Goal: Task Accomplishment & Management: Use online tool/utility

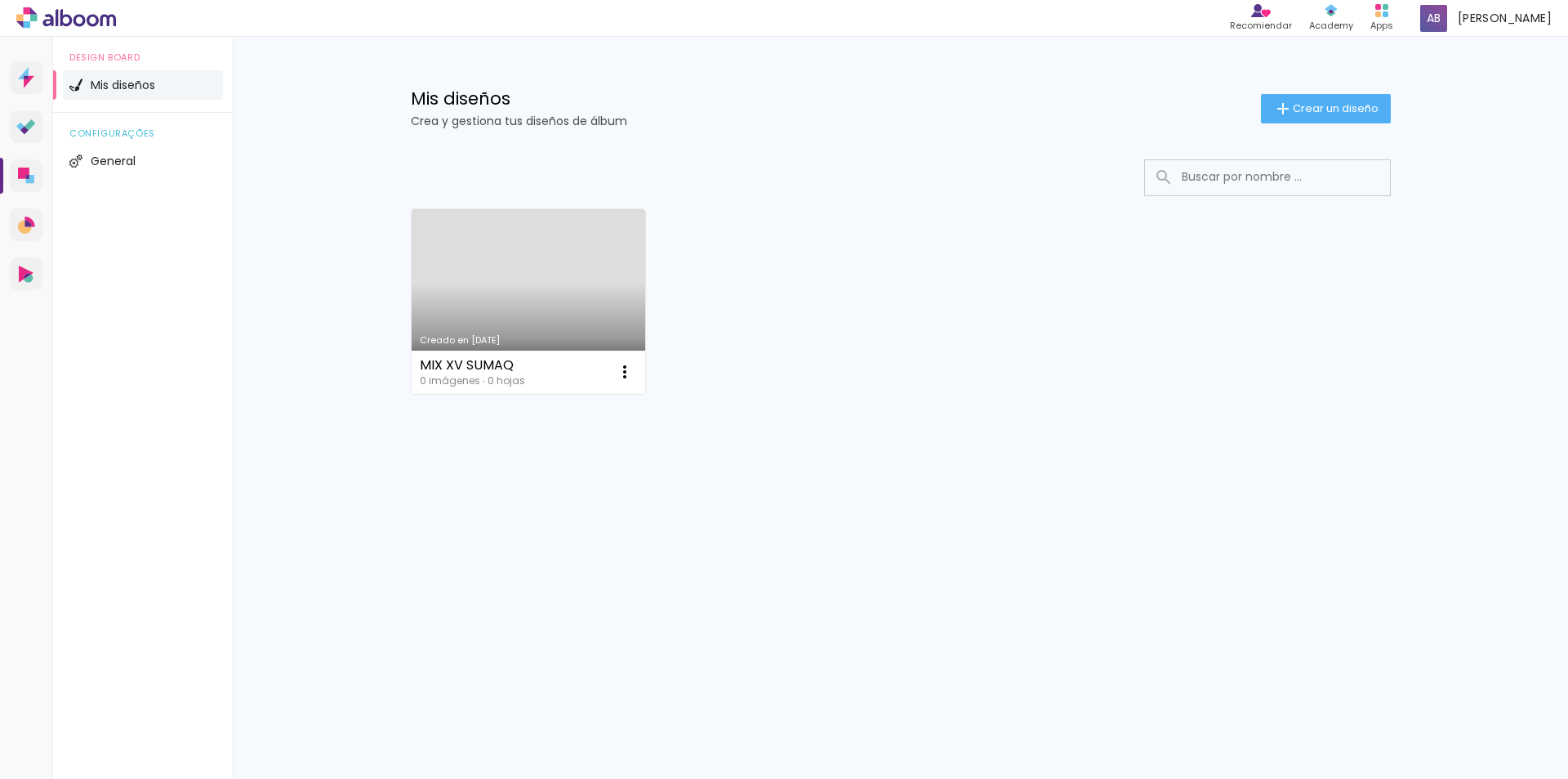
click at [526, 305] on link "Creado en [DATE]" at bounding box center [529, 301] width 235 height 185
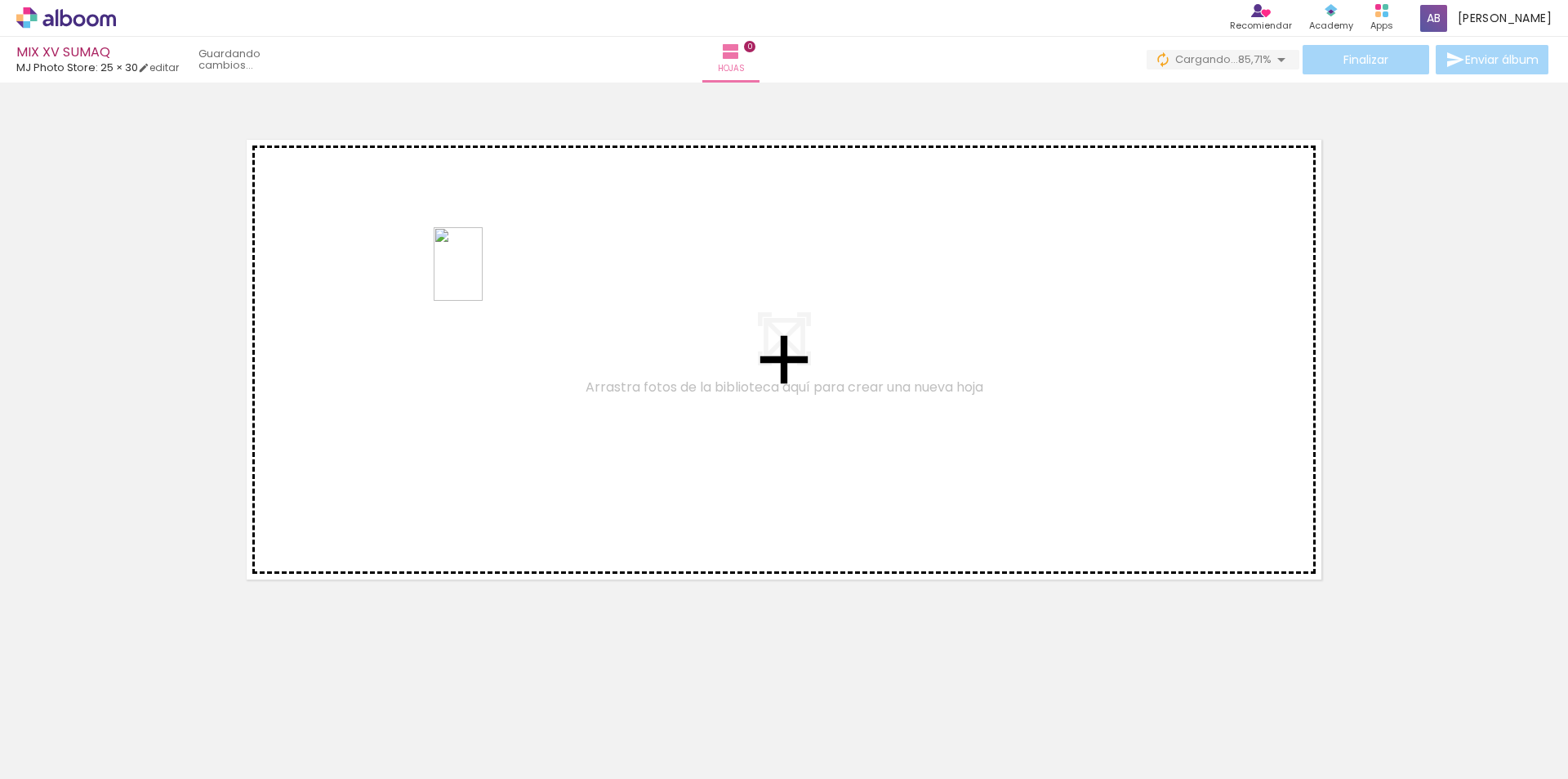
drag, startPoint x: 259, startPoint y: 732, endPoint x: 483, endPoint y: 276, distance: 508.0
click at [483, 276] on quentale-workspace at bounding box center [784, 389] width 1568 height 779
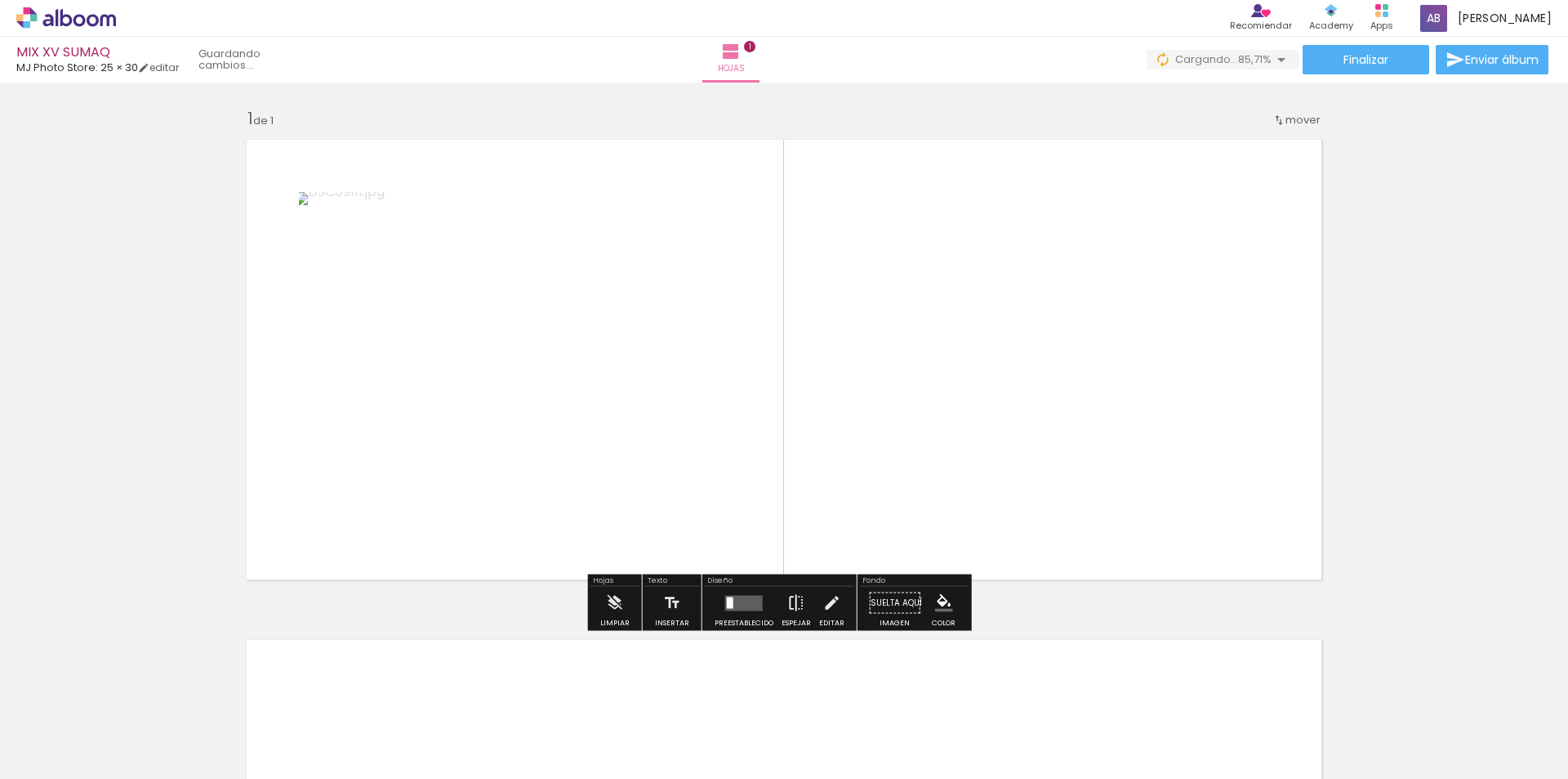
click at [791, 606] on iron-icon at bounding box center [796, 603] width 18 height 33
click at [731, 611] on div at bounding box center [744, 603] width 44 height 33
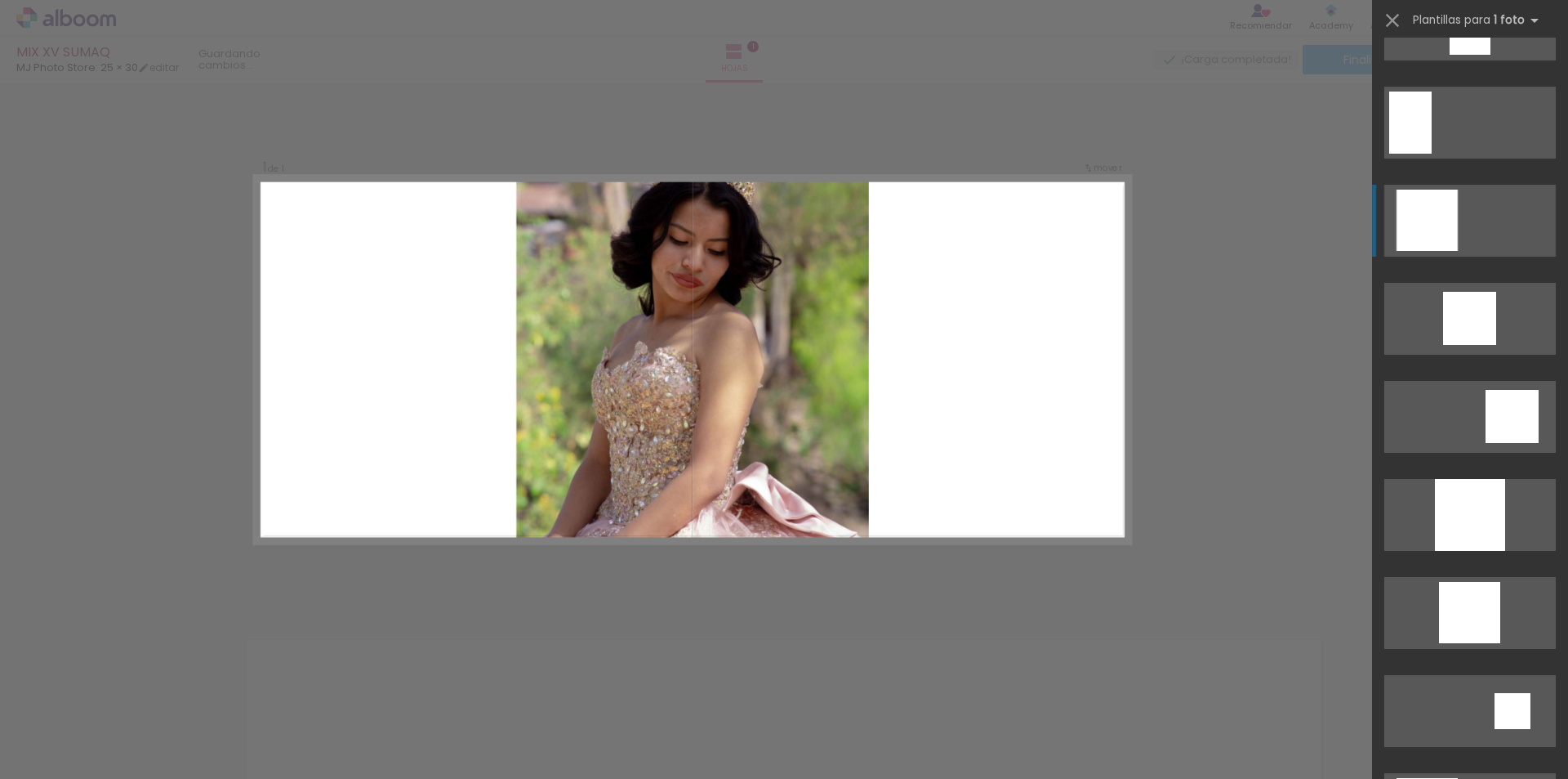
scroll to position [1143, 0]
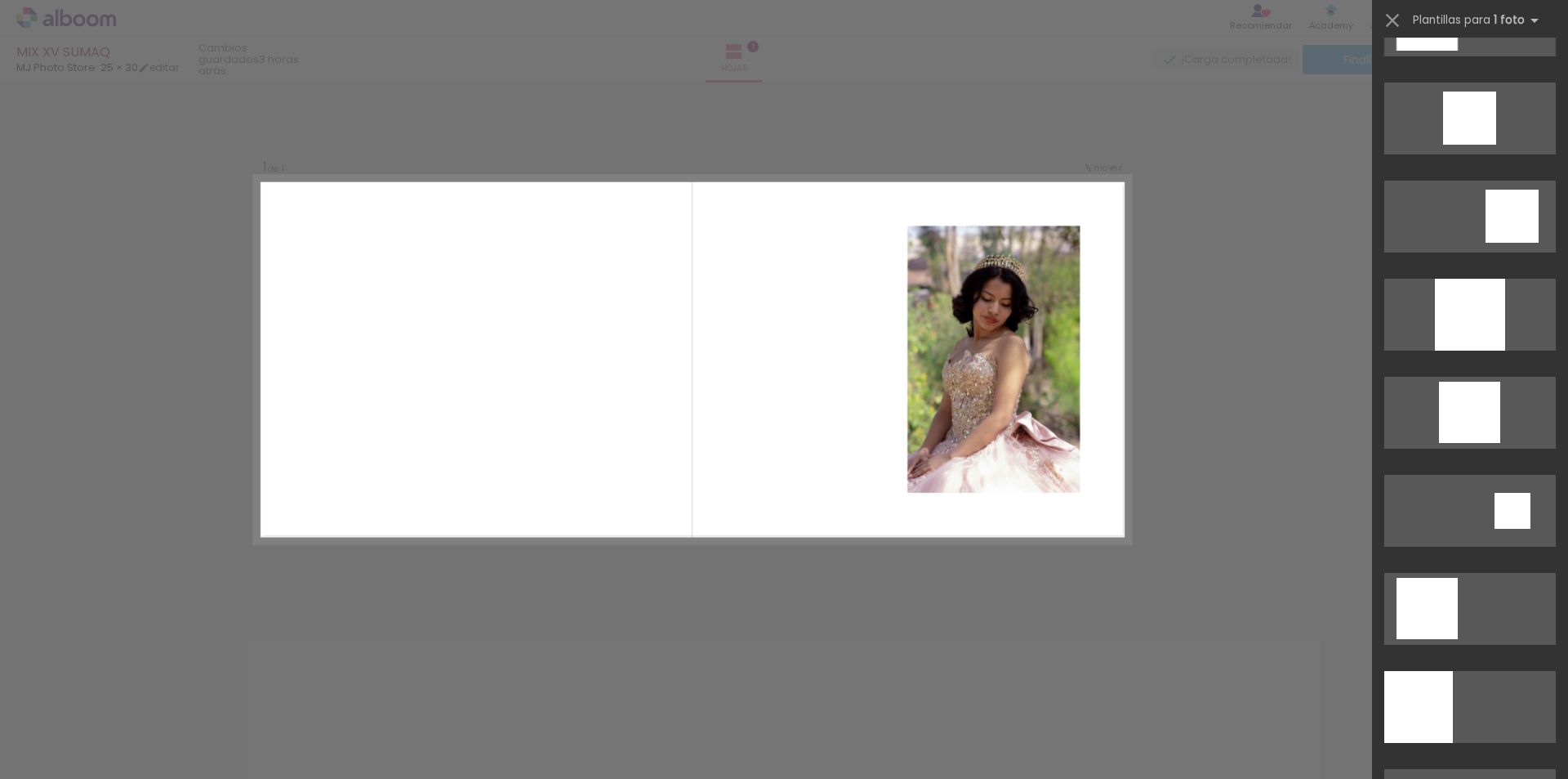
click at [1233, 569] on div "Confirmar Cancelar" at bounding box center [784, 602] width 1568 height 1039
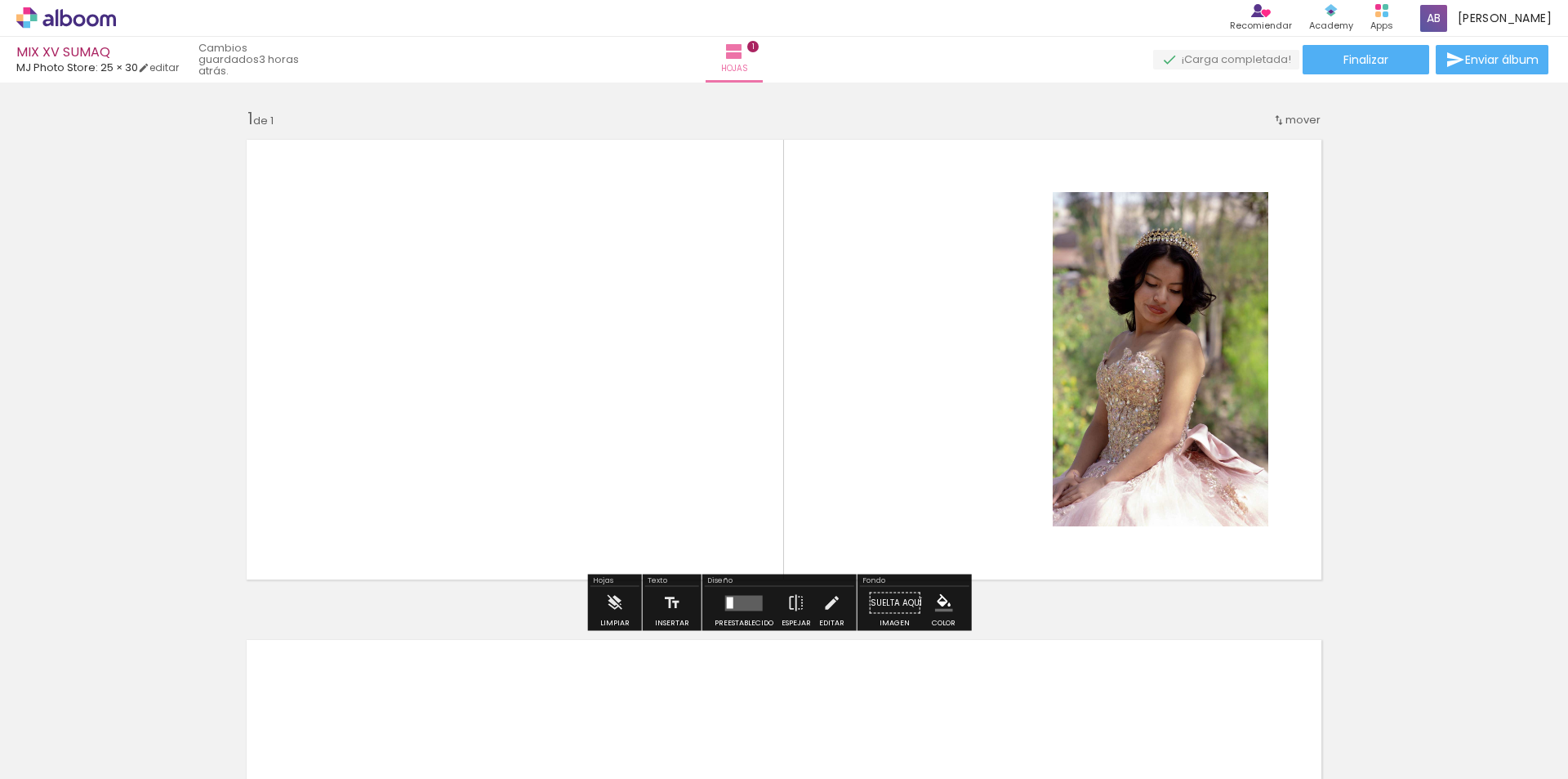
click at [116, 722] on iron-horizontal-list at bounding box center [100, 728] width 33 height 102
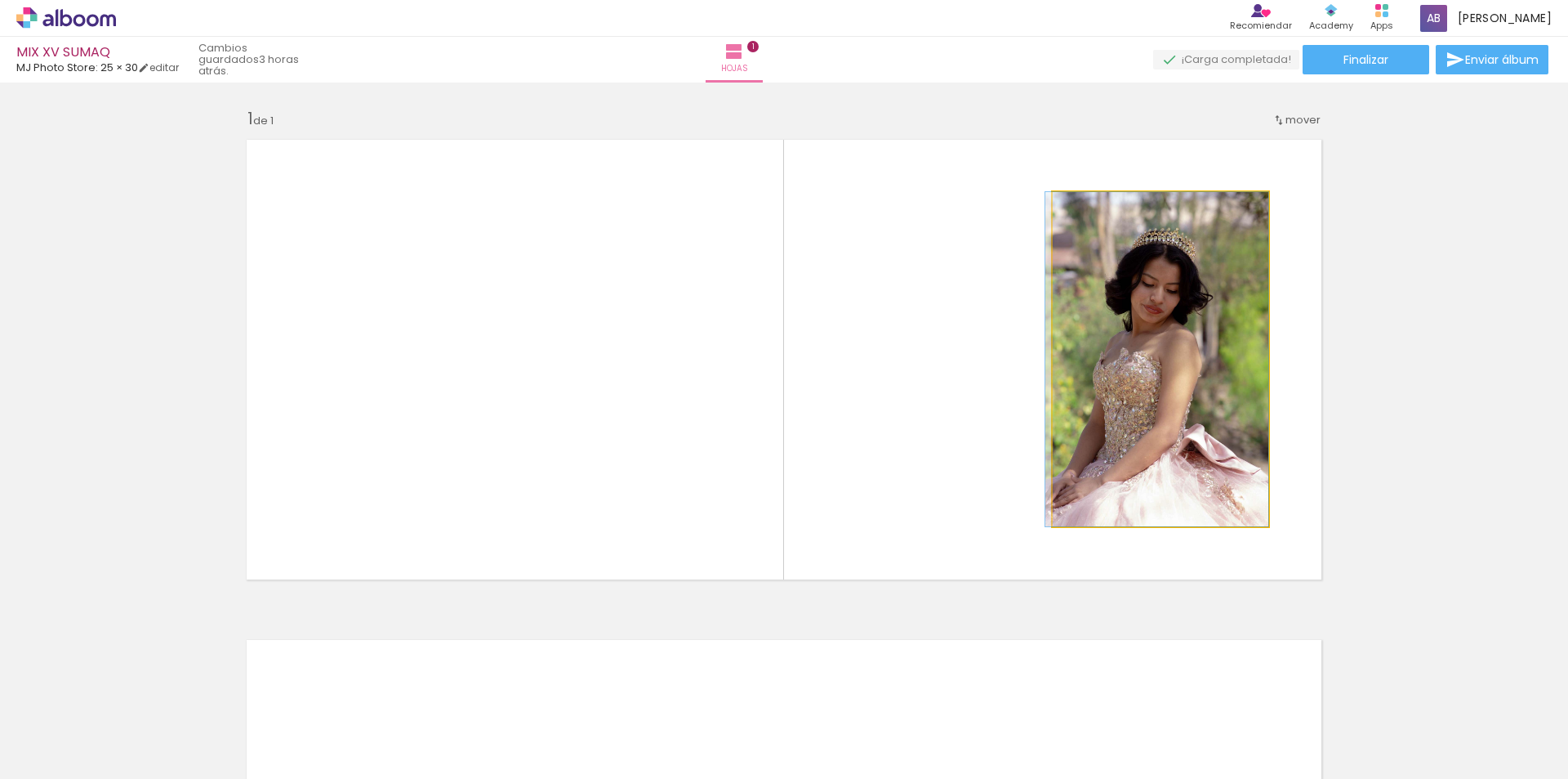
drag, startPoint x: 1177, startPoint y: 451, endPoint x: 1138, endPoint y: 412, distance: 55.2
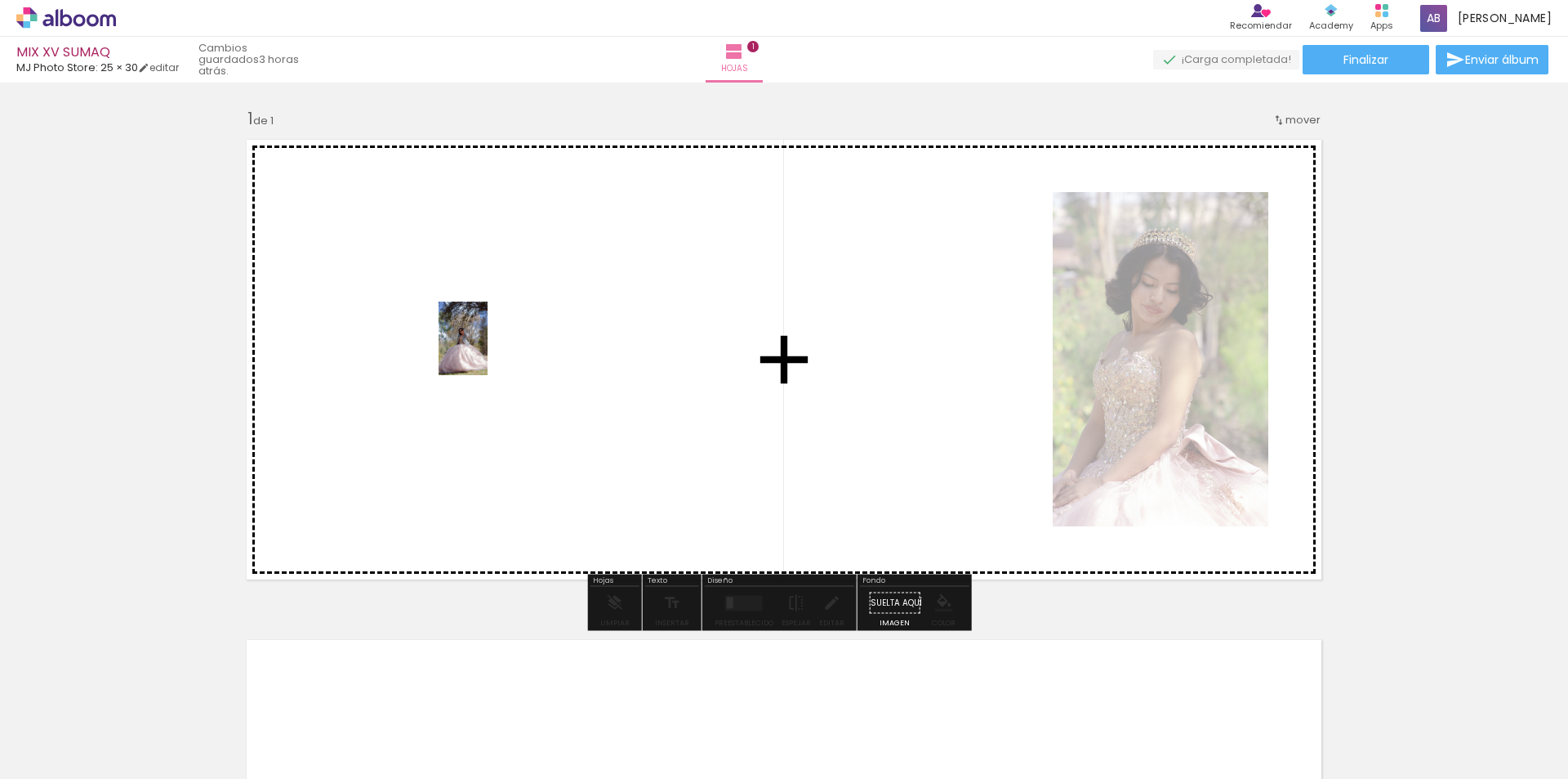
drag, startPoint x: 720, startPoint y: 755, endPoint x: 487, endPoint y: 350, distance: 467.2
click at [487, 350] on quentale-workspace at bounding box center [784, 389] width 1568 height 779
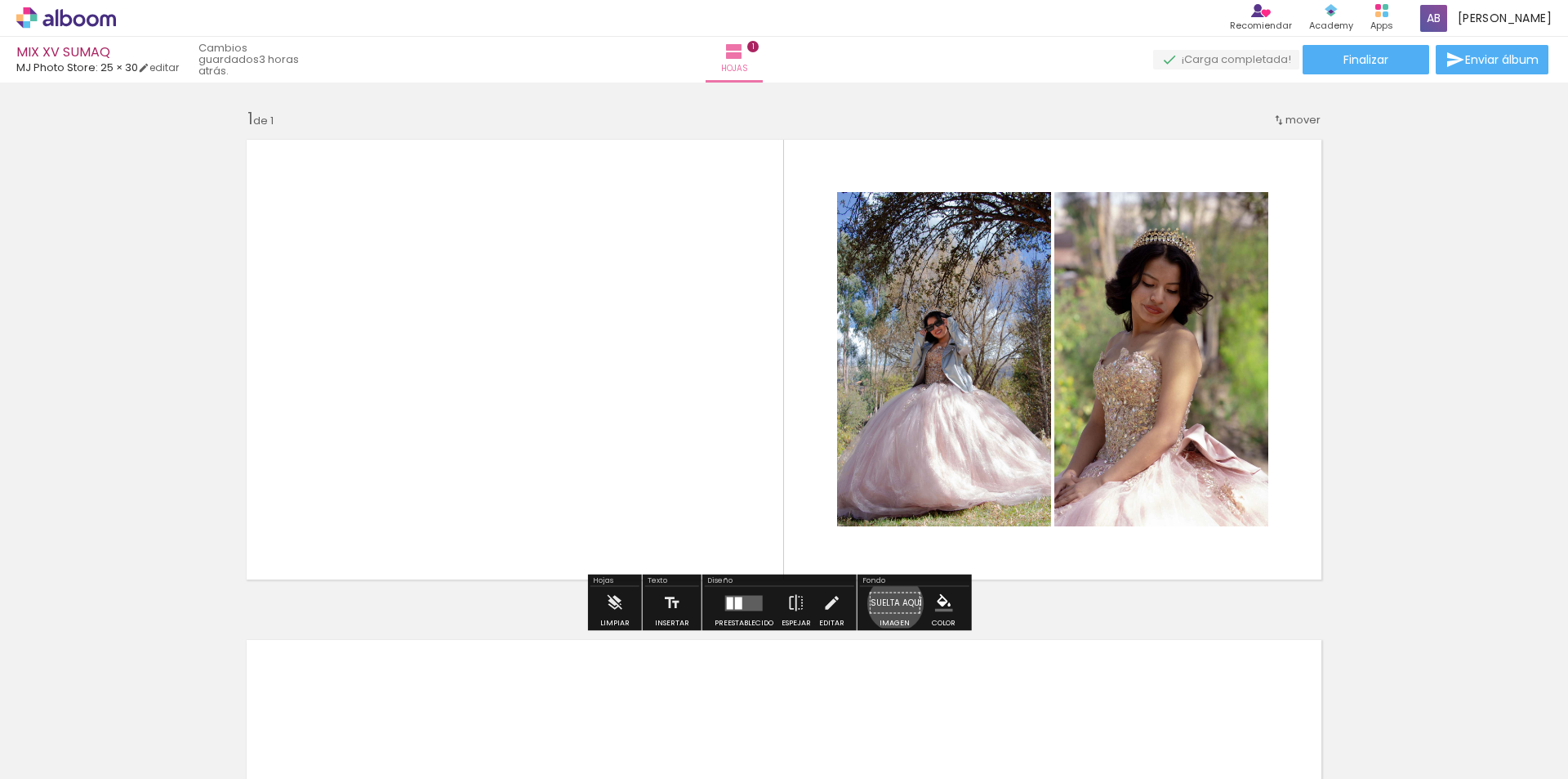
click at [891, 603] on paper-button "Suelta aquí Imagen" at bounding box center [895, 608] width 59 height 42
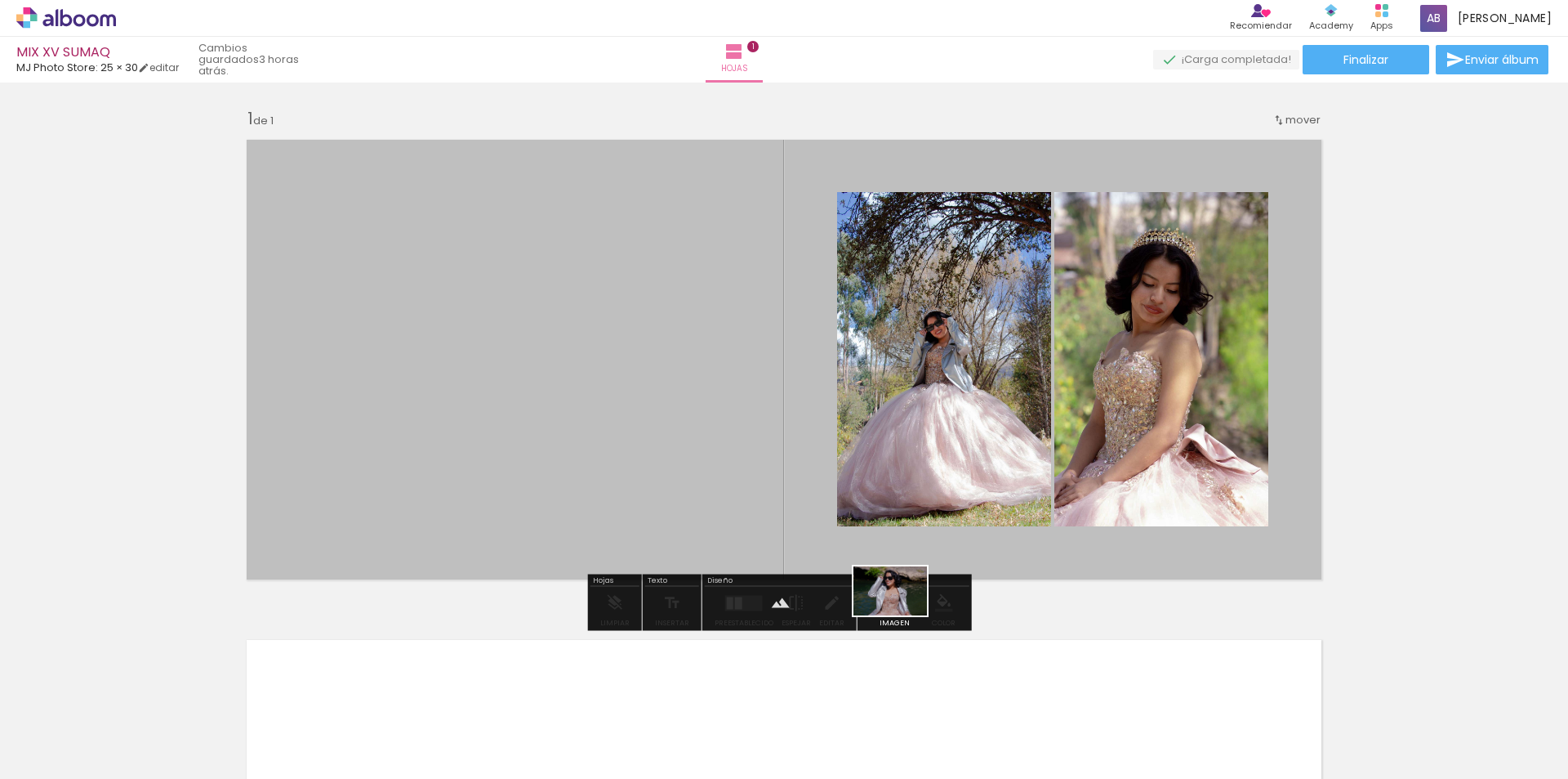
drag, startPoint x: 341, startPoint y: 740, endPoint x: 903, endPoint y: 615, distance: 575.7
click at [903, 615] on quentale-workspace at bounding box center [784, 389] width 1568 height 779
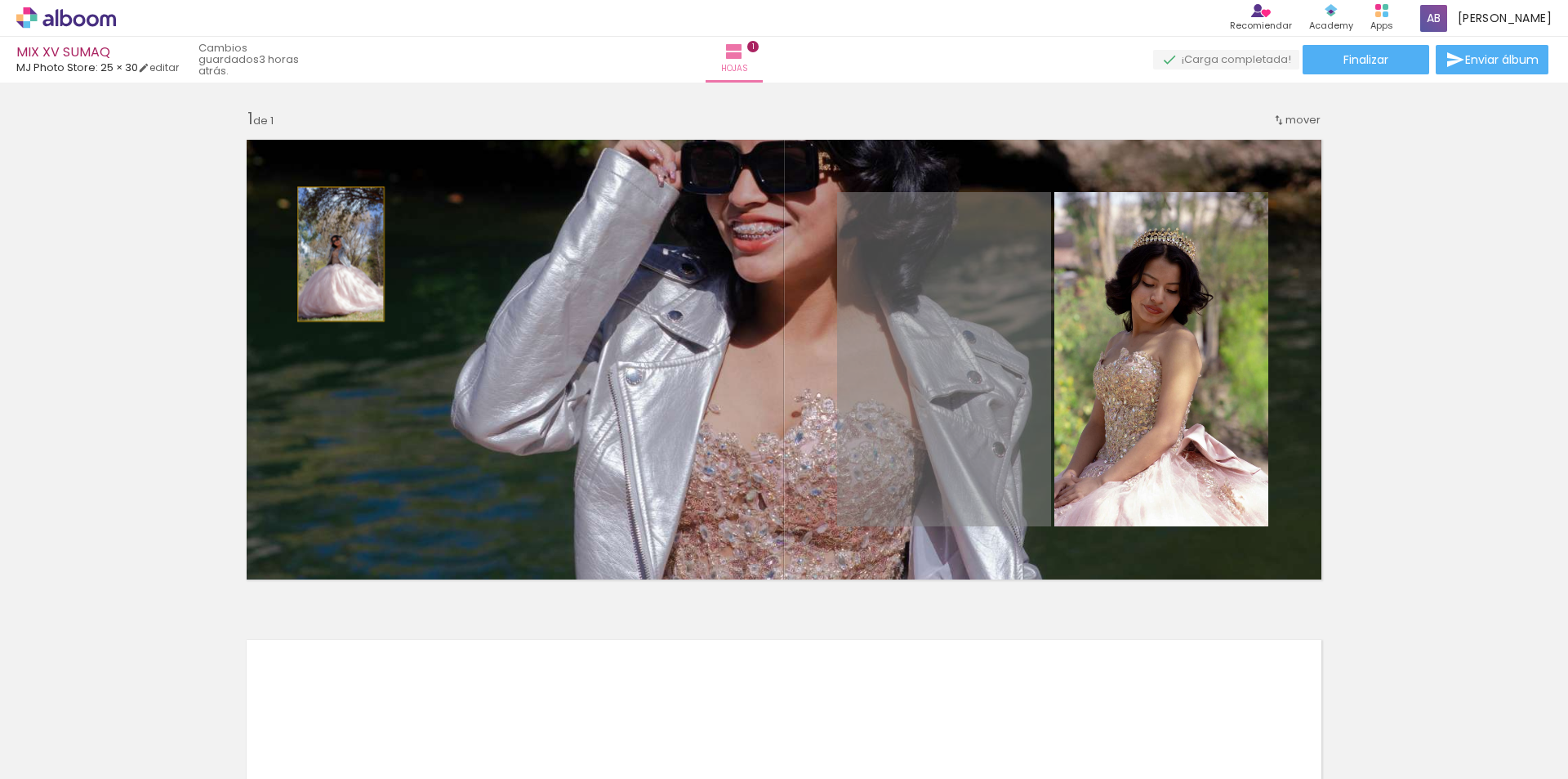
drag, startPoint x: 923, startPoint y: 403, endPoint x: 335, endPoint y: 249, distance: 607.8
click at [335, 249] on quentale-layouter at bounding box center [784, 359] width 1095 height 459
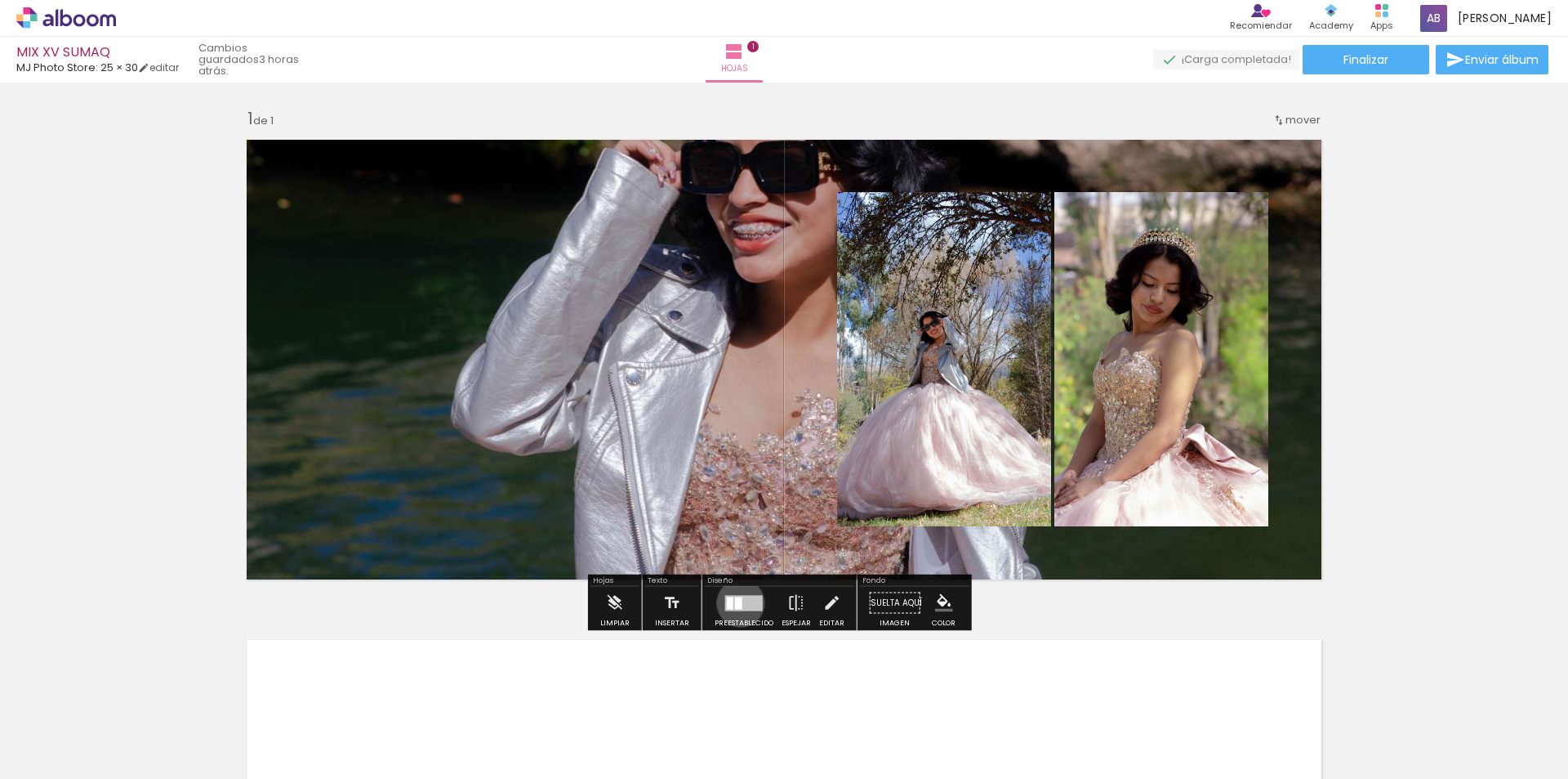
click at [737, 603] on div at bounding box center [739, 602] width 8 height 12
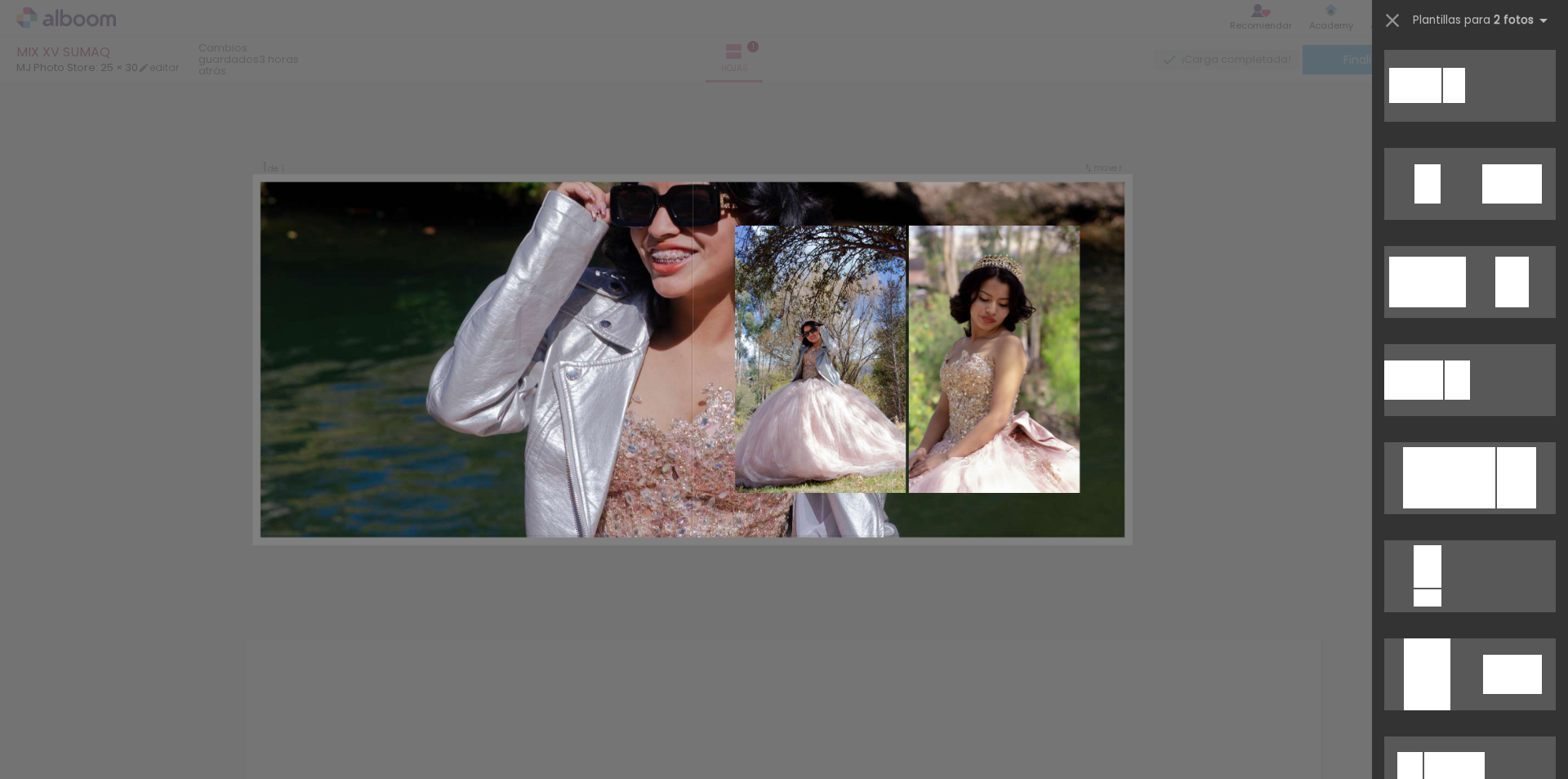
scroll to position [0, 0]
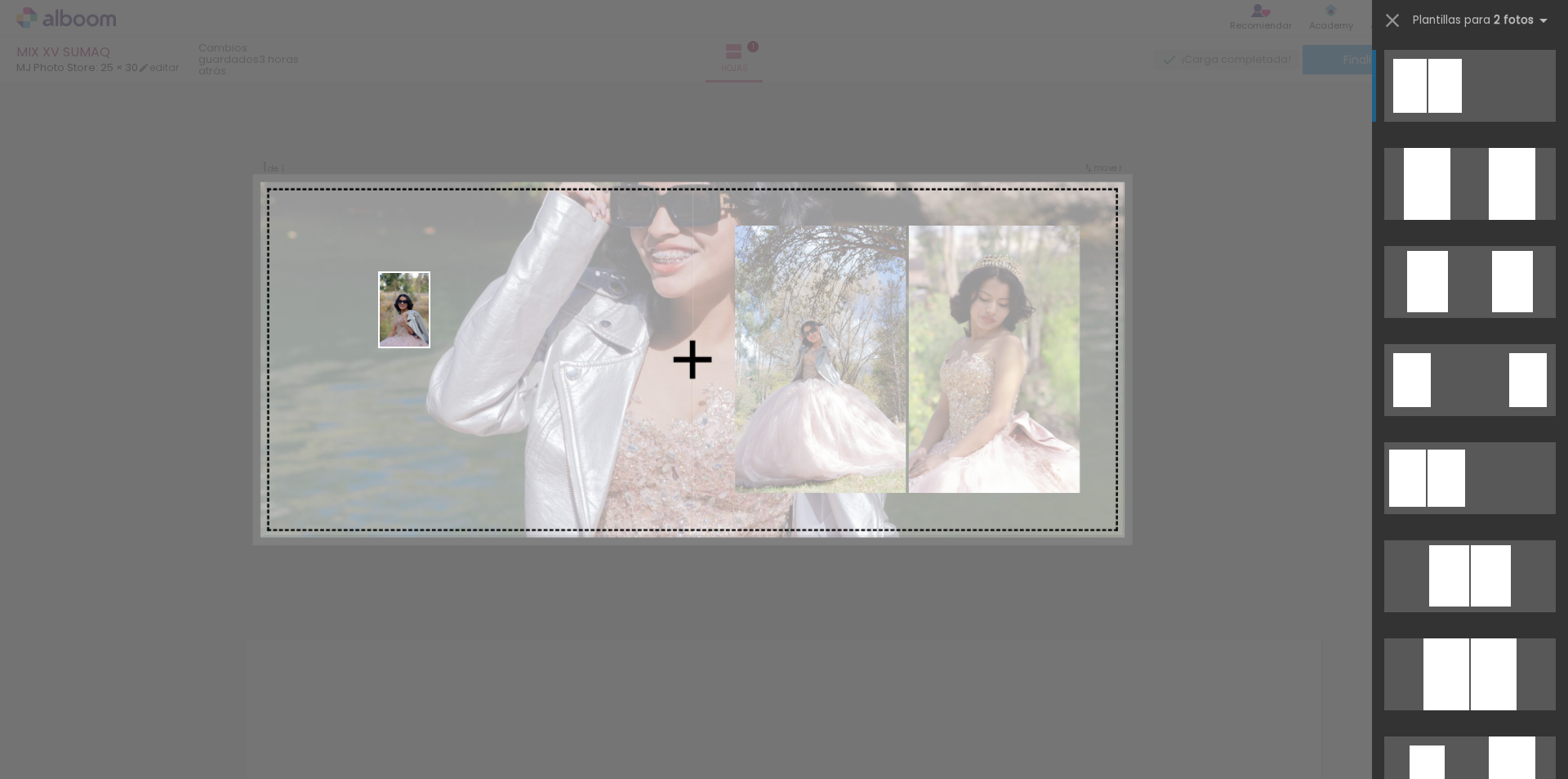
drag, startPoint x: 176, startPoint y: 731, endPoint x: 474, endPoint y: 439, distance: 417.2
click at [428, 323] on quentale-workspace at bounding box center [784, 389] width 1568 height 779
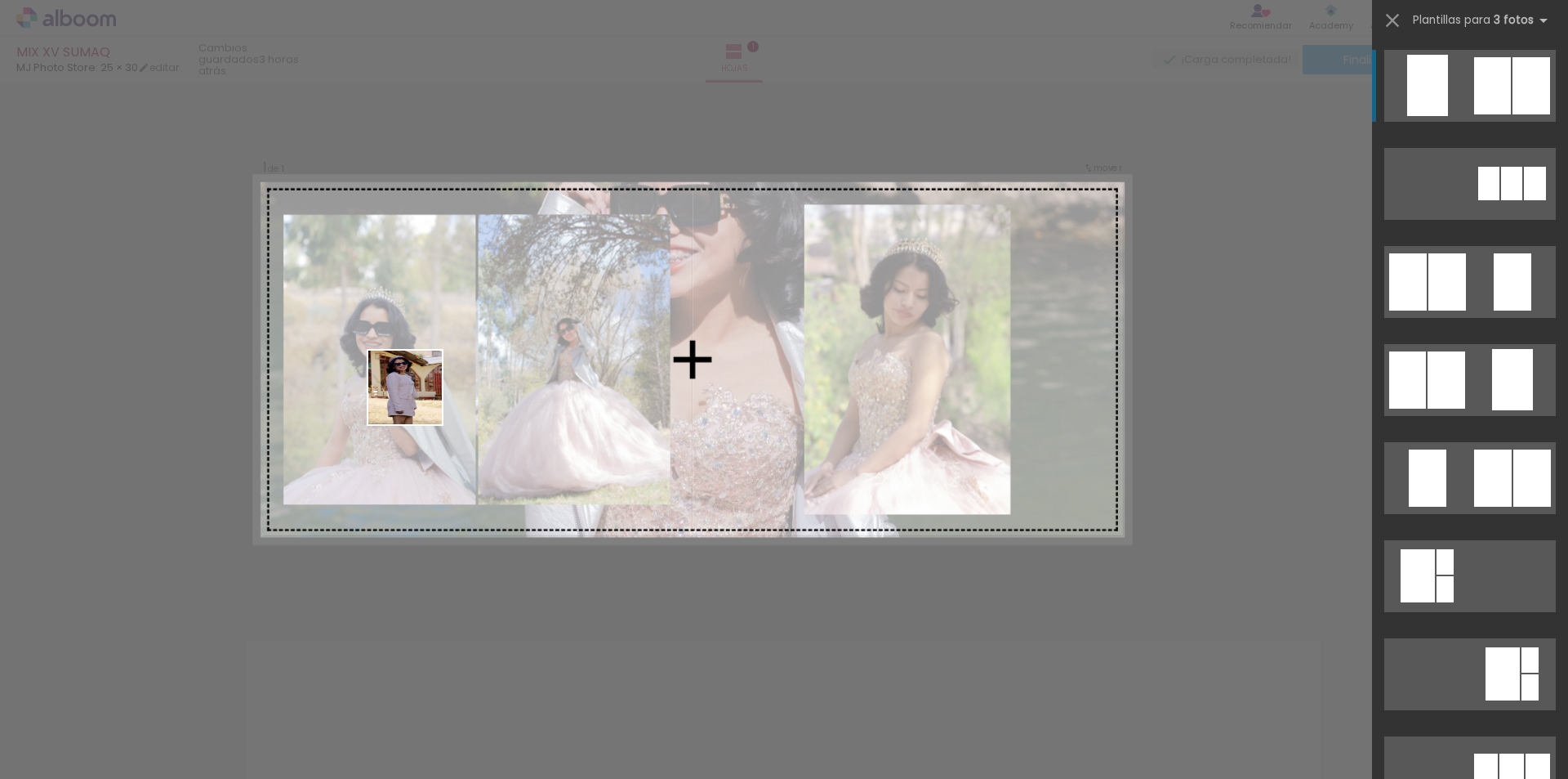
drag, startPoint x: 541, startPoint y: 731, endPoint x: 360, endPoint y: 349, distance: 422.7
click at [360, 349] on quentale-workspace at bounding box center [784, 389] width 1568 height 779
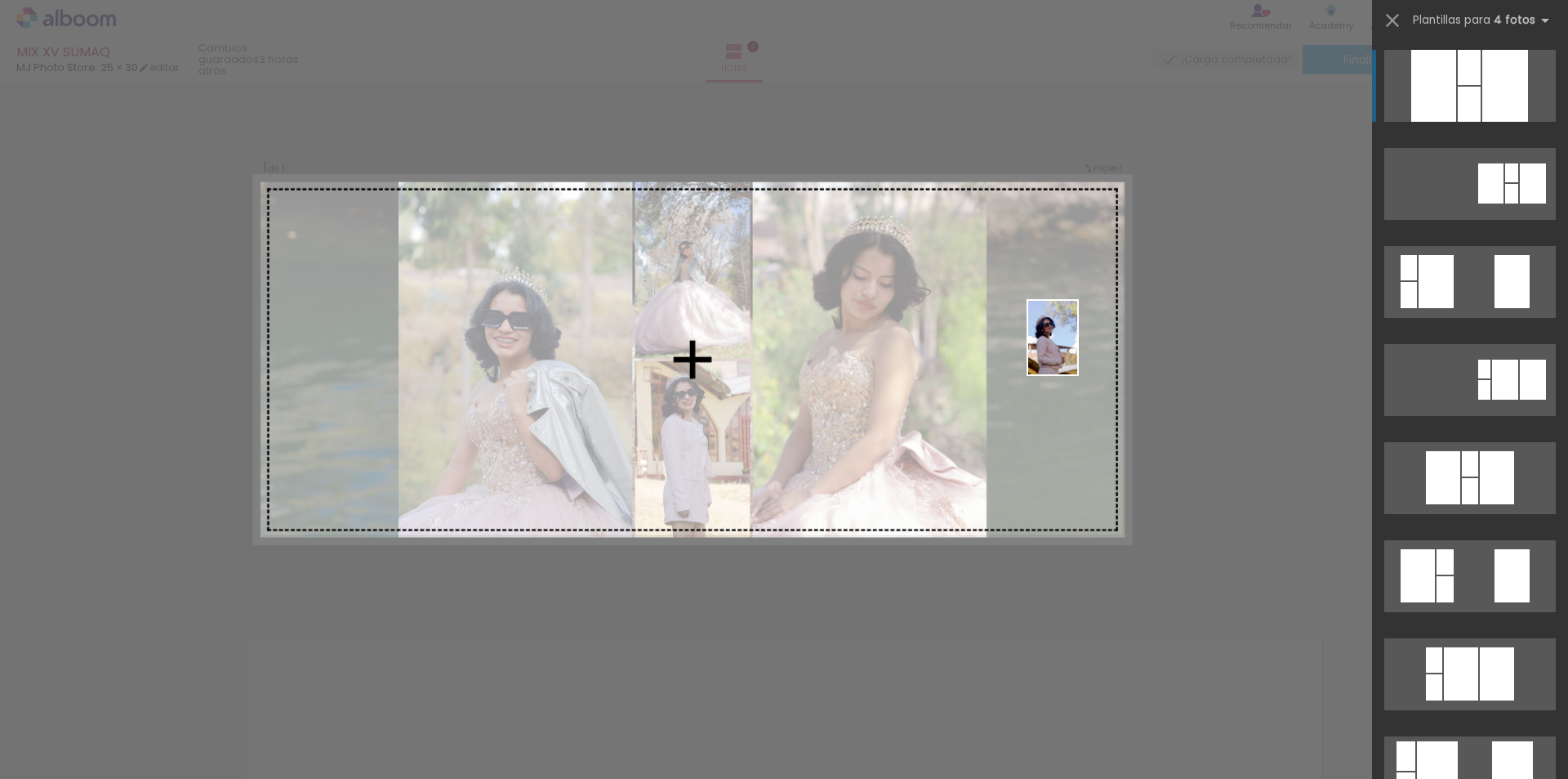
drag, startPoint x: 633, startPoint y: 735, endPoint x: 1077, endPoint y: 349, distance: 588.3
click at [1077, 349] on quentale-workspace at bounding box center [784, 389] width 1568 height 779
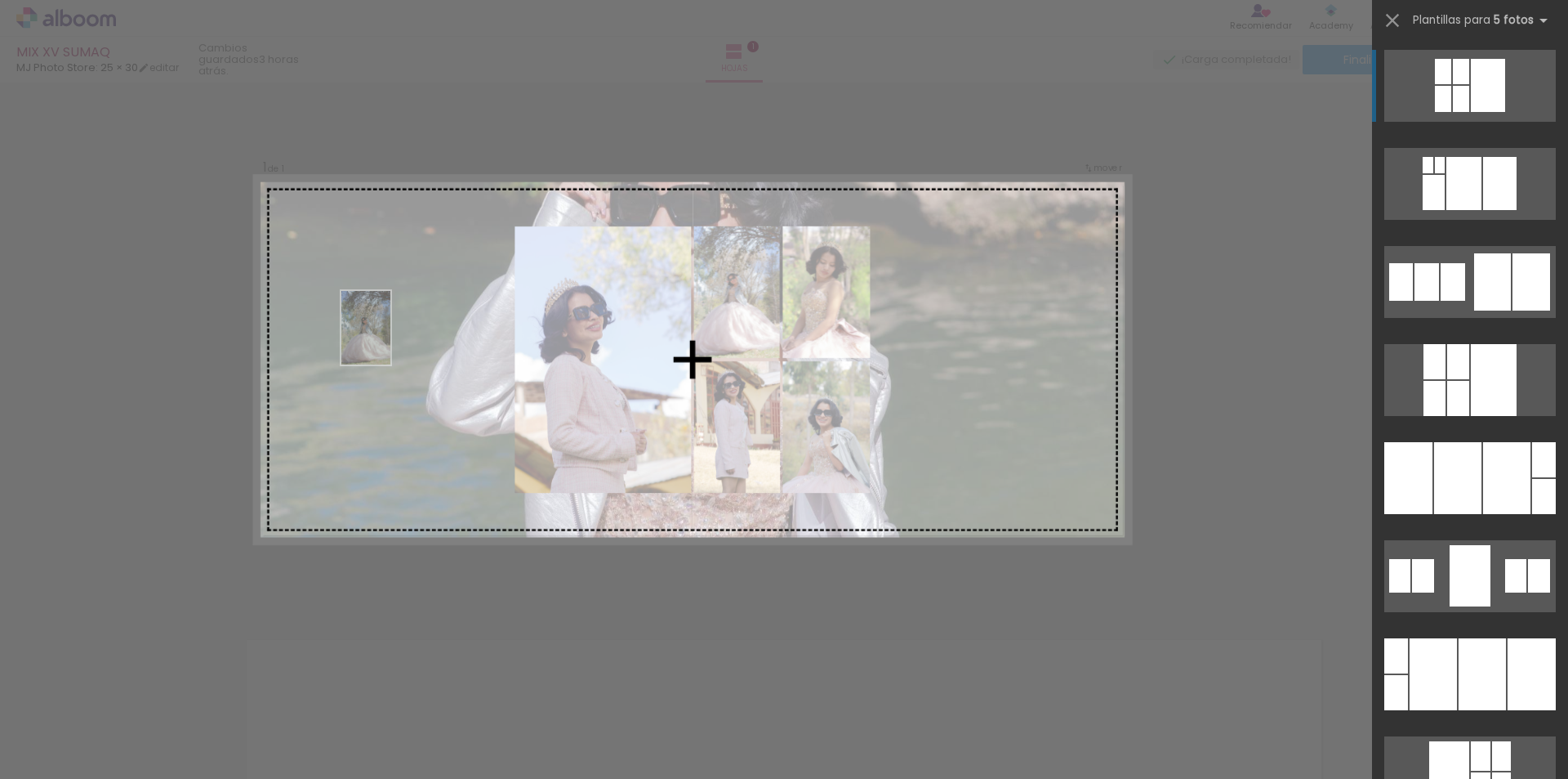
drag, startPoint x: 605, startPoint y: 591, endPoint x: 391, endPoint y: 340, distance: 329.8
click at [391, 340] on quentale-workspace at bounding box center [784, 389] width 1568 height 779
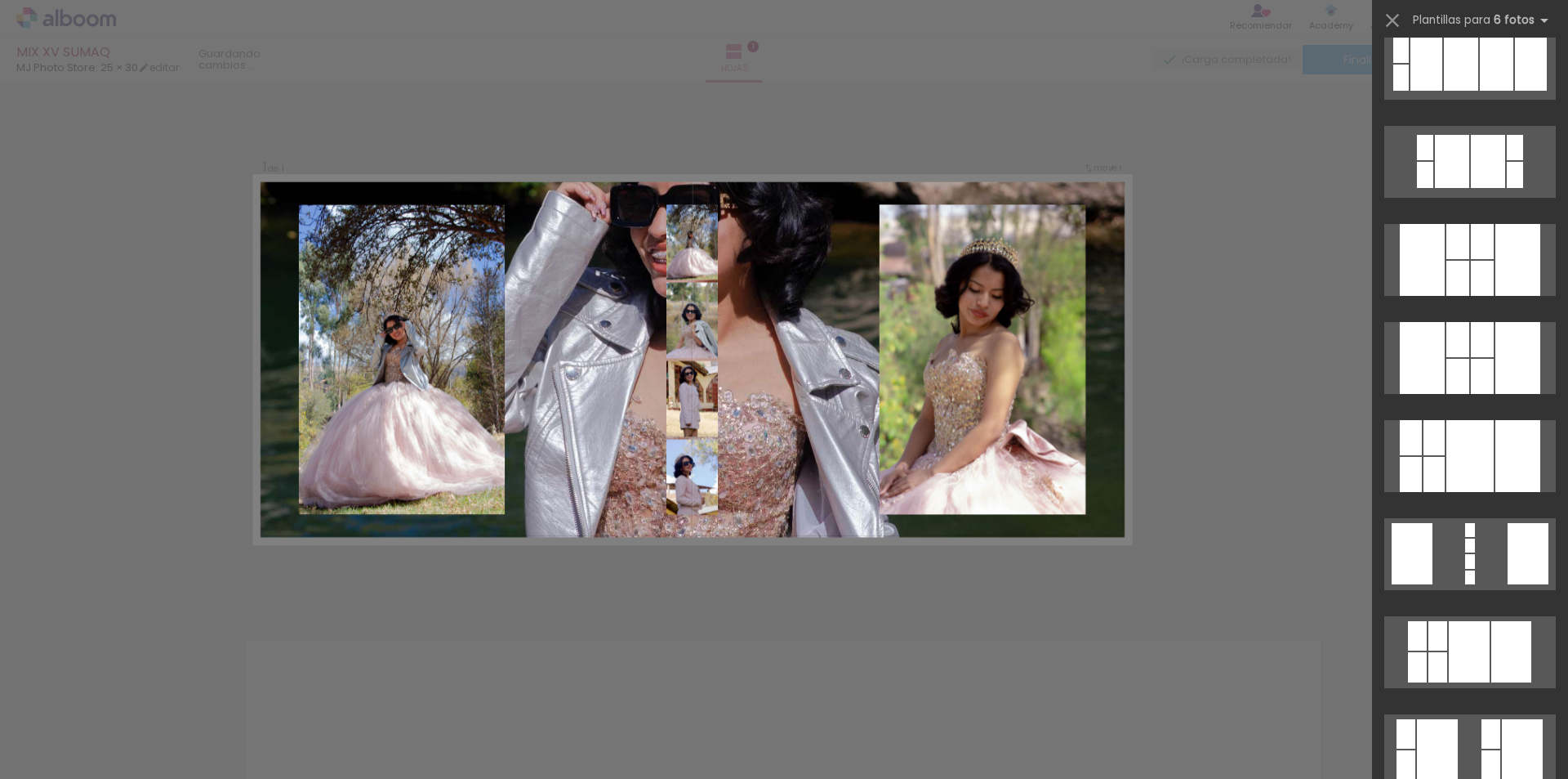
scroll to position [1716, 0]
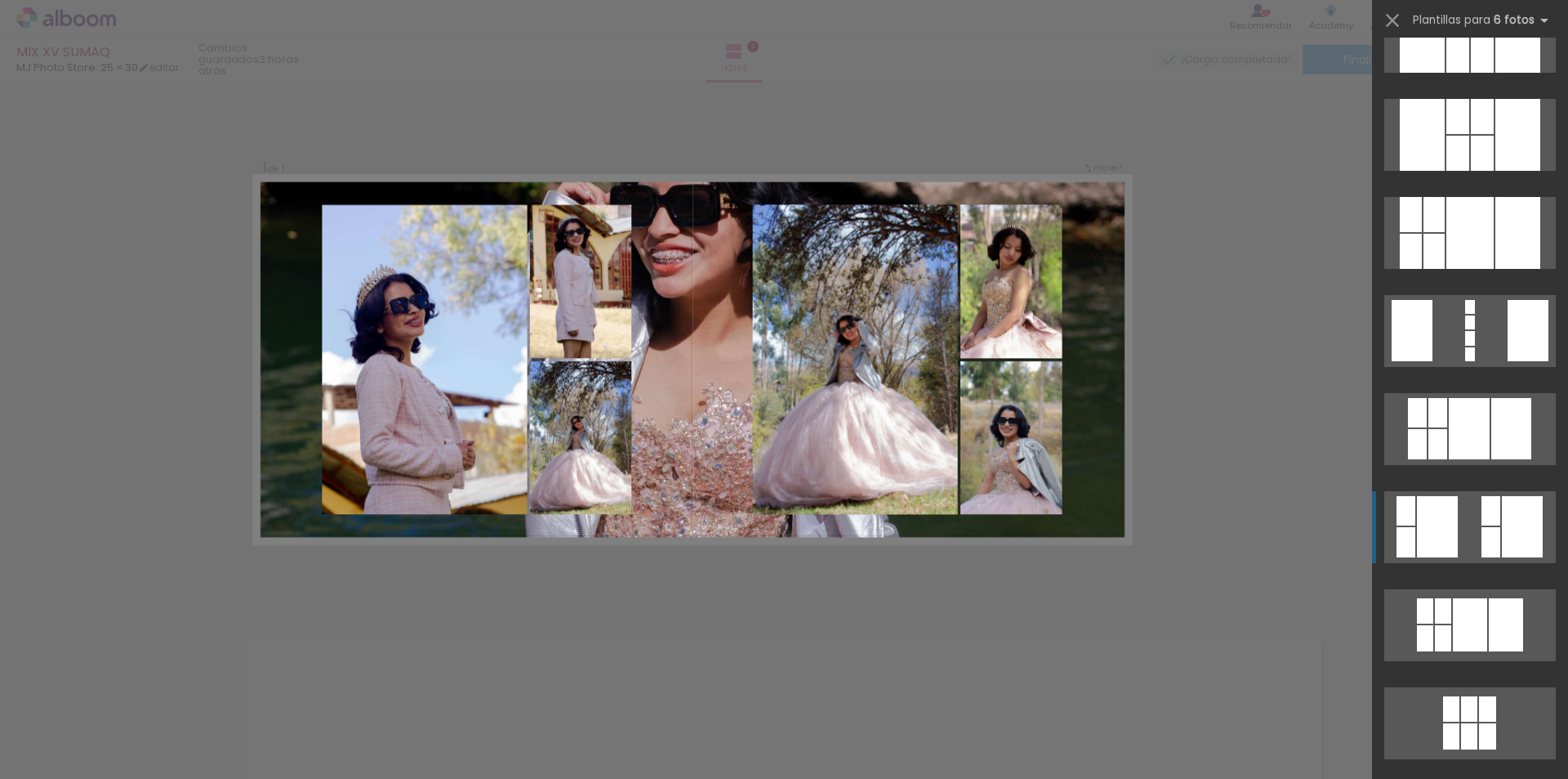
click at [1422, 269] on div at bounding box center [1410, 251] width 22 height 35
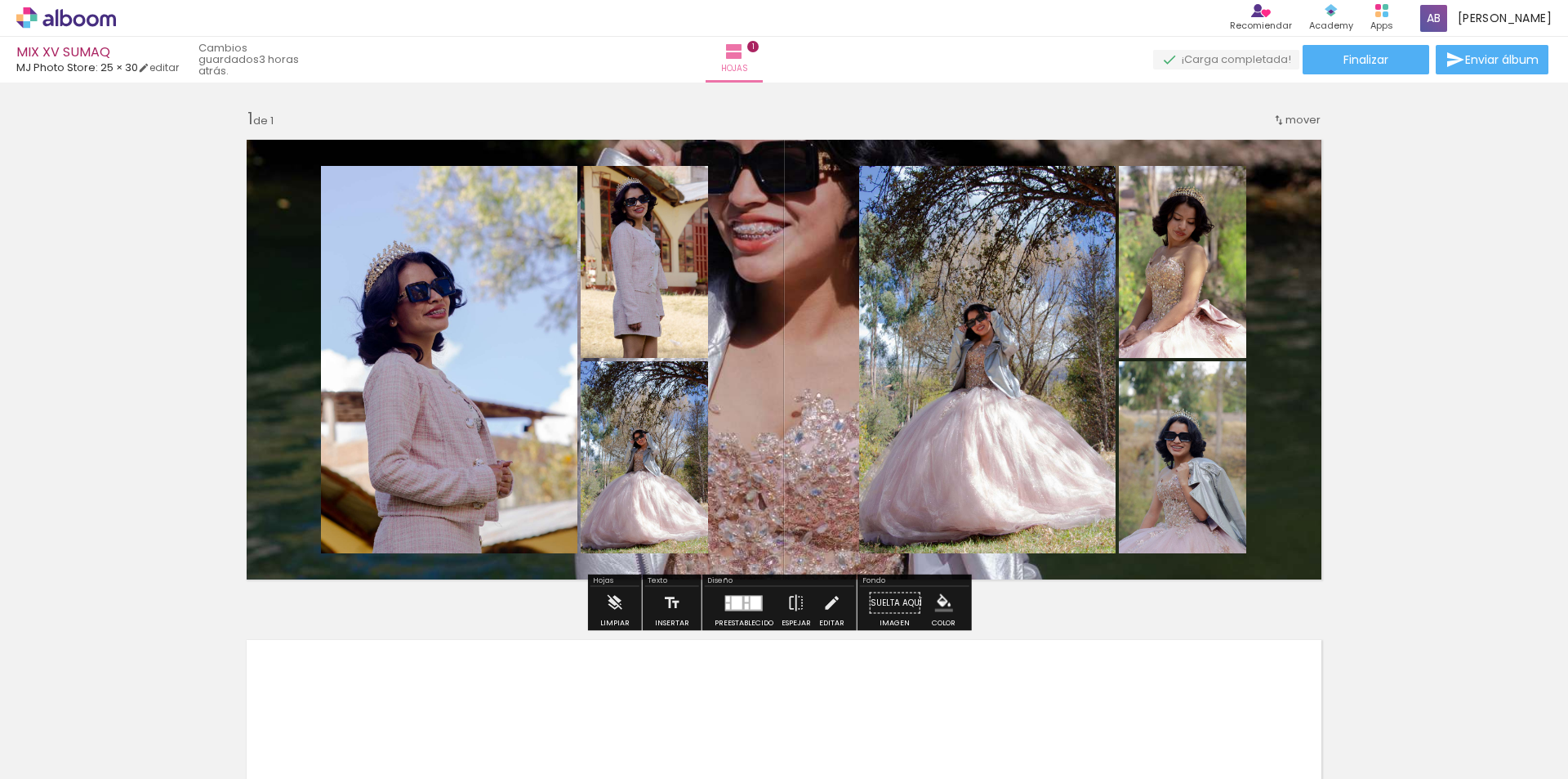
click at [938, 603] on iron-icon "color picker" at bounding box center [943, 602] width 18 height 18
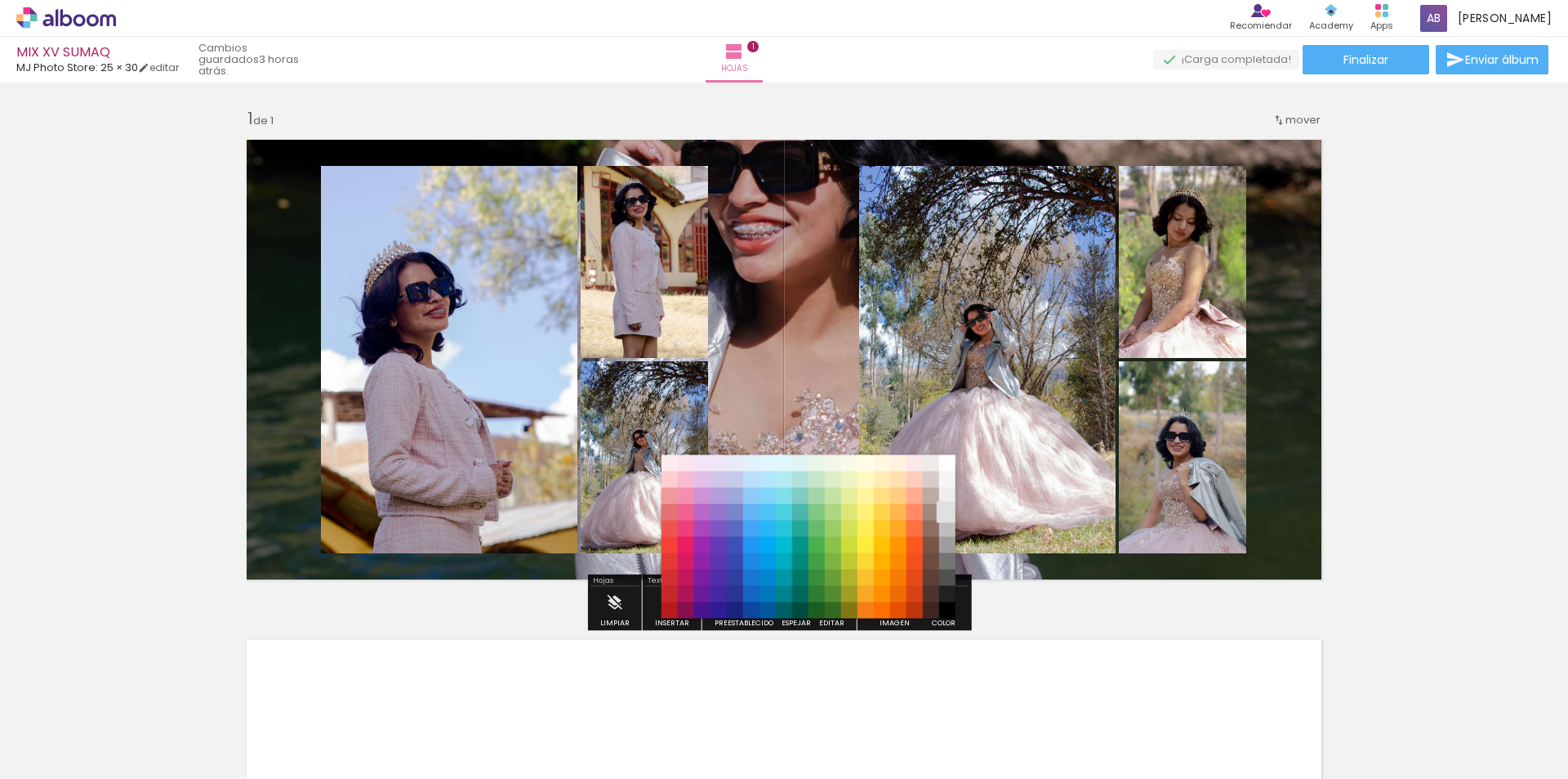
click at [943, 519] on paper-item "#e0e0e0" at bounding box center [946, 512] width 16 height 16
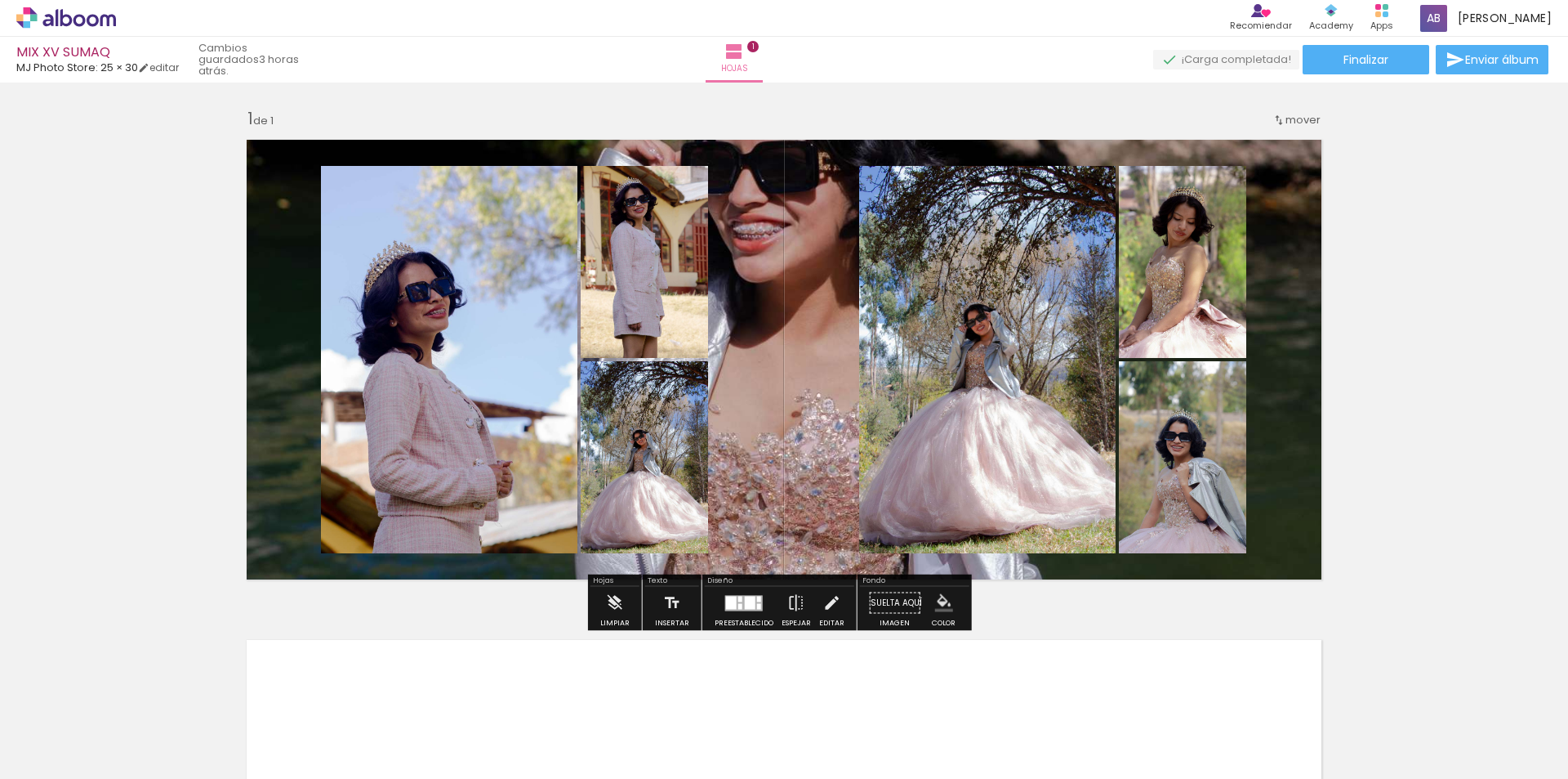
click at [765, 317] on quentale-layouter at bounding box center [784, 359] width 1095 height 459
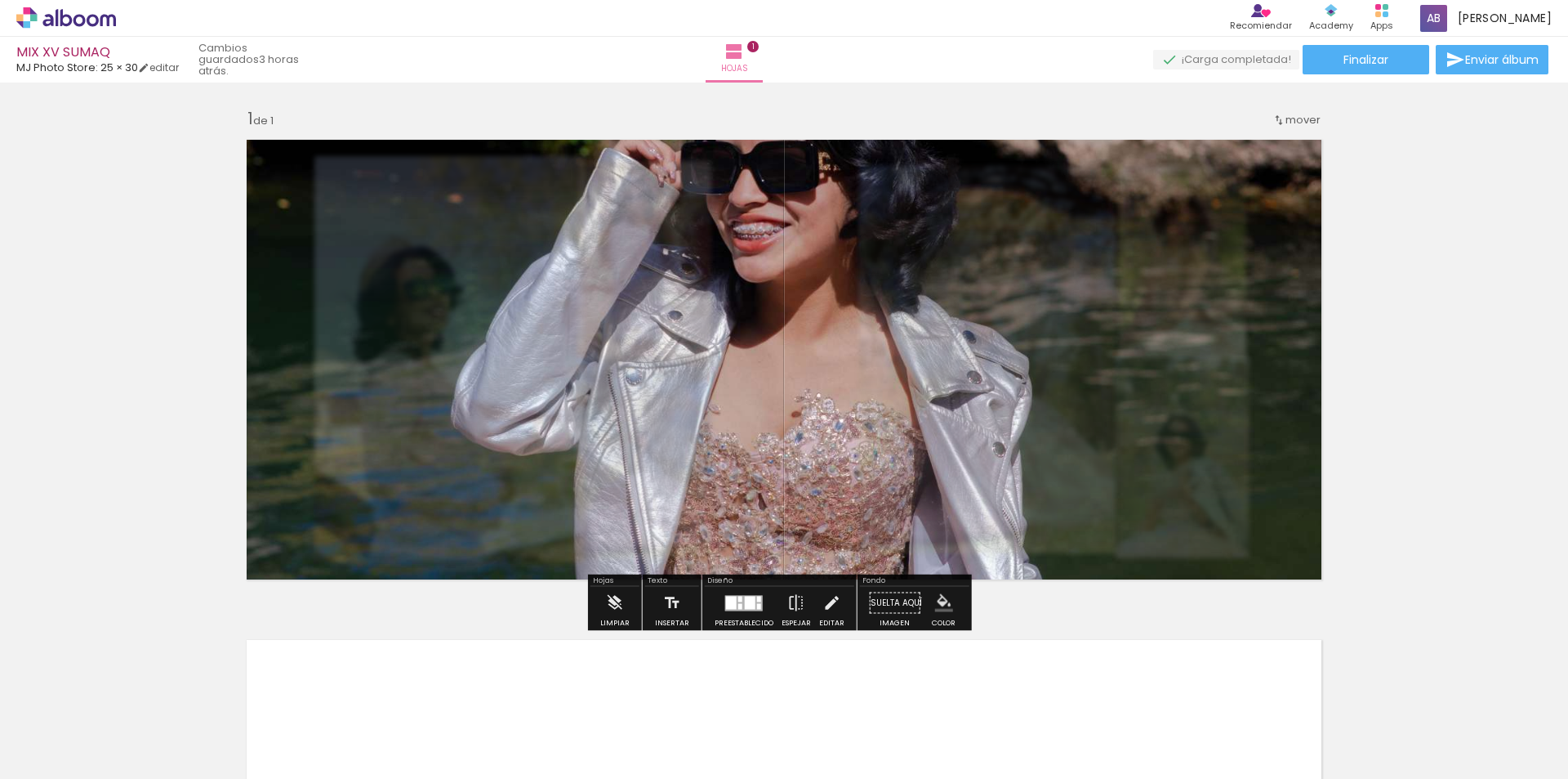
click at [1412, 386] on div "Insertar hoja 1 de 1" at bounding box center [784, 588] width 1568 height 1000
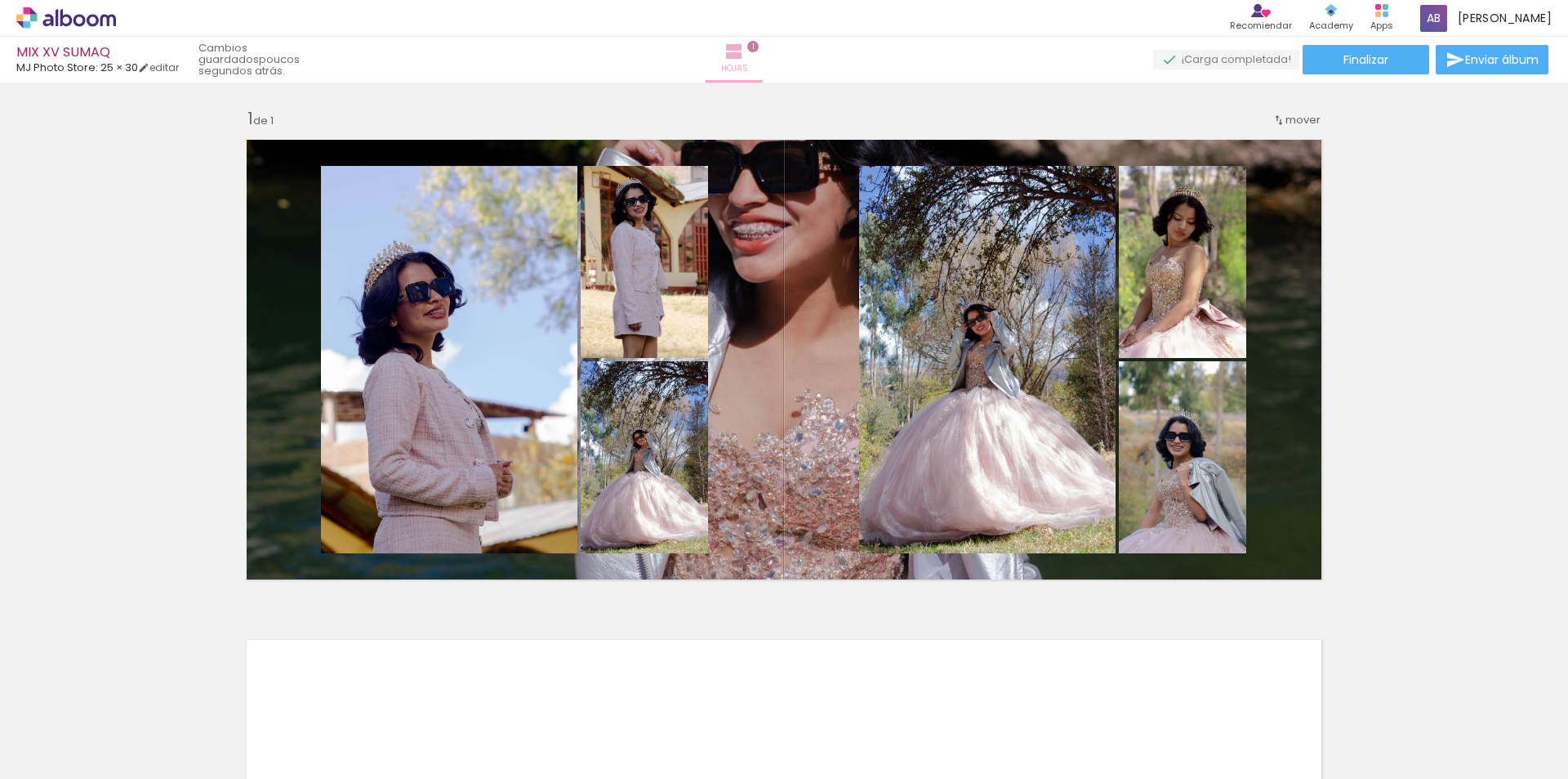
click at [744, 54] on iron-icon at bounding box center [734, 51] width 20 height 20
click at [759, 47] on span "1" at bounding box center [753, 46] width 11 height 11
click at [759, 44] on span "1" at bounding box center [753, 46] width 11 height 11
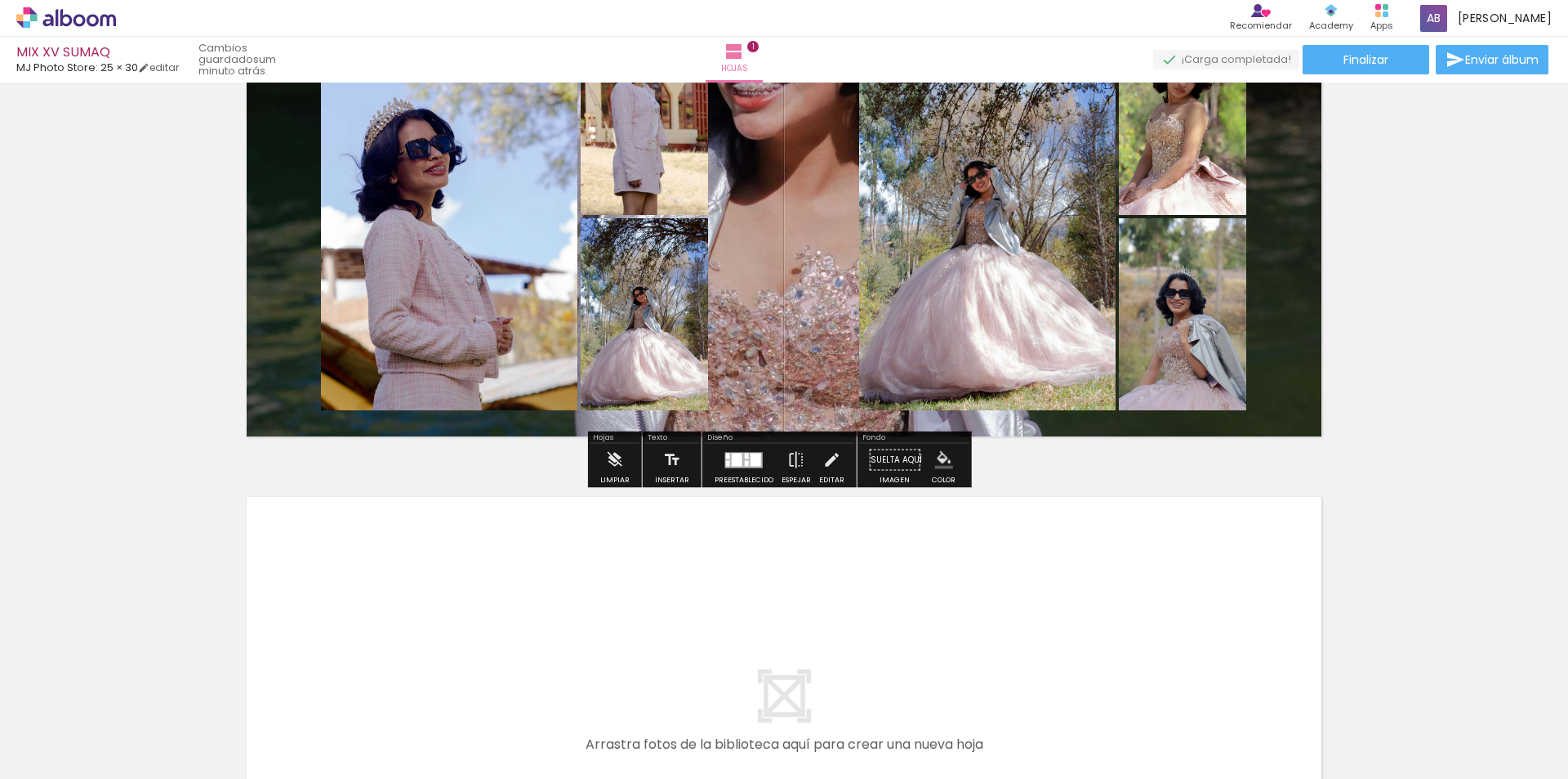
scroll to position [0, 0]
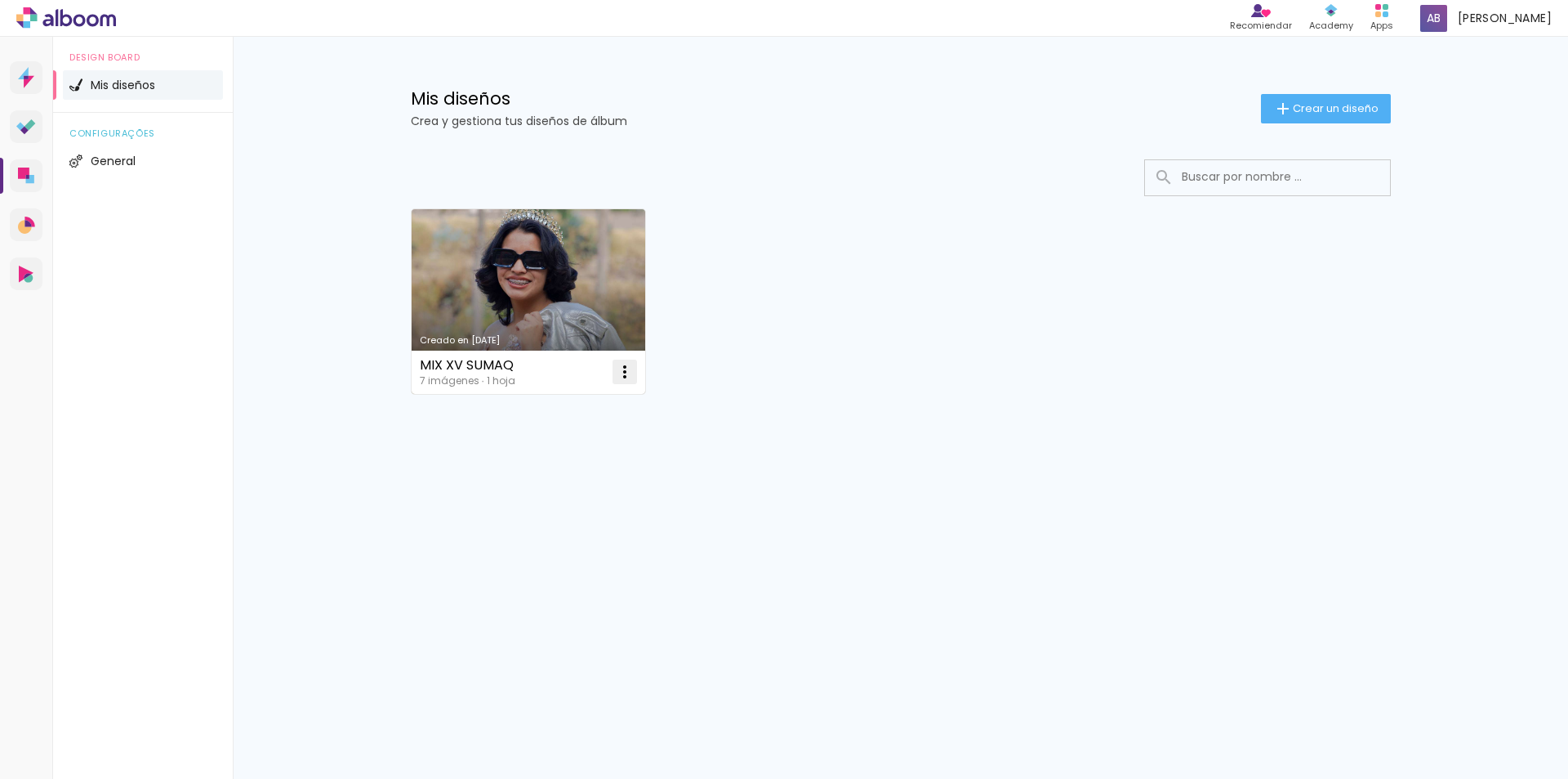
click at [623, 376] on iron-icon at bounding box center [625, 371] width 20 height 20
click at [542, 480] on span "Excluir" at bounding box center [533, 480] width 35 height 11
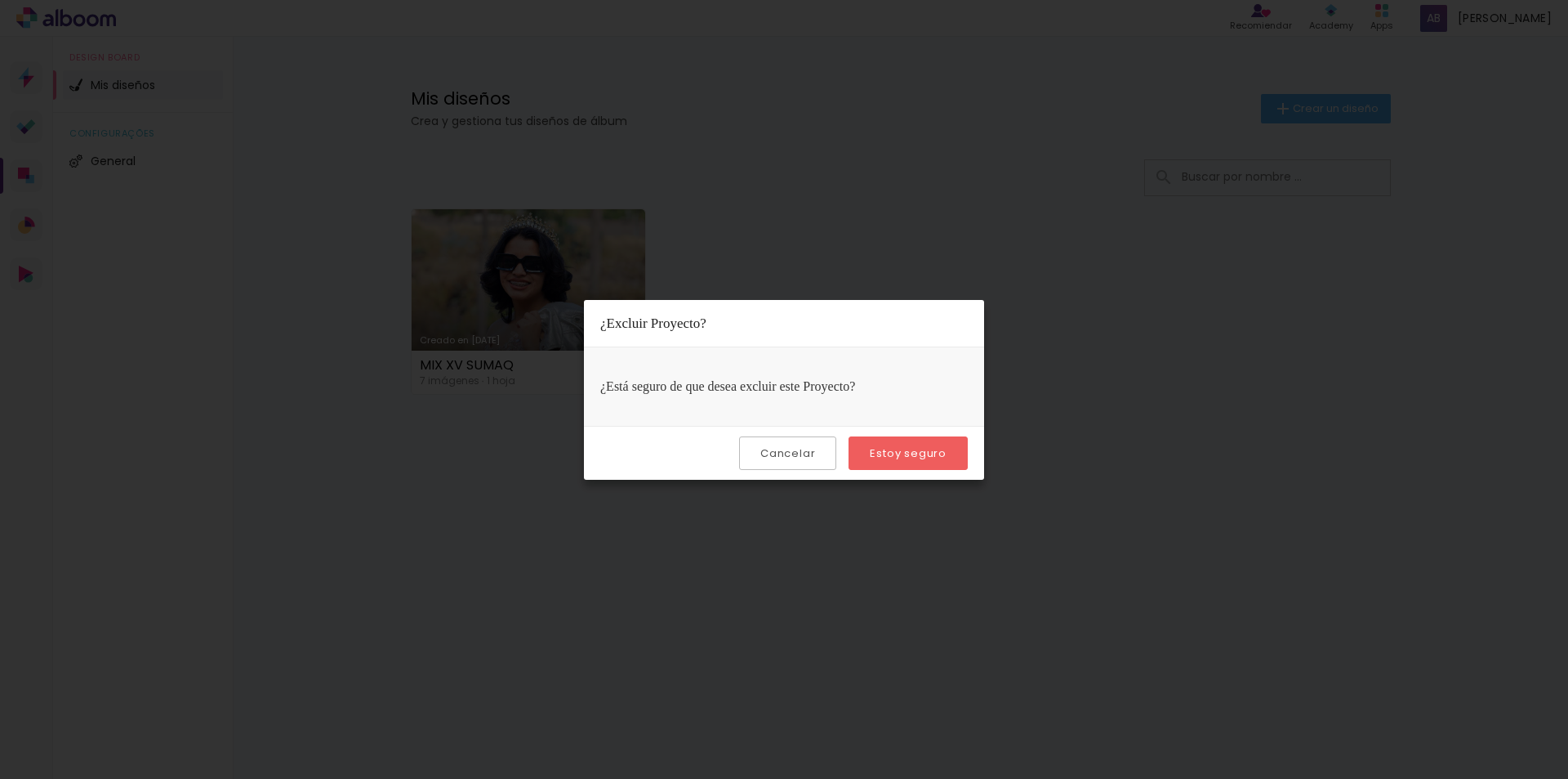
click at [0, 0] on slot "Estoy seguro" at bounding box center [0, 0] width 0 height 0
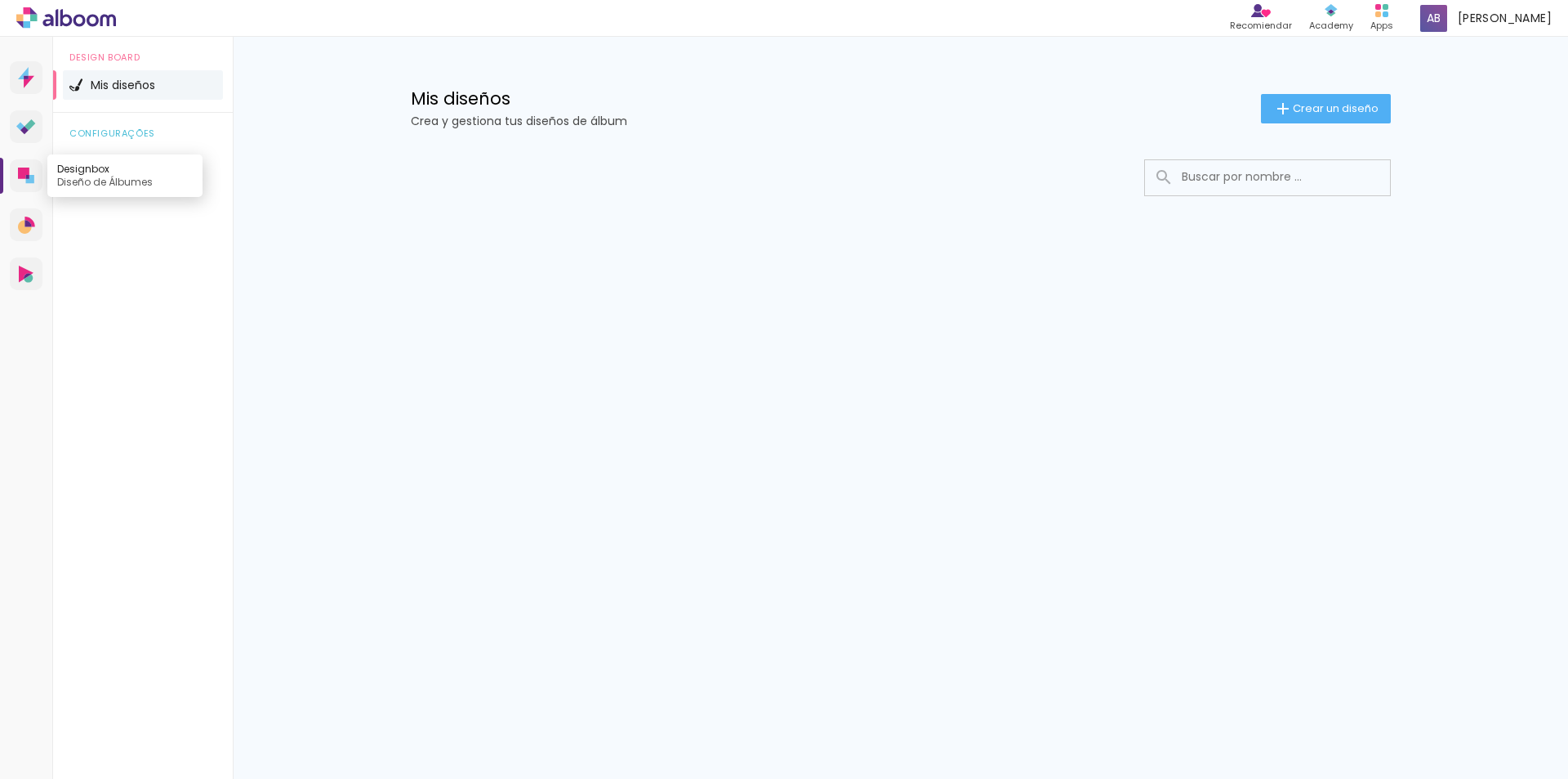
click at [19, 171] on icon at bounding box center [24, 173] width 11 height 11
click at [1304, 106] on span "Crear un diseño" at bounding box center [1335, 108] width 86 height 10
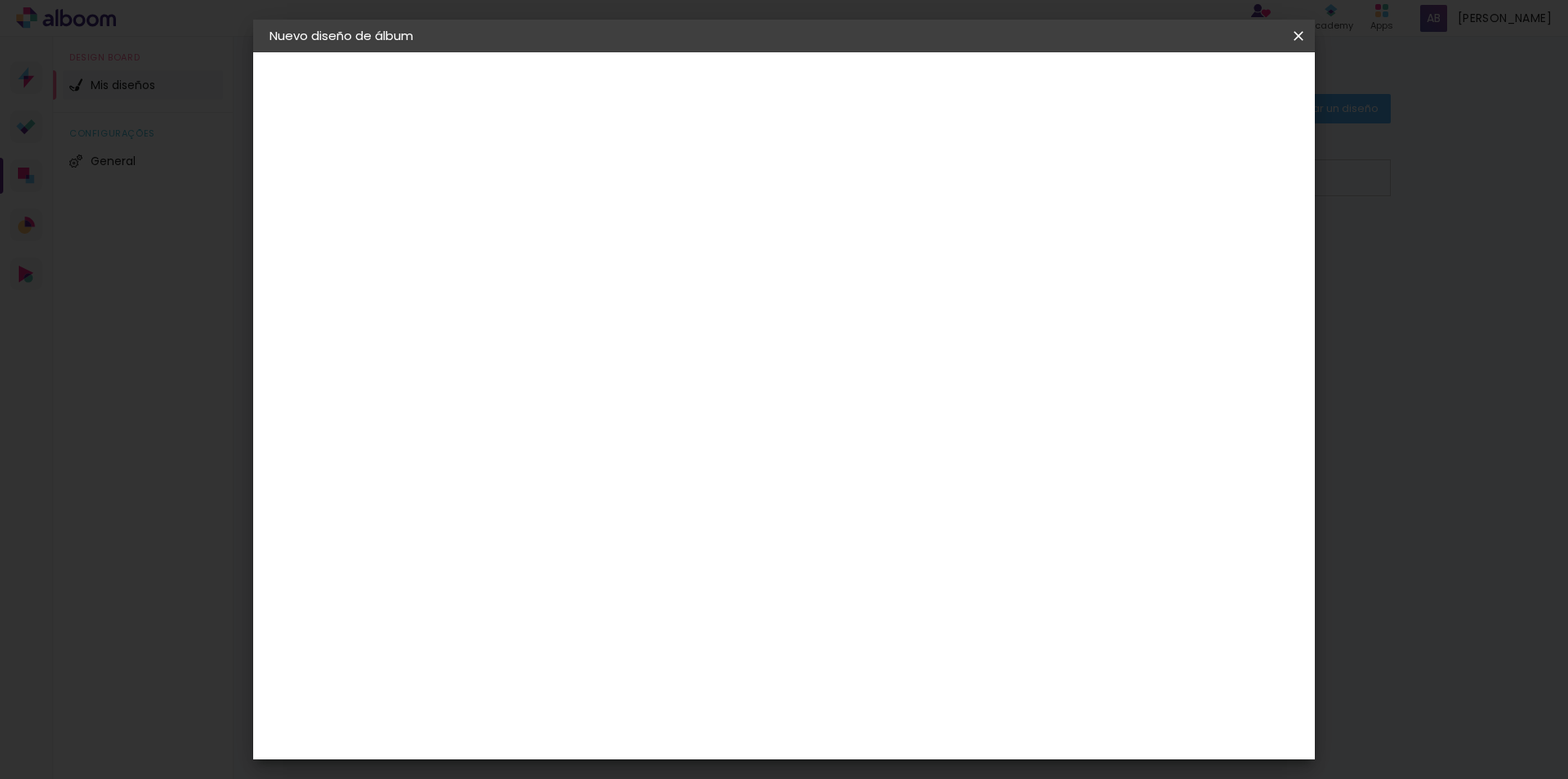
click at [537, 221] on input at bounding box center [537, 219] width 0 height 26
type input "s"
type input "SUMAQ MIS"
type paper-input "SUMAQ MIS"
type input "SUMAQ MIS XV"
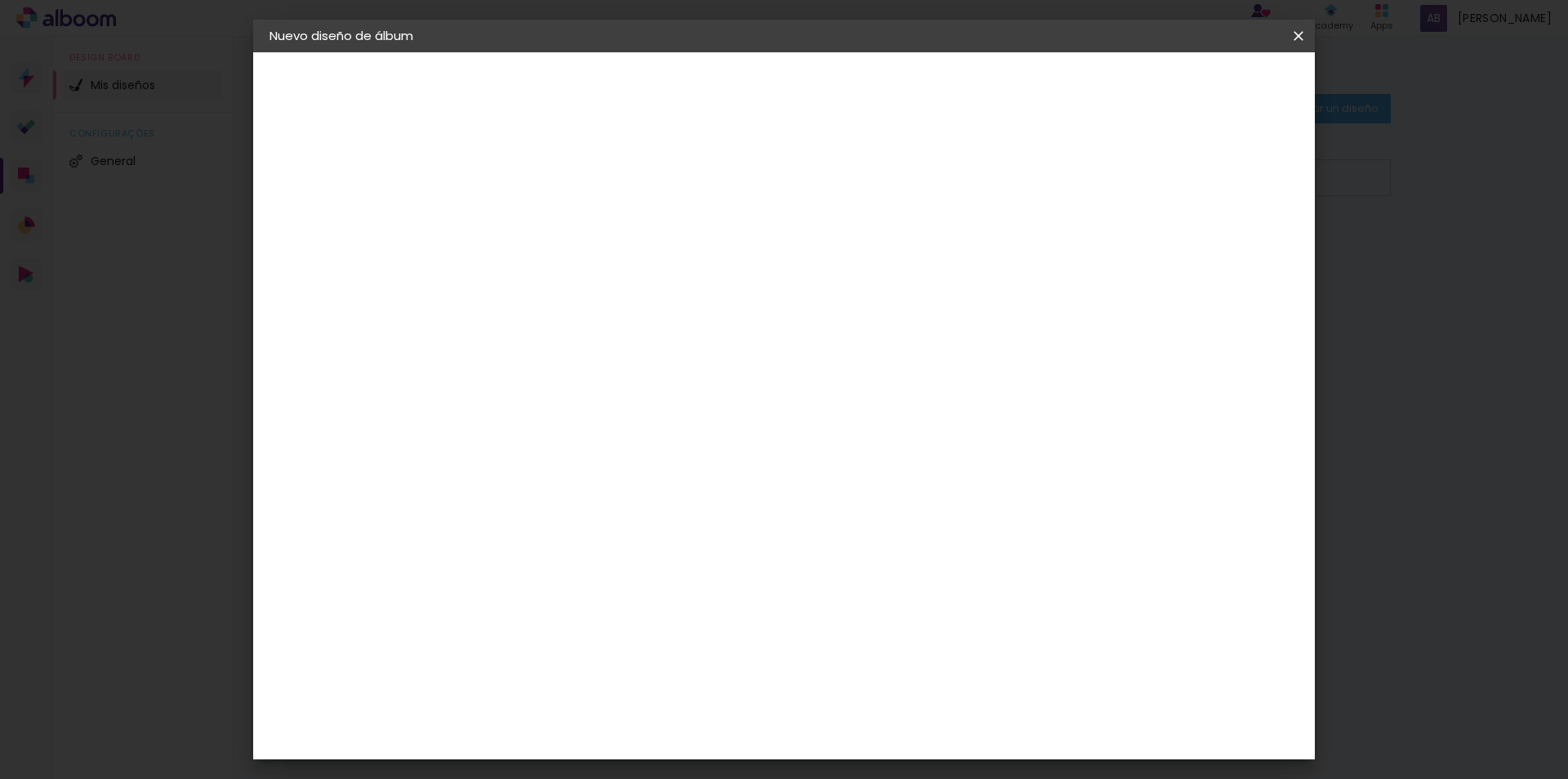
type paper-input "SUMAQ MIS XV"
click at [0, 0] on slot "Avanzar" at bounding box center [0, 0] width 0 height 0
click at [0, 0] on slot "Tamaño libre" at bounding box center [0, 0] width 0 height 0
click at [603, 315] on input at bounding box center [550, 311] width 108 height 21
click at [609, 379] on paper-item "MJ Photo Store" at bounding box center [550, 379] width 119 height 56
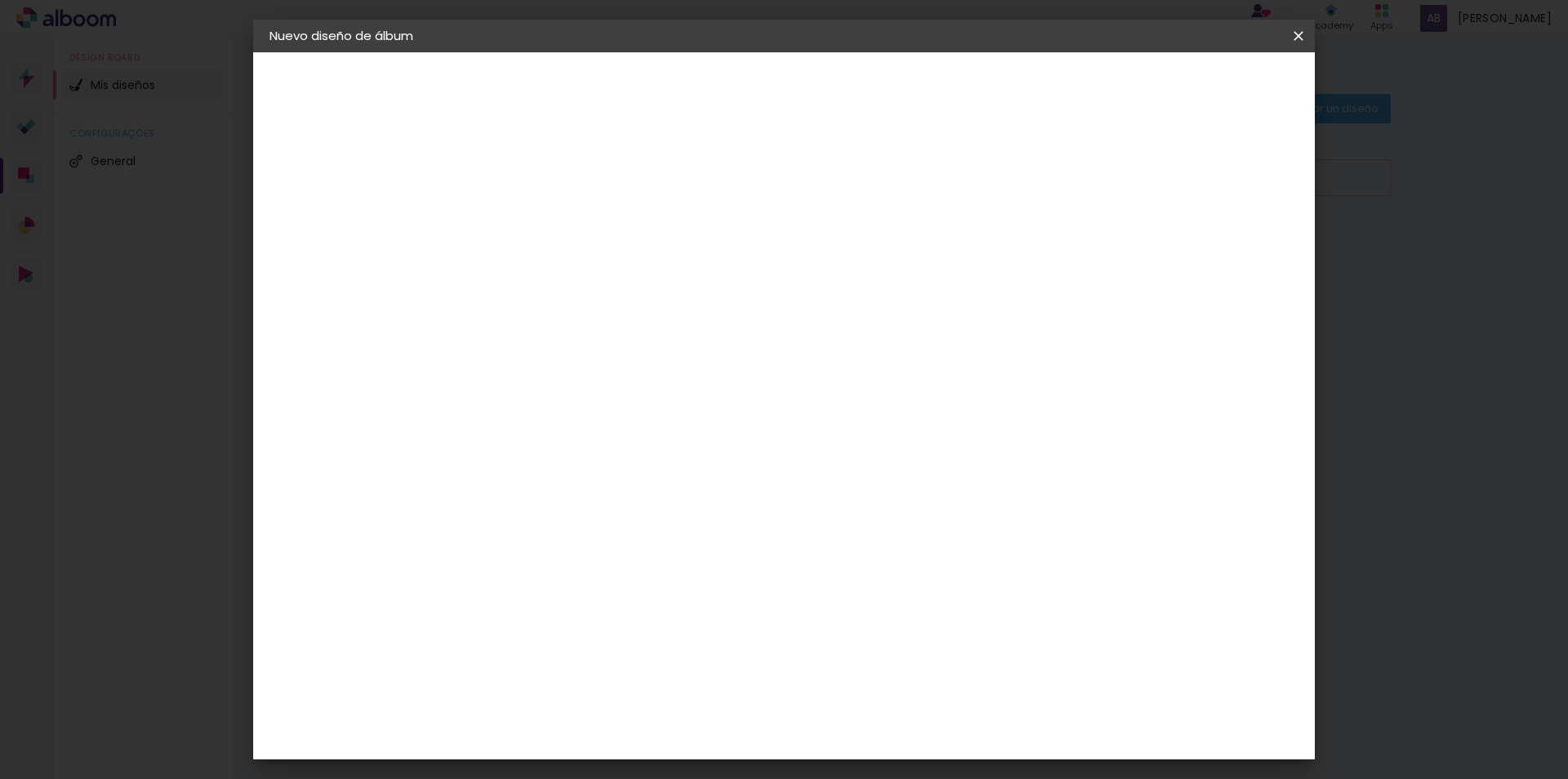
click at [0, 0] on slot "Tamaño libre" at bounding box center [0, 0] width 0 height 0
click at [657, 249] on iron-icon at bounding box center [646, 248] width 20 height 20
click at [767, 96] on paper-button "Avanzar" at bounding box center [728, 86] width 79 height 27
click at [0, 0] on slot "Volver" at bounding box center [0, 0] width 0 height 0
click at [657, 240] on iron-icon at bounding box center [646, 248] width 20 height 20
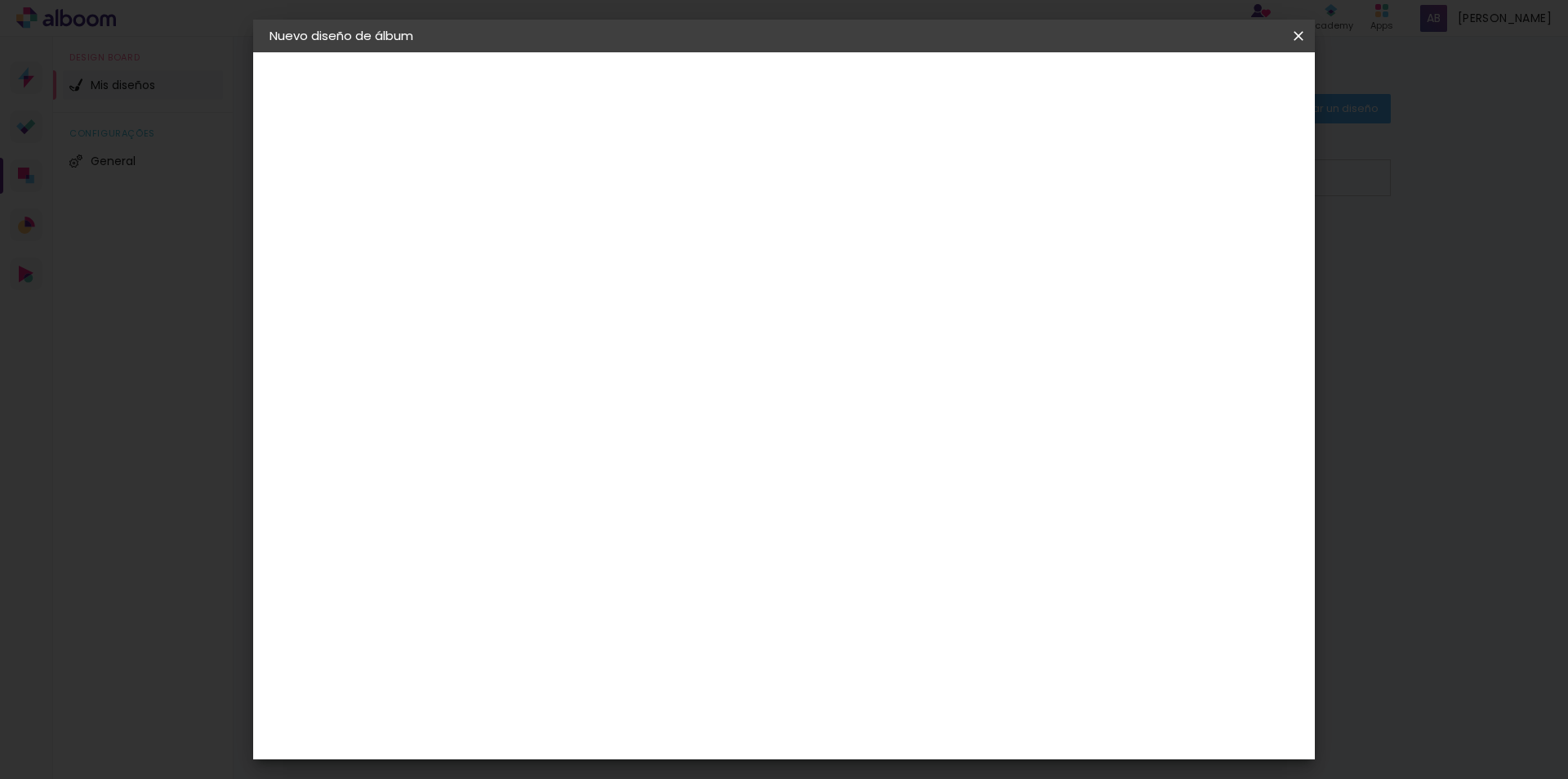
click at [604, 266] on iron-icon at bounding box center [597, 261] width 13 height 13
click at [792, 191] on div "Proveedor Elija un proveedor o avance con el tamaño libre. Volver Avanzar" at bounding box center [628, 121] width 326 height 139
click at [760, 341] on div "Sugerir una encuadernadora" at bounding box center [705, 341] width 109 height 27
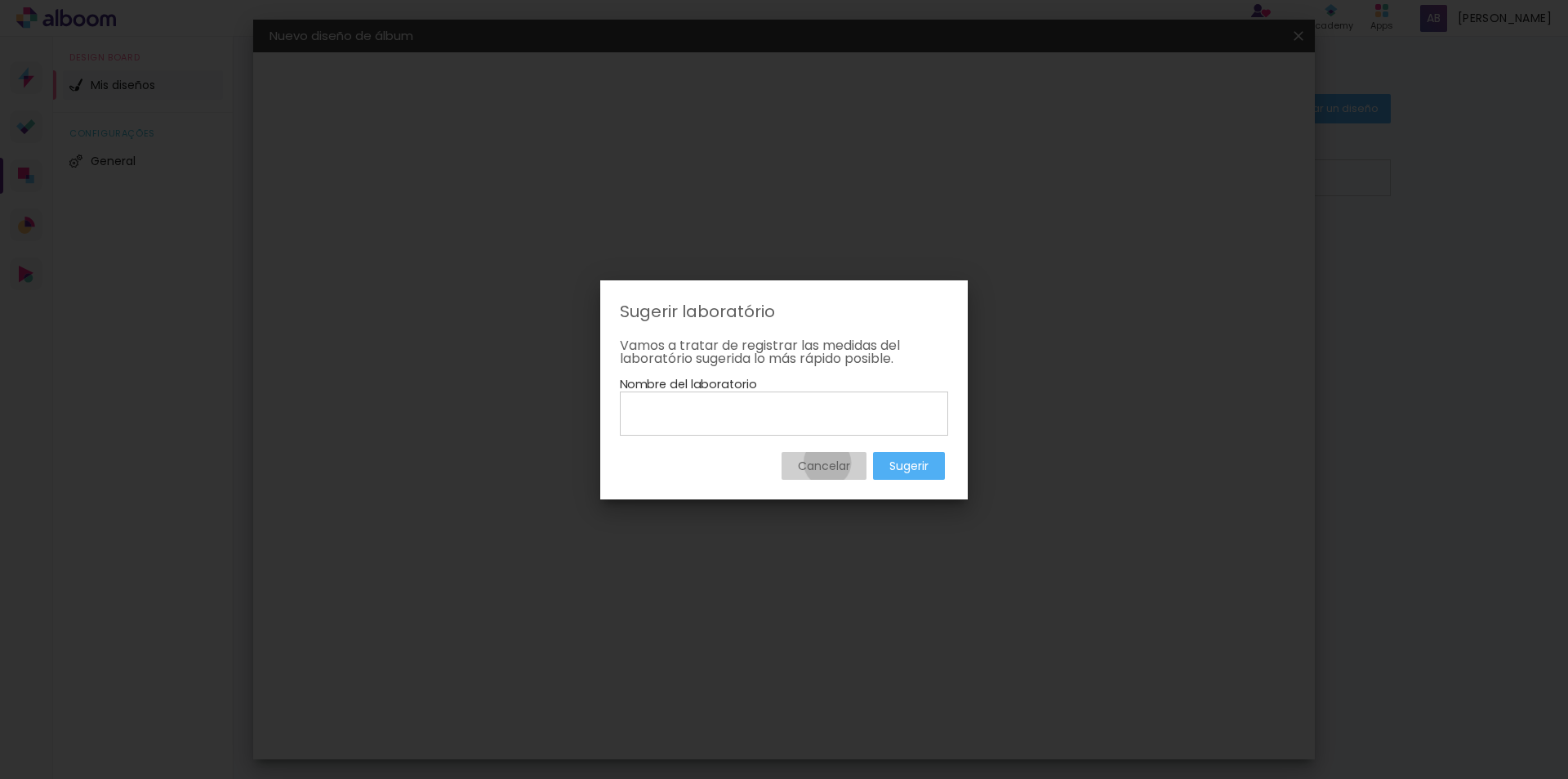
click at [0, 0] on slot "Cancelar" at bounding box center [0, 0] width 0 height 0
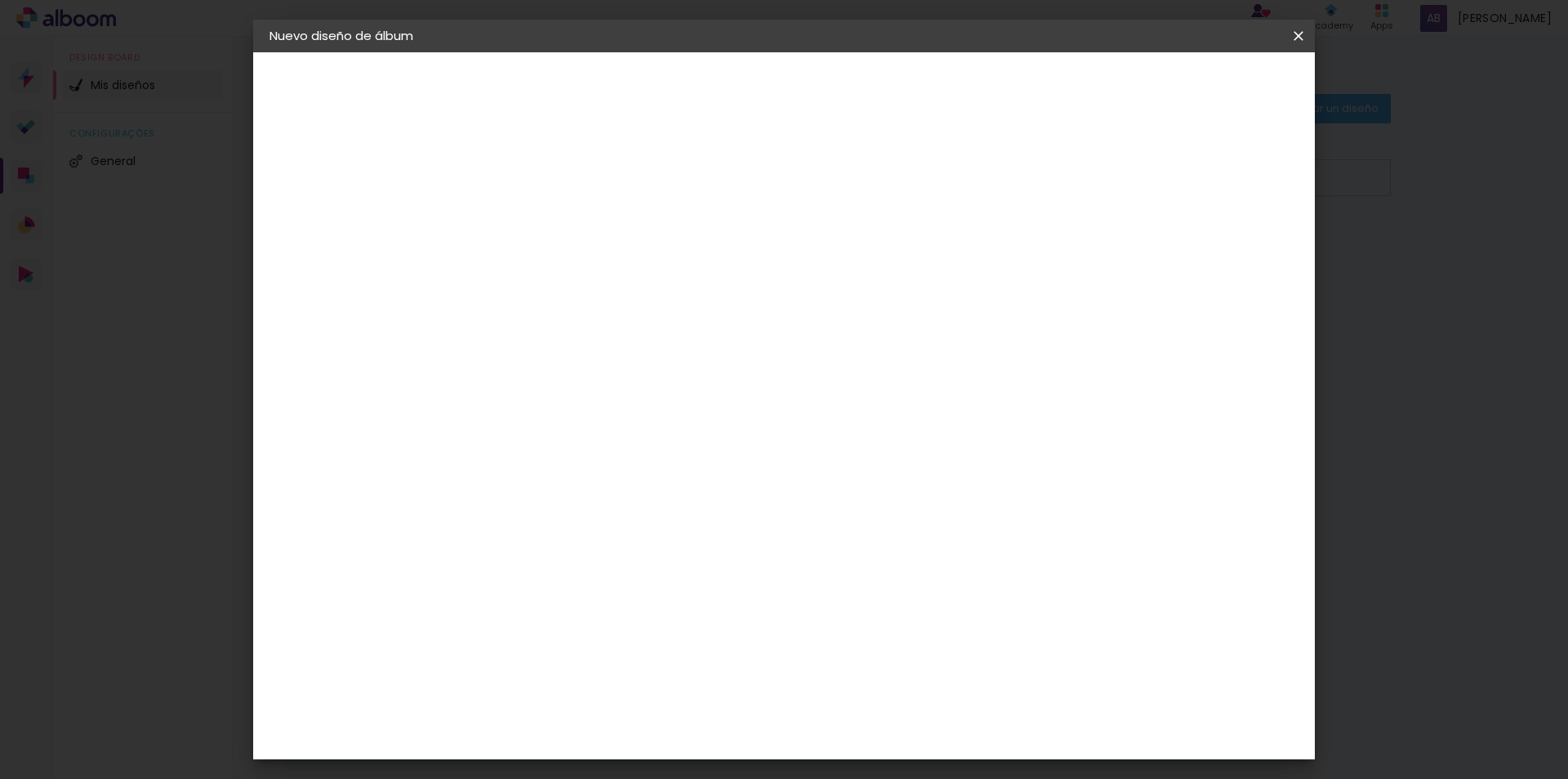
click at [624, 122] on header "Proveedor Elija un proveedor o avance con el tamaño libre. Volver Avanzar" at bounding box center [628, 107] width 326 height 111
click at [609, 379] on paper-item "MJ Photo Store" at bounding box center [550, 379] width 119 height 56
click at [0, 0] on slot "Avanzar" at bounding box center [0, 0] width 0 height 0
click at [620, 274] on iron-icon at bounding box center [609, 284] width 20 height 20
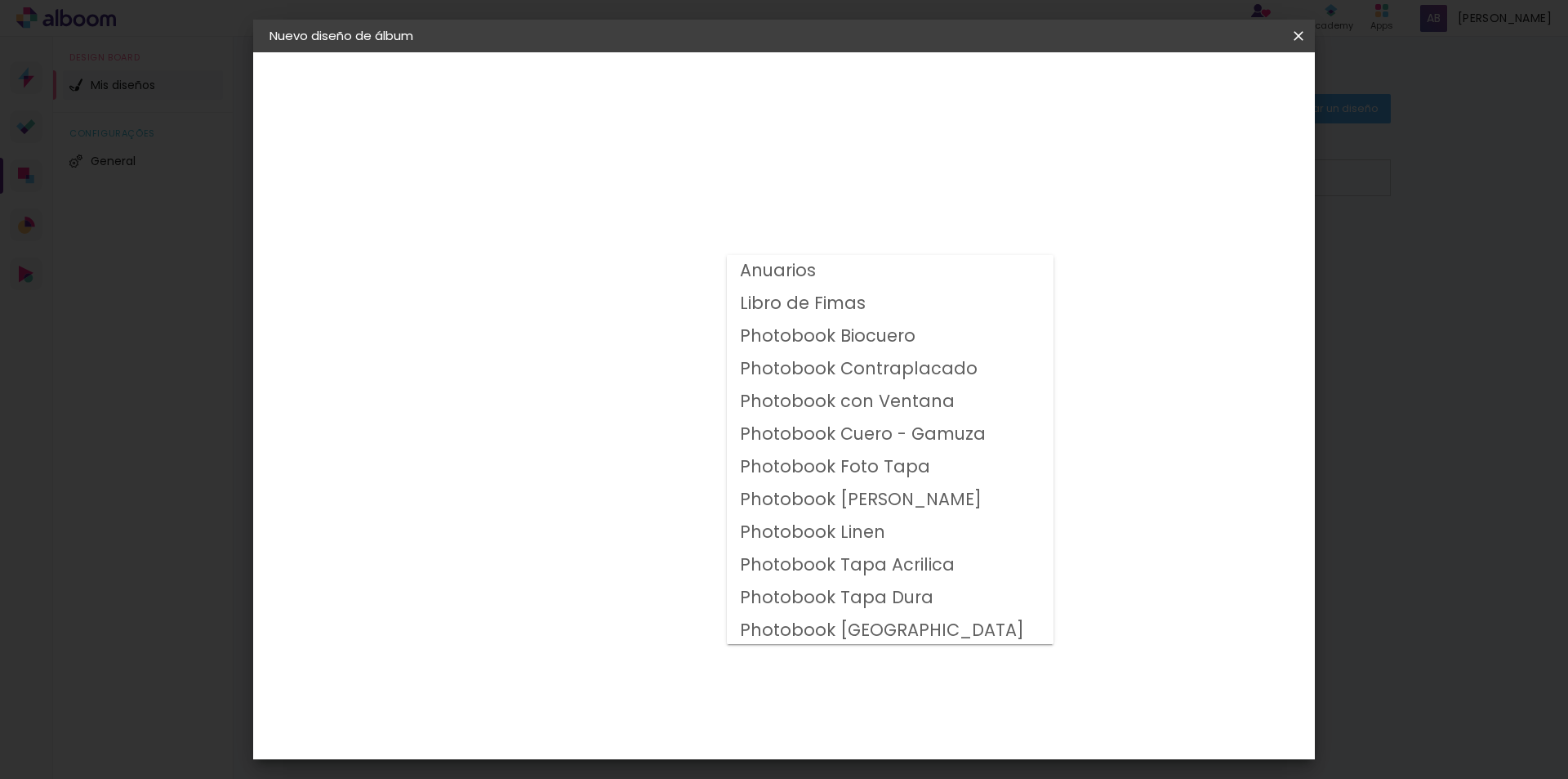
click at [0, 0] on slot "Photobook Biocuero" at bounding box center [0, 0] width 0 height 0
type input "Photobook Biocuero"
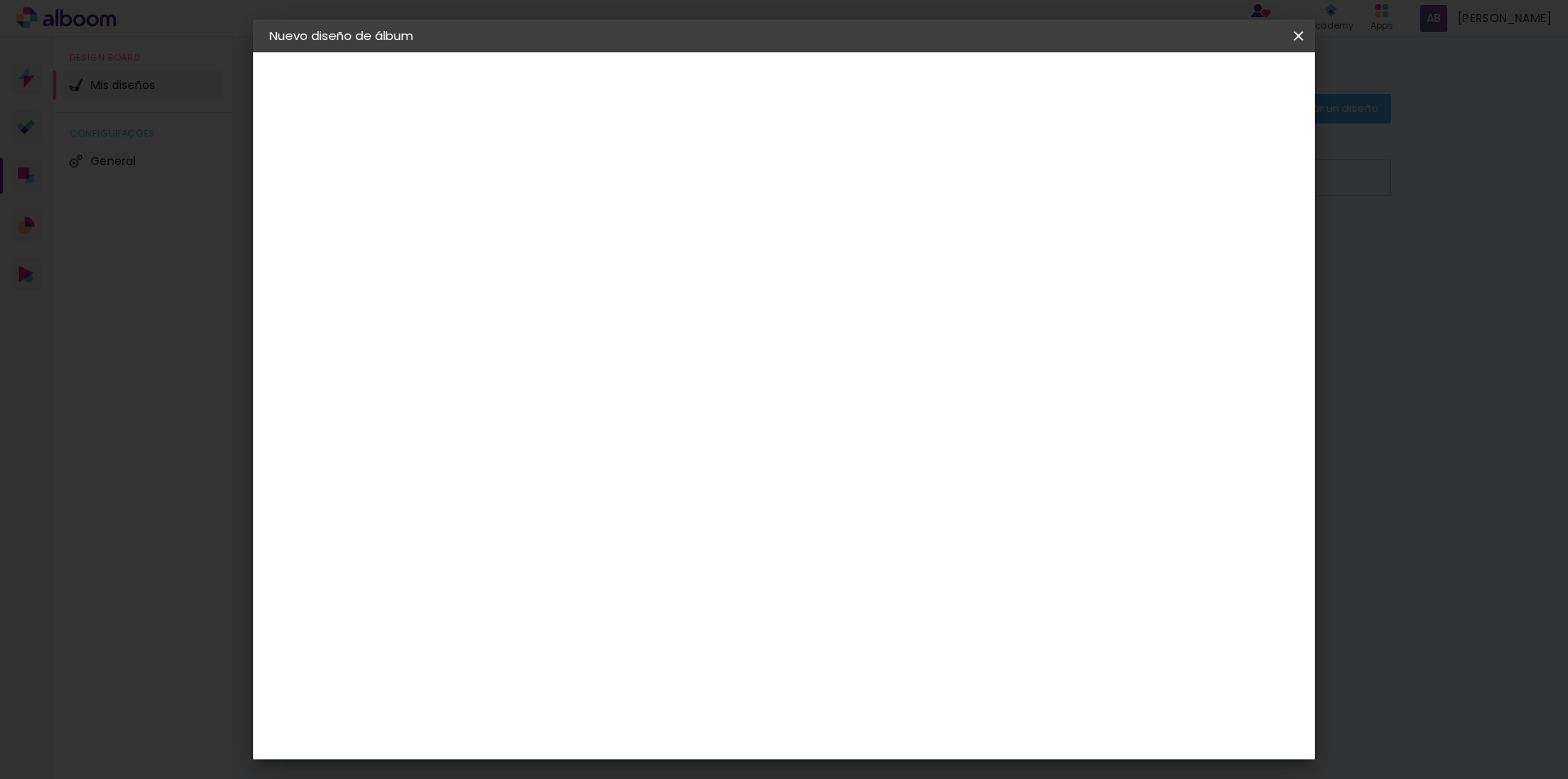
scroll to position [81, 0]
click at [647, 403] on span "25 × 30" at bounding box center [608, 430] width 76 height 53
click at [0, 0] on slot "Avanzar" at bounding box center [0, 0] width 0 height 0
click at [1196, 84] on span "Empezar diseño" at bounding box center [1152, 86] width 91 height 11
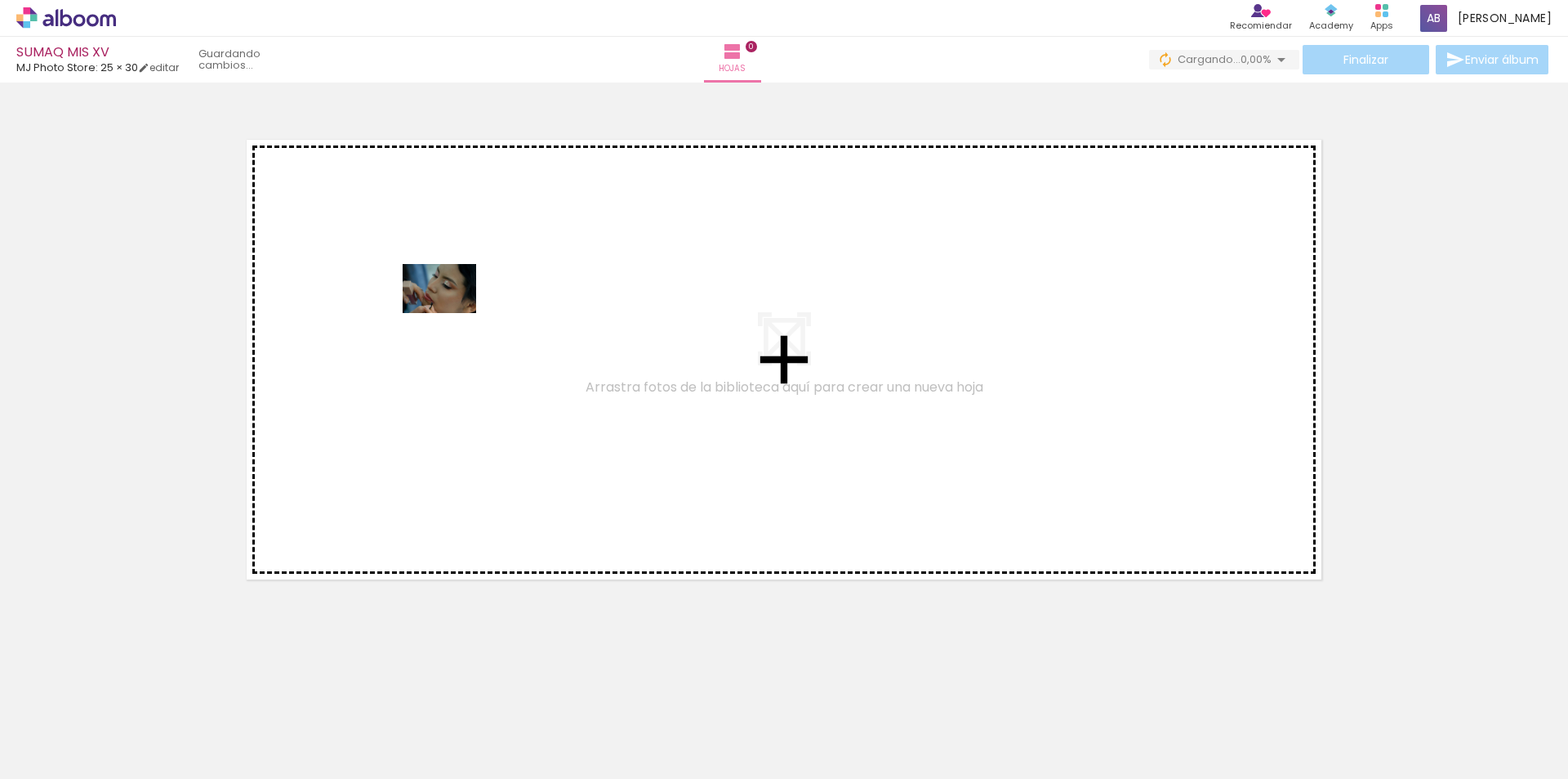
drag, startPoint x: 176, startPoint y: 731, endPoint x: 451, endPoint y: 313, distance: 500.3
click at [451, 313] on quentale-workspace at bounding box center [784, 389] width 1568 height 779
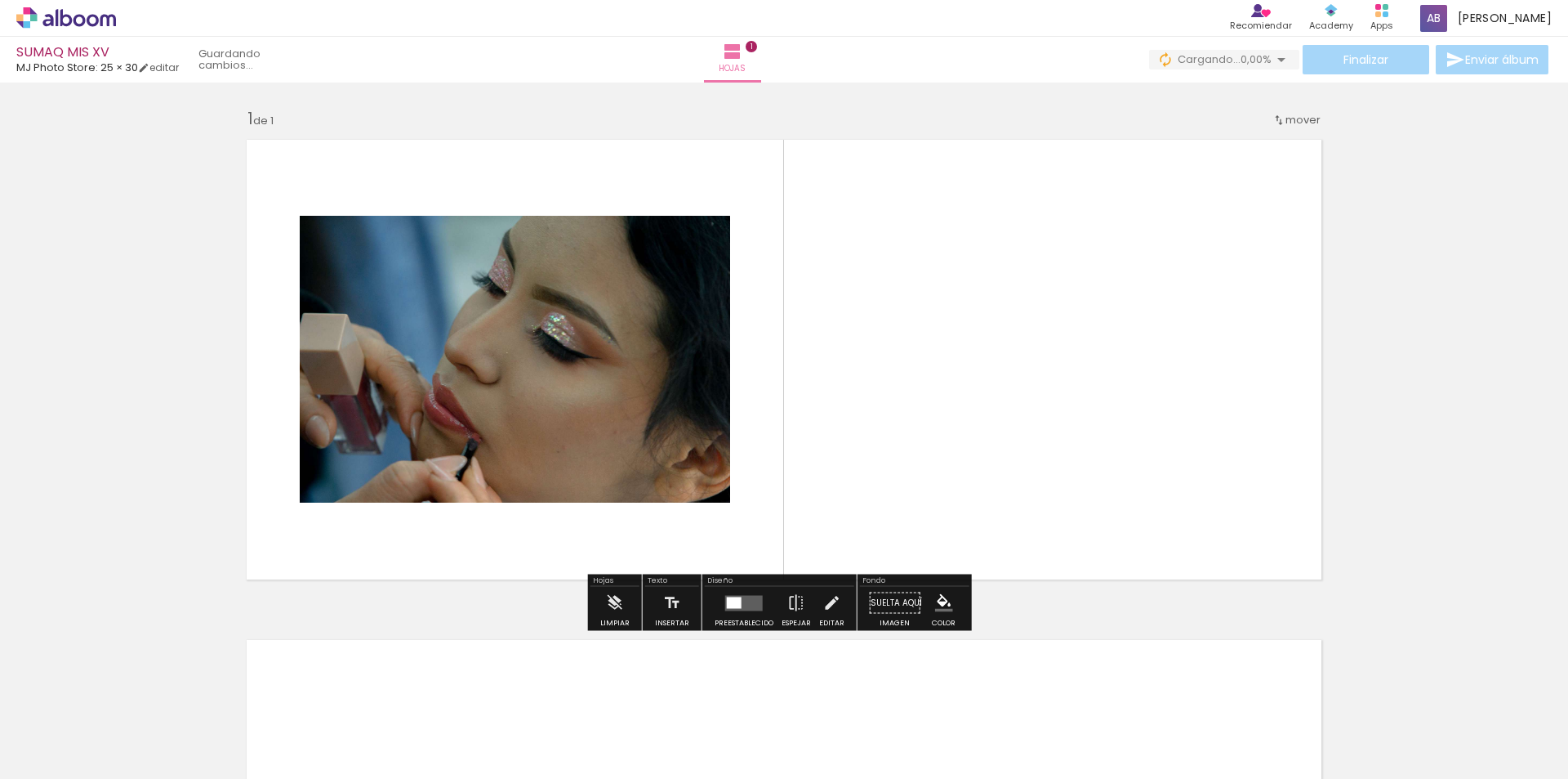
click at [731, 602] on div at bounding box center [734, 602] width 15 height 11
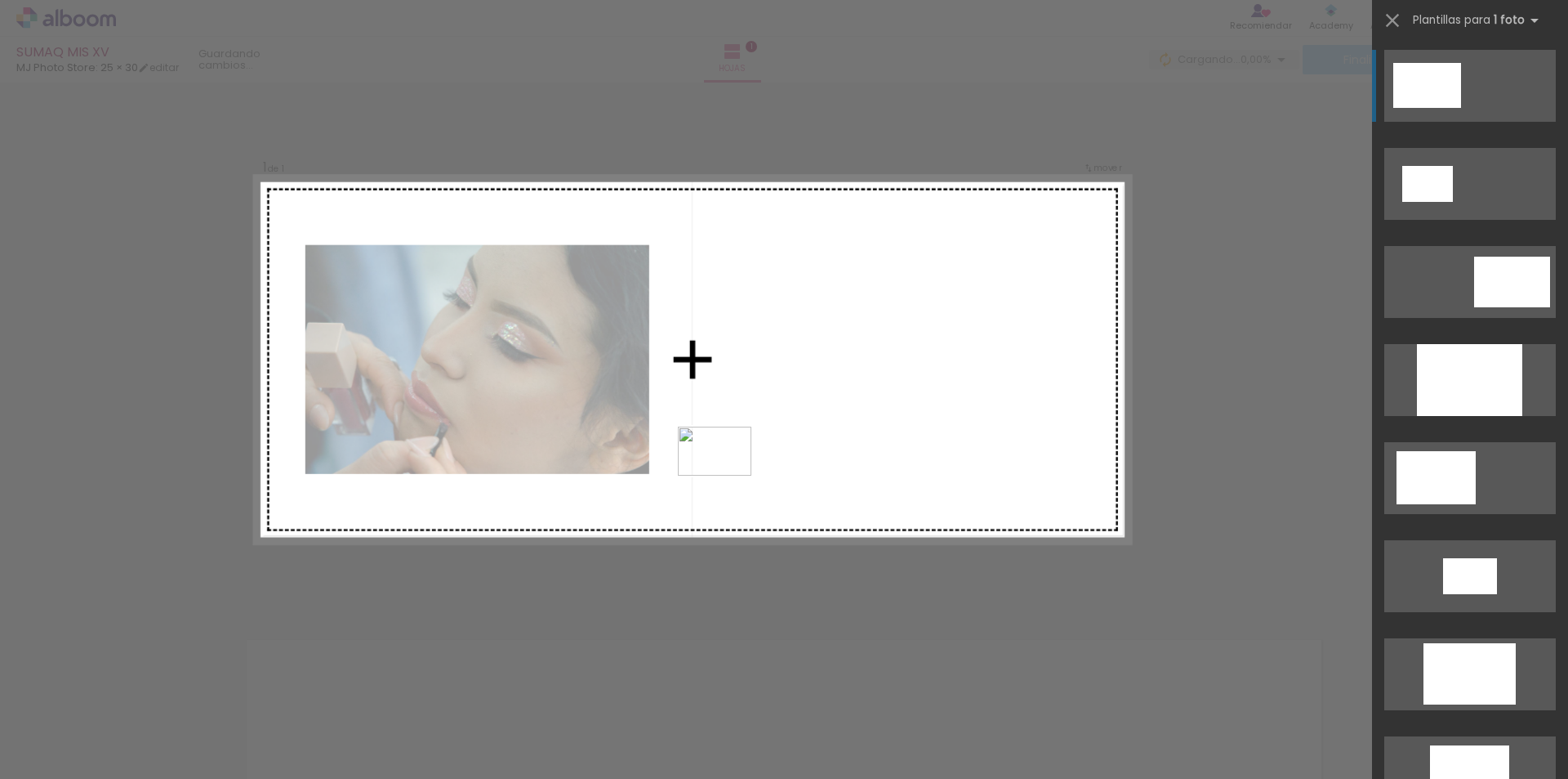
drag, startPoint x: 995, startPoint y: 737, endPoint x: 727, endPoint y: 475, distance: 374.8
click at [727, 475] on quentale-workspace at bounding box center [784, 389] width 1568 height 779
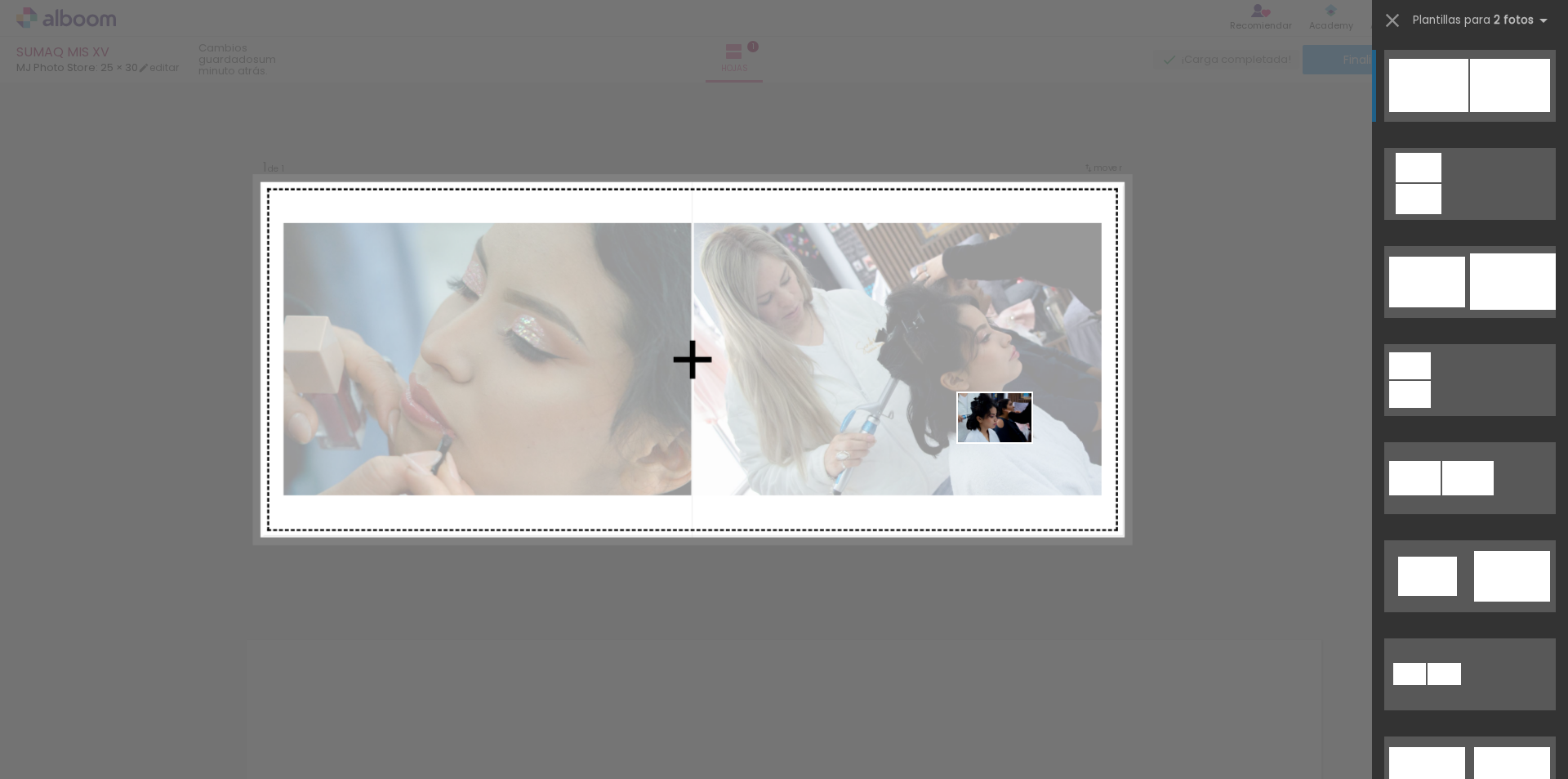
drag, startPoint x: 1095, startPoint y: 747, endPoint x: 1007, endPoint y: 442, distance: 317.4
click at [1007, 442] on quentale-workspace at bounding box center [784, 389] width 1568 height 779
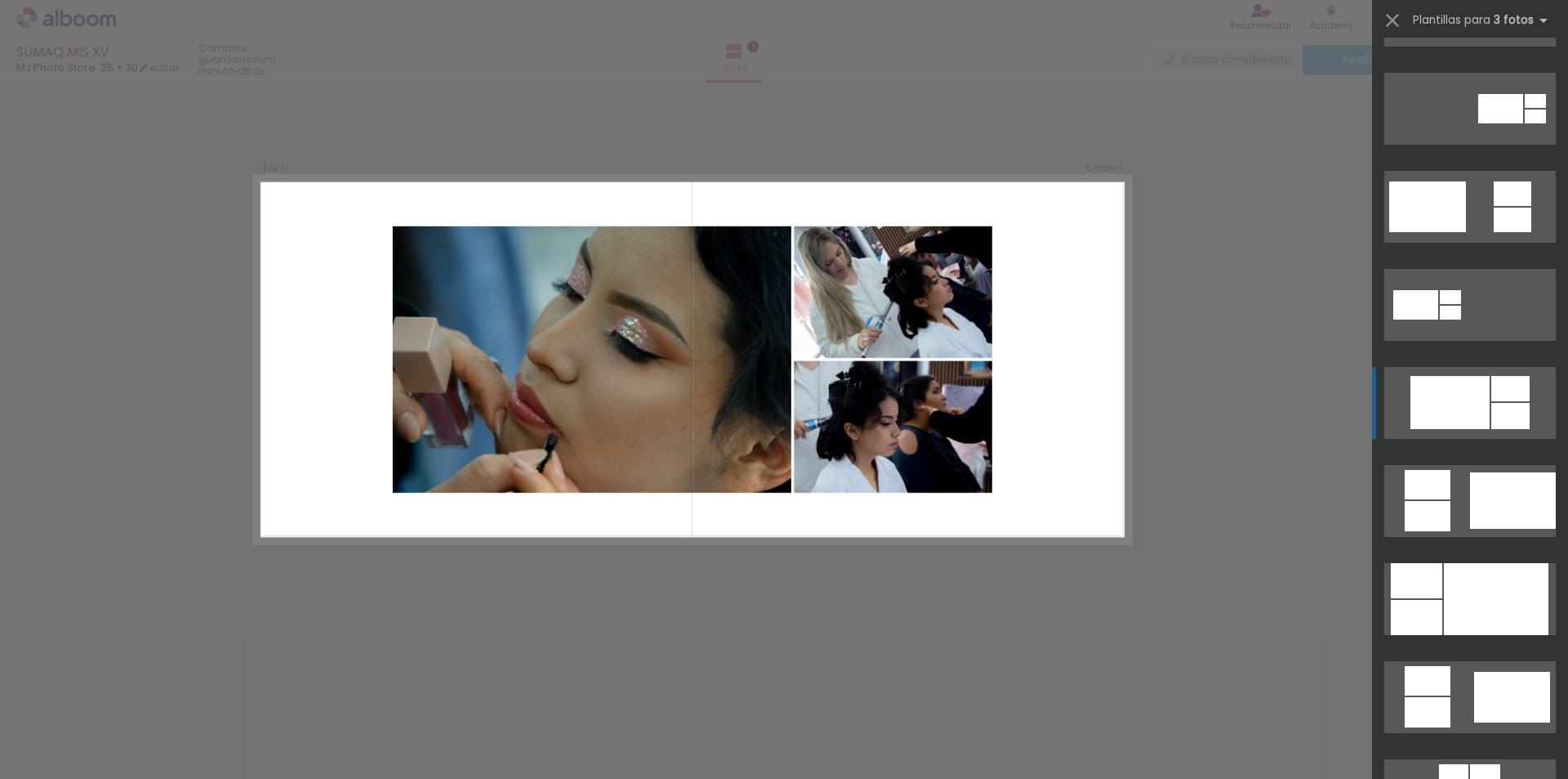
scroll to position [572, 0]
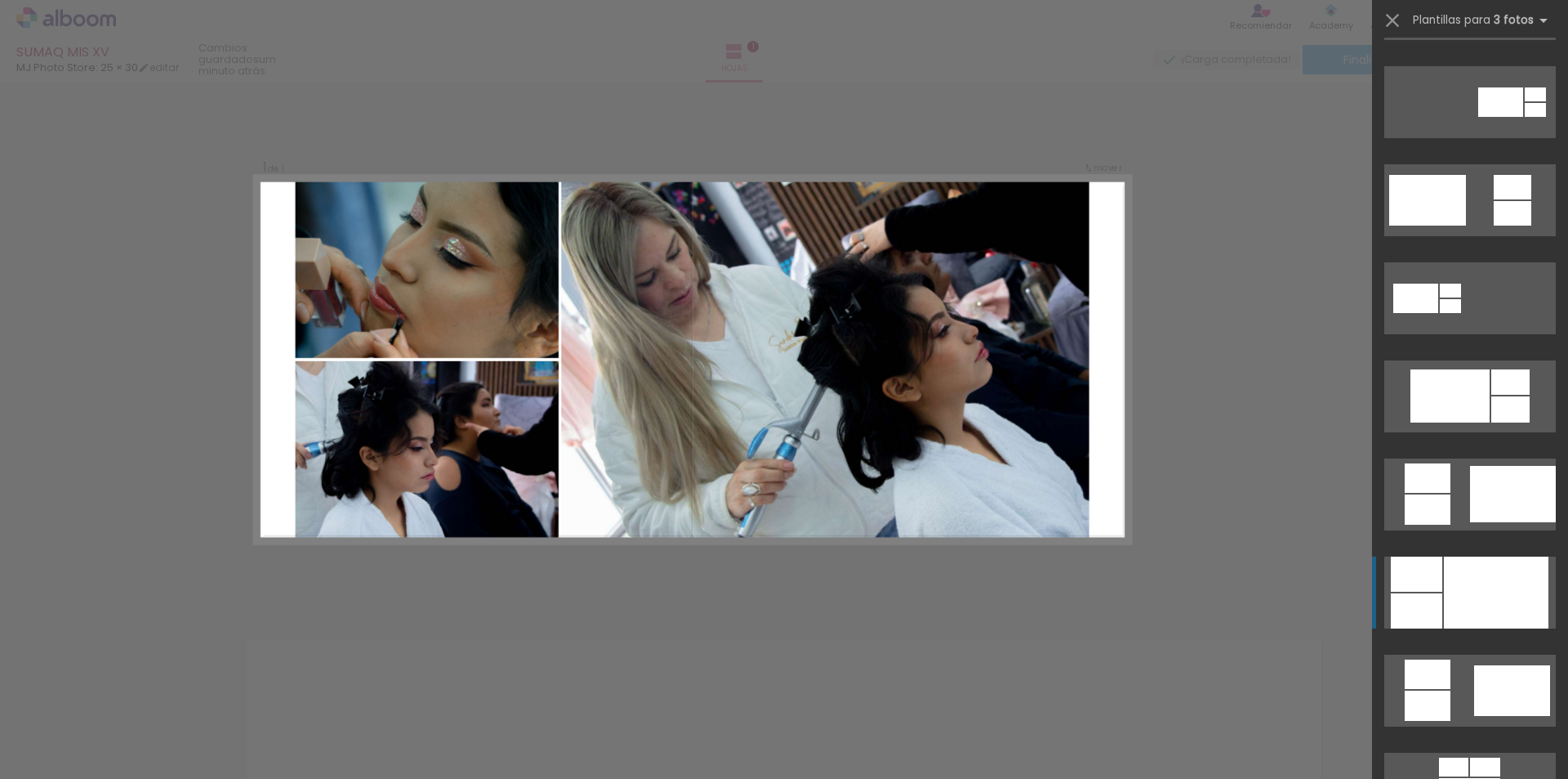
click at [1487, 600] on div at bounding box center [1496, 593] width 104 height 72
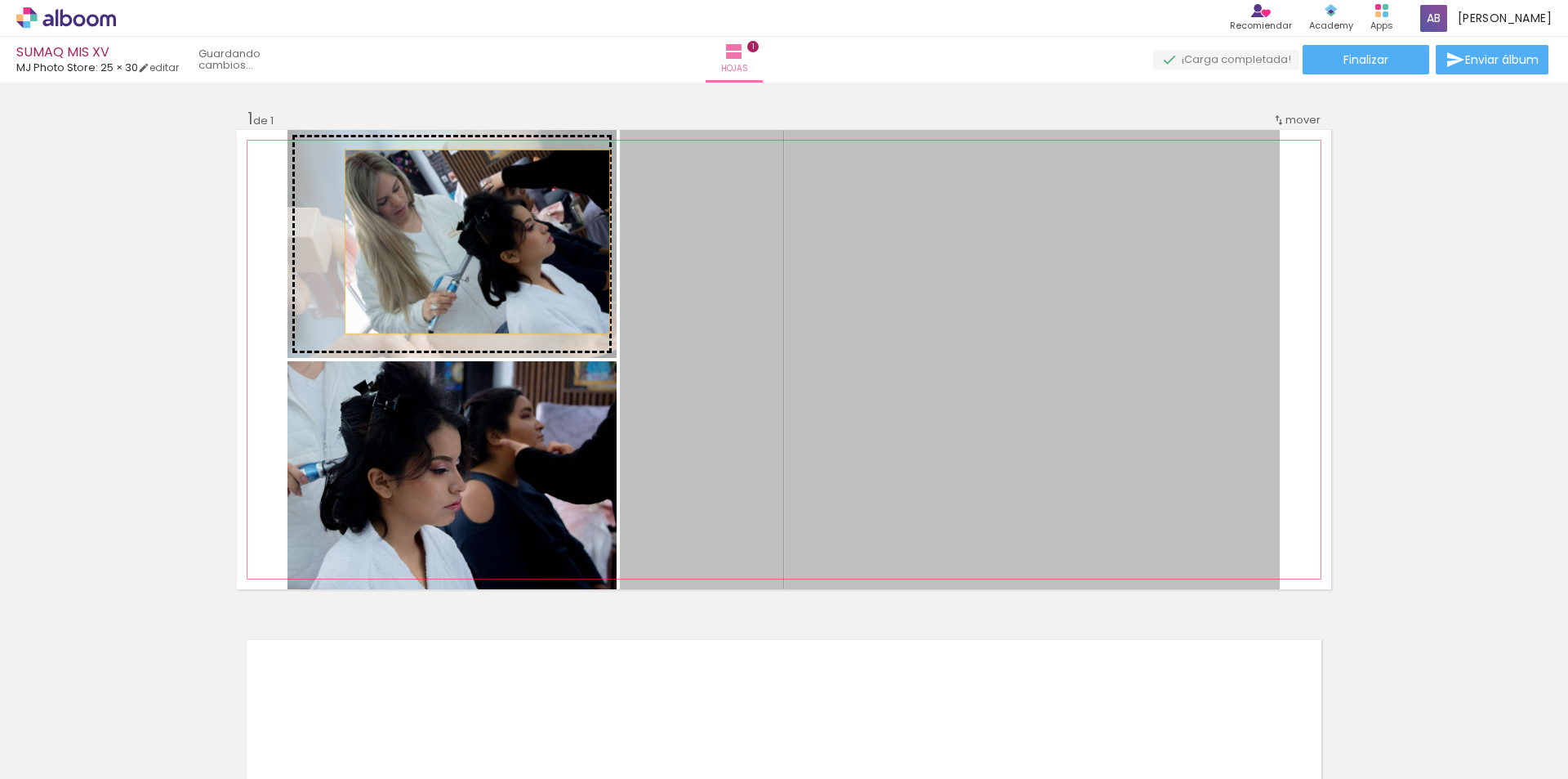
drag, startPoint x: 950, startPoint y: 363, endPoint x: 471, endPoint y: 241, distance: 494.3
click at [0, 0] on slot at bounding box center [0, 0] width 0 height 0
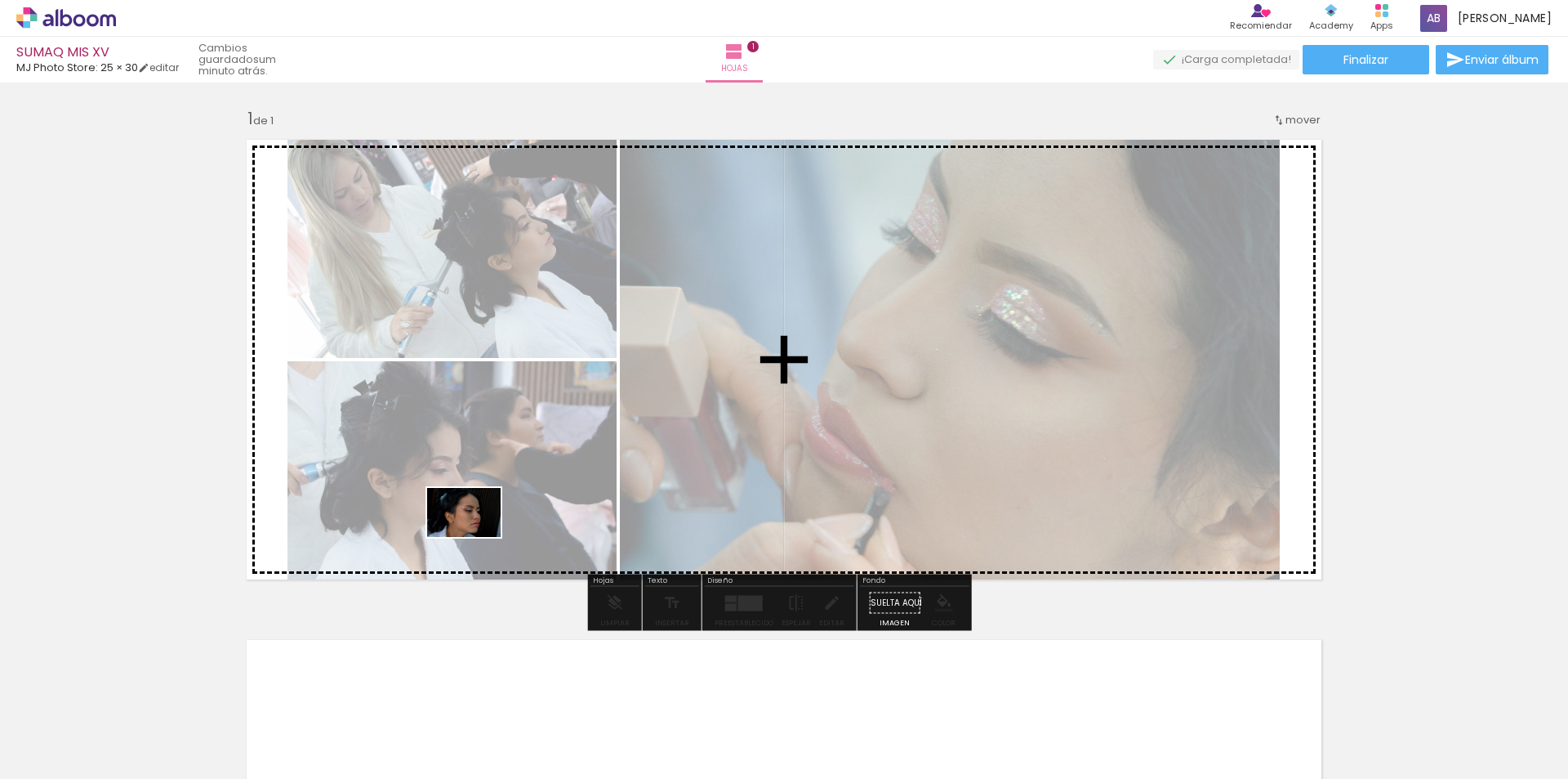
drag, startPoint x: 254, startPoint y: 737, endPoint x: 476, endPoint y: 537, distance: 298.8
click at [476, 537] on quentale-workspace at bounding box center [784, 389] width 1568 height 779
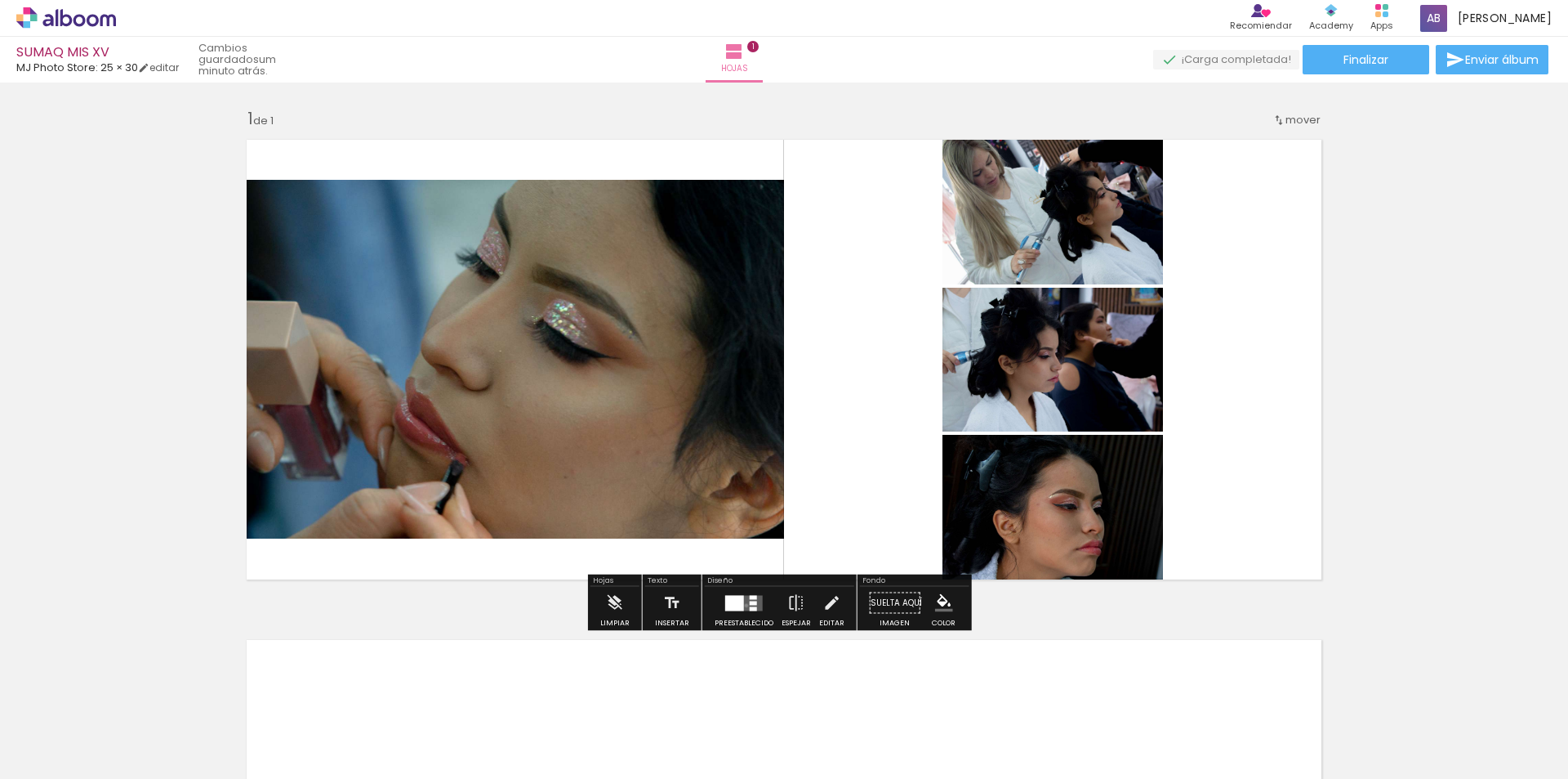
click at [743, 606] on quentale-layouter at bounding box center [744, 602] width 38 height 15
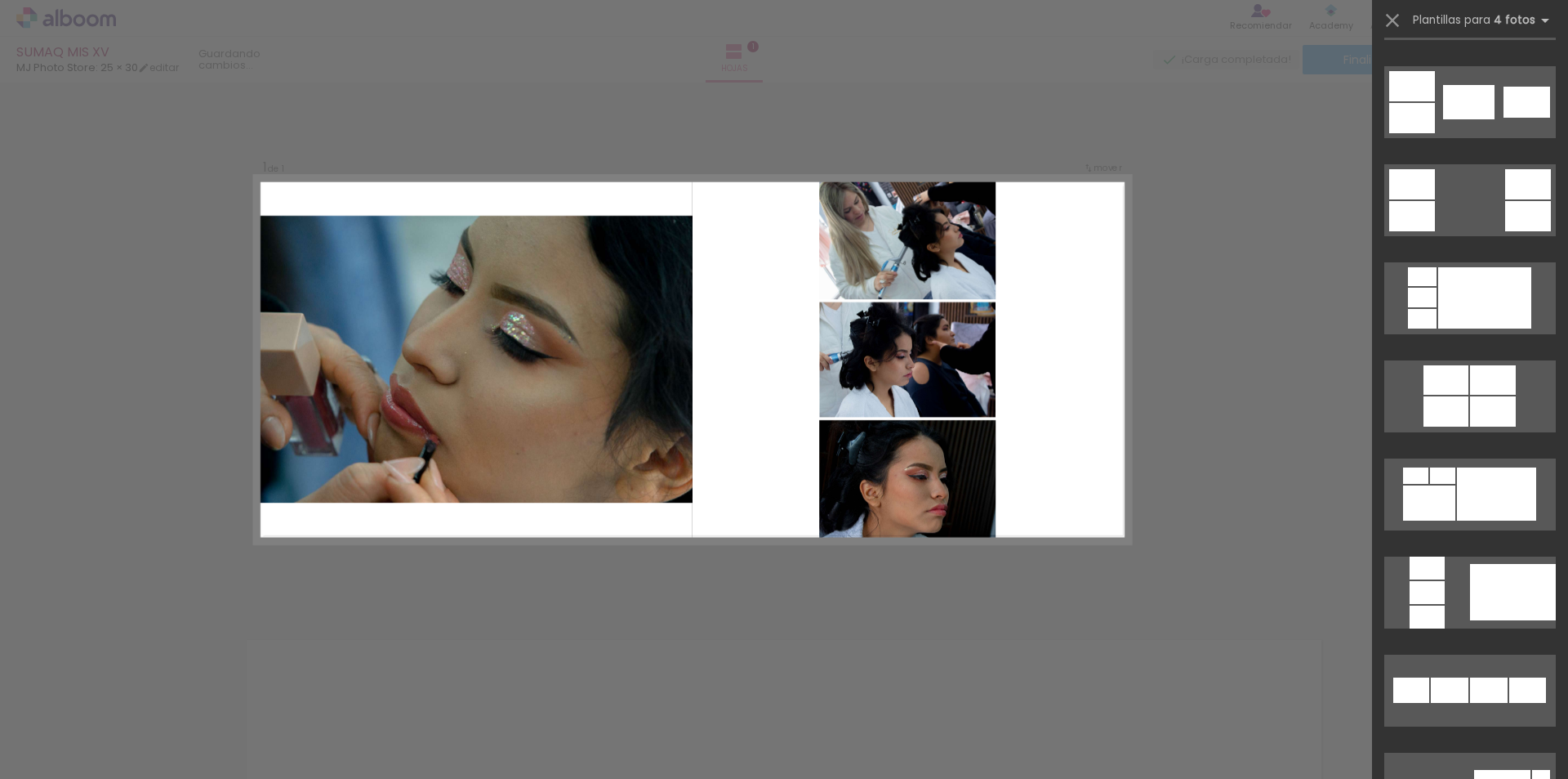
scroll to position [0, 0]
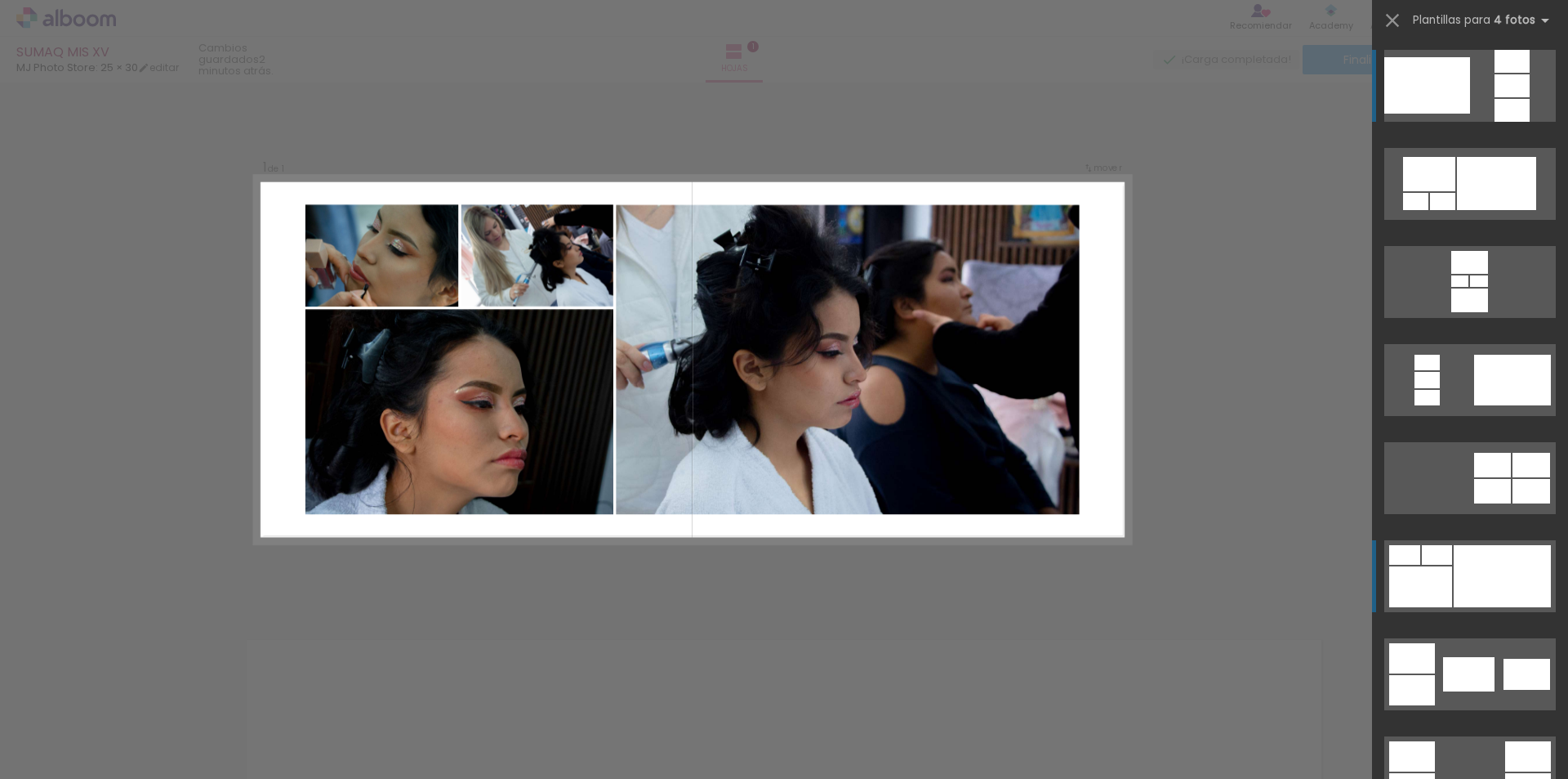
click at [1474, 586] on div at bounding box center [1502, 576] width 97 height 62
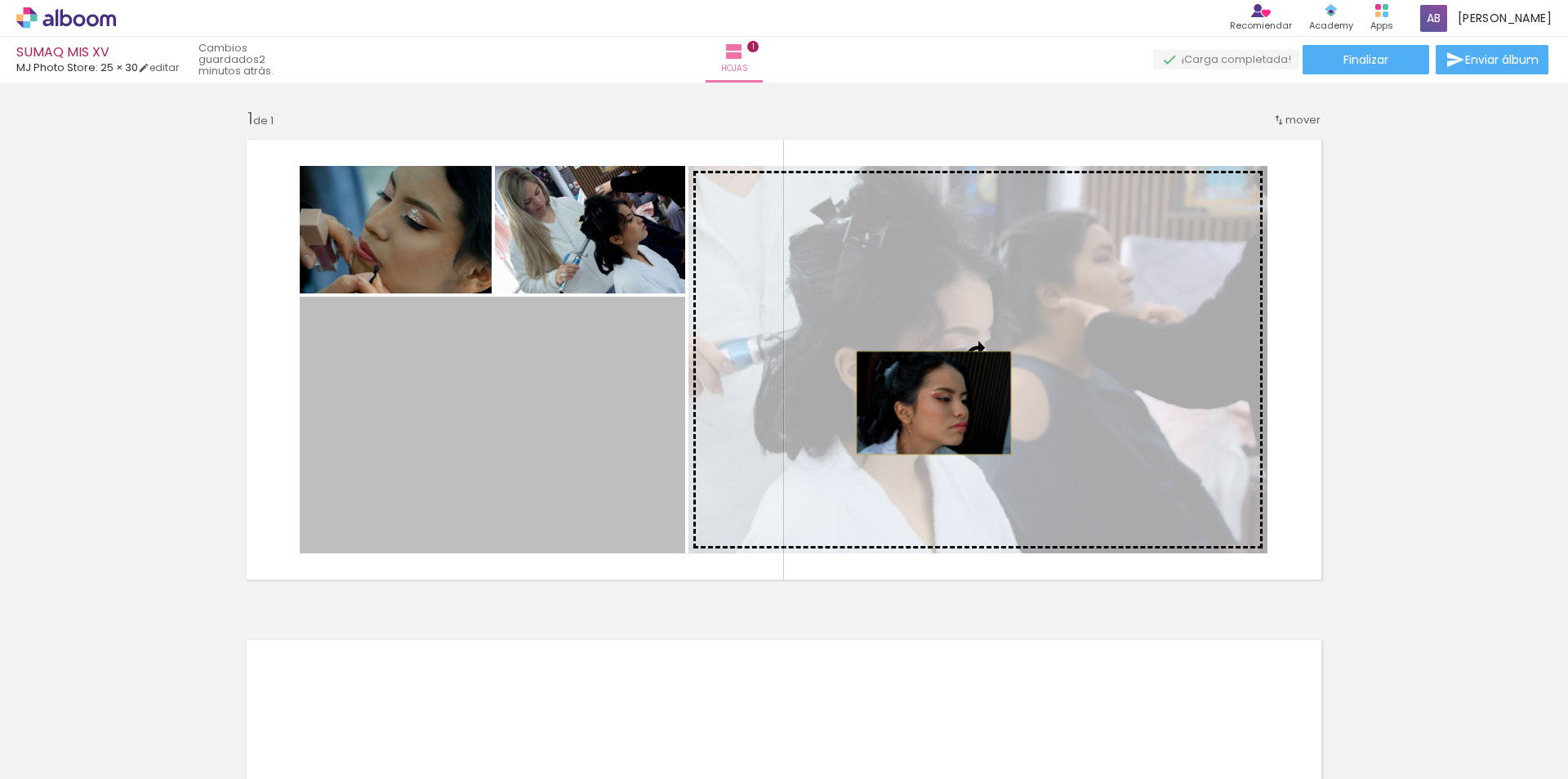
drag, startPoint x: 546, startPoint y: 471, endPoint x: 927, endPoint y: 403, distance: 387.0
click at [0, 0] on slot at bounding box center [0, 0] width 0 height 0
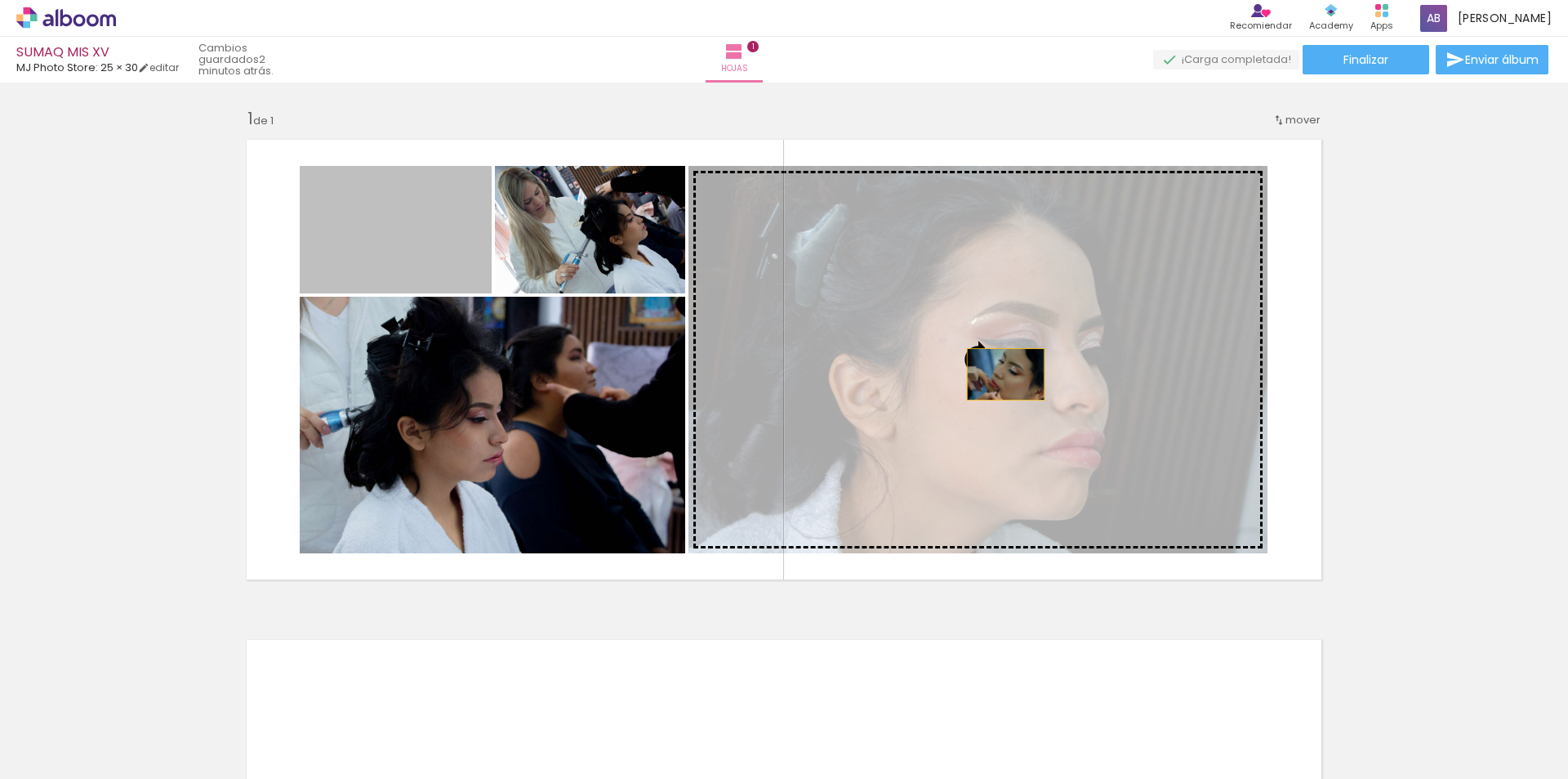
drag, startPoint x: 422, startPoint y: 270, endPoint x: 999, endPoint y: 374, distance: 586.3
click at [0, 0] on slot at bounding box center [0, 0] width 0 height 0
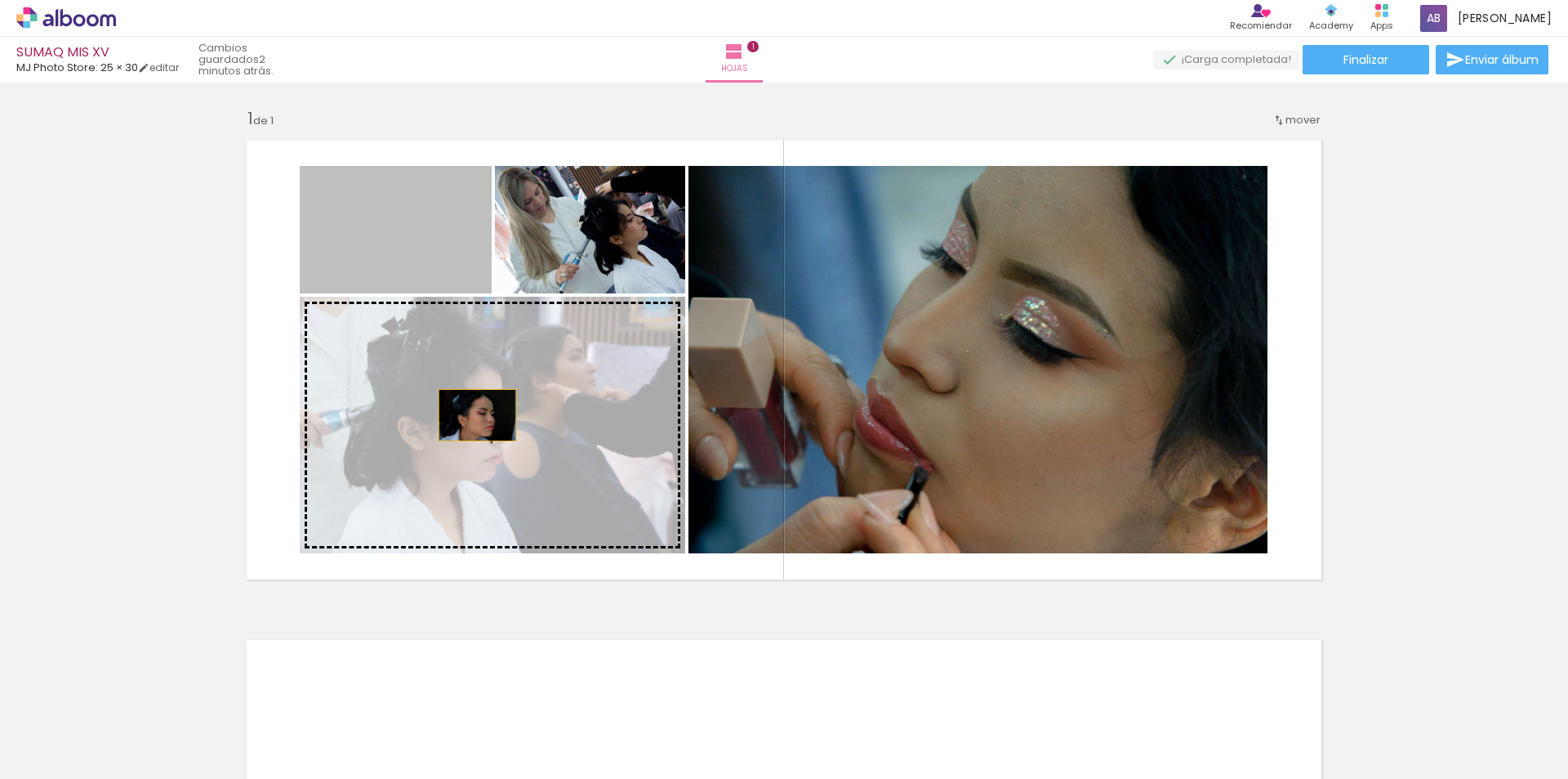
drag, startPoint x: 397, startPoint y: 254, endPoint x: 472, endPoint y: 416, distance: 178.5
click at [0, 0] on slot at bounding box center [0, 0] width 0 height 0
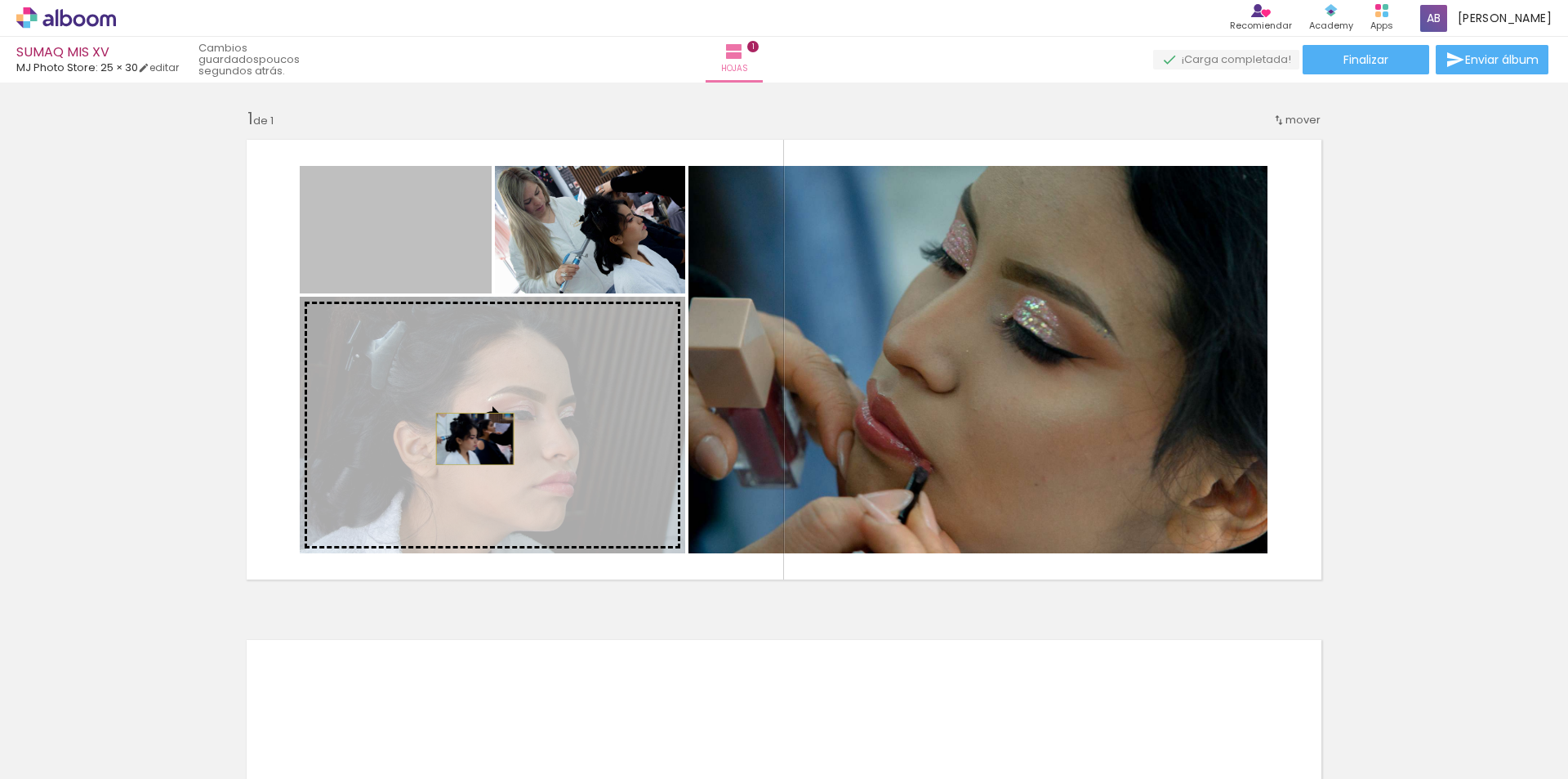
drag, startPoint x: 375, startPoint y: 271, endPoint x: 468, endPoint y: 438, distance: 191.1
click at [0, 0] on slot at bounding box center [0, 0] width 0 height 0
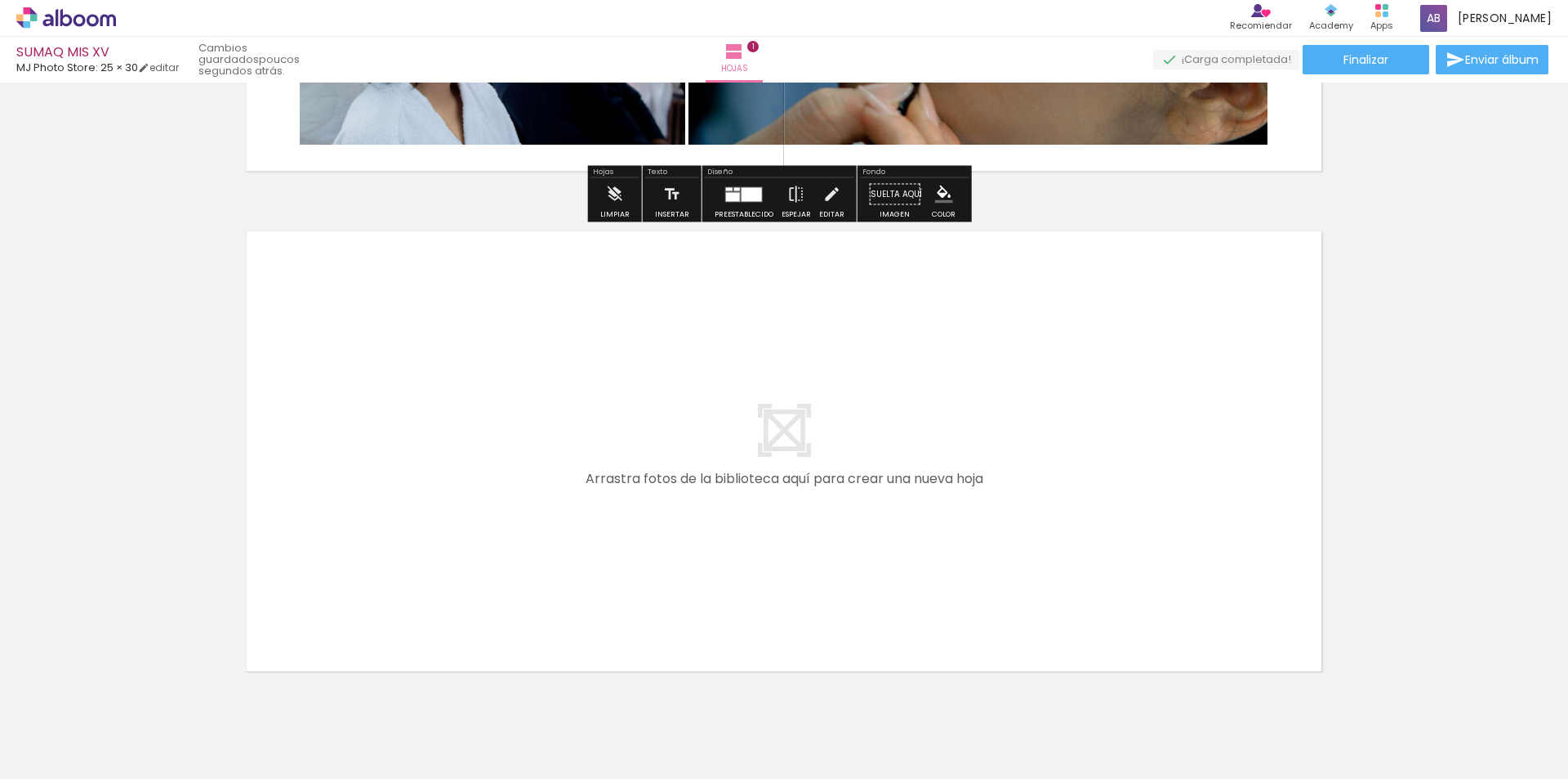
scroll to position [469, 0]
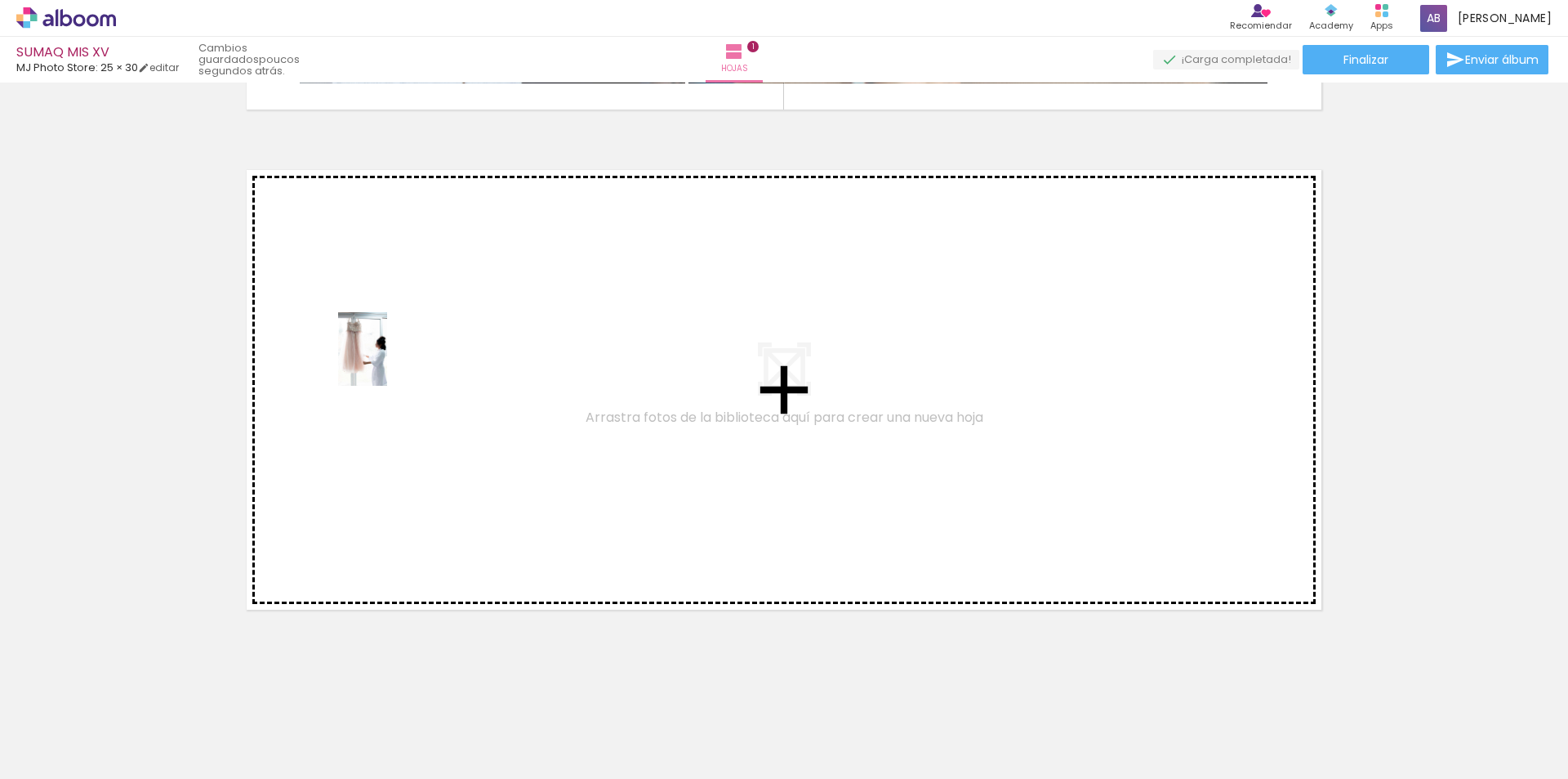
drag, startPoint x: 543, startPoint y: 757, endPoint x: 389, endPoint y: 360, distance: 425.8
click at [389, 360] on quentale-workspace at bounding box center [784, 389] width 1568 height 779
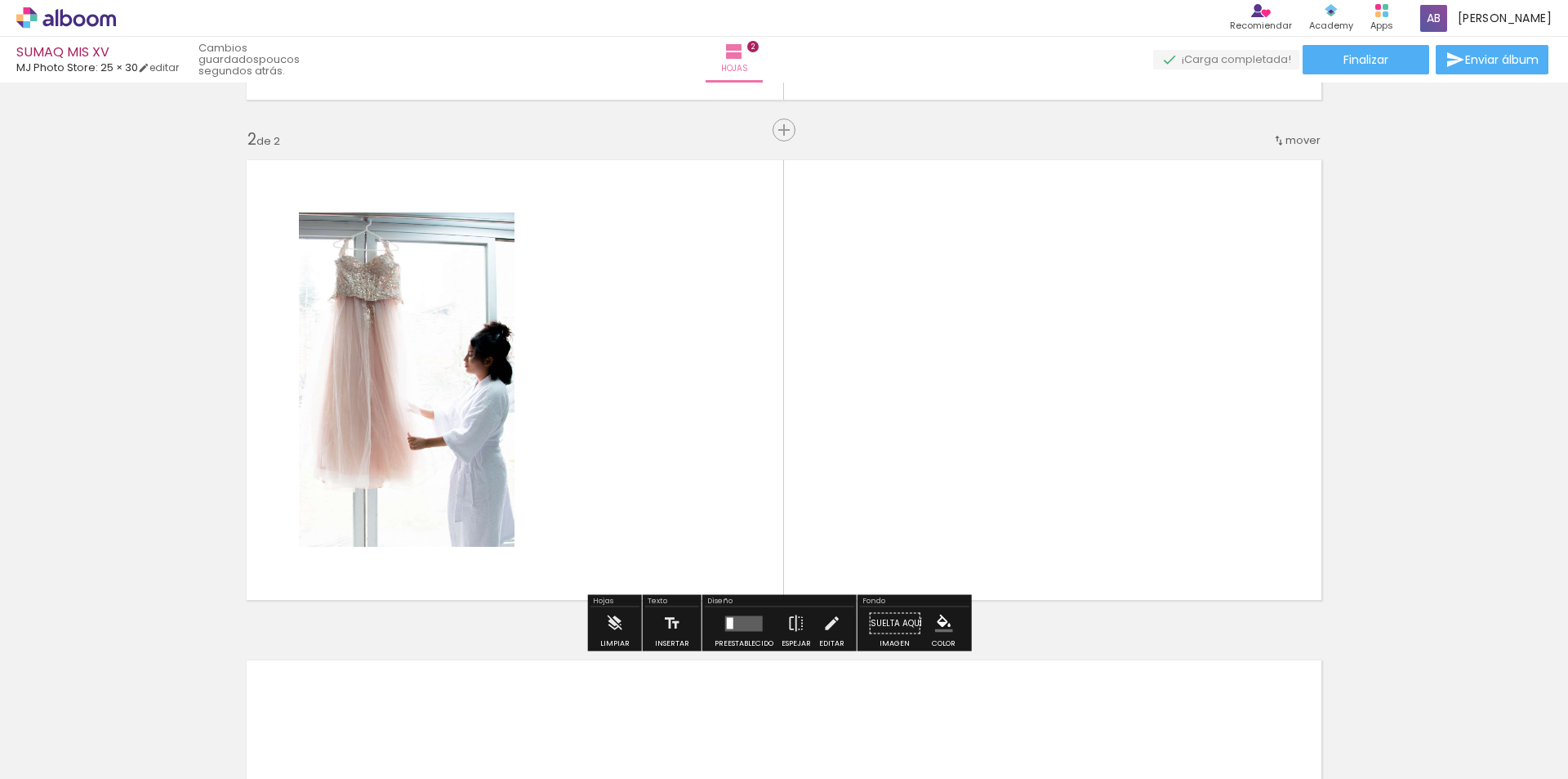
scroll to position [481, 0]
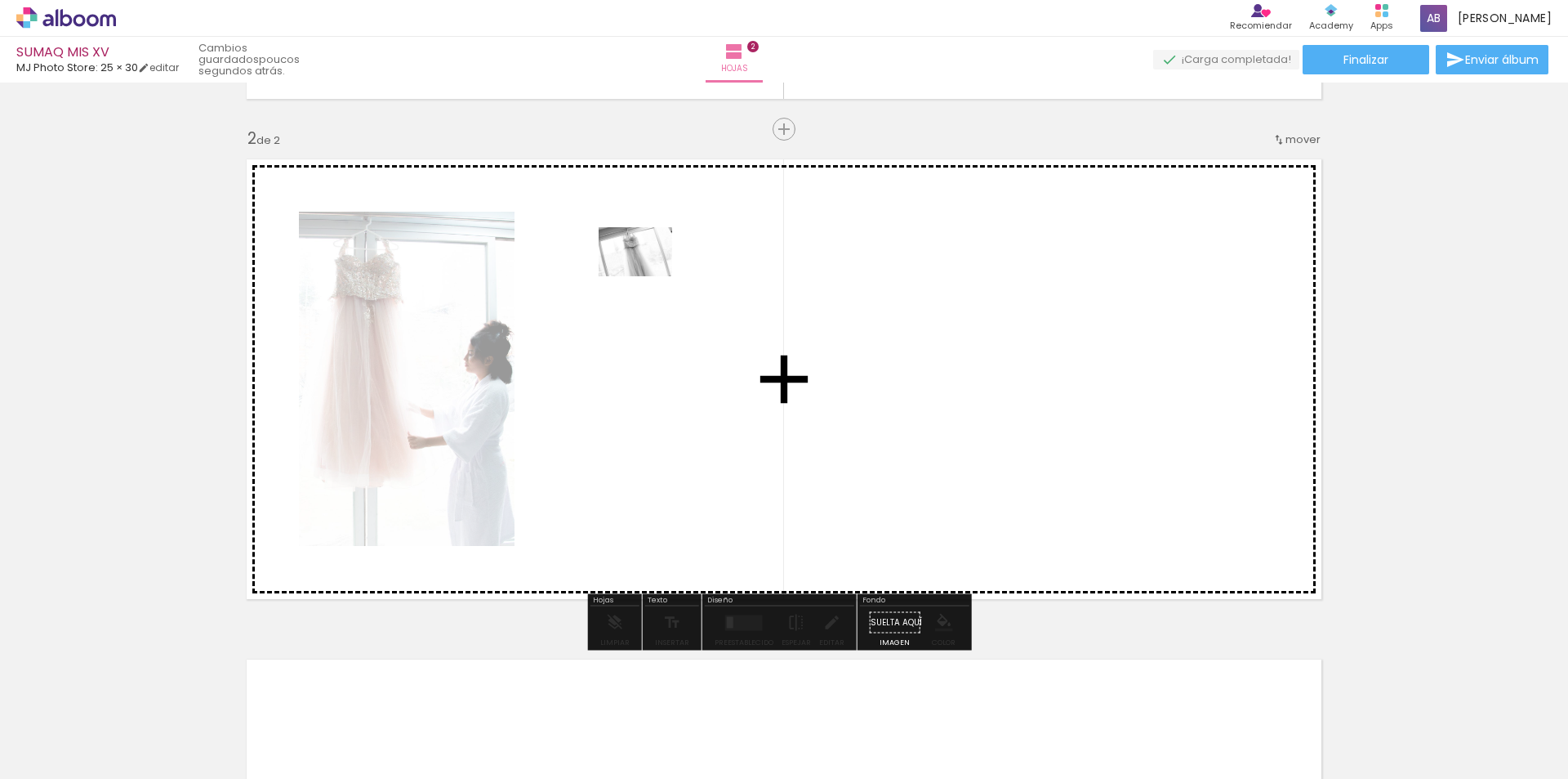
drag, startPoint x: 445, startPoint y: 729, endPoint x: 606, endPoint y: 313, distance: 446.1
click at [606, 313] on quentale-workspace at bounding box center [784, 389] width 1568 height 779
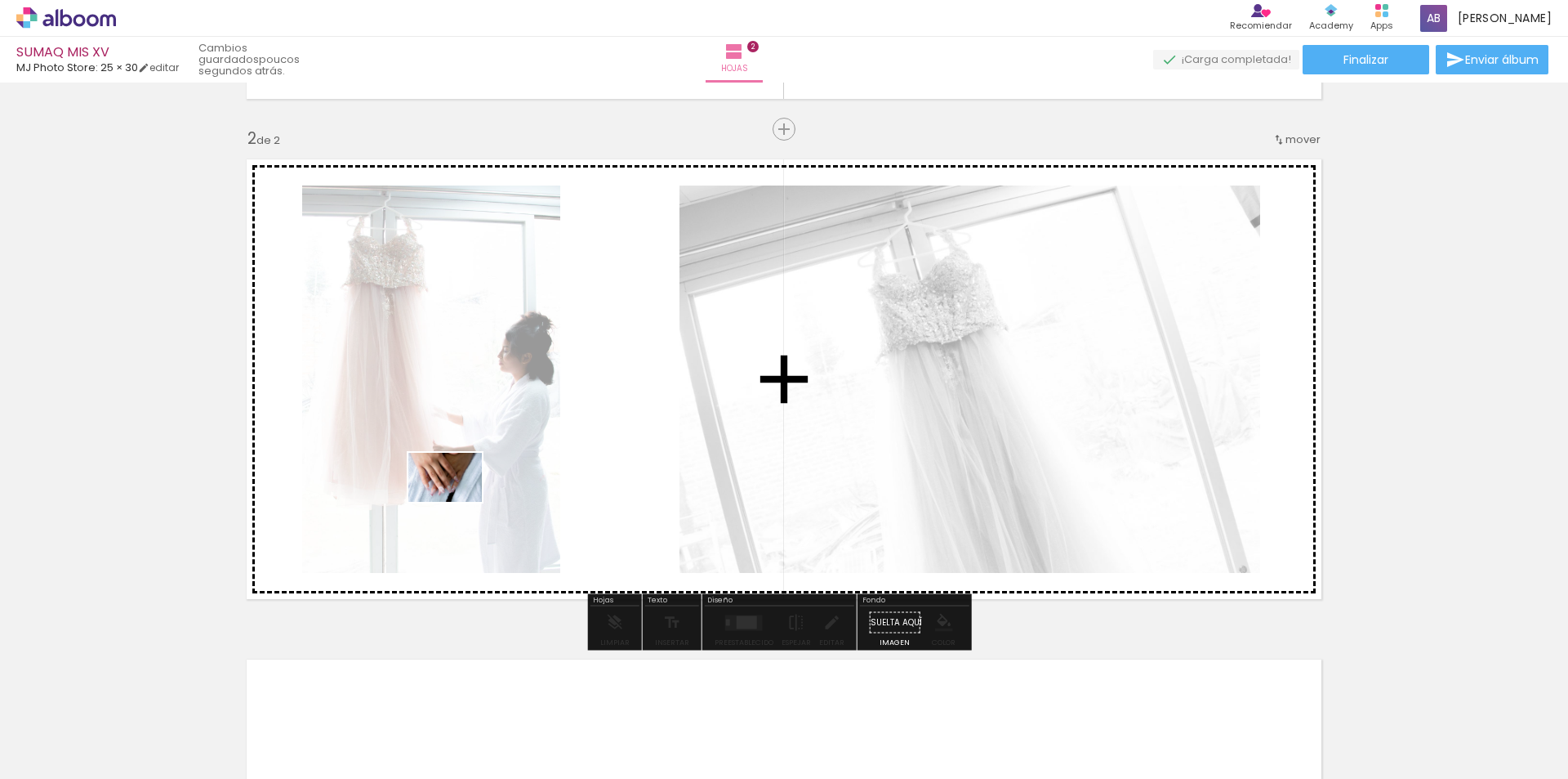
drag, startPoint x: 907, startPoint y: 728, endPoint x: 457, endPoint y: 502, distance: 503.6
click at [457, 502] on quentale-workspace at bounding box center [784, 389] width 1568 height 779
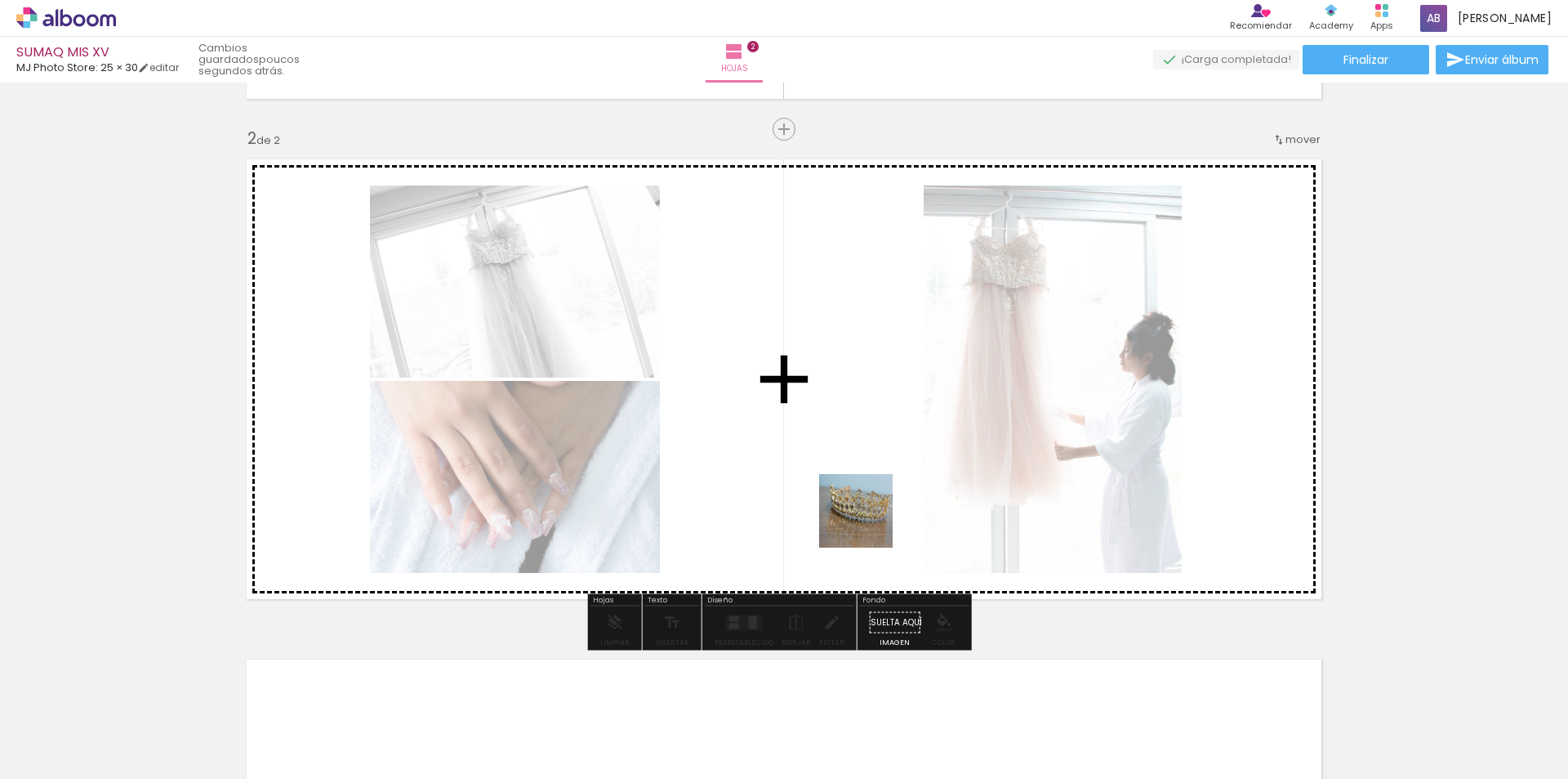
drag, startPoint x: 806, startPoint y: 736, endPoint x: 904, endPoint y: 319, distance: 428.4
click at [904, 319] on quentale-workspace at bounding box center [784, 389] width 1568 height 779
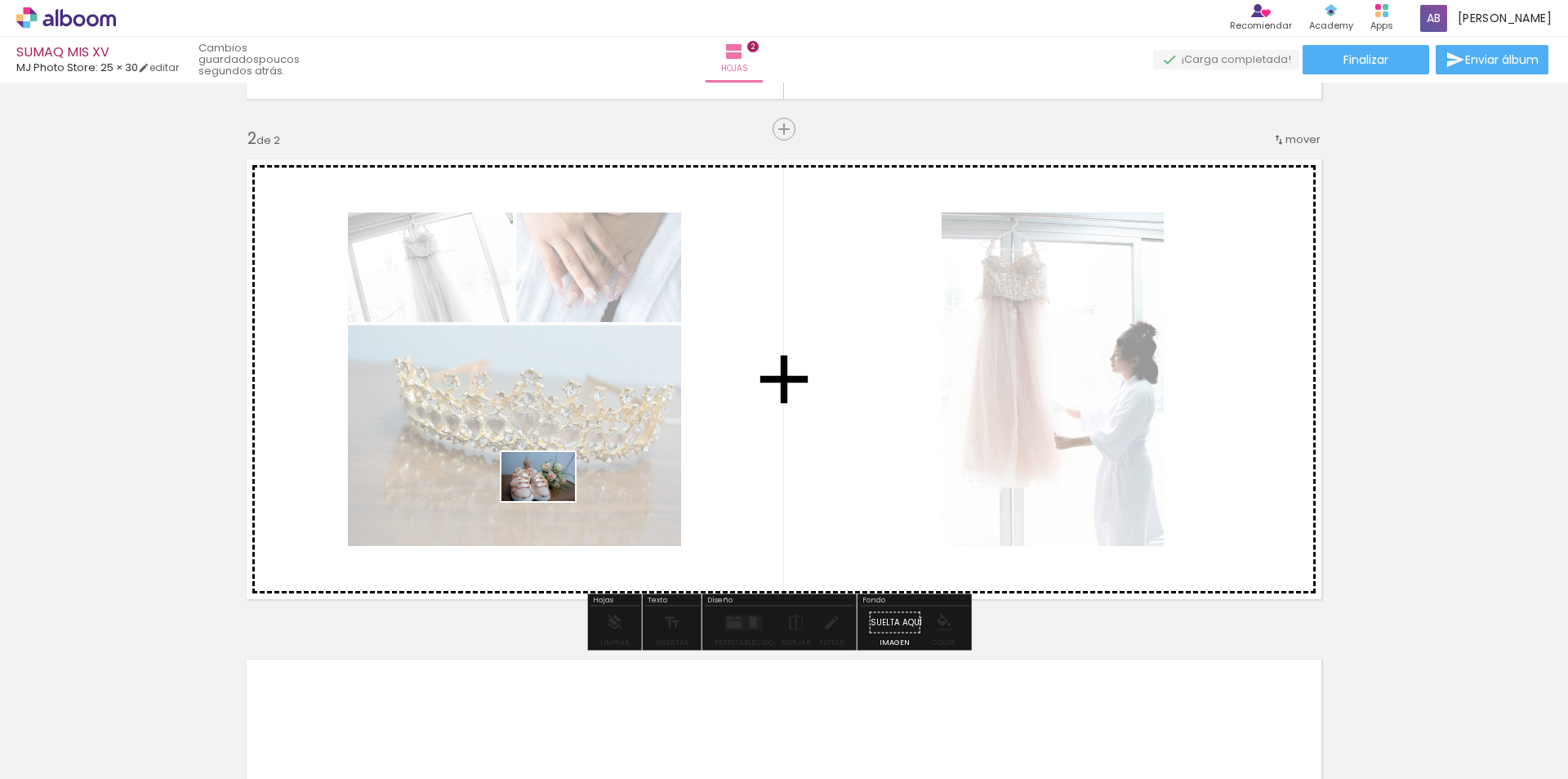
drag, startPoint x: 731, startPoint y: 748, endPoint x: 551, endPoint y: 501, distance: 305.6
click at [551, 501] on quentale-workspace at bounding box center [784, 389] width 1568 height 779
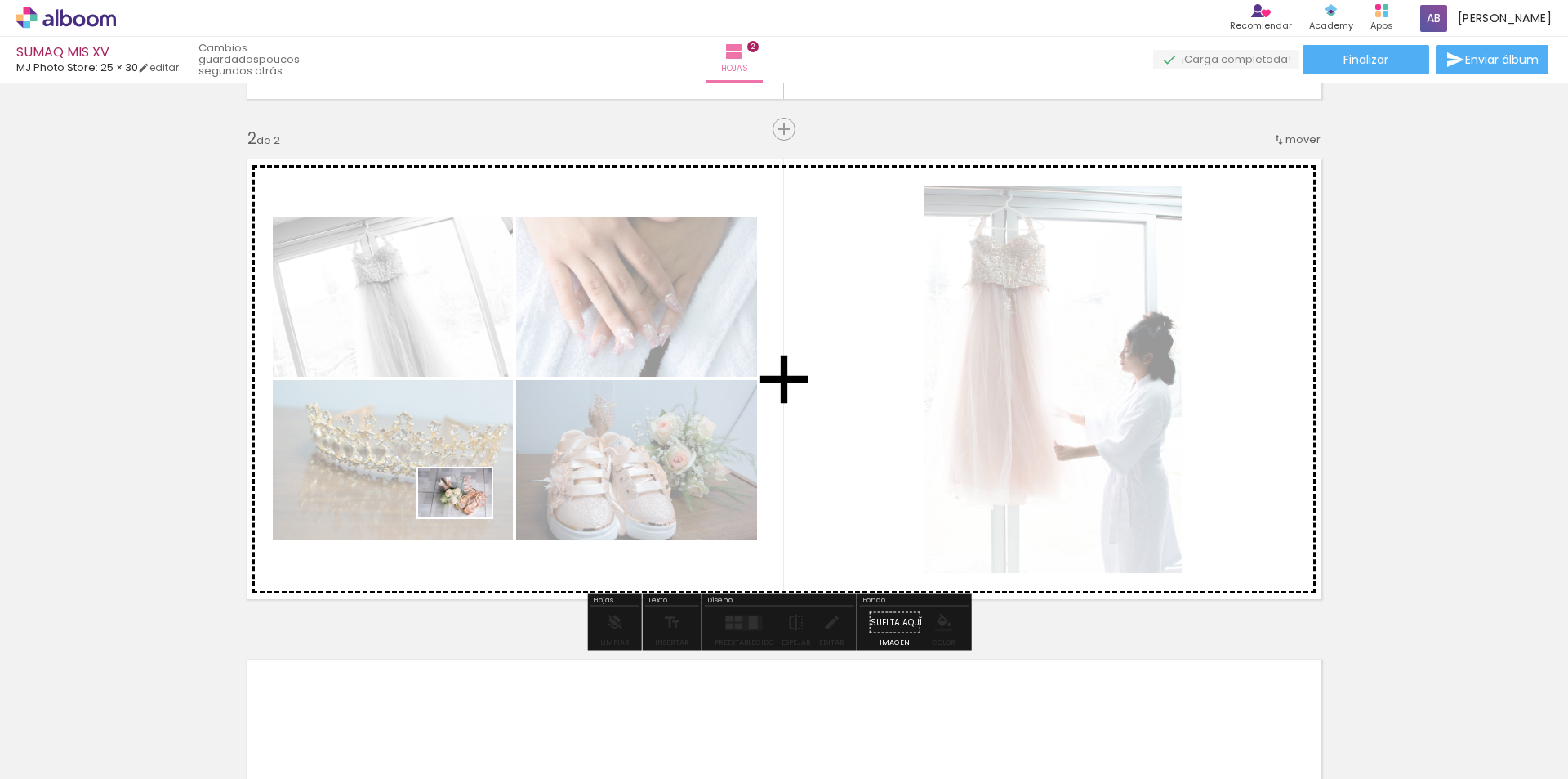
drag, startPoint x: 634, startPoint y: 746, endPoint x: 467, endPoint y: 517, distance: 283.4
click at [467, 517] on quentale-workspace at bounding box center [784, 389] width 1568 height 779
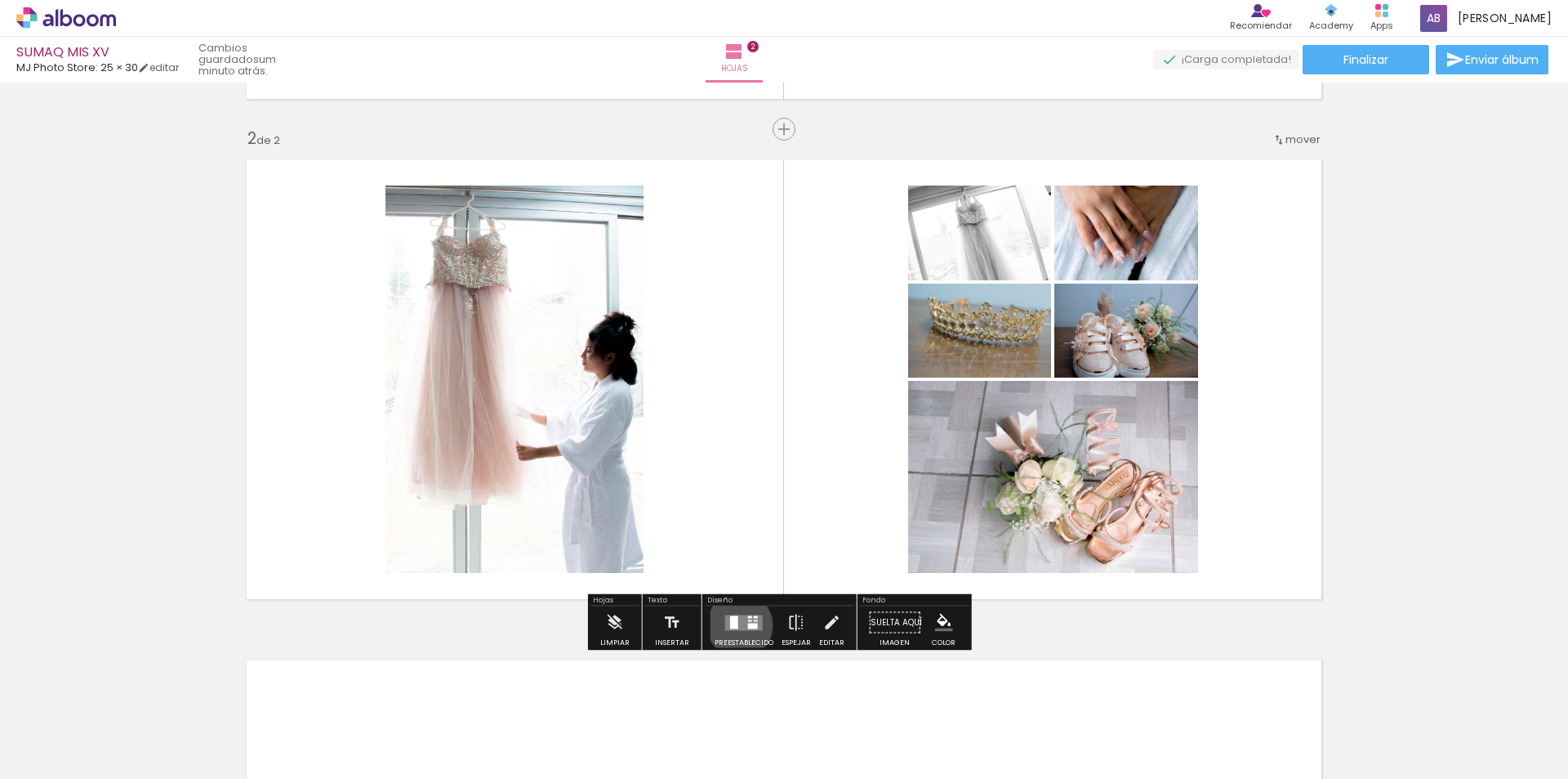
click at [736, 625] on quentale-layouter at bounding box center [744, 622] width 38 height 15
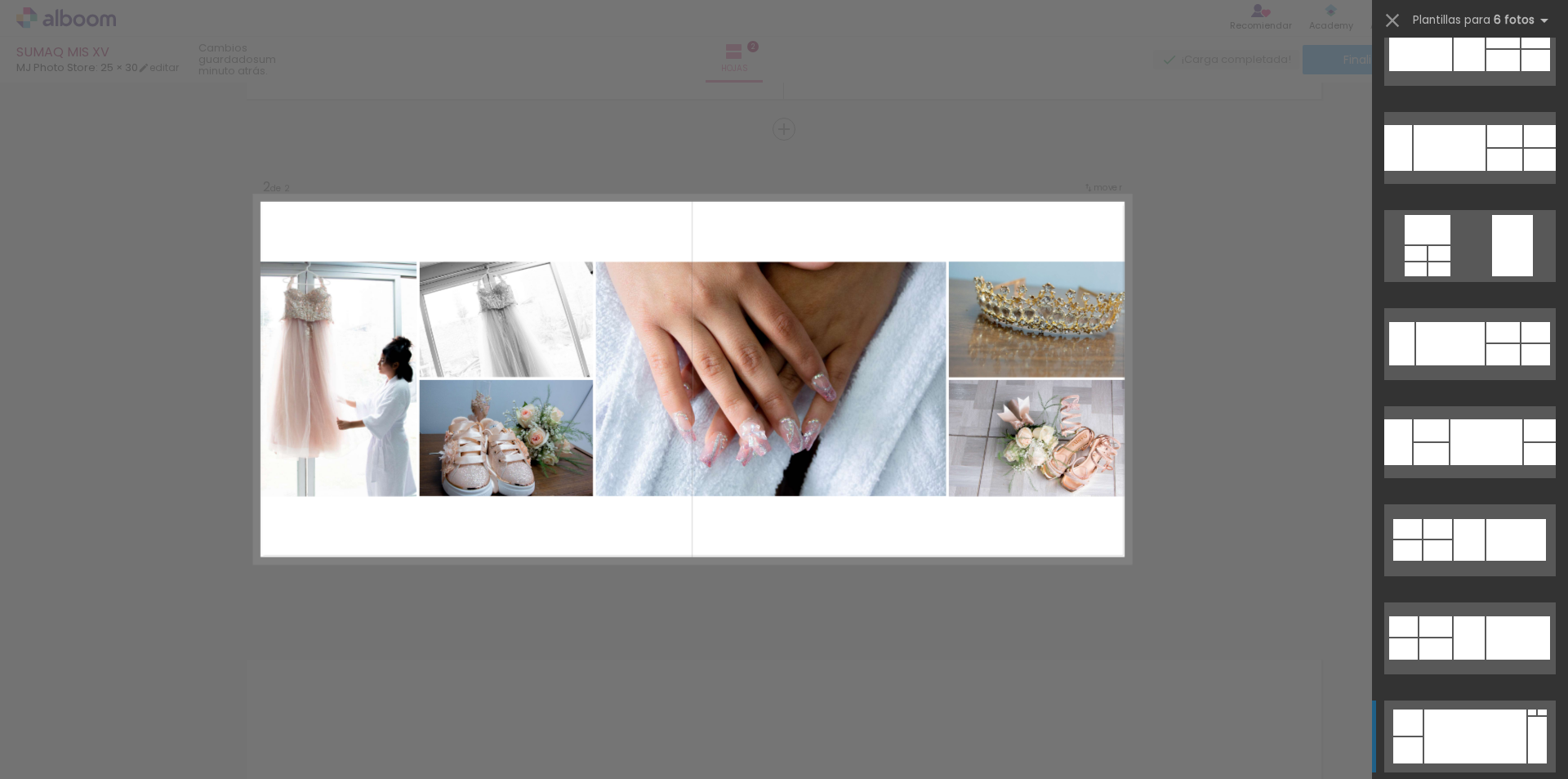
scroll to position [3350, 0]
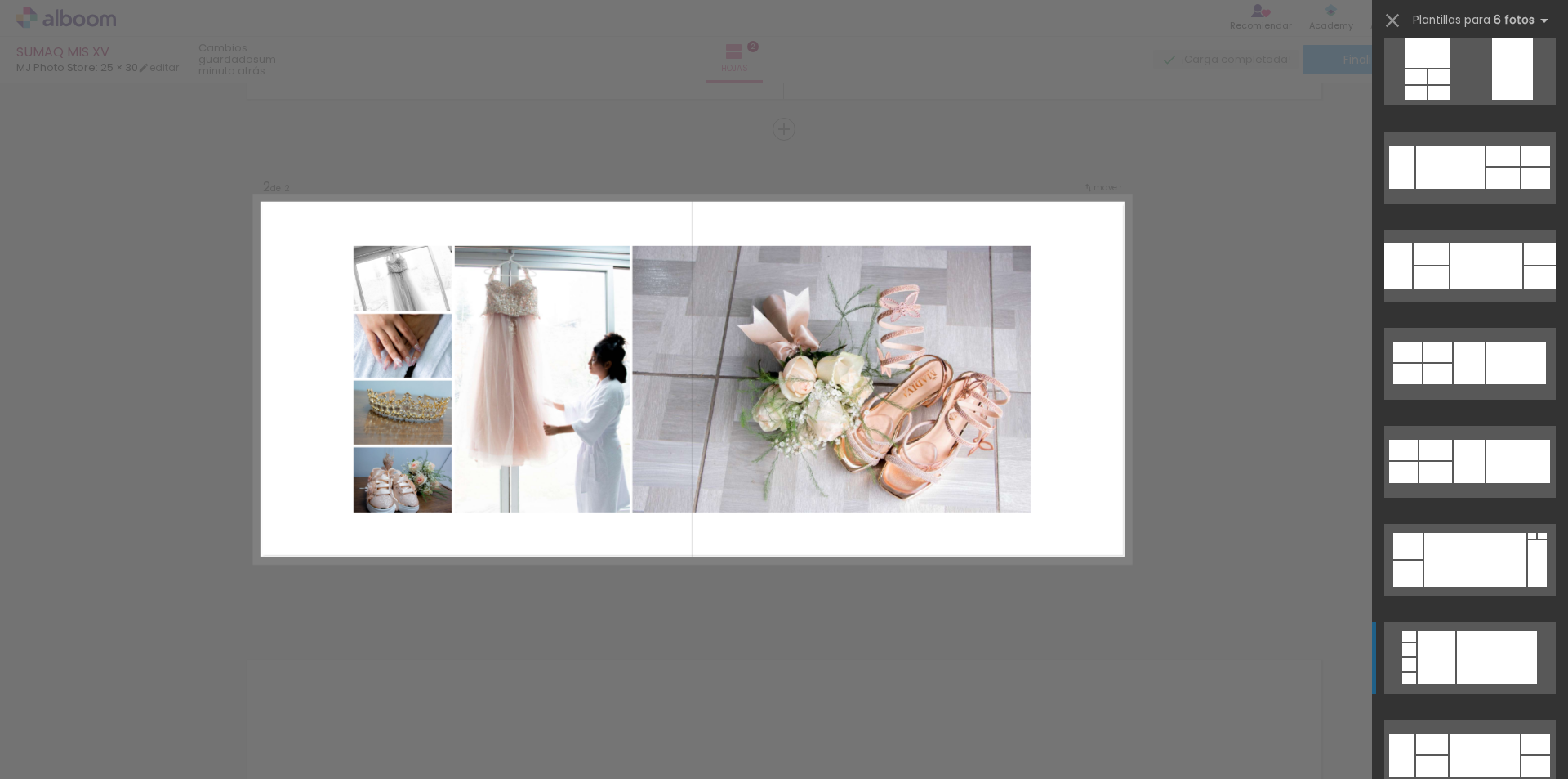
click at [1453, 384] on div at bounding box center [1469, 363] width 31 height 42
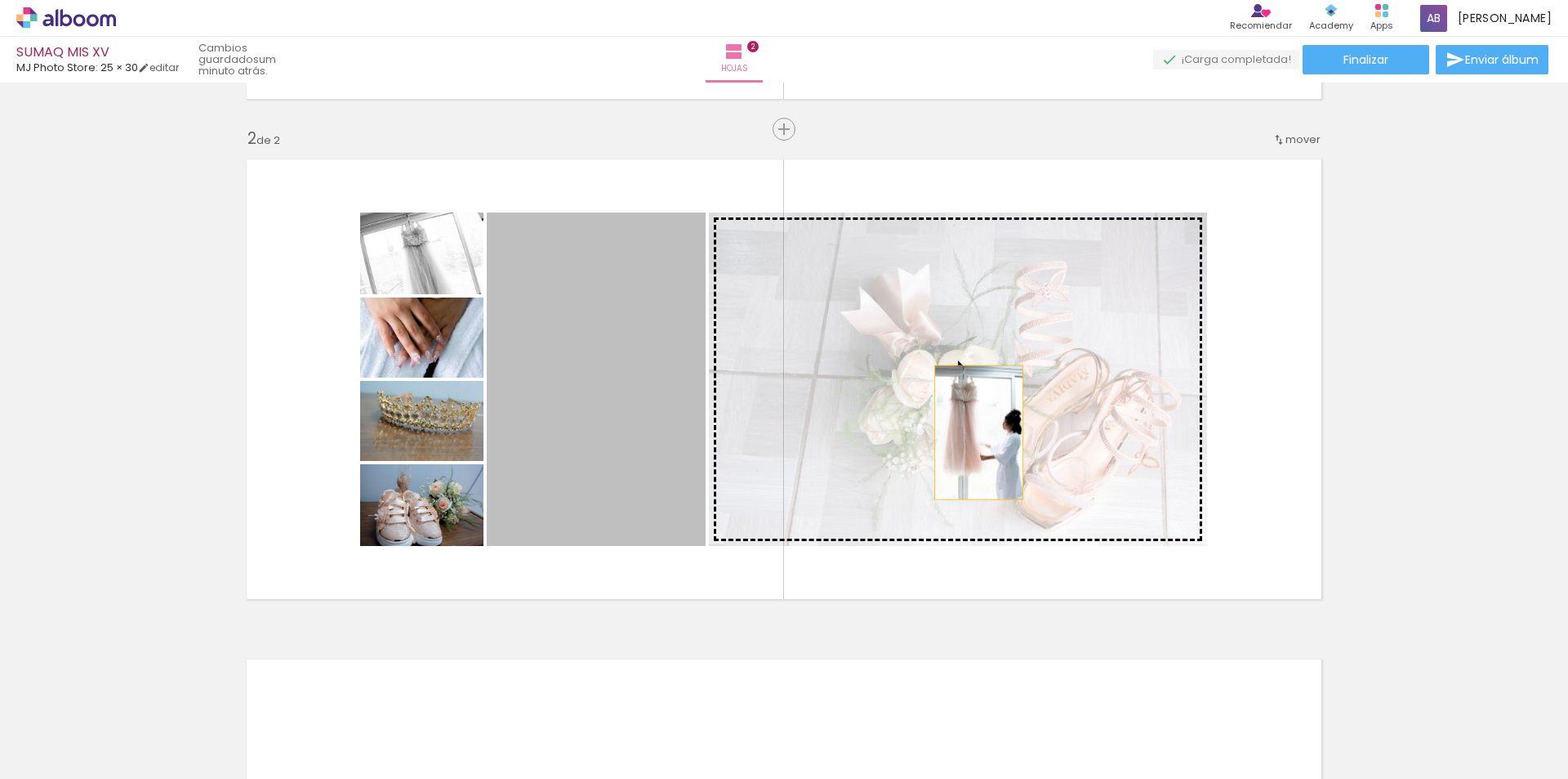
drag, startPoint x: 630, startPoint y: 448, endPoint x: 973, endPoint y: 433, distance: 343.3
click at [0, 0] on slot at bounding box center [0, 0] width 0 height 0
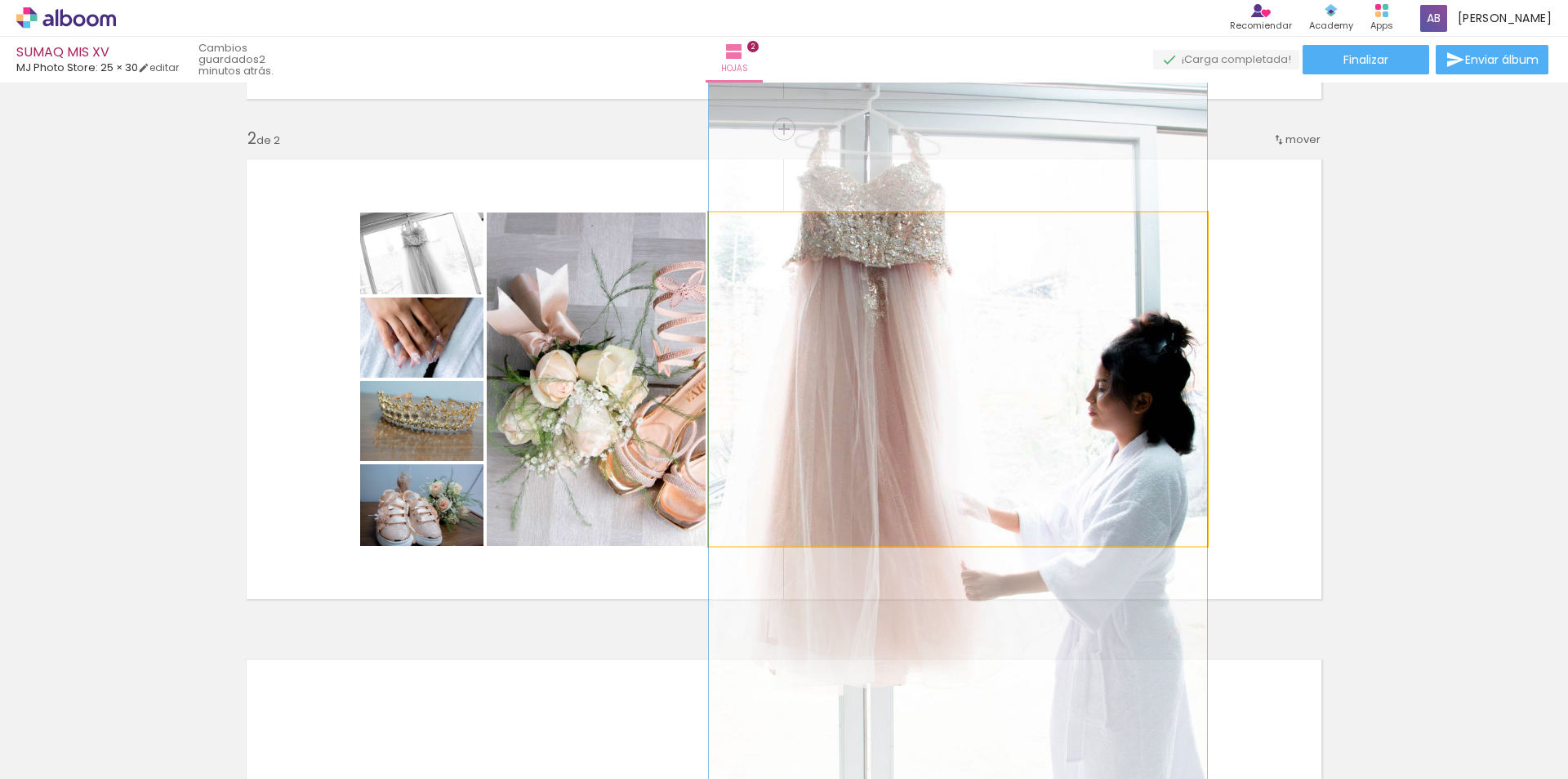
drag, startPoint x: 1104, startPoint y: 349, endPoint x: 1109, endPoint y: 415, distance: 66.2
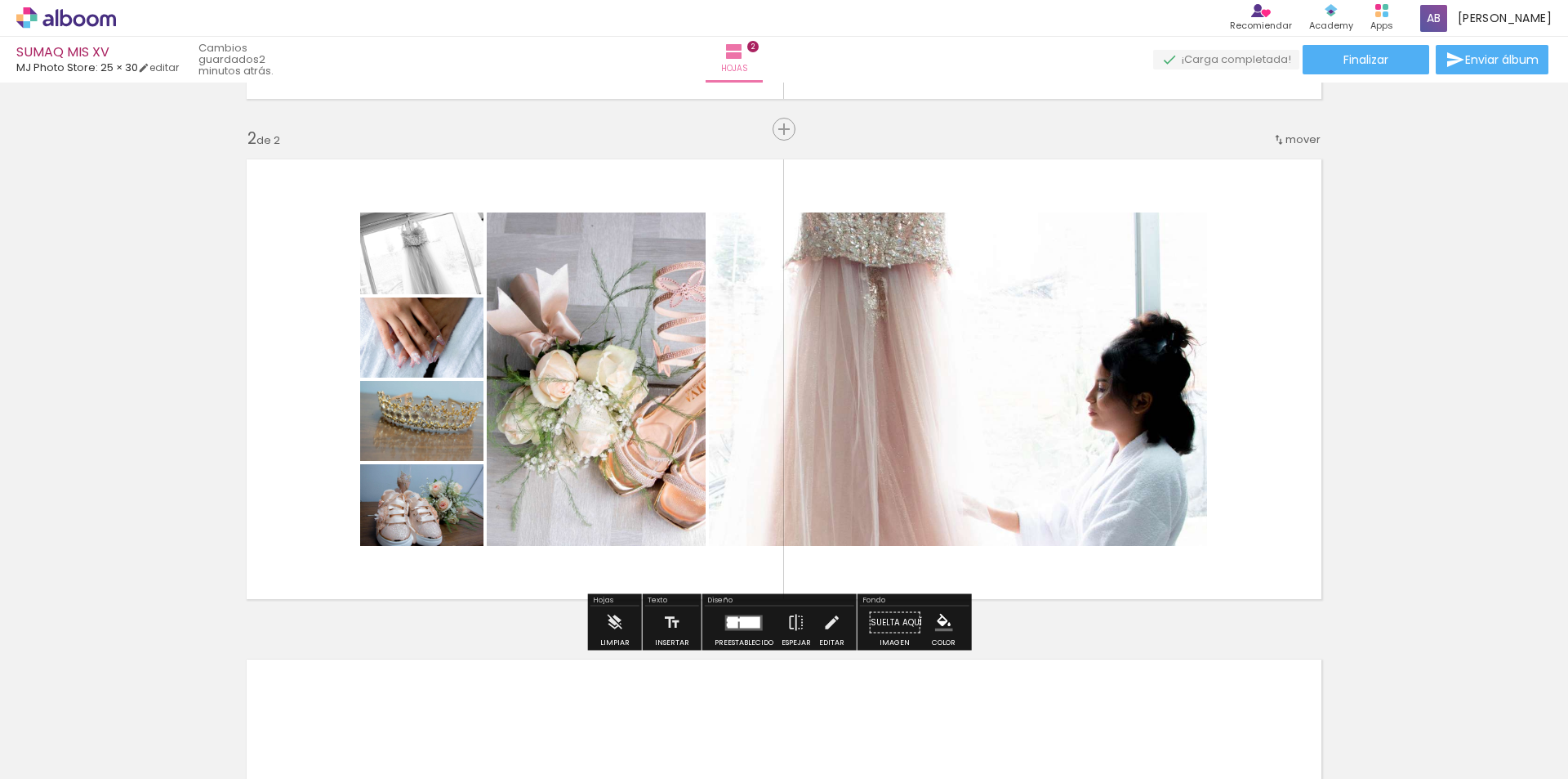
click at [747, 622] on div at bounding box center [750, 622] width 21 height 11
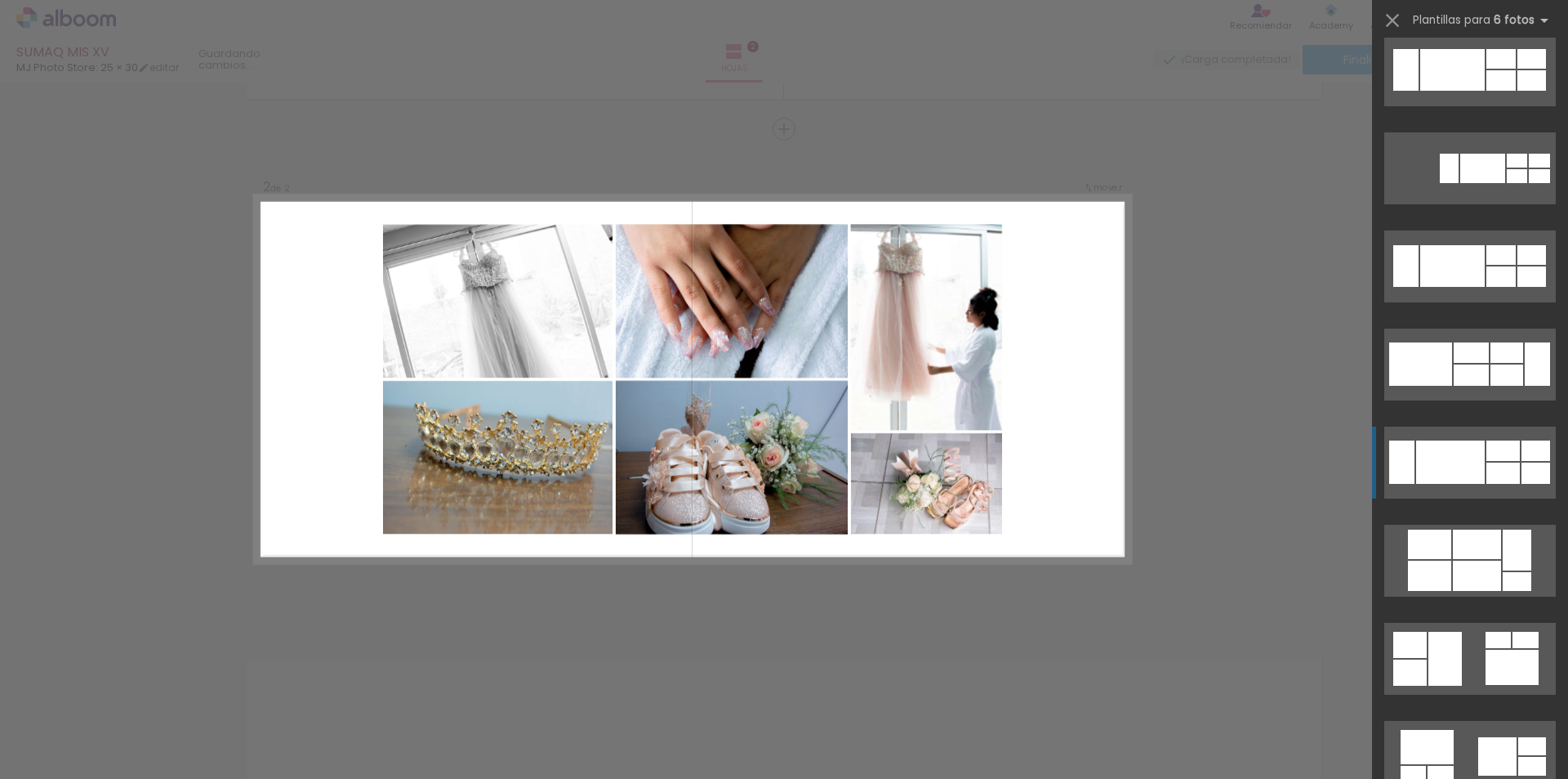
scroll to position [5458, 0]
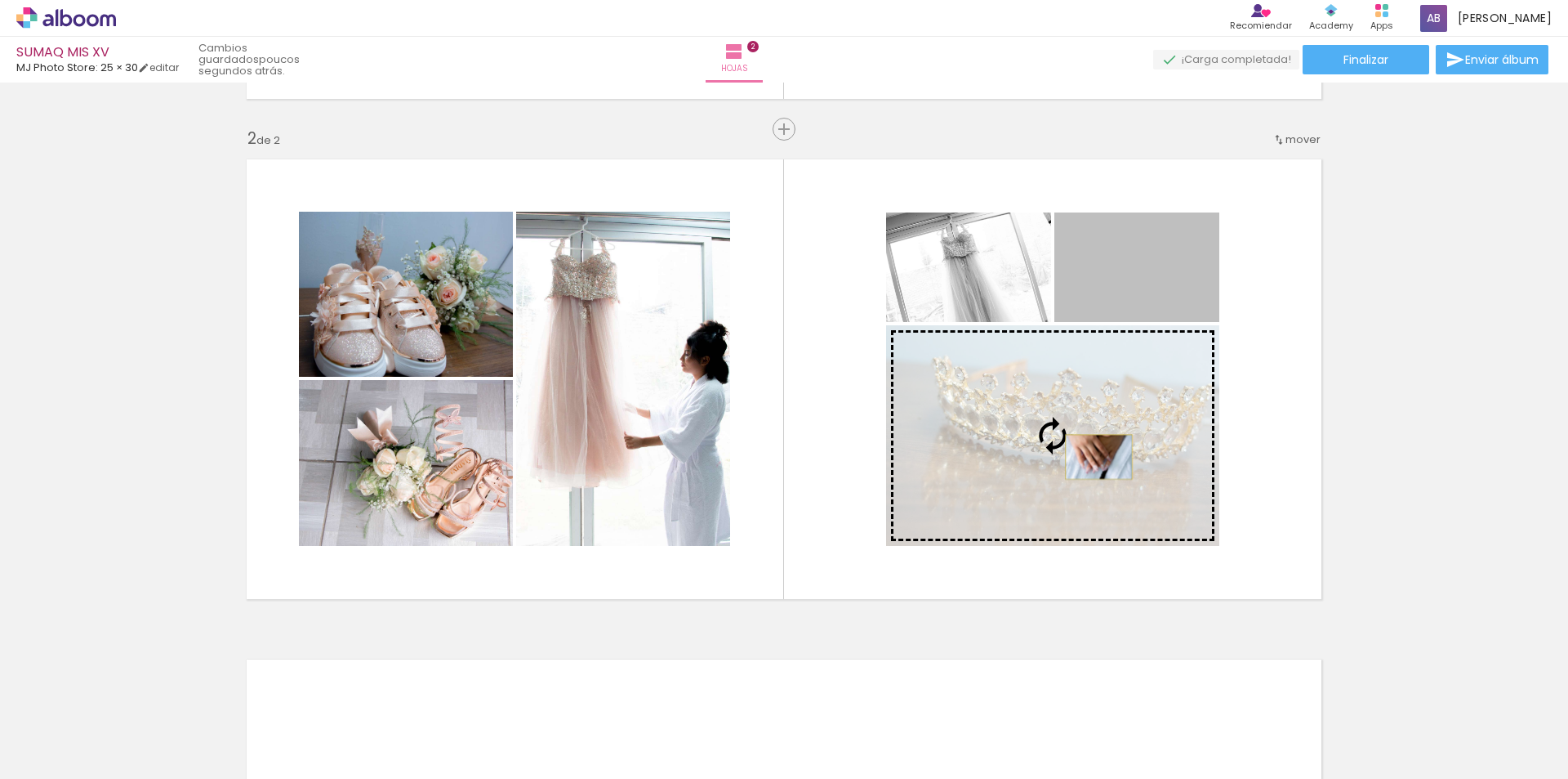
drag, startPoint x: 1149, startPoint y: 283, endPoint x: 1093, endPoint y: 456, distance: 181.8
click at [0, 0] on slot at bounding box center [0, 0] width 0 height 0
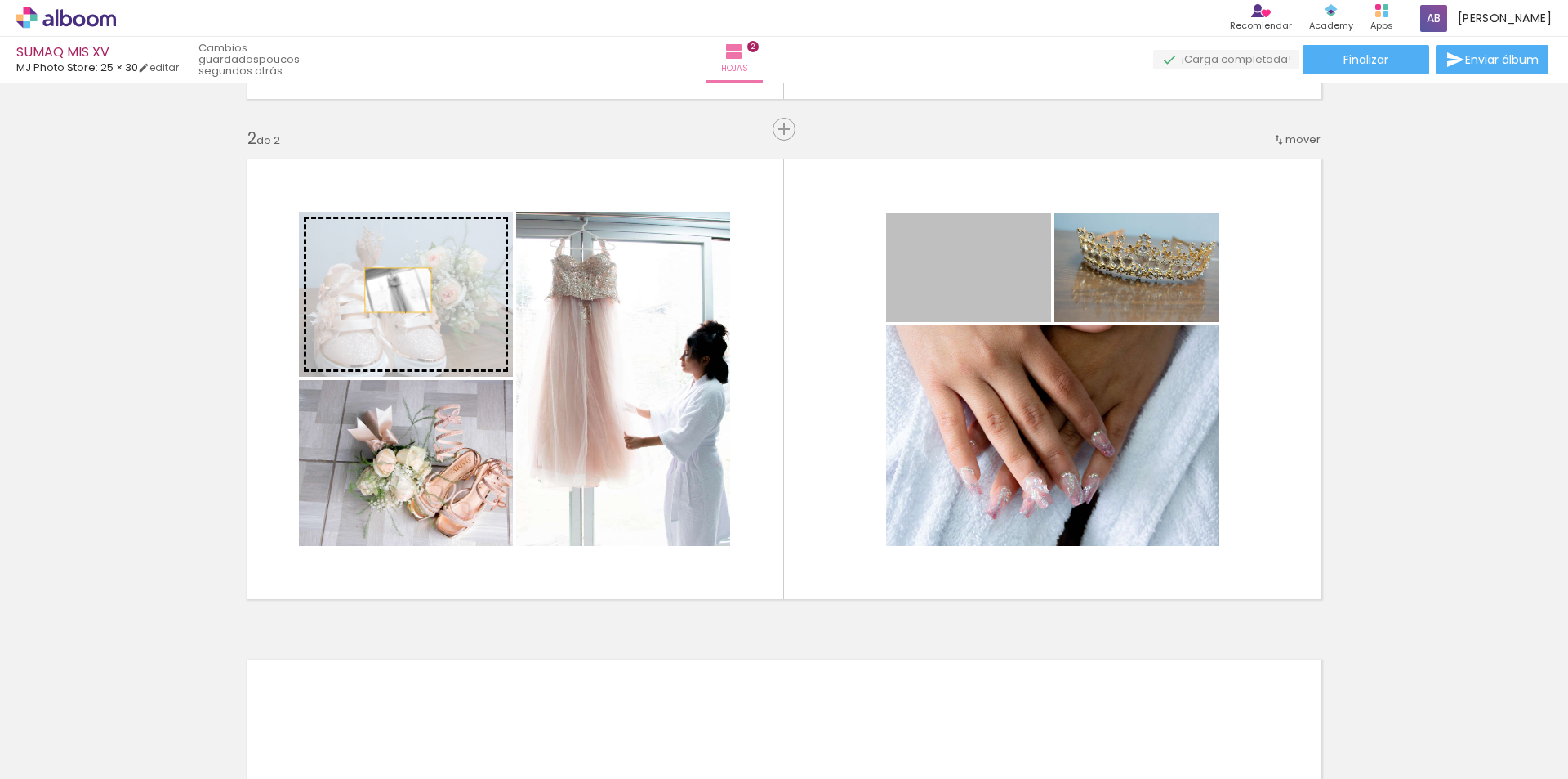
drag, startPoint x: 965, startPoint y: 288, endPoint x: 392, endPoint y: 290, distance: 573.0
click at [0, 0] on slot at bounding box center [0, 0] width 0 height 0
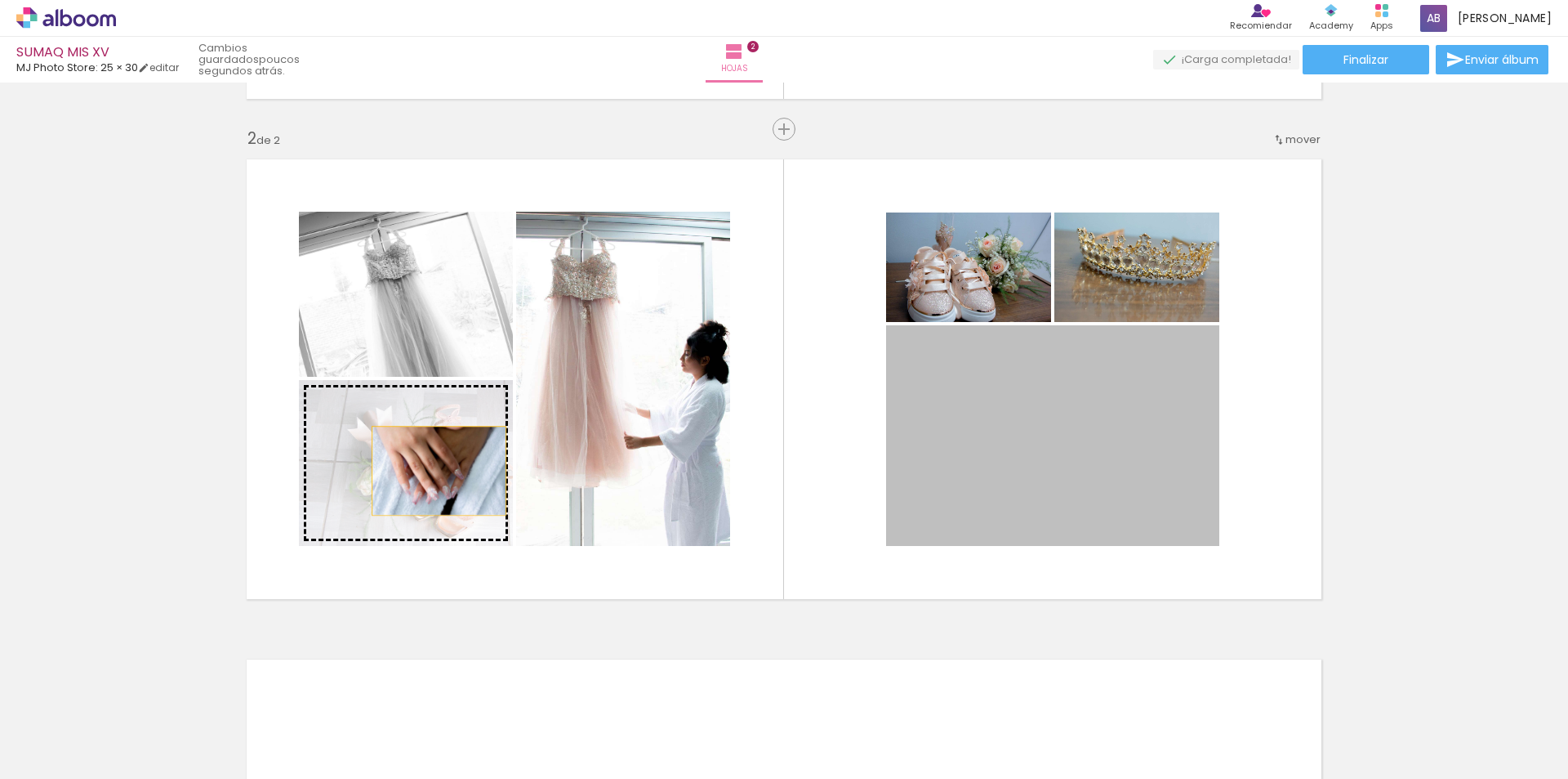
drag, startPoint x: 1086, startPoint y: 451, endPoint x: 432, endPoint y: 470, distance: 654.3
click at [0, 0] on slot at bounding box center [0, 0] width 0 height 0
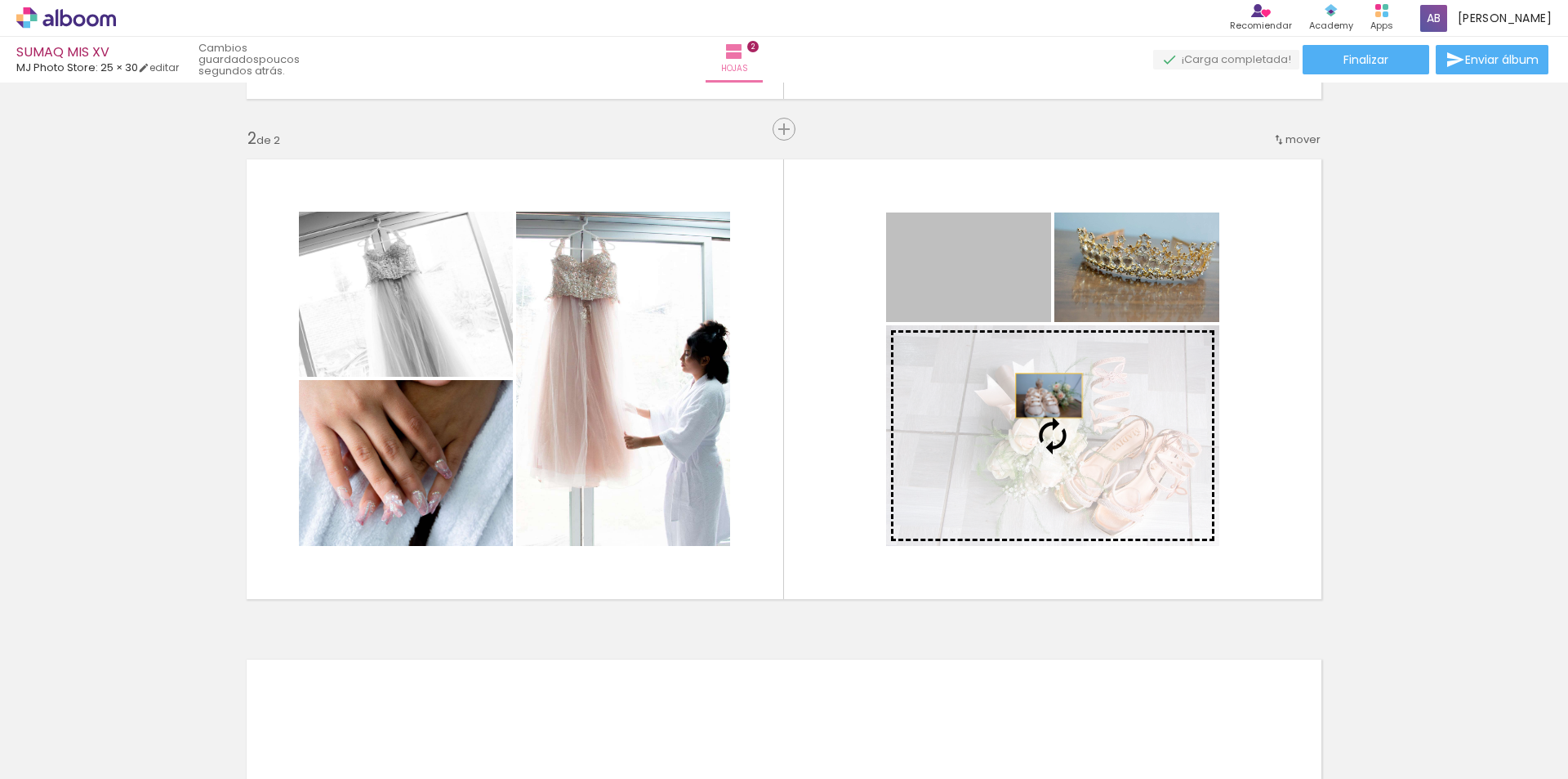
drag, startPoint x: 954, startPoint y: 289, endPoint x: 1070, endPoint y: 433, distance: 184.9
click at [0, 0] on slot at bounding box center [0, 0] width 0 height 0
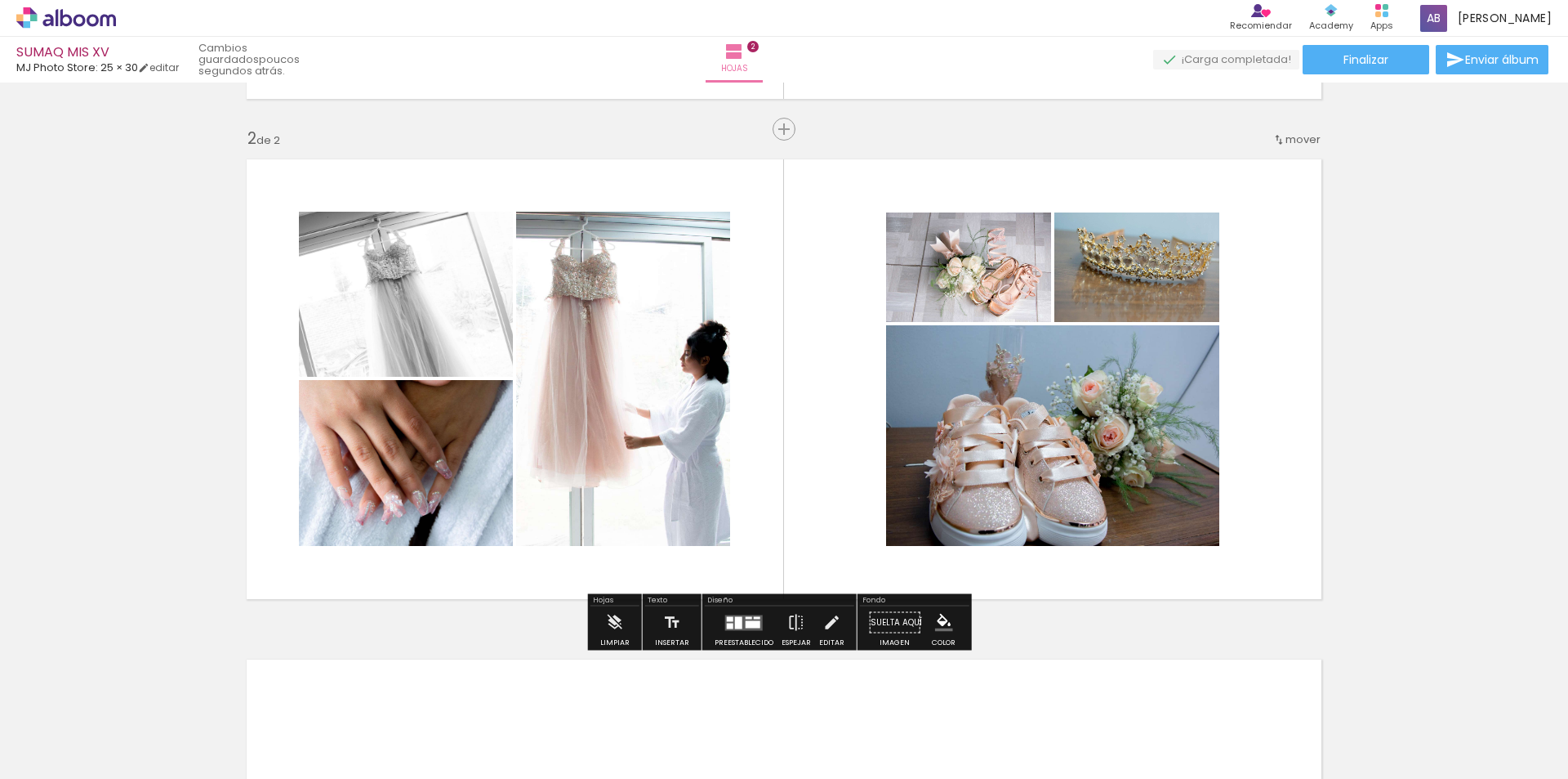
click at [1423, 405] on div "Insertar hoja 1 de 2 Insertar hoja 2 de 2" at bounding box center [784, 359] width 1568 height 1501
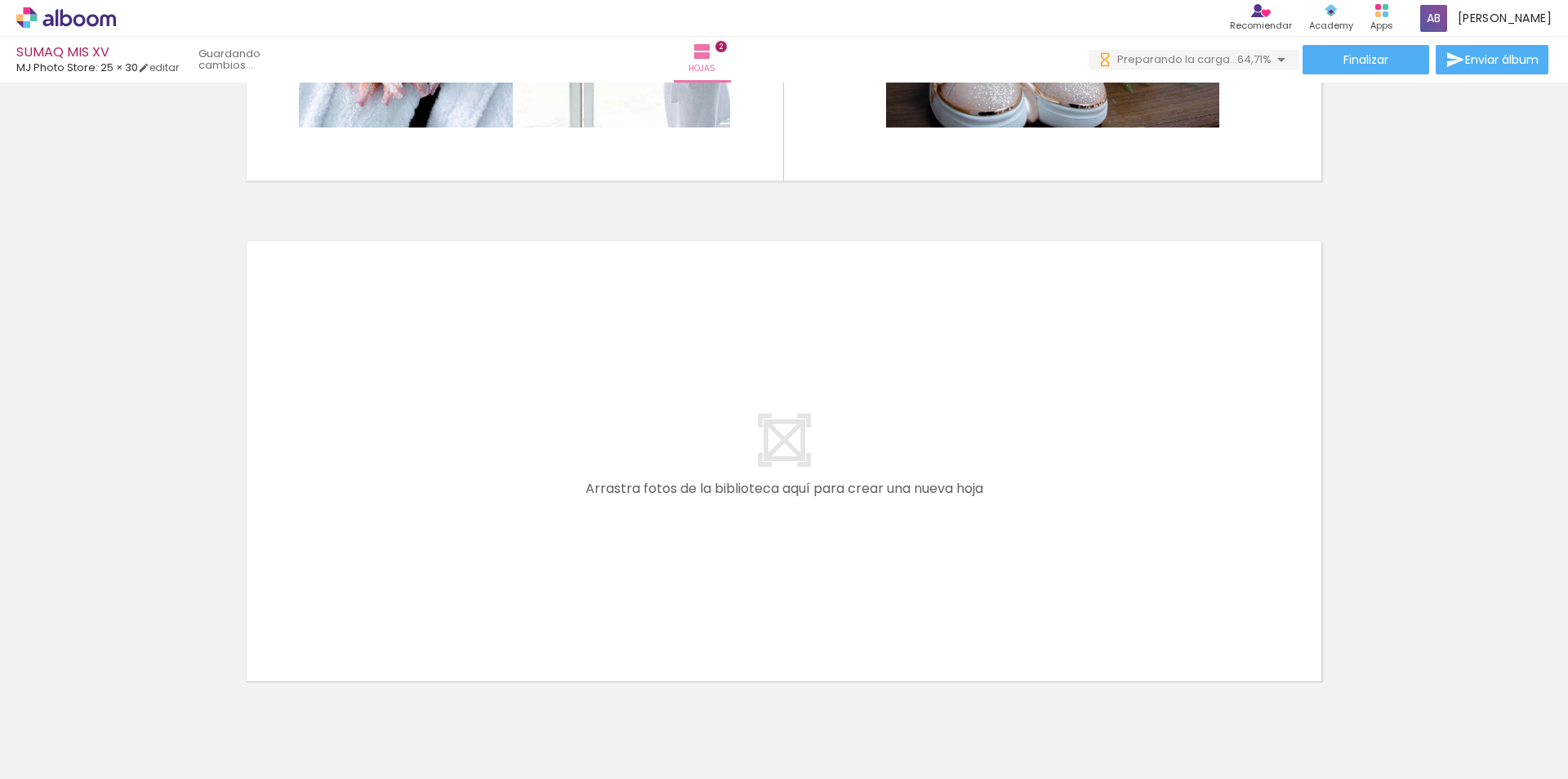
scroll to position [0, 126]
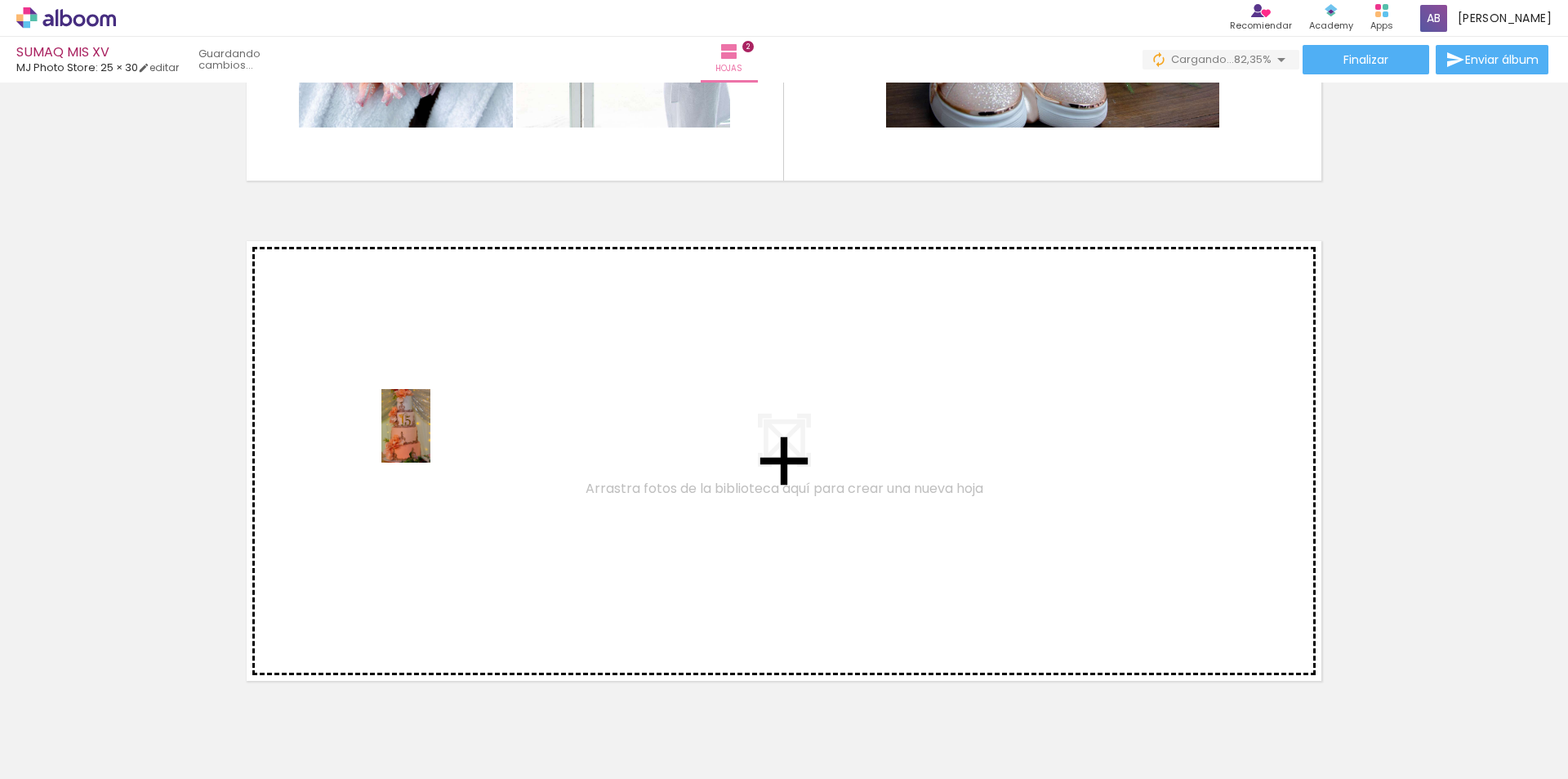
drag, startPoint x: 1047, startPoint y: 739, endPoint x: 430, endPoint y: 438, distance: 686.5
click at [430, 438] on quentale-workspace at bounding box center [784, 389] width 1568 height 779
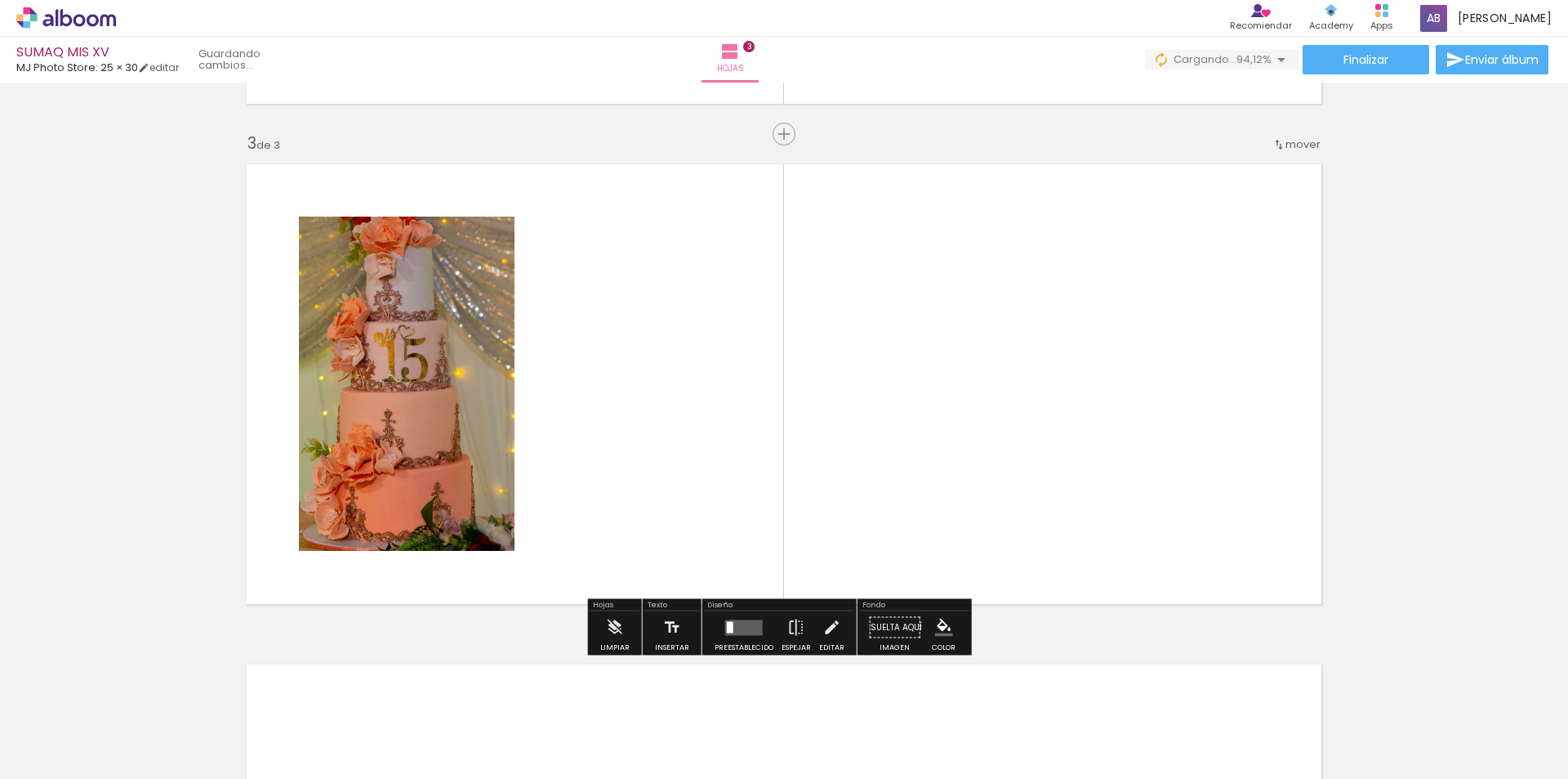
scroll to position [981, 0]
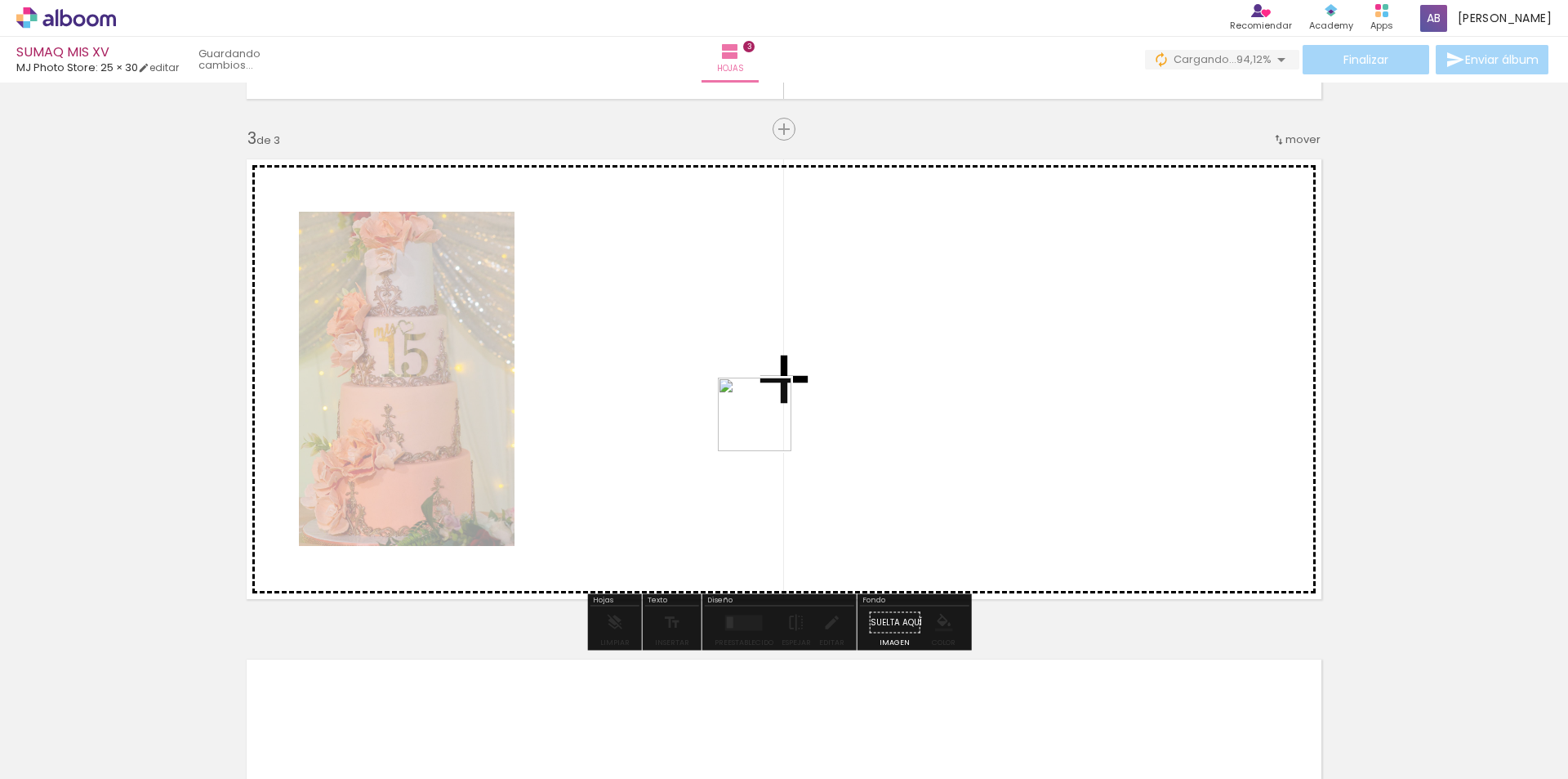
drag, startPoint x: 1136, startPoint y: 731, endPoint x: 685, endPoint y: 362, distance: 582.7
click at [685, 362] on quentale-workspace at bounding box center [784, 389] width 1568 height 779
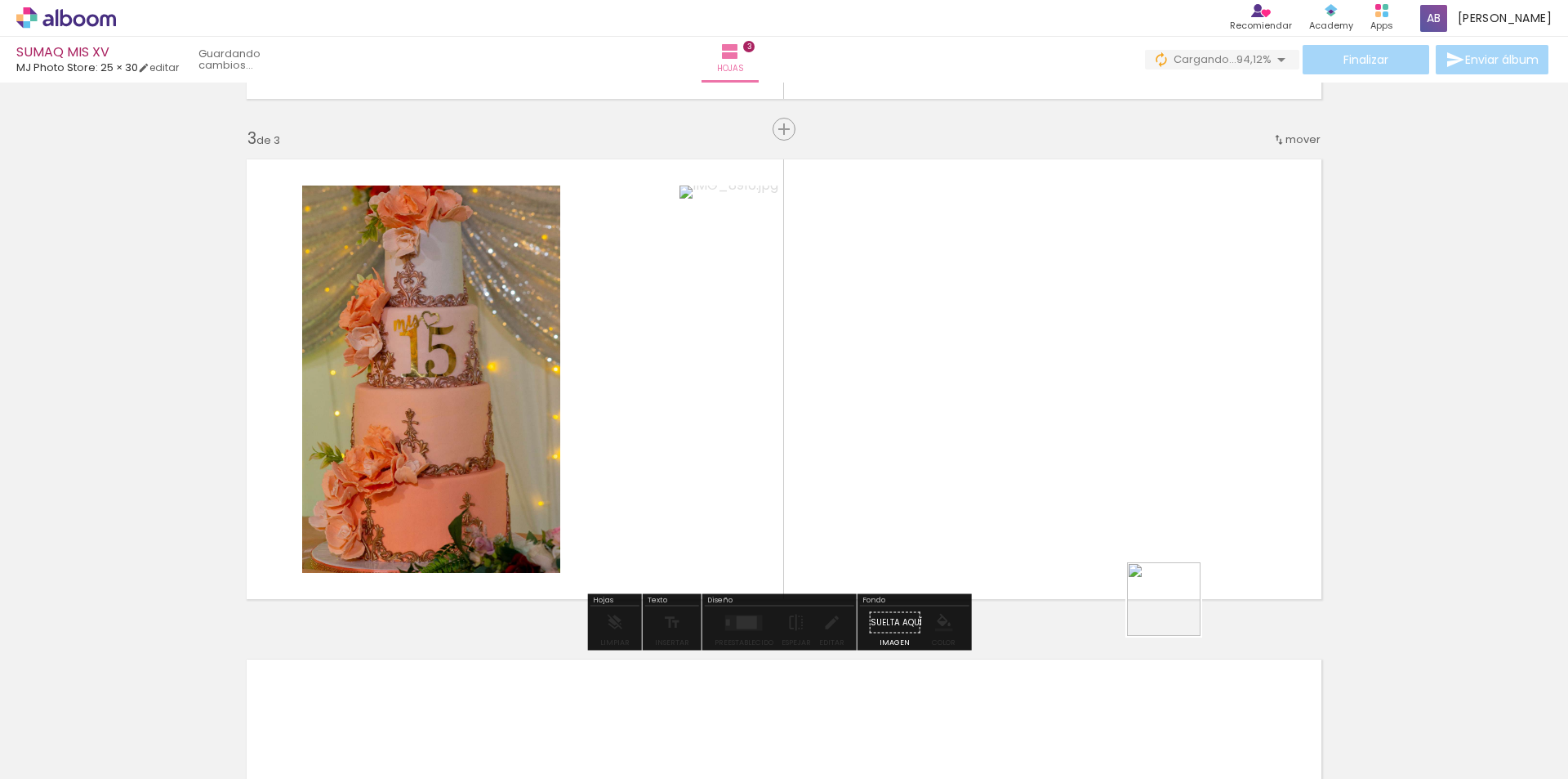
drag, startPoint x: 1242, startPoint y: 738, endPoint x: 1088, endPoint y: 422, distance: 351.5
click at [1088, 422] on quentale-workspace at bounding box center [784, 389] width 1568 height 779
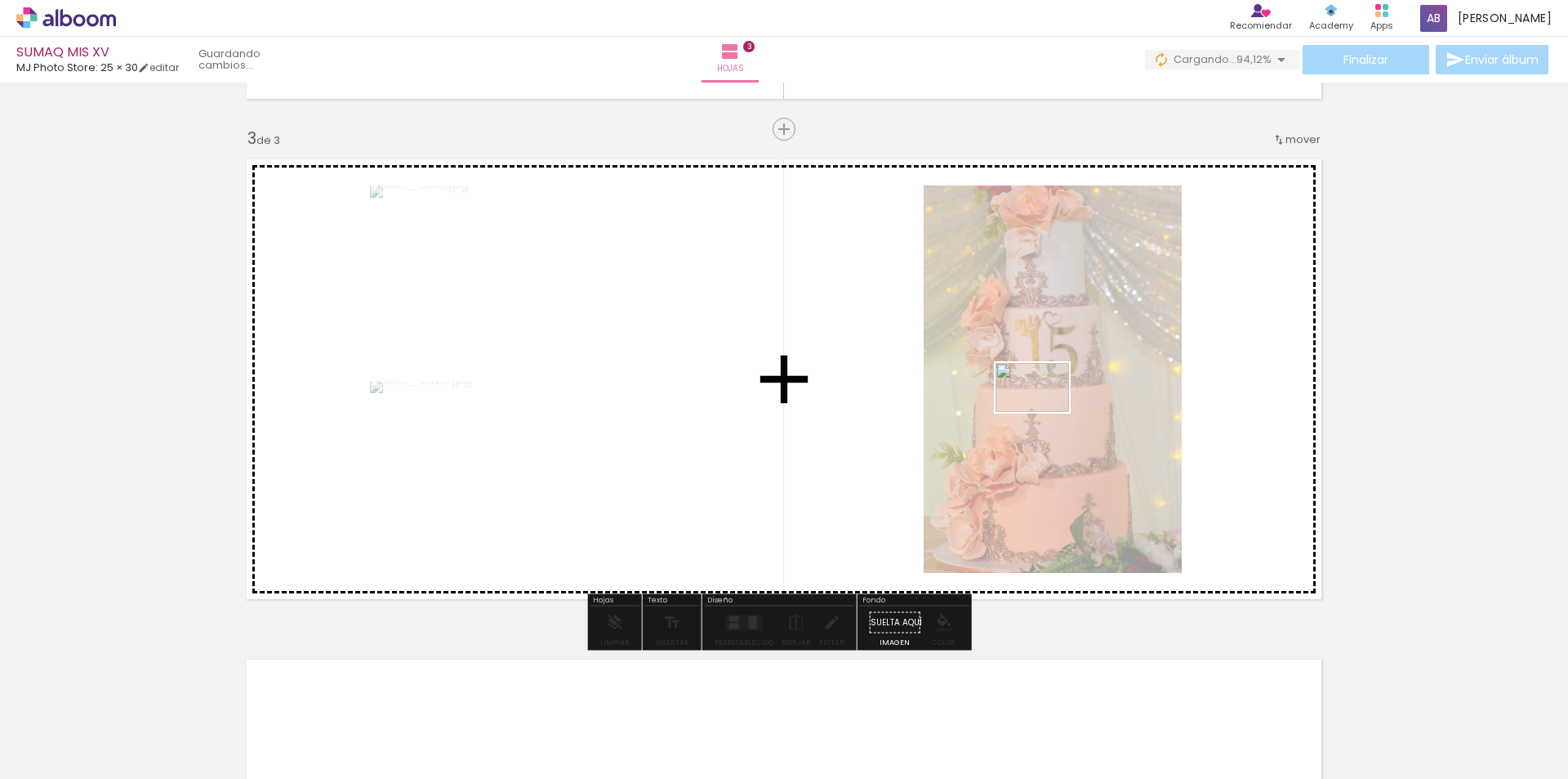
drag, startPoint x: 1336, startPoint y: 746, endPoint x: 1053, endPoint y: 411, distance: 438.5
click at [1013, 390] on quentale-workspace at bounding box center [784, 389] width 1568 height 779
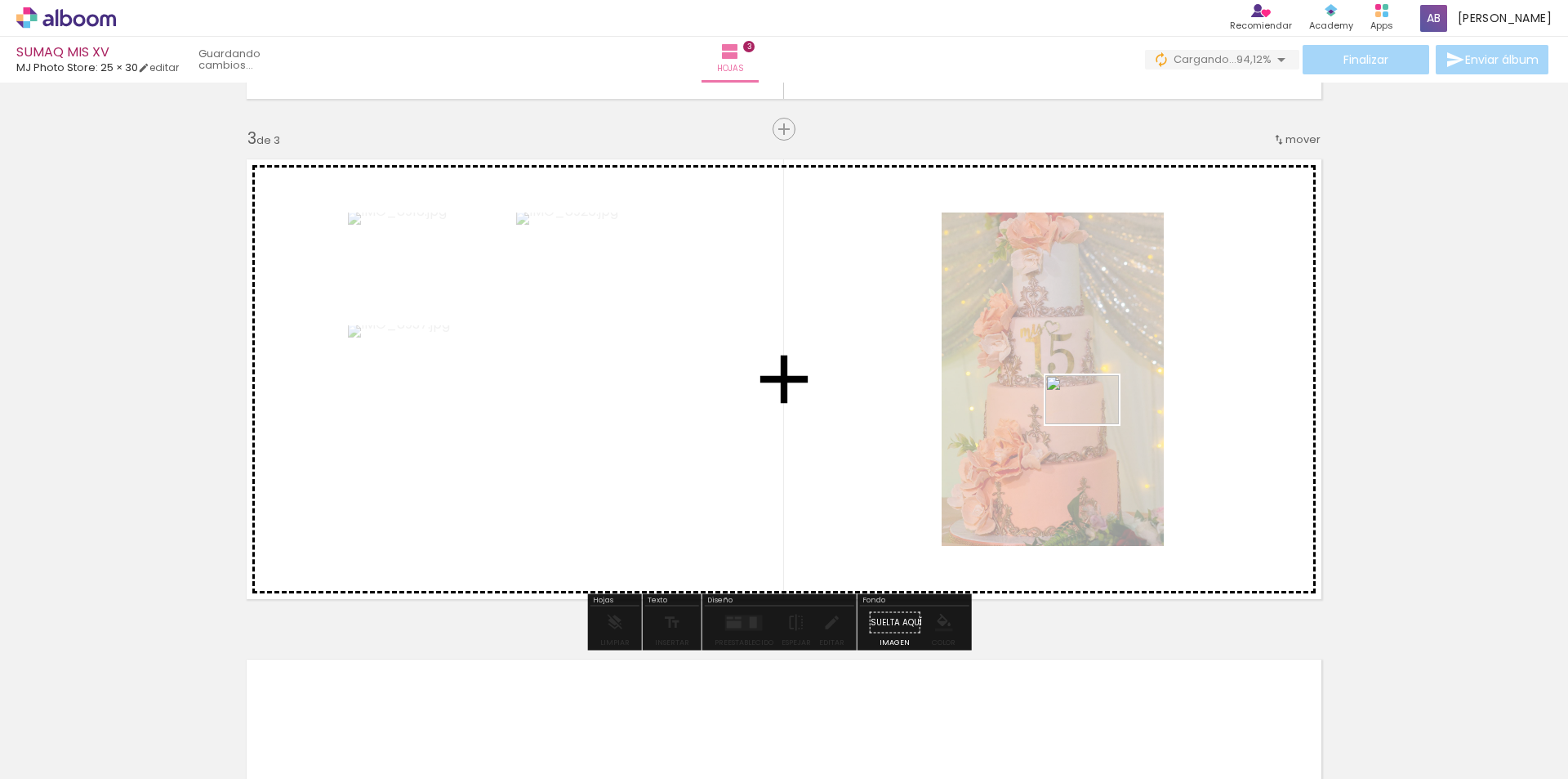
drag, startPoint x: 1418, startPoint y: 745, endPoint x: 1066, endPoint y: 398, distance: 494.3
click at [1066, 398] on quentale-workspace at bounding box center [784, 389] width 1568 height 779
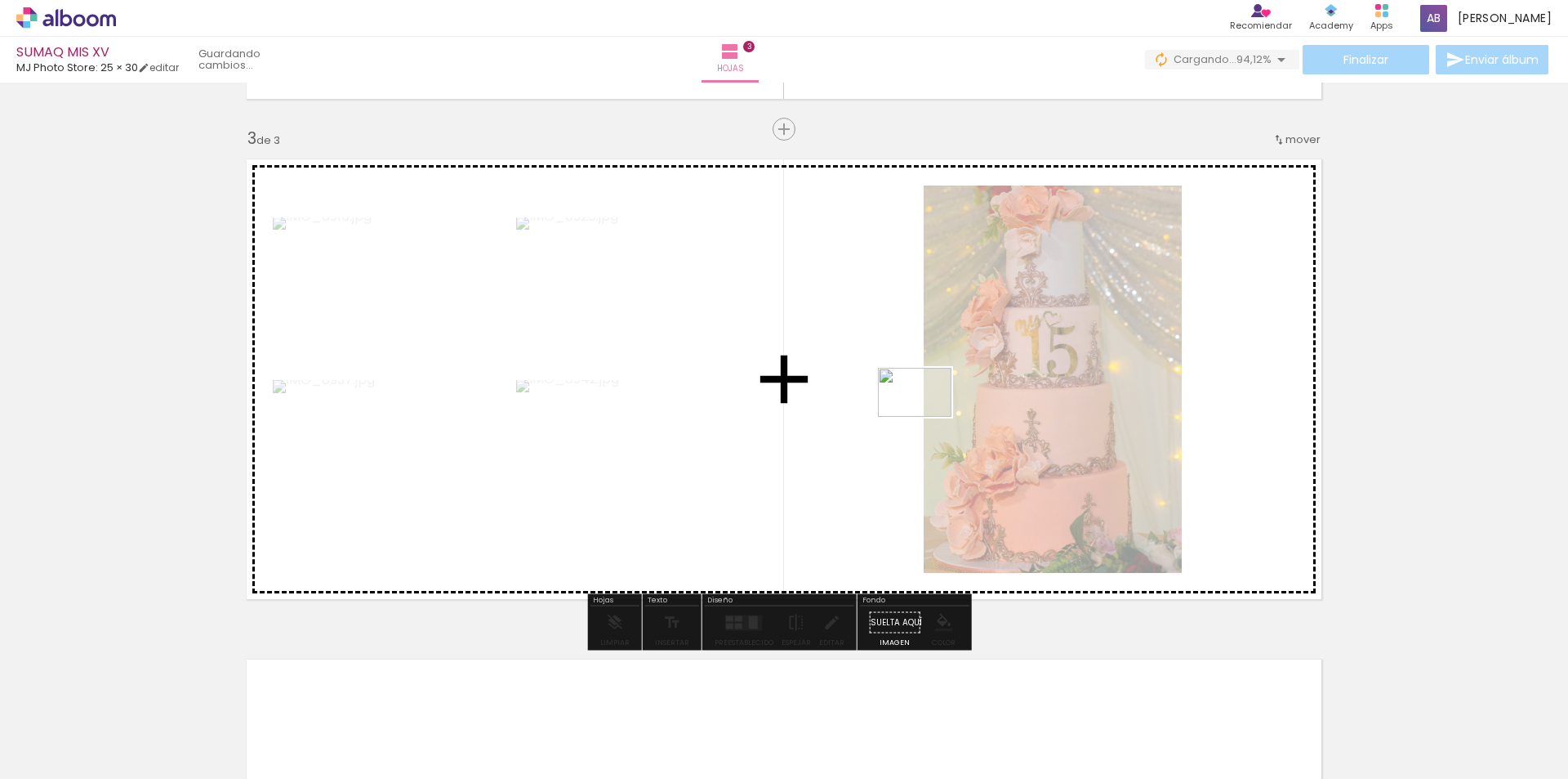
drag, startPoint x: 1508, startPoint y: 731, endPoint x: 881, endPoint y: 408, distance: 705.3
click at [881, 408] on quentale-workspace at bounding box center [784, 389] width 1568 height 779
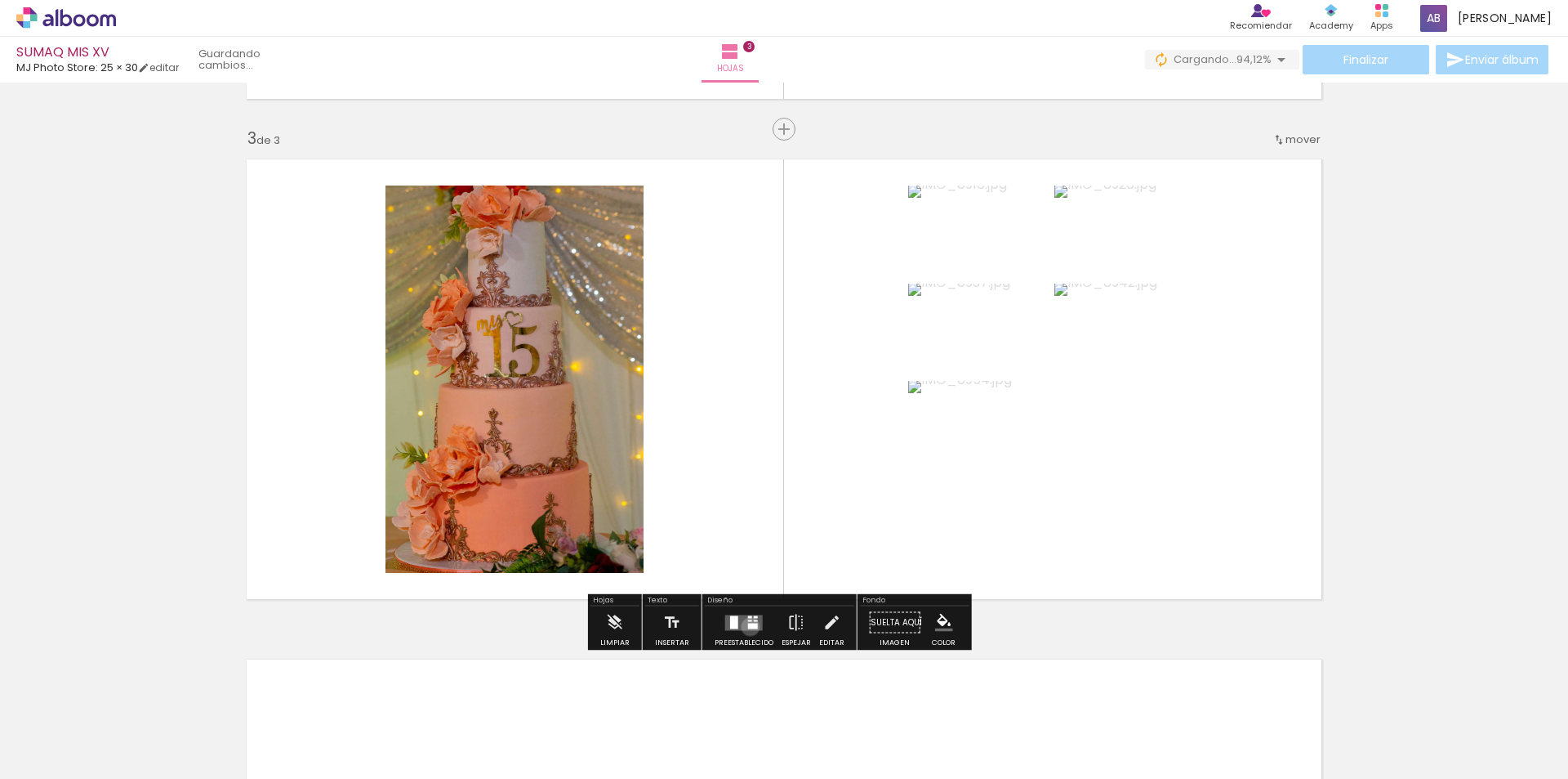
click at [749, 627] on div at bounding box center [753, 626] width 9 height 6
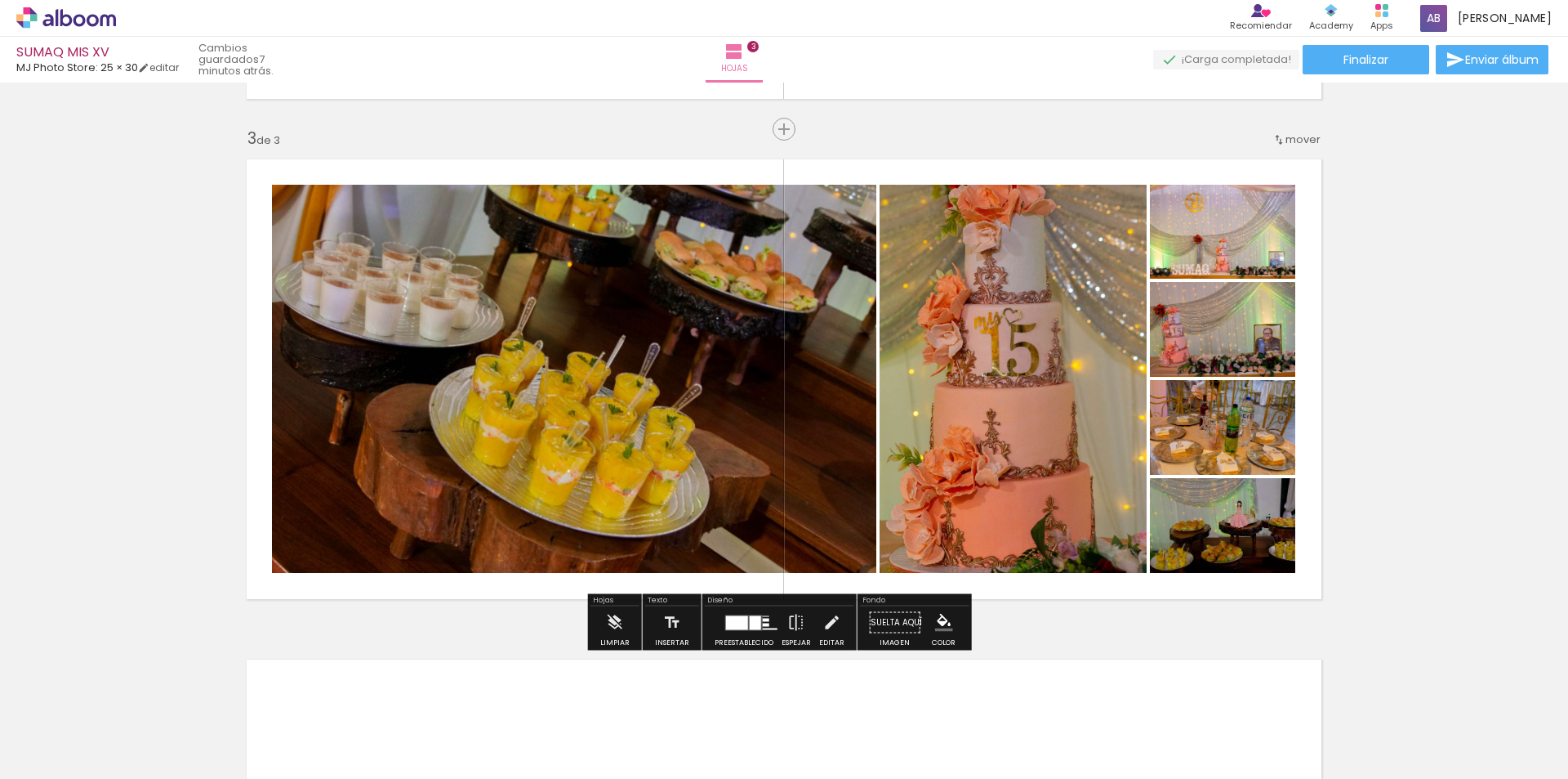
click at [726, 626] on div at bounding box center [736, 622] width 22 height 14
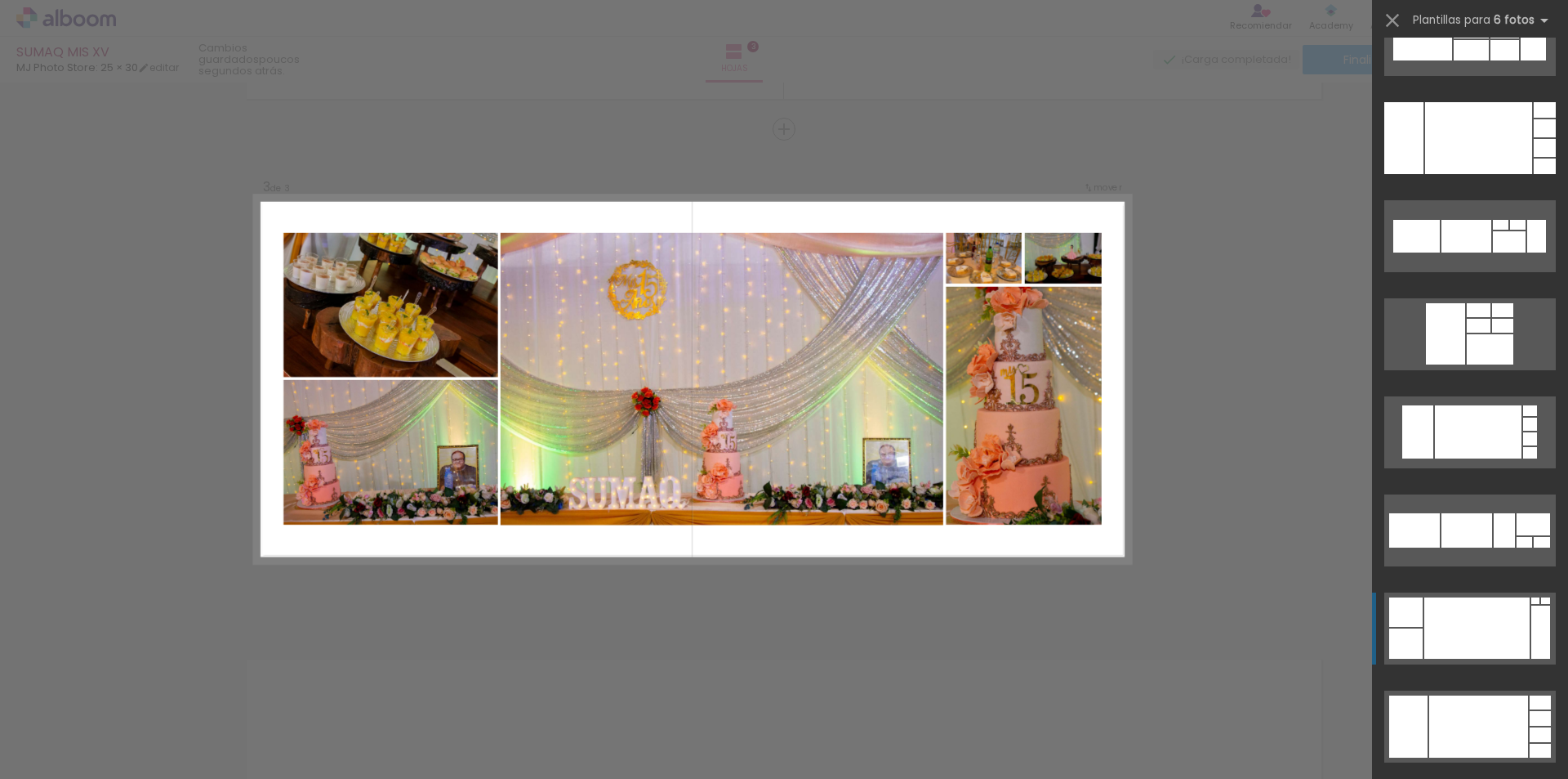
scroll to position [4444, 0]
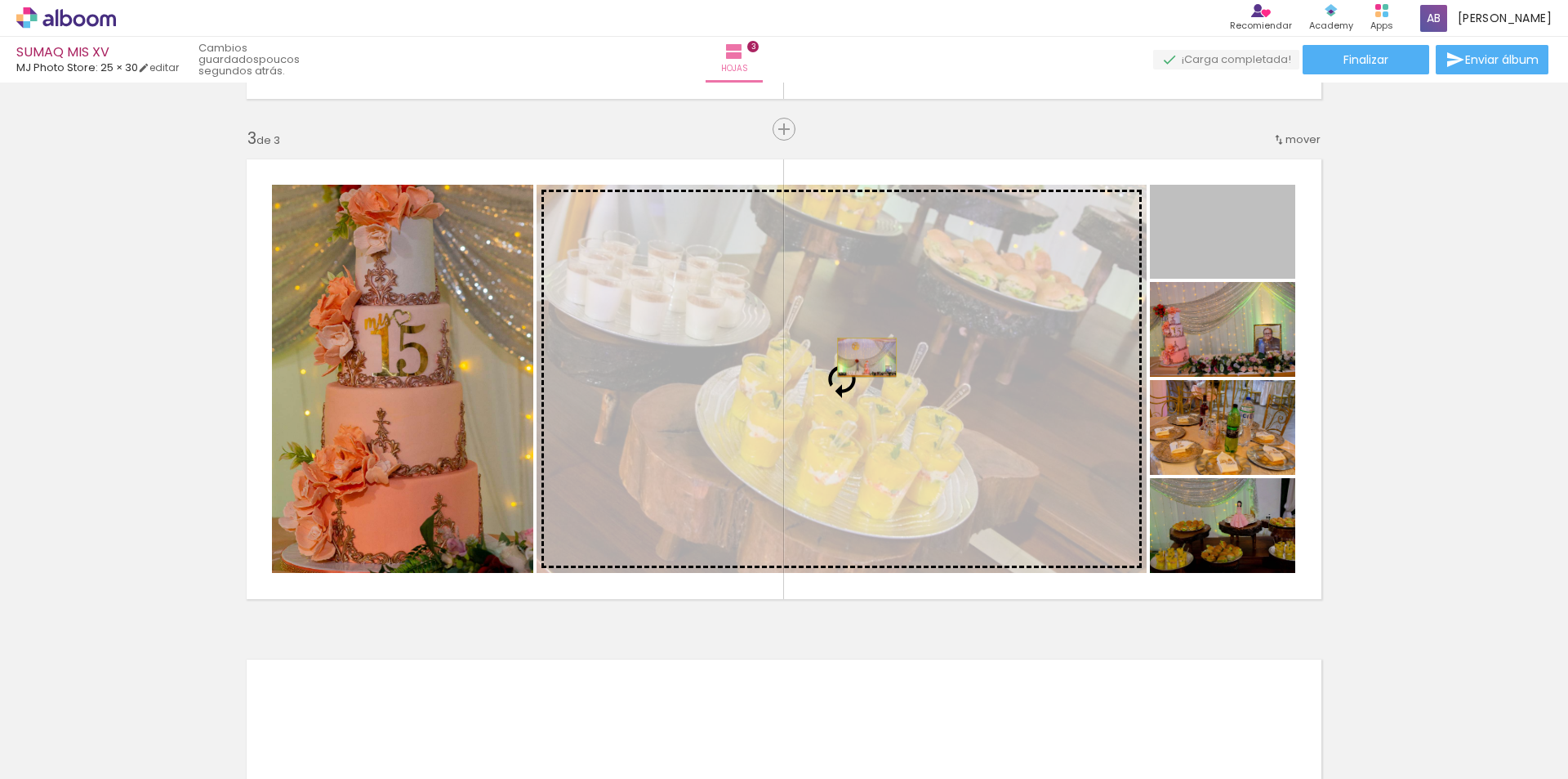
drag, startPoint x: 1244, startPoint y: 256, endPoint x: 861, endPoint y: 357, distance: 396.1
click at [0, 0] on slot at bounding box center [0, 0] width 0 height 0
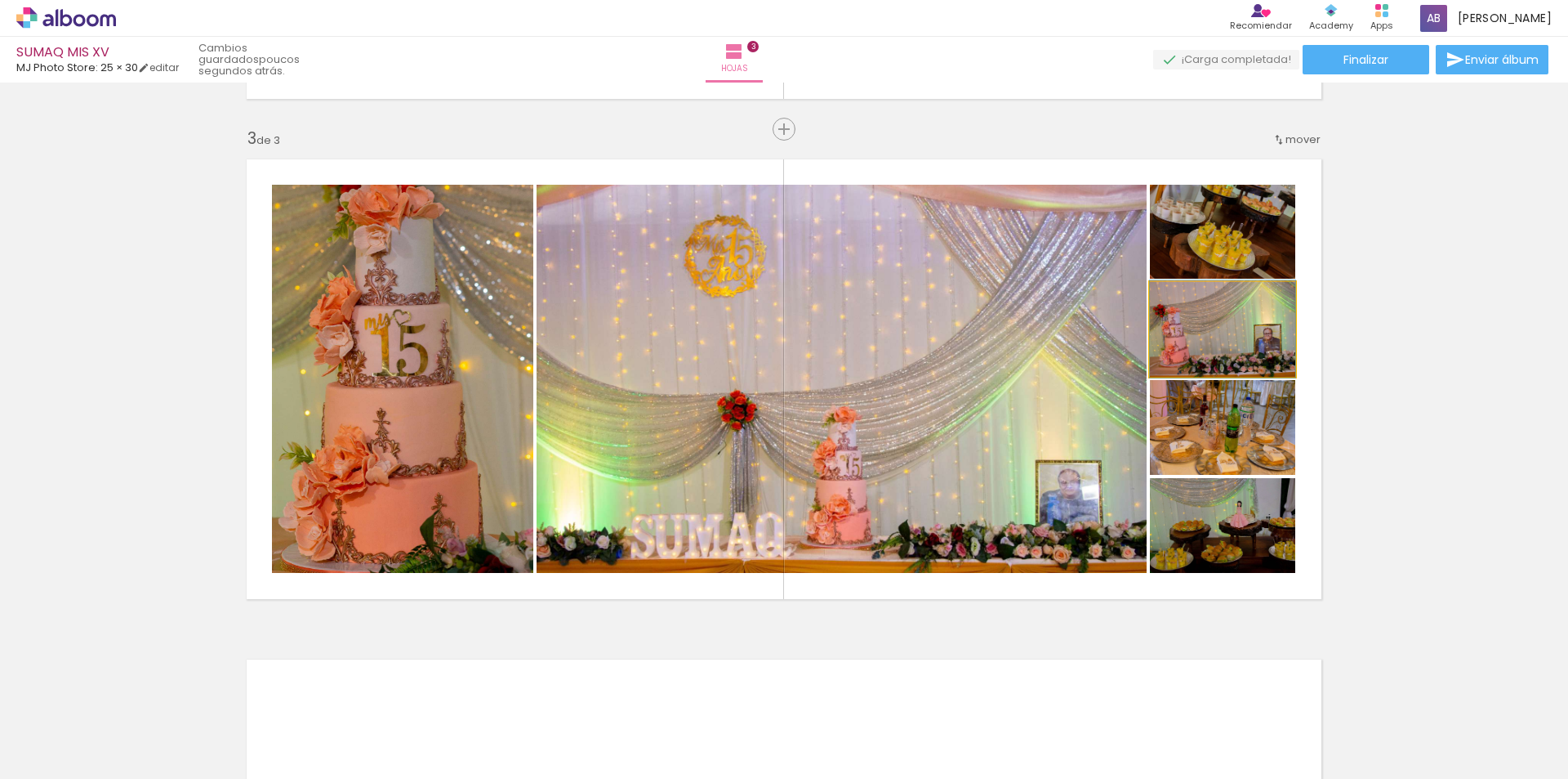
click at [1236, 349] on quentale-photo at bounding box center [1223, 329] width 146 height 95
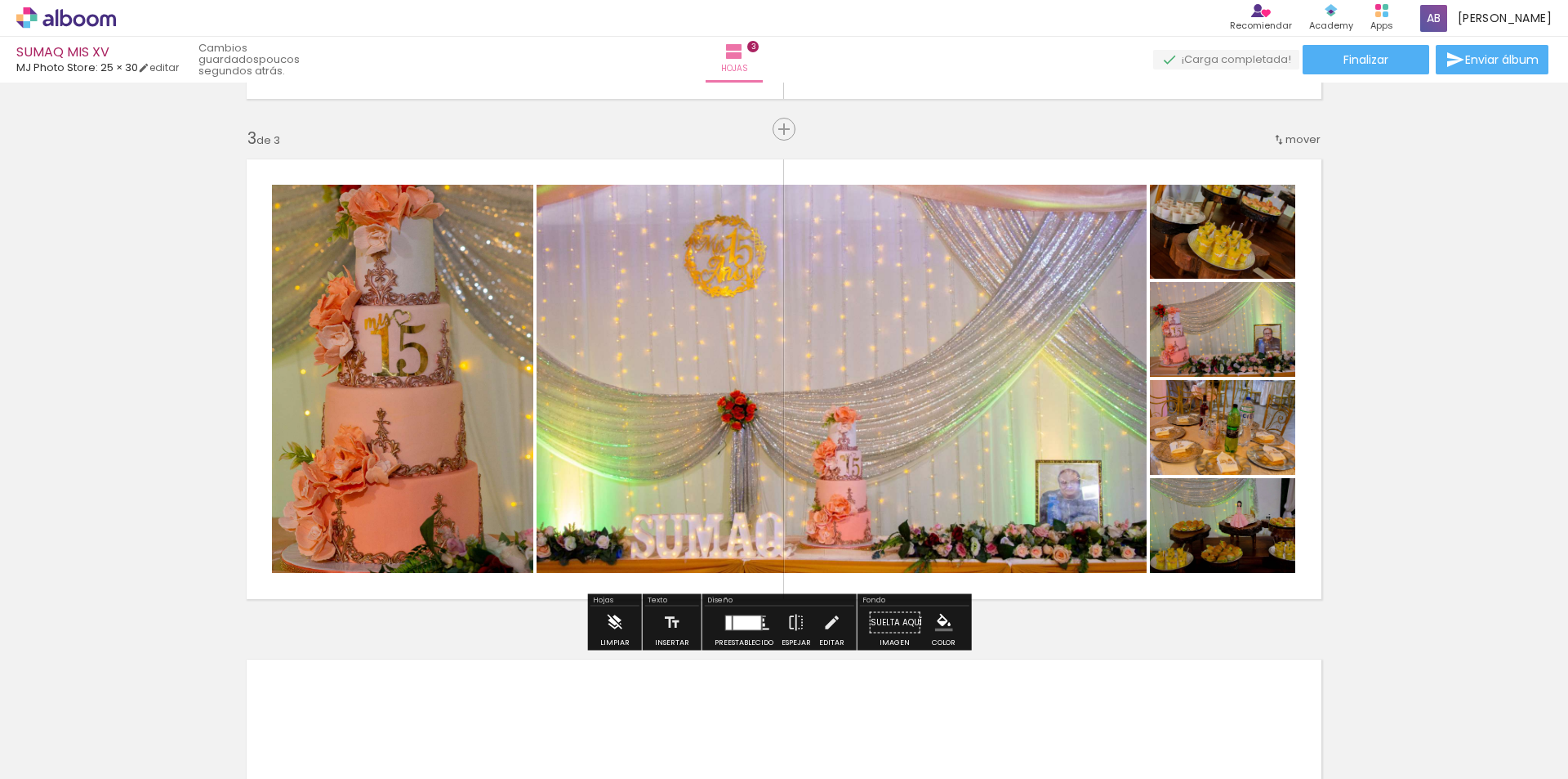
drag, startPoint x: 1236, startPoint y: 349, endPoint x: 615, endPoint y: 621, distance: 678.0
click at [615, 621] on iron-icon at bounding box center [614, 622] width 18 height 33
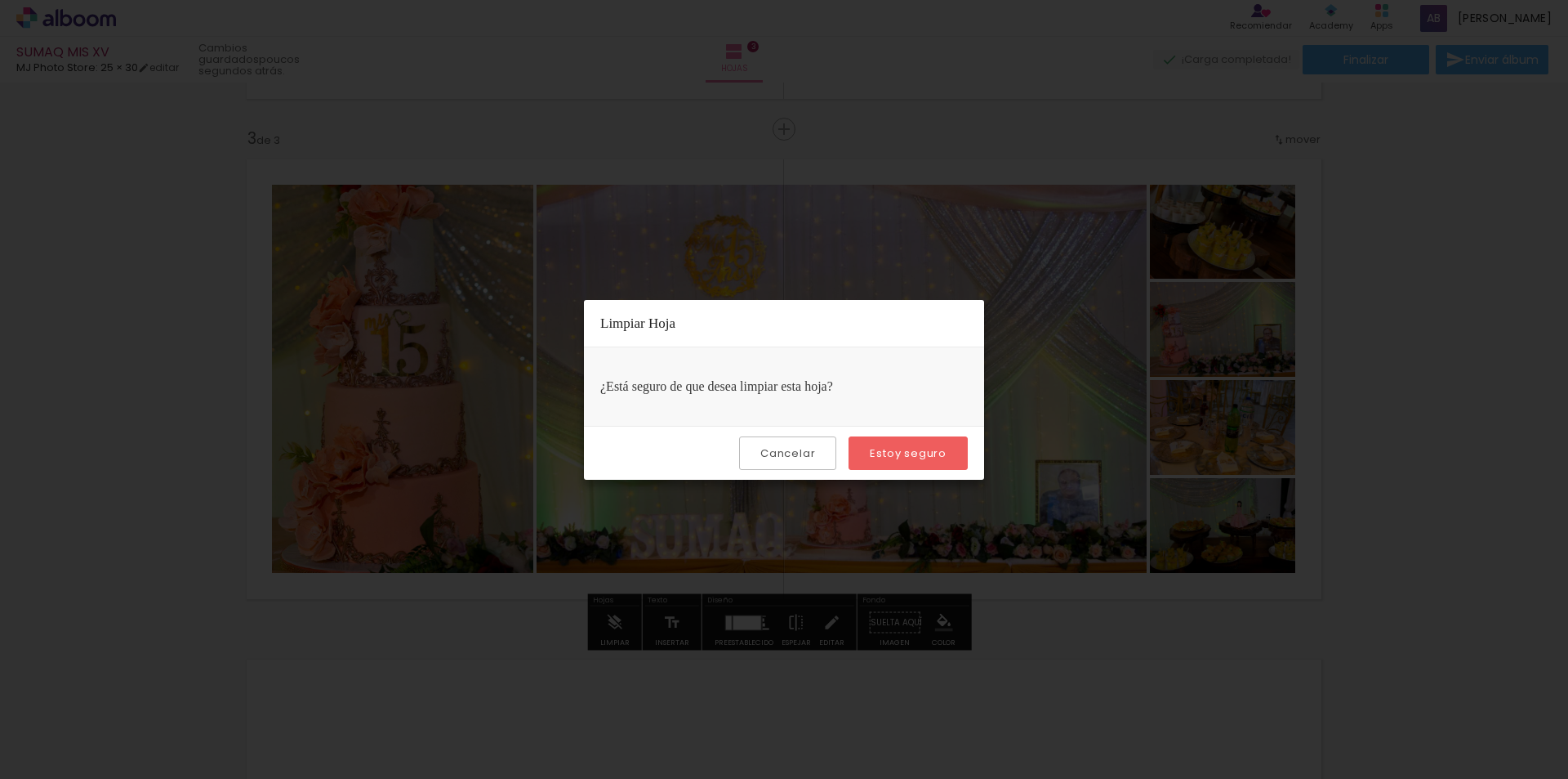
click at [0, 0] on slot "Cancelar" at bounding box center [0, 0] width 0 height 0
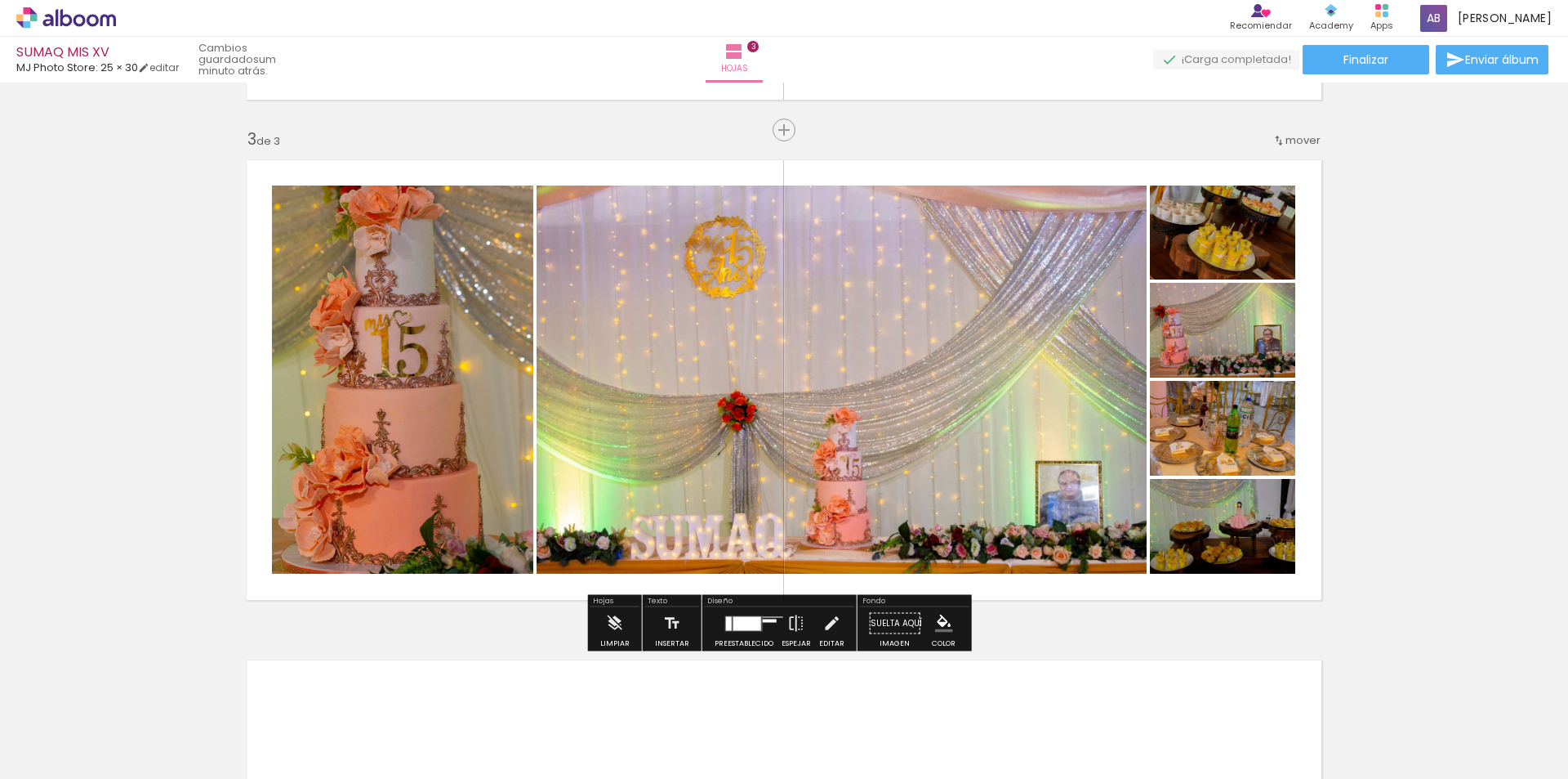
scroll to position [981, 0]
click at [1211, 261] on quentale-photo at bounding box center [1223, 231] width 146 height 94
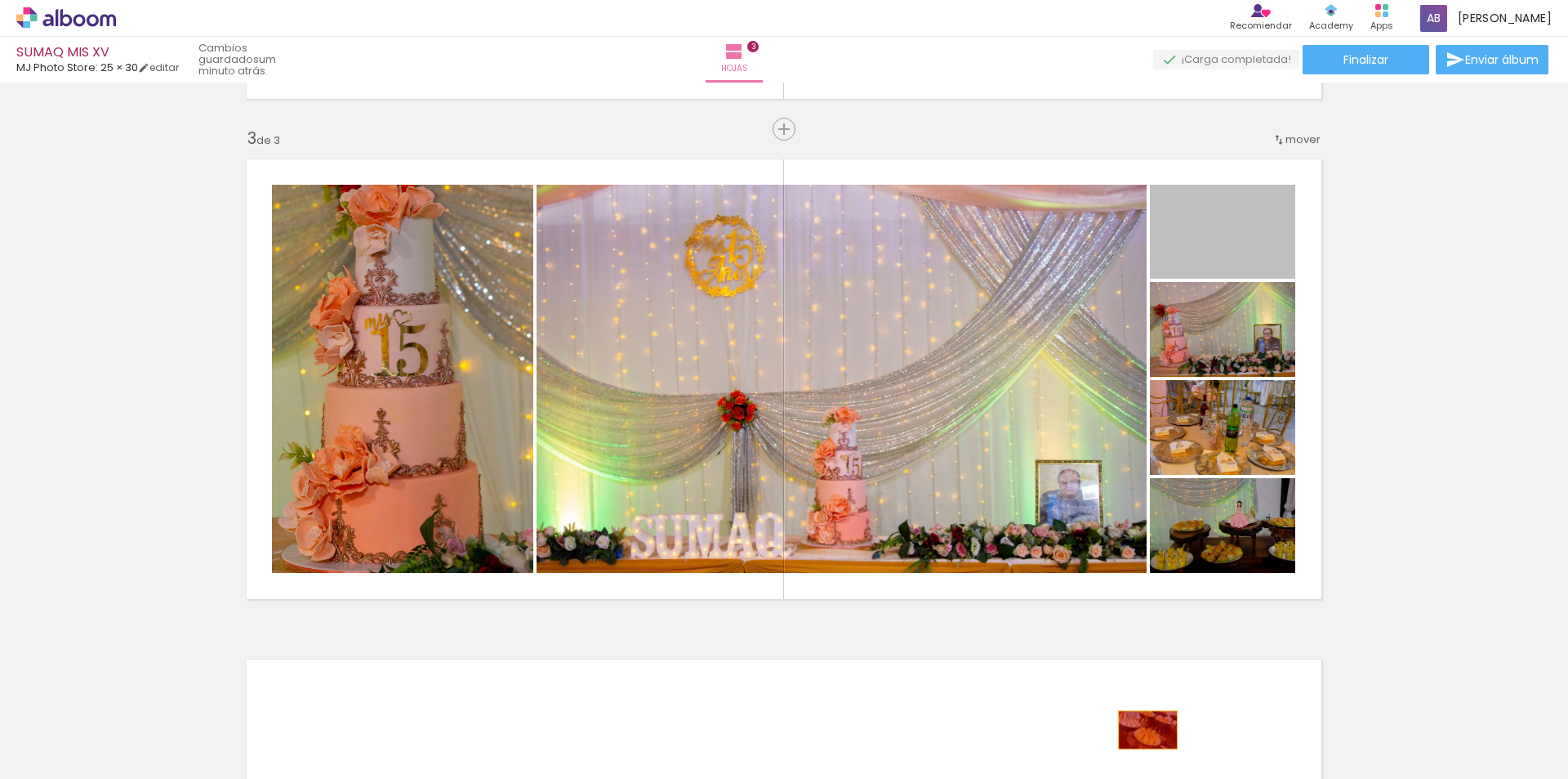
drag, startPoint x: 1250, startPoint y: 254, endPoint x: 1142, endPoint y: 730, distance: 488.1
click at [1142, 730] on quentale-workspace at bounding box center [784, 389] width 1568 height 779
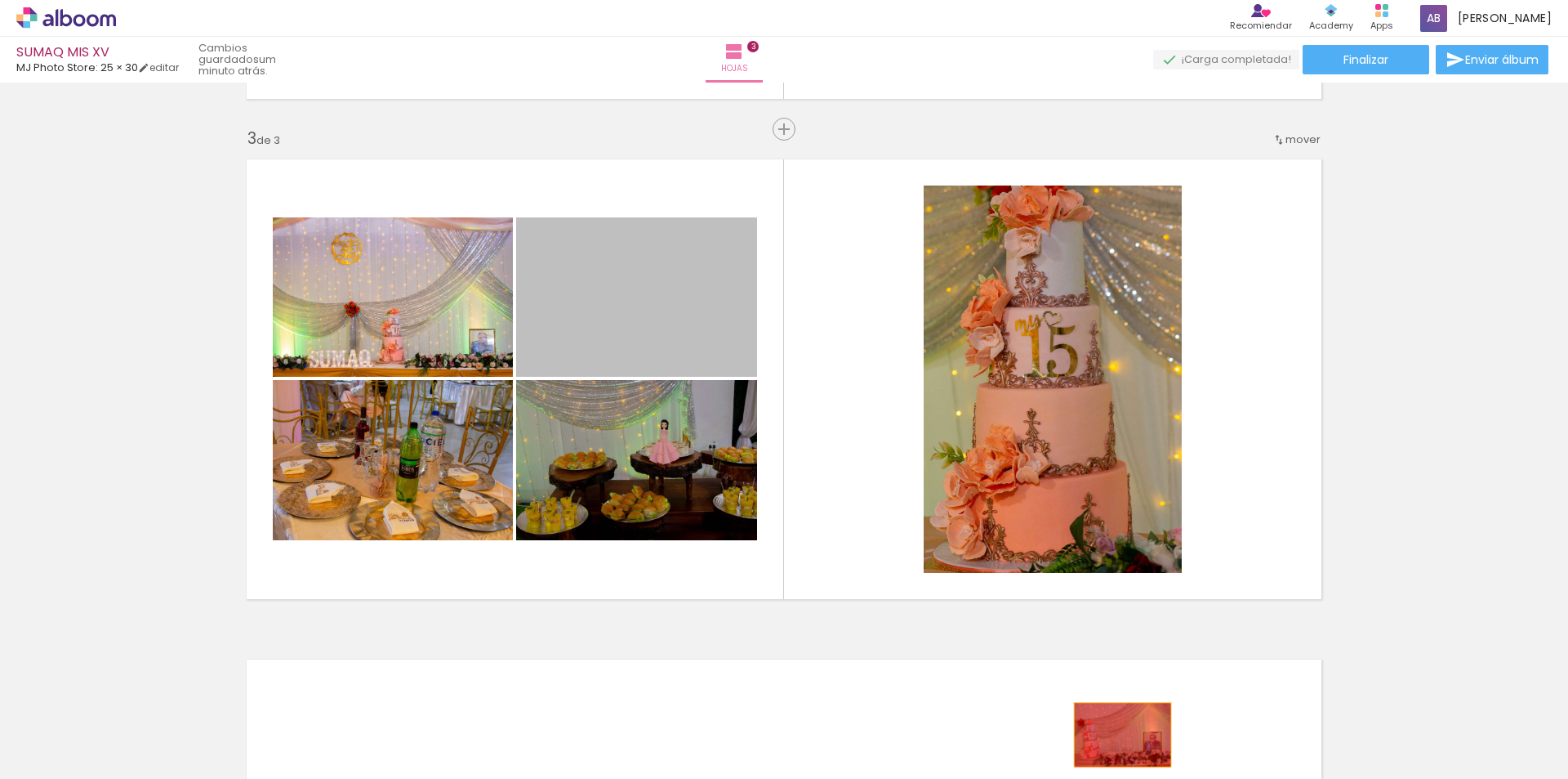
drag, startPoint x: 635, startPoint y: 331, endPoint x: 1117, endPoint y: 735, distance: 628.9
click at [1117, 735] on quentale-workspace at bounding box center [784, 389] width 1568 height 779
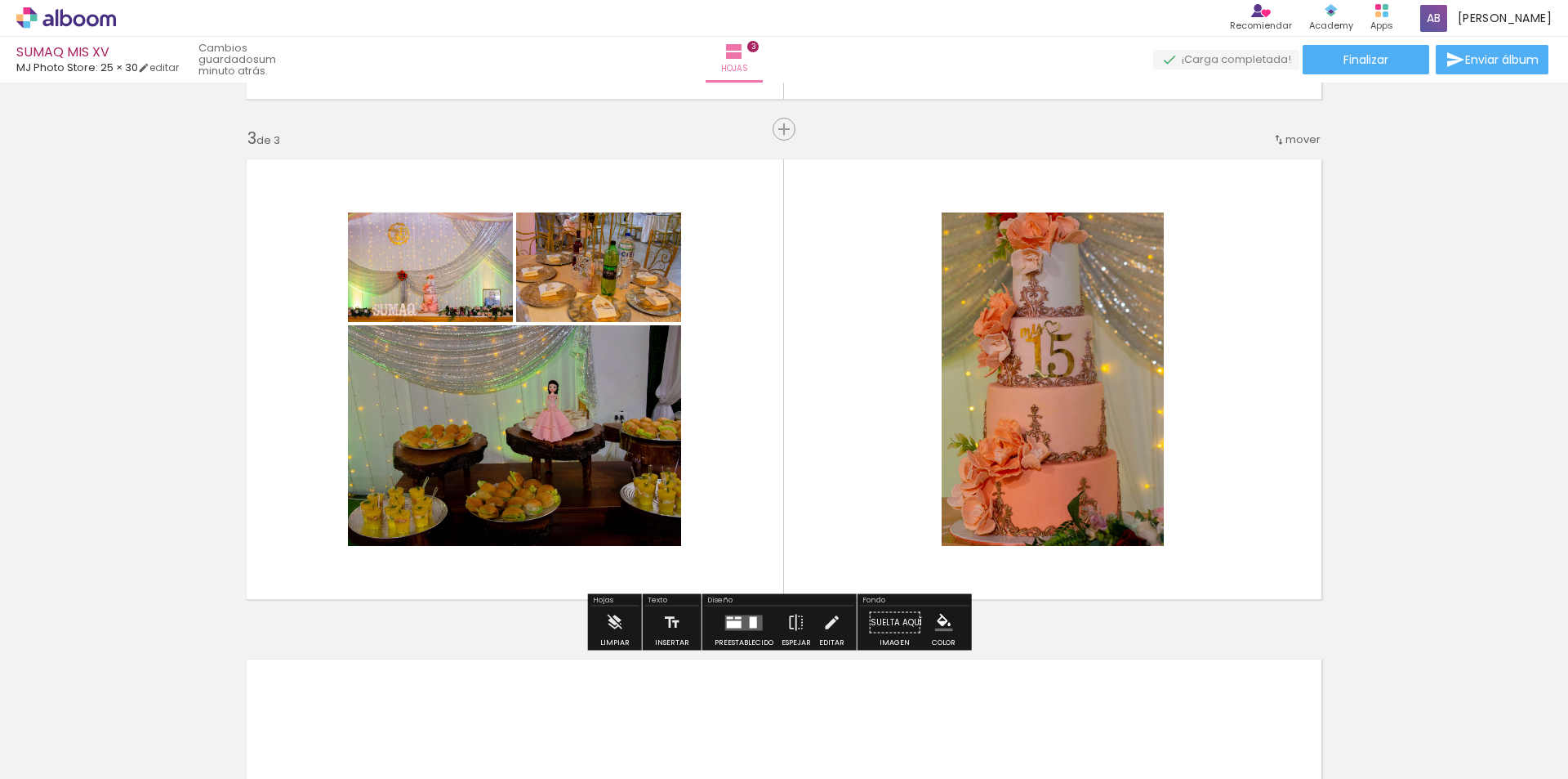
click at [725, 618] on quentale-layouter at bounding box center [744, 622] width 38 height 15
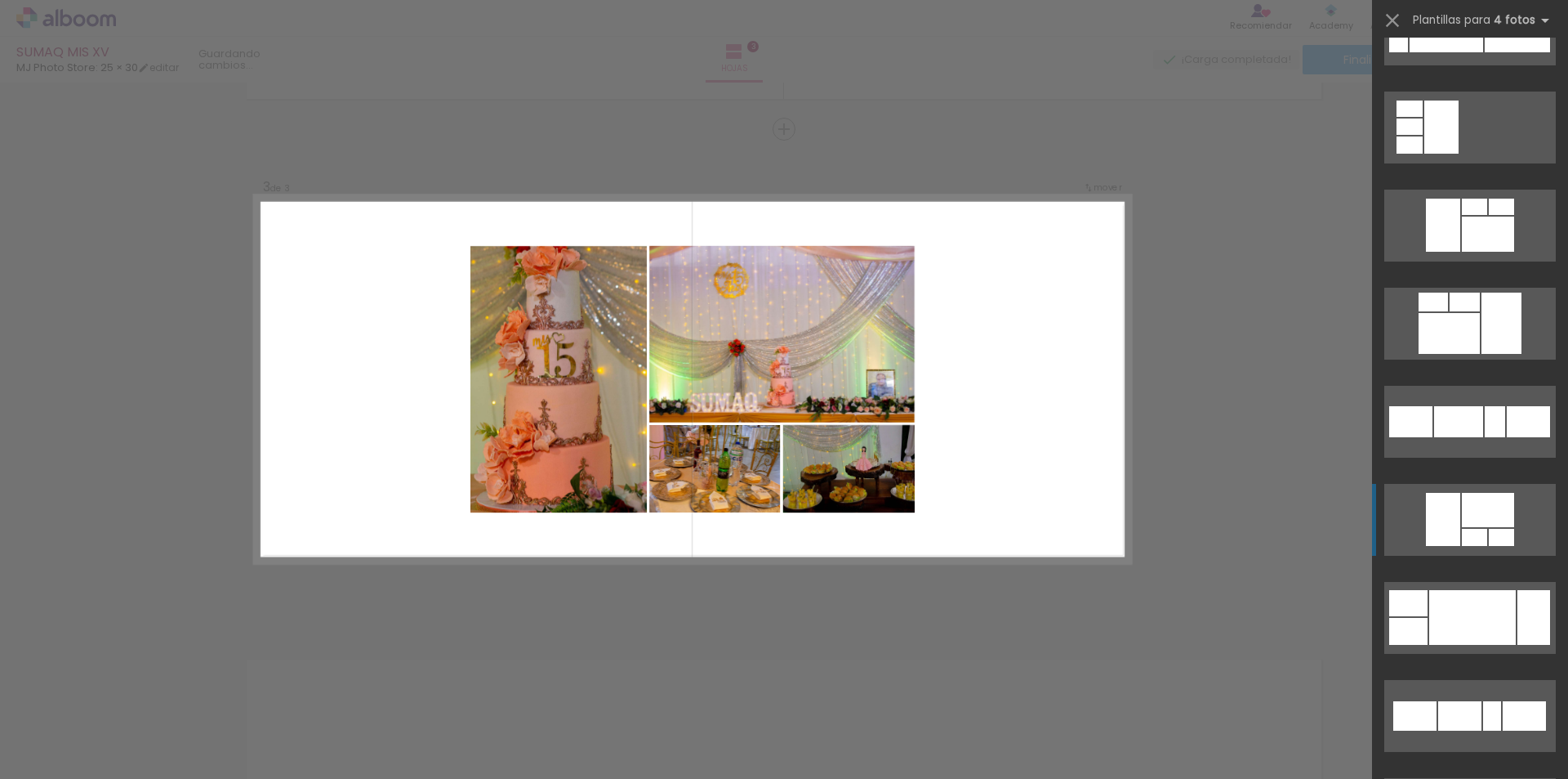
scroll to position [2043, 0]
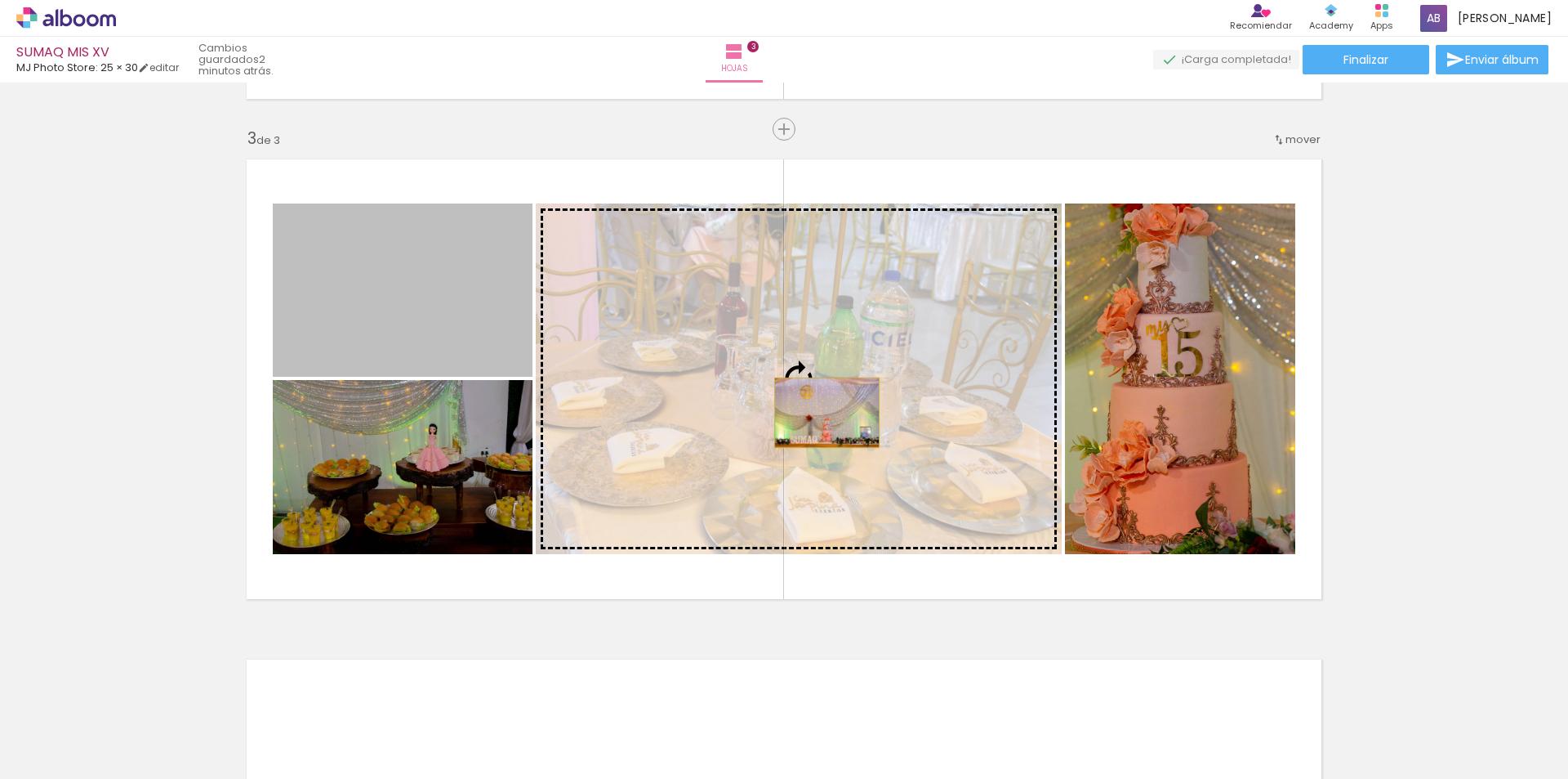
drag, startPoint x: 411, startPoint y: 325, endPoint x: 820, endPoint y: 413, distance: 418.4
click at [0, 0] on slot at bounding box center [0, 0] width 0 height 0
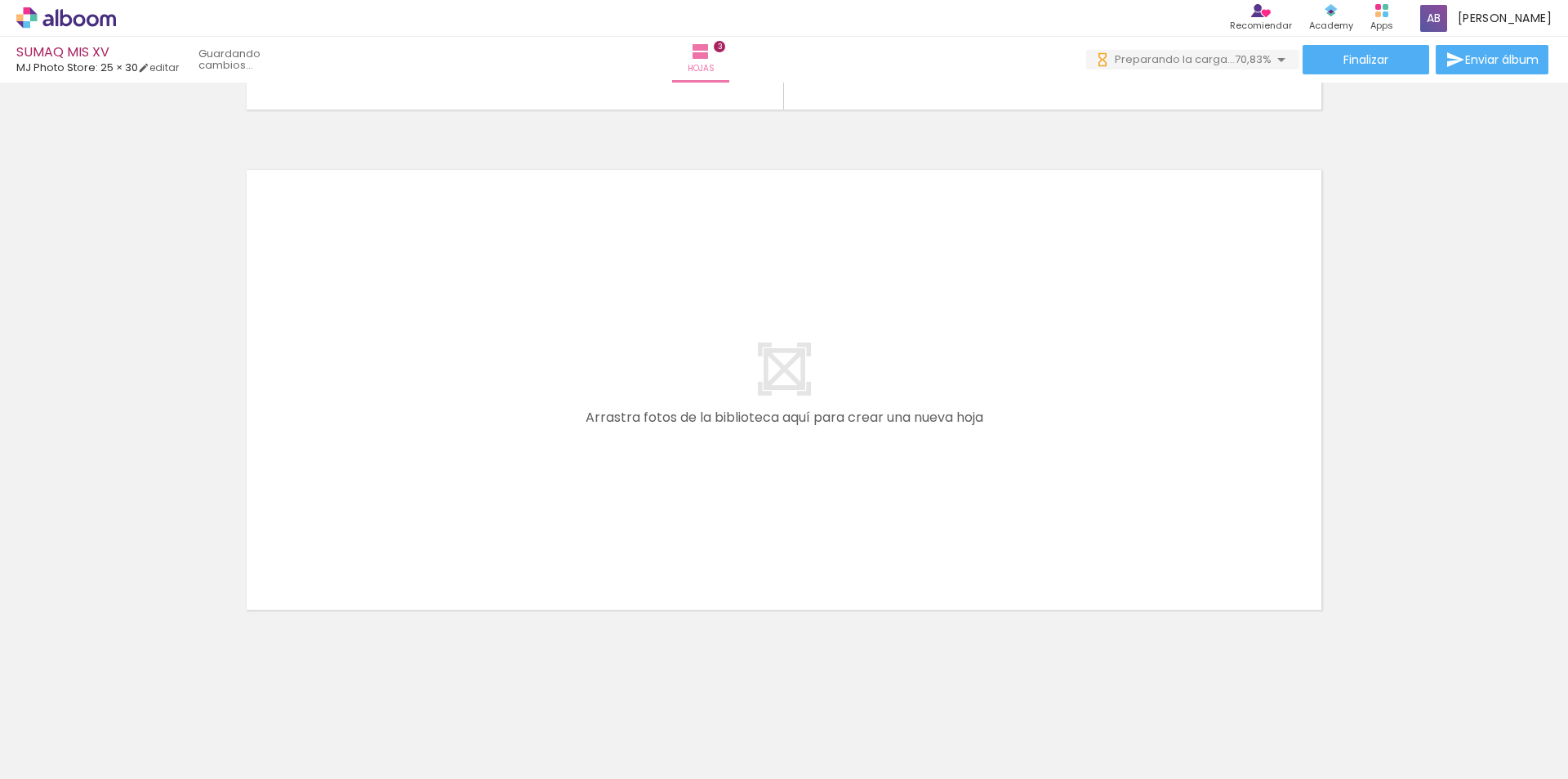
scroll to position [0, 766]
click at [965, 729] on div at bounding box center [935, 723] width 61 height 80
click at [1429, 740] on div at bounding box center [1393, 724] width 74 height 49
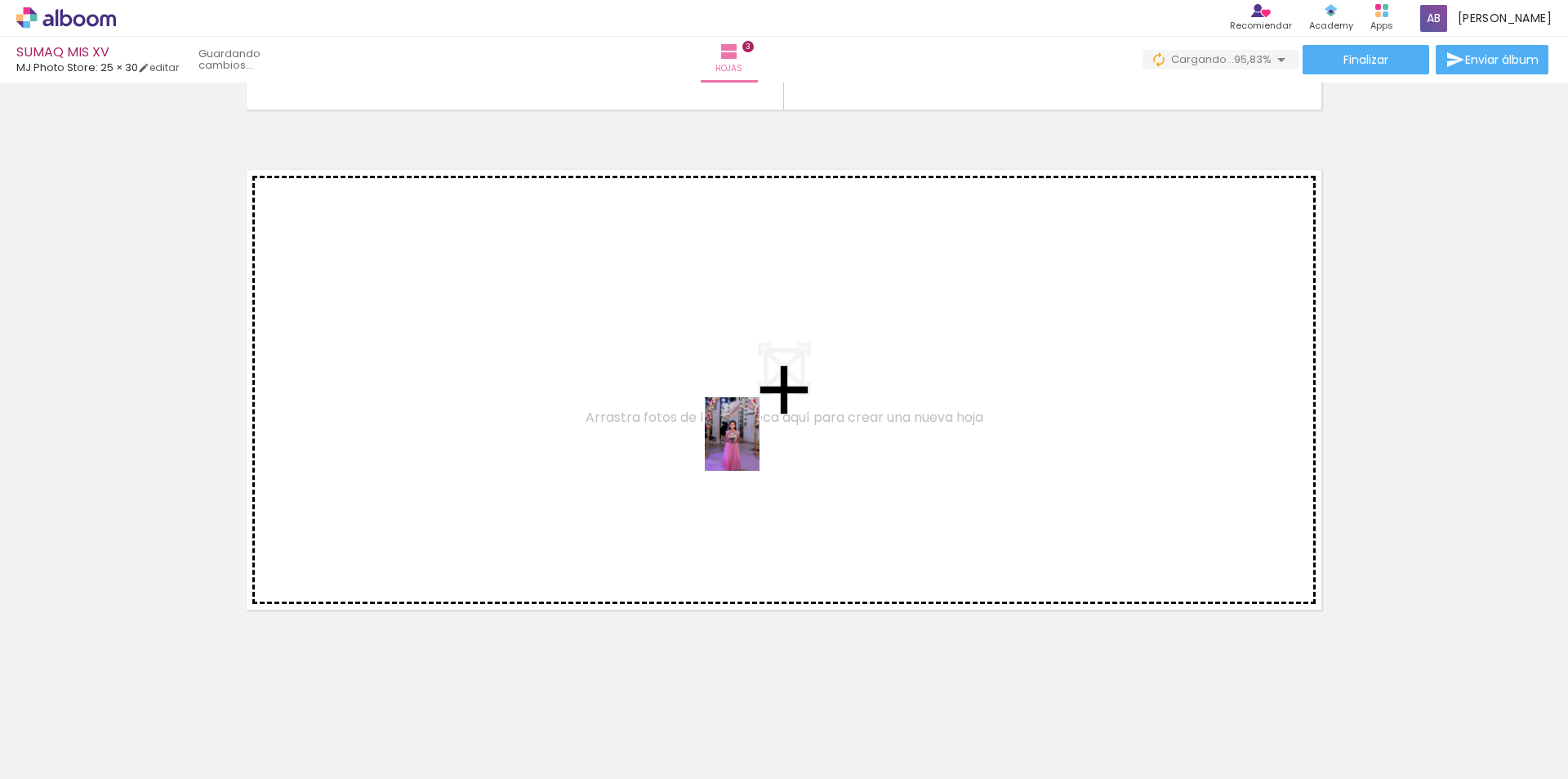
drag, startPoint x: 973, startPoint y: 736, endPoint x: 752, endPoint y: 445, distance: 365.4
click at [752, 445] on quentale-workspace at bounding box center [784, 389] width 1568 height 779
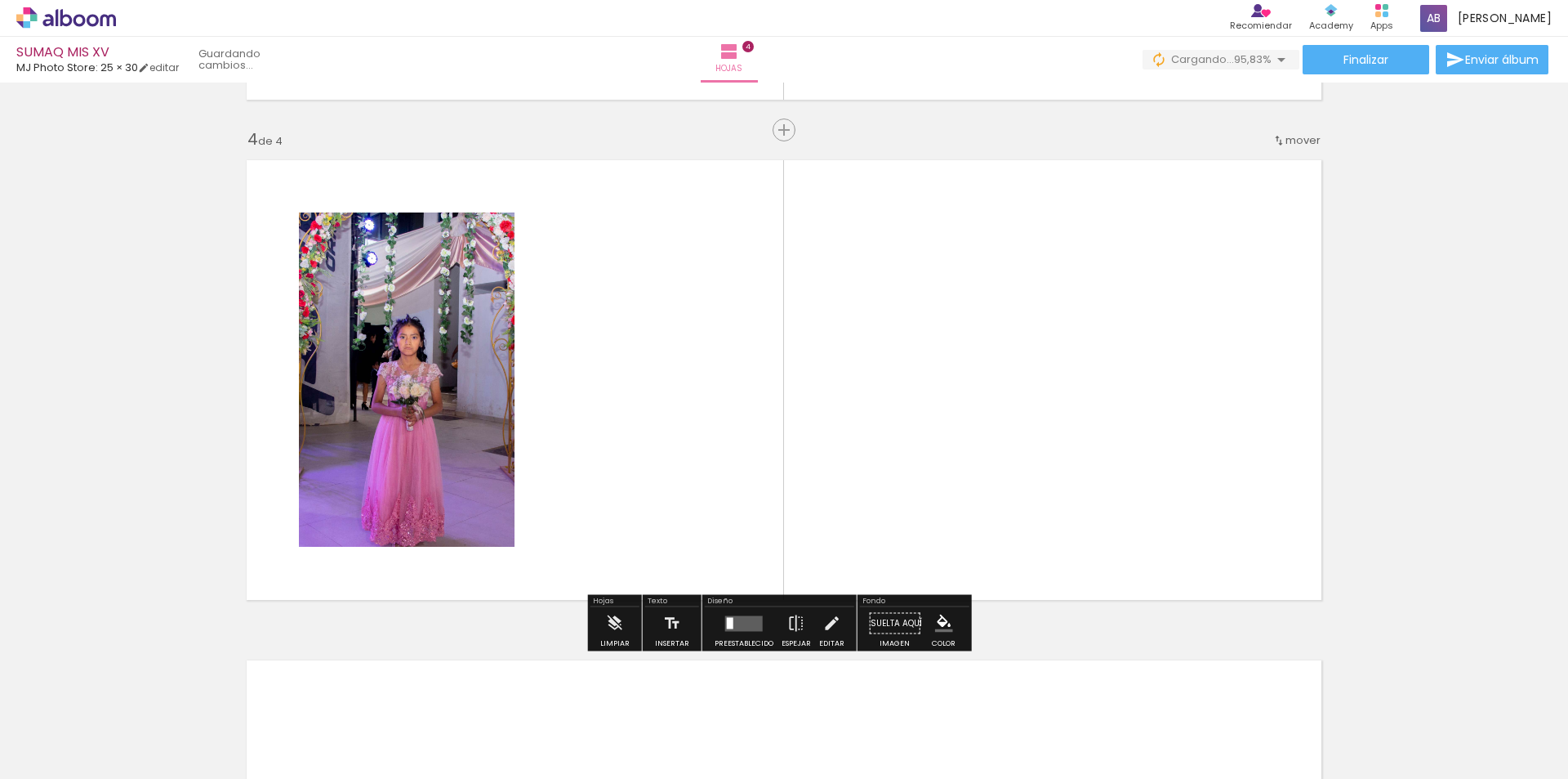
scroll to position [1480, 0]
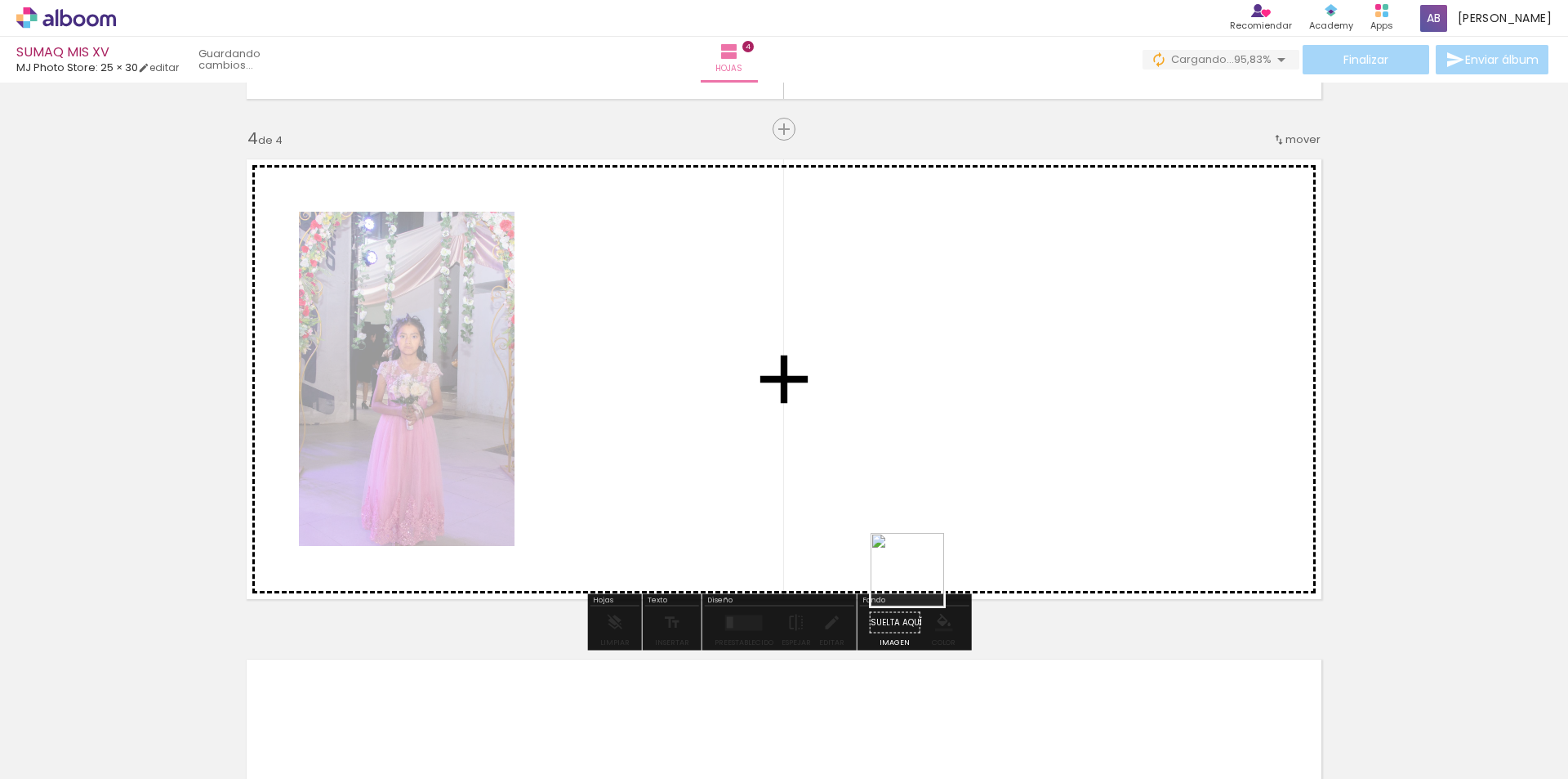
drag, startPoint x: 1052, startPoint y: 741, endPoint x: 626, endPoint y: 345, distance: 581.6
click at [626, 345] on quentale-workspace at bounding box center [784, 389] width 1568 height 779
drag, startPoint x: 1142, startPoint y: 744, endPoint x: 895, endPoint y: 417, distance: 409.8
click at [875, 398] on quentale-workspace at bounding box center [784, 389] width 1568 height 779
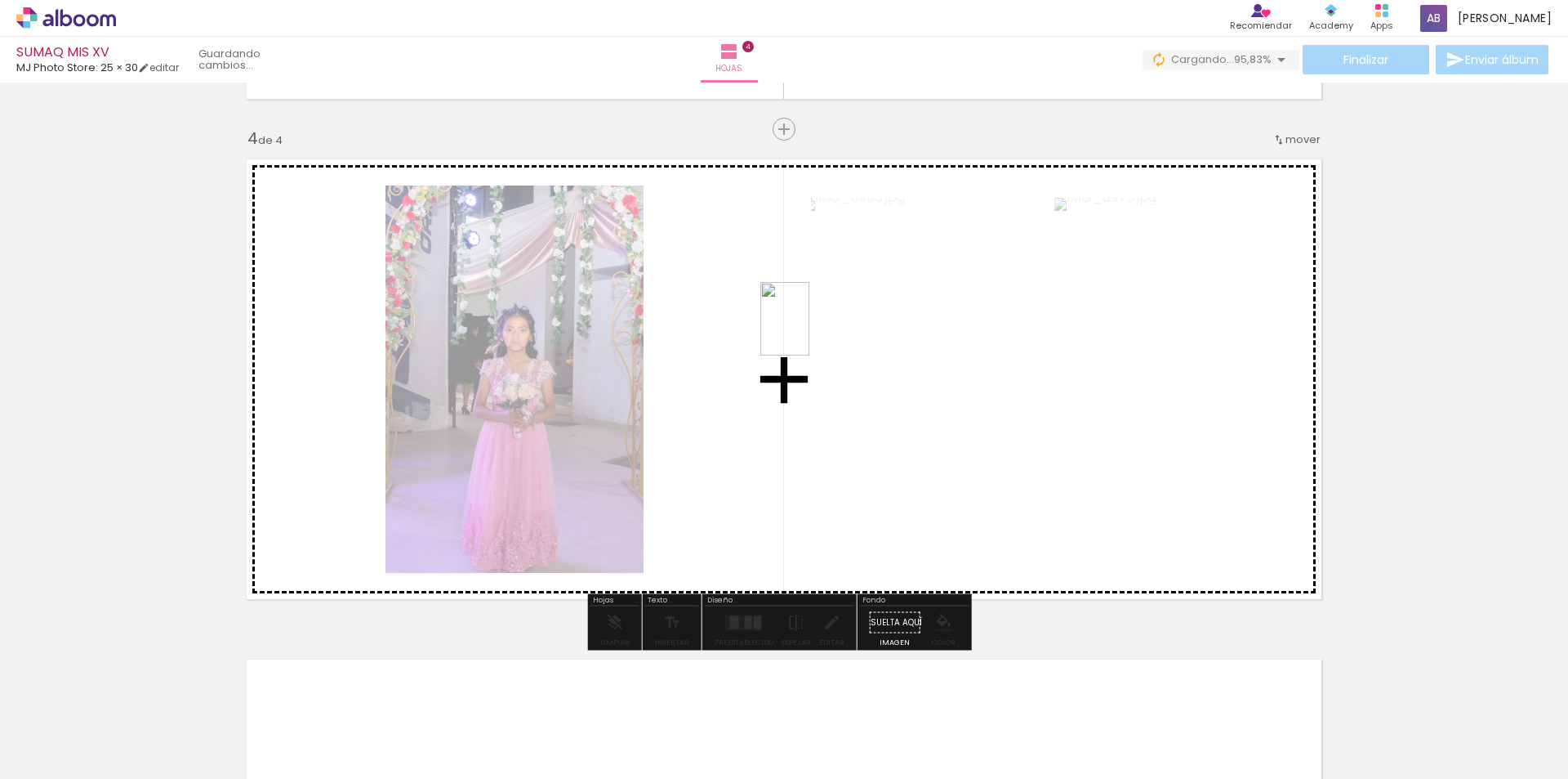
drag, startPoint x: 1234, startPoint y: 738, endPoint x: 805, endPoint y: 326, distance: 594.8
click at [800, 323] on quentale-workspace at bounding box center [784, 389] width 1568 height 779
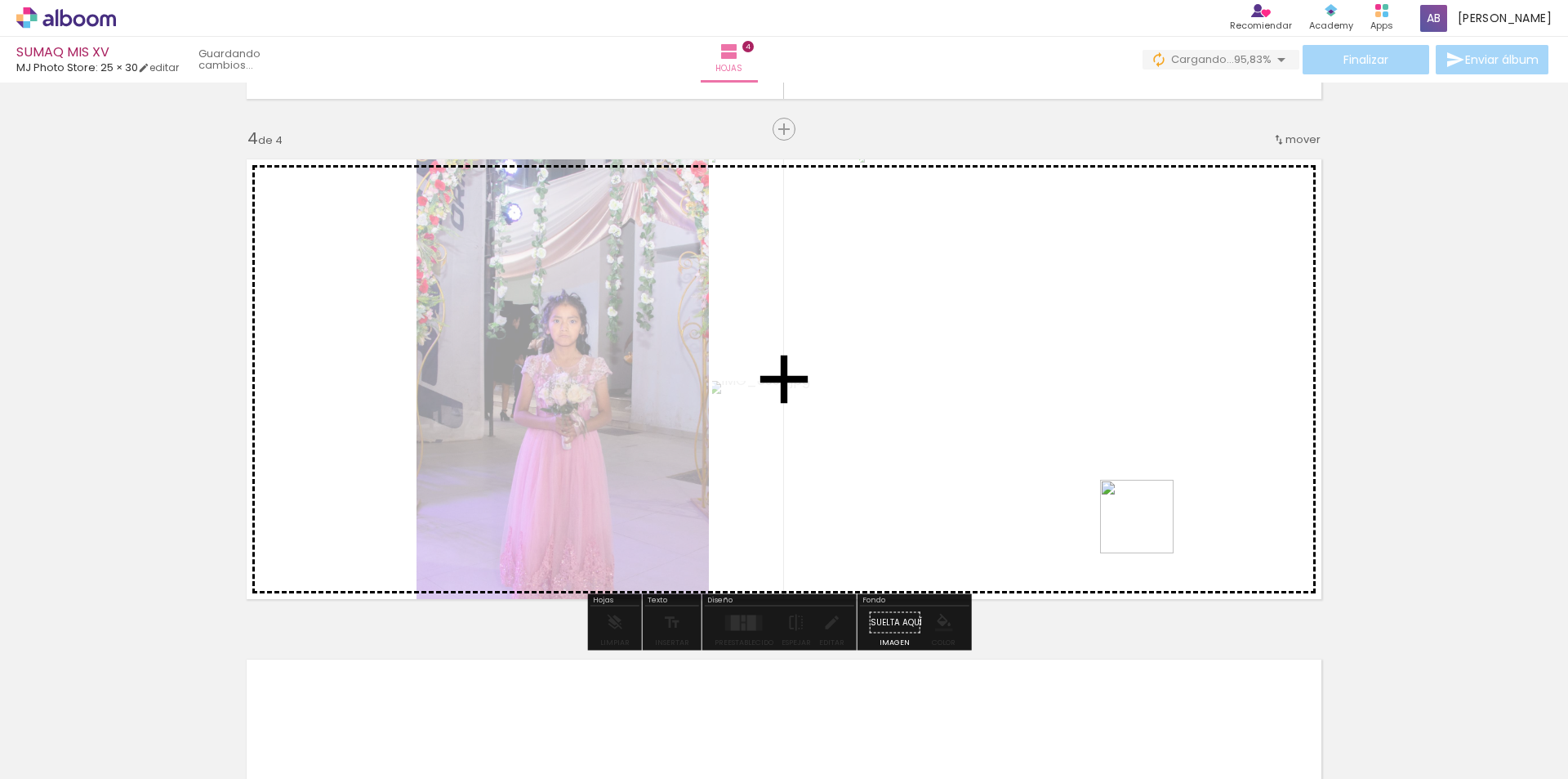
drag, startPoint x: 1330, startPoint y: 734, endPoint x: 1153, endPoint y: 474, distance: 314.5
click at [1074, 418] on quentale-workspace at bounding box center [784, 389] width 1568 height 779
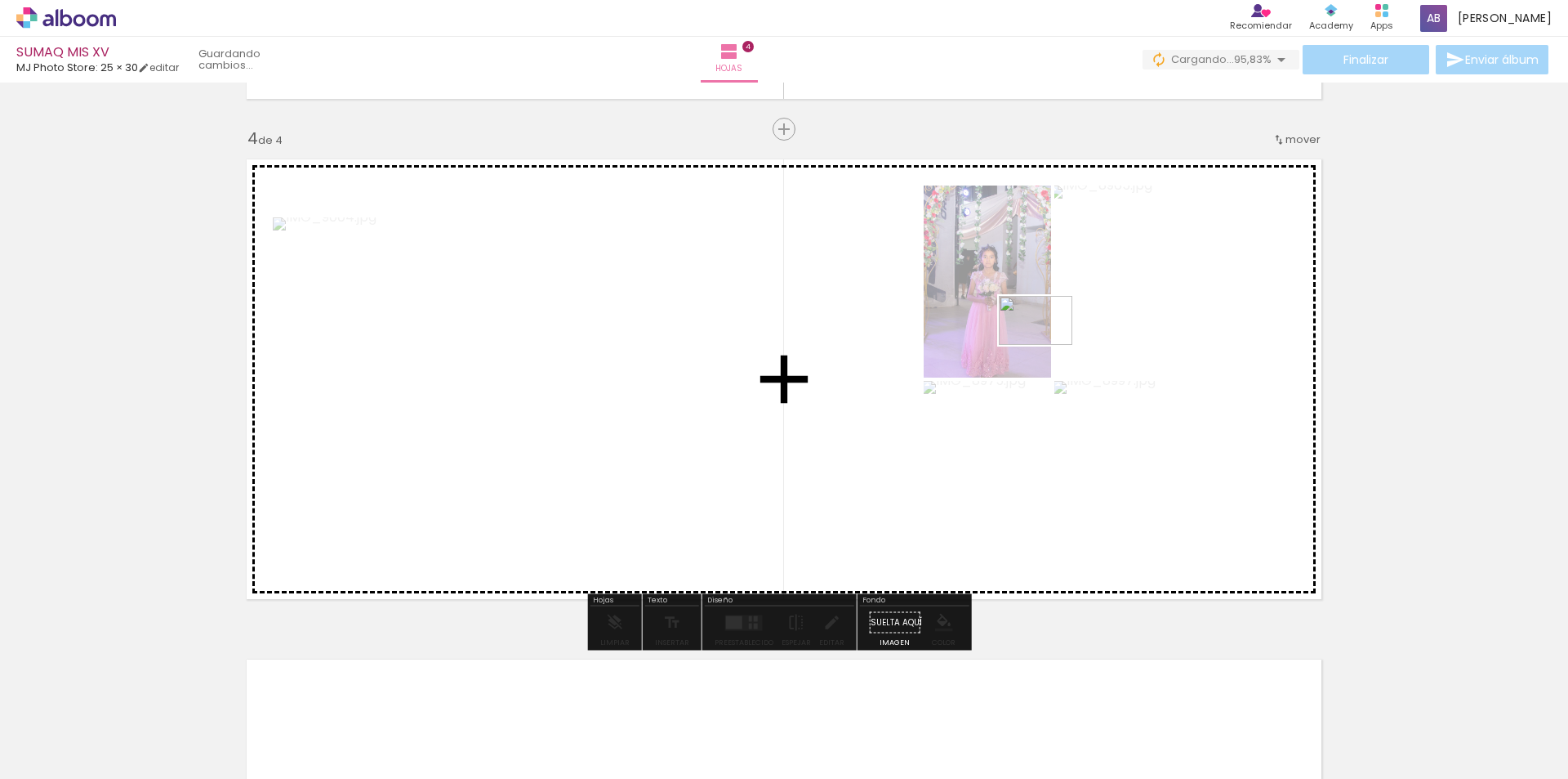
drag, startPoint x: 1427, startPoint y: 737, endPoint x: 1292, endPoint y: 534, distance: 243.8
click at [1047, 341] on quentale-workspace at bounding box center [784, 389] width 1568 height 779
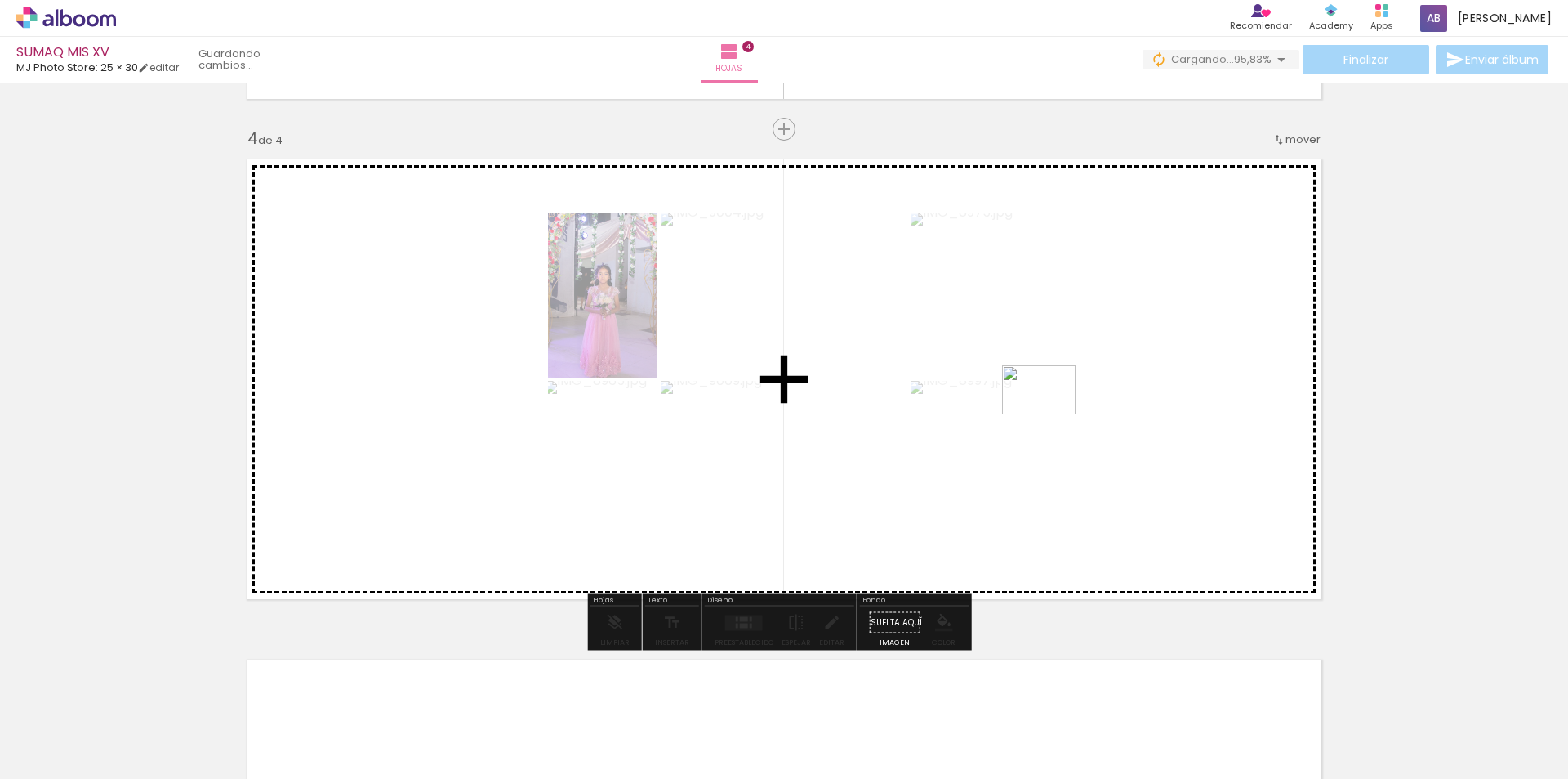
drag, startPoint x: 1514, startPoint y: 738, endPoint x: 1035, endPoint y: 386, distance: 594.4
click at [1033, 385] on quentale-workspace at bounding box center [784, 389] width 1568 height 779
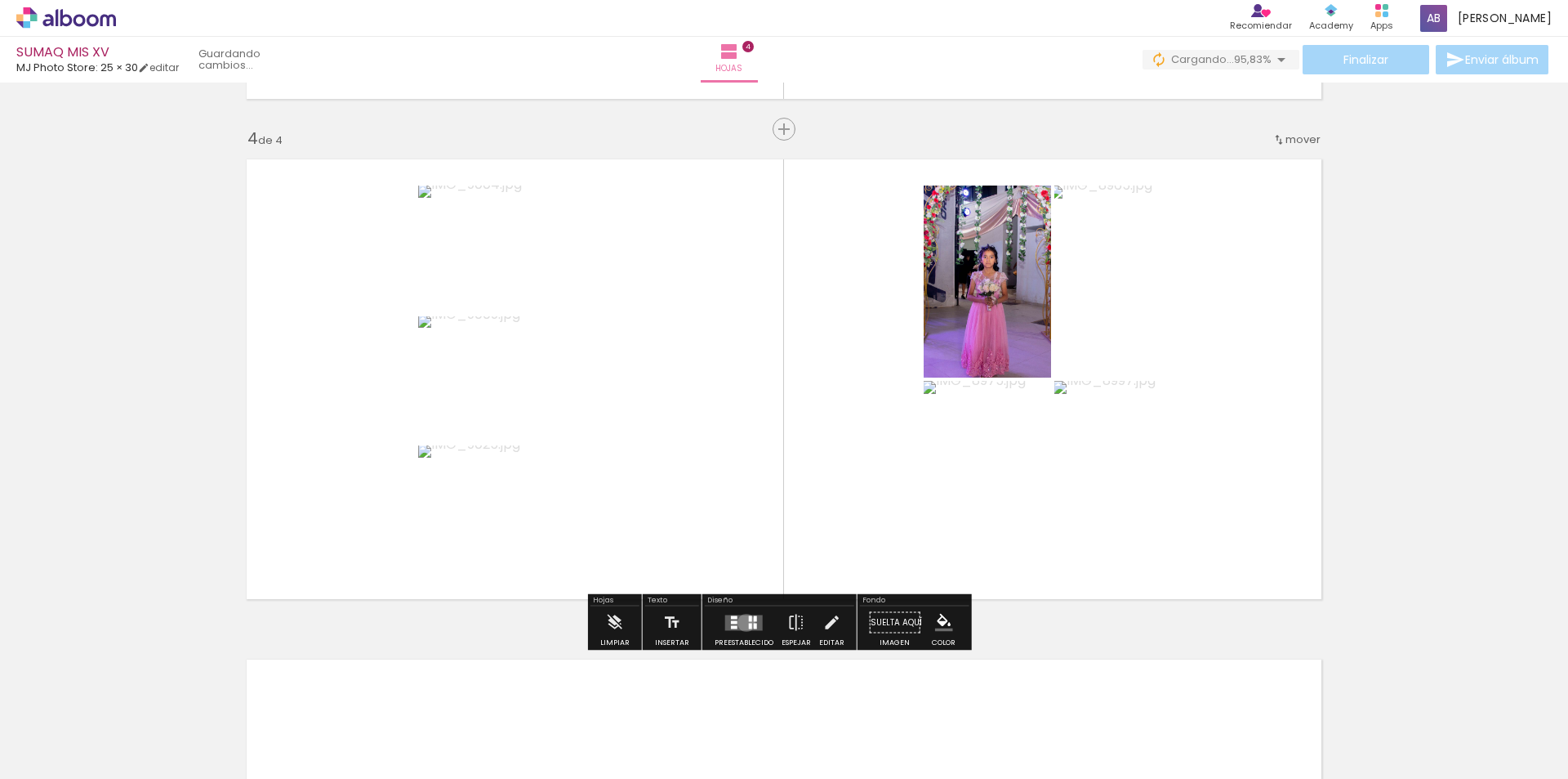
click at [743, 623] on quentale-layouter at bounding box center [744, 622] width 38 height 15
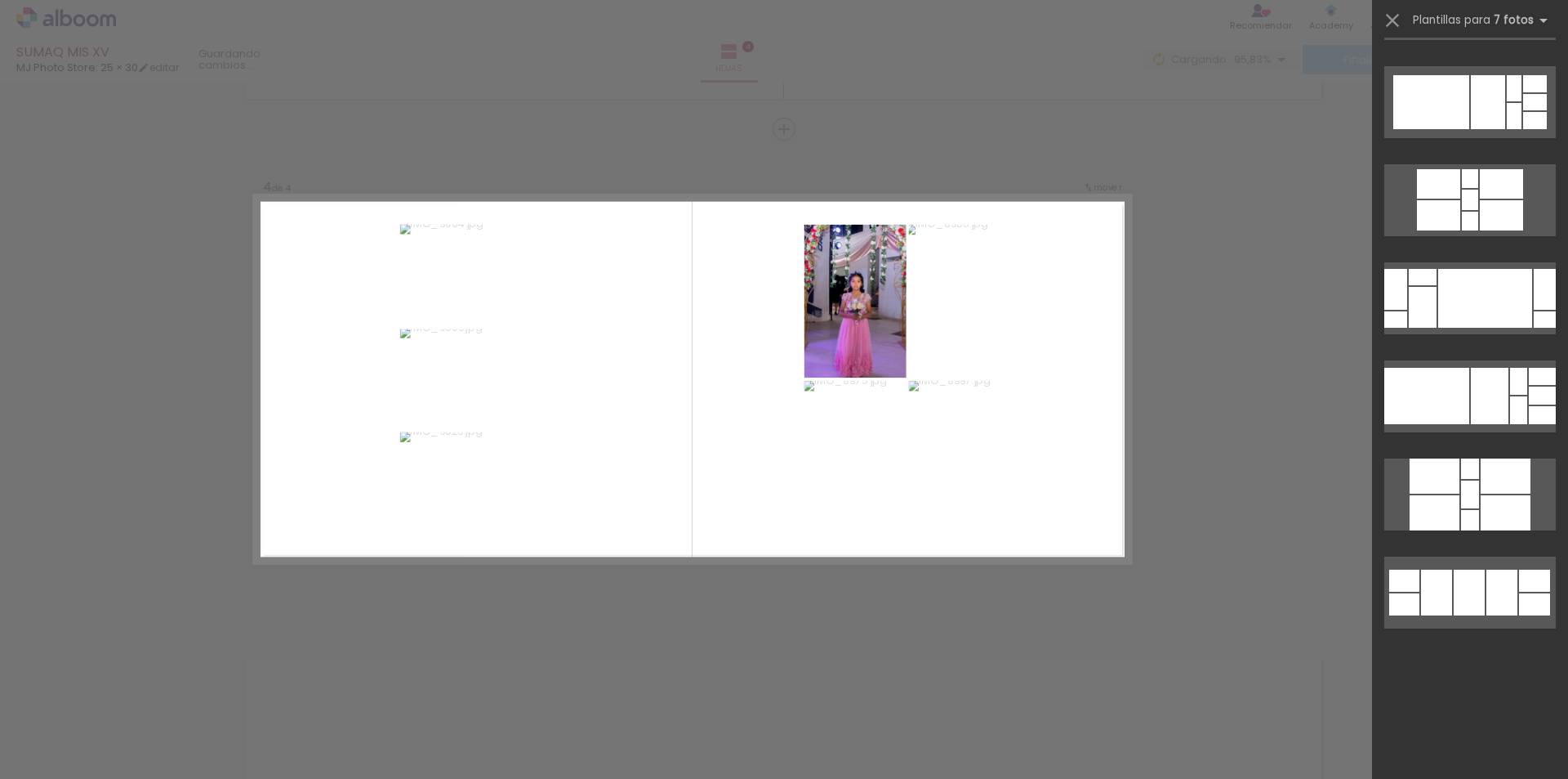
scroll to position [0, 0]
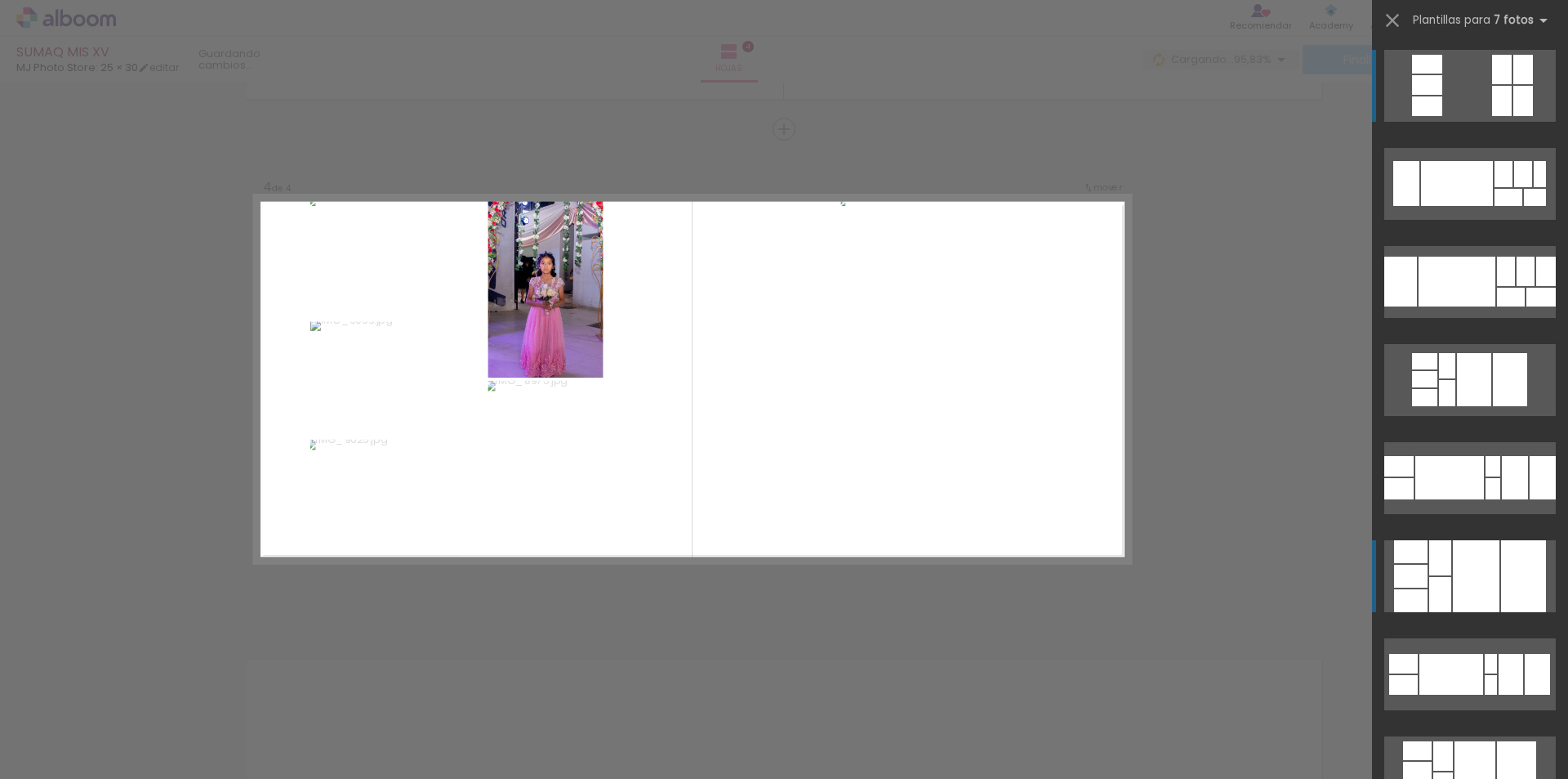
click at [1476, 574] on div at bounding box center [1475, 576] width 46 height 72
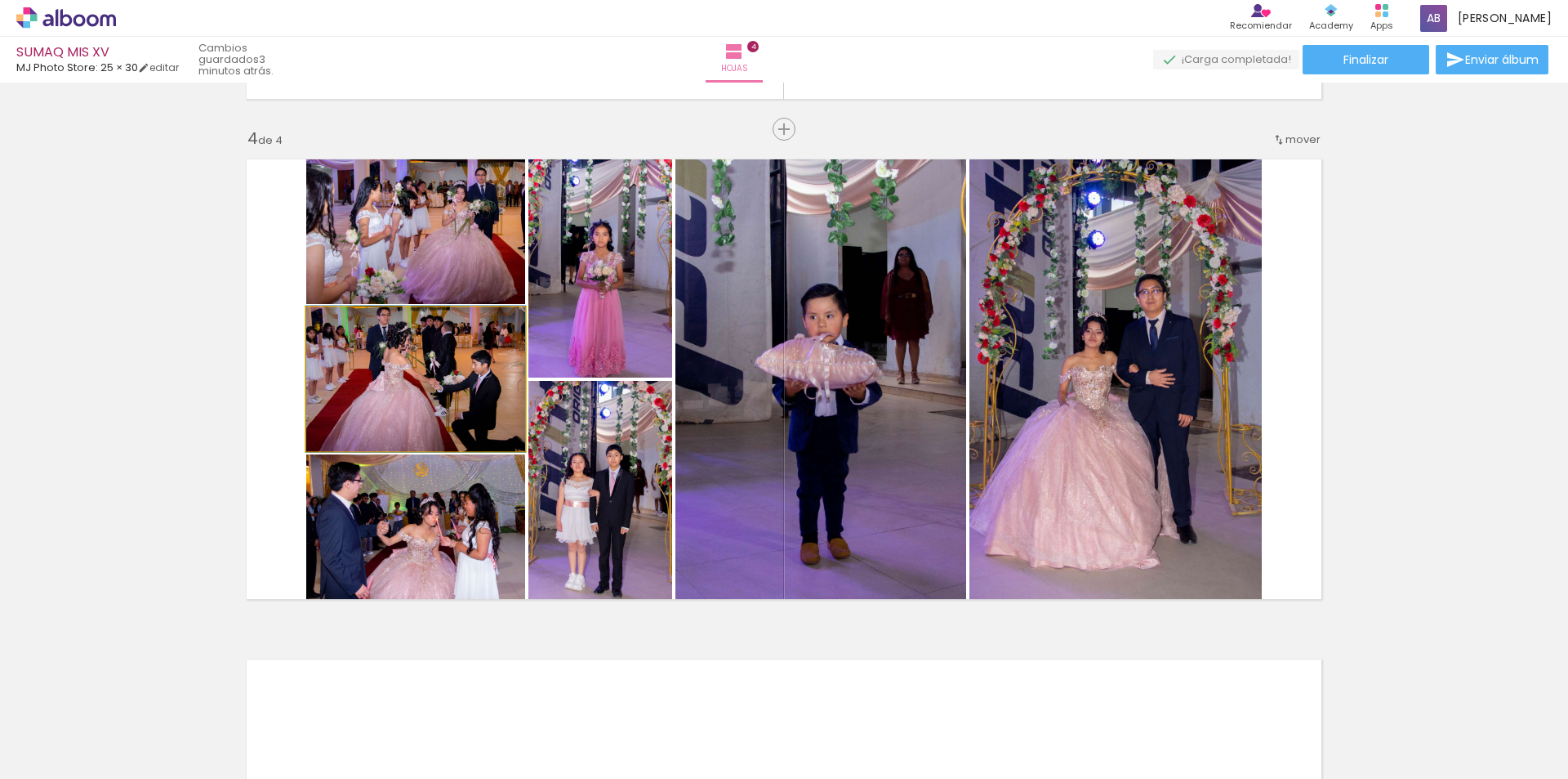
type paper-slider "100"
click at [337, 325] on div at bounding box center [344, 325] width 15 height 15
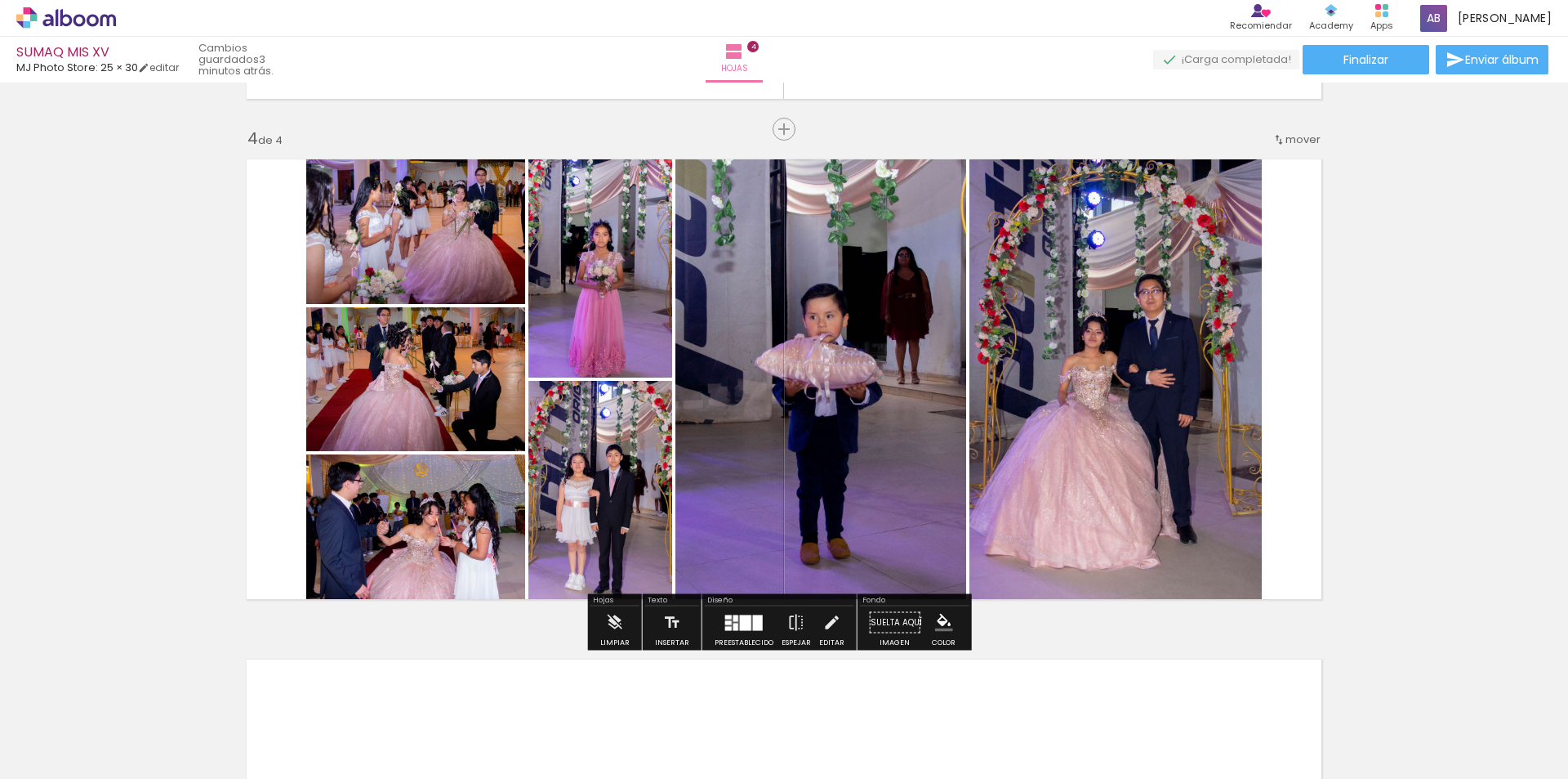
click at [753, 628] on div at bounding box center [758, 622] width 9 height 15
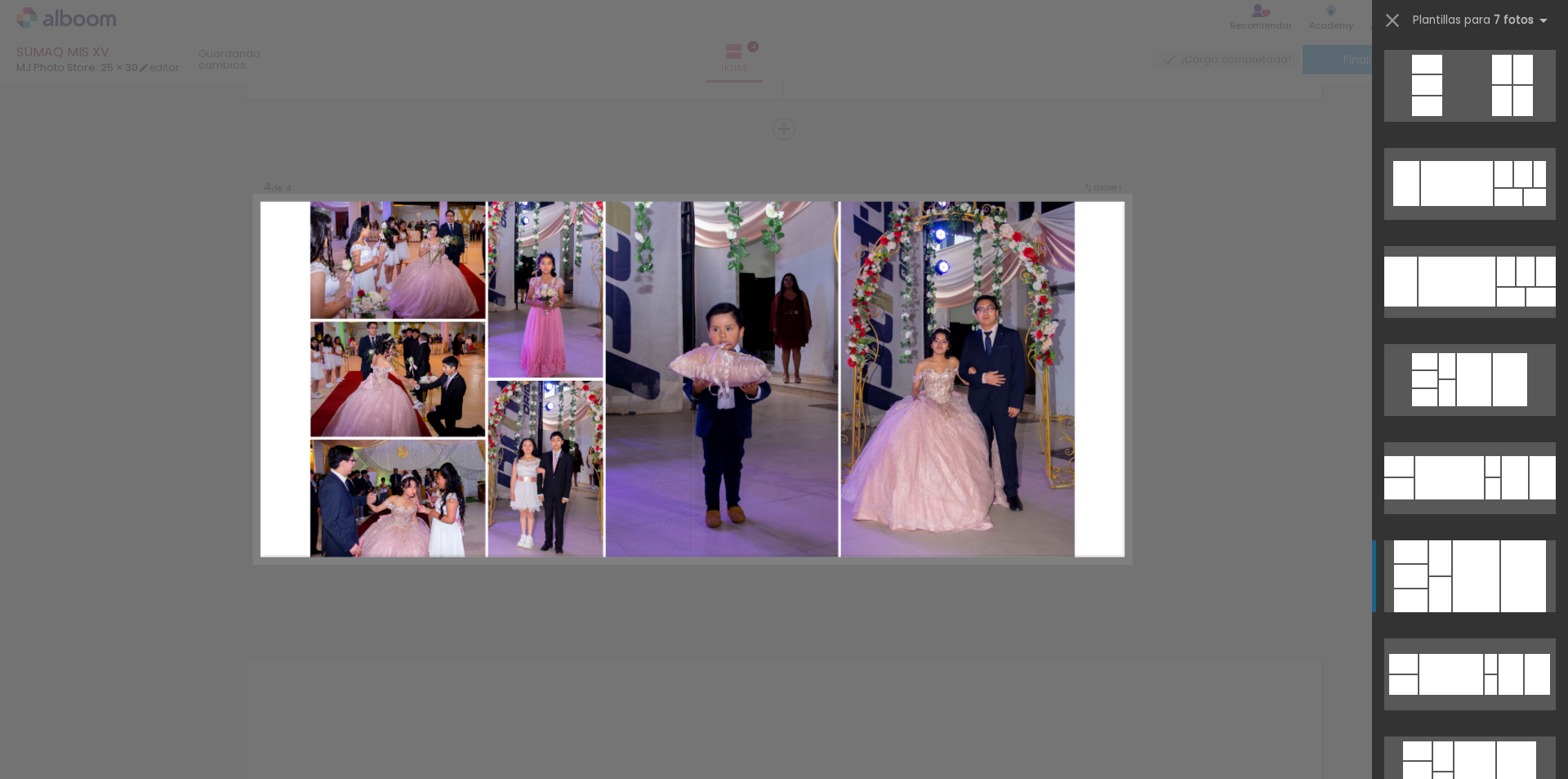
scroll to position [490, 0]
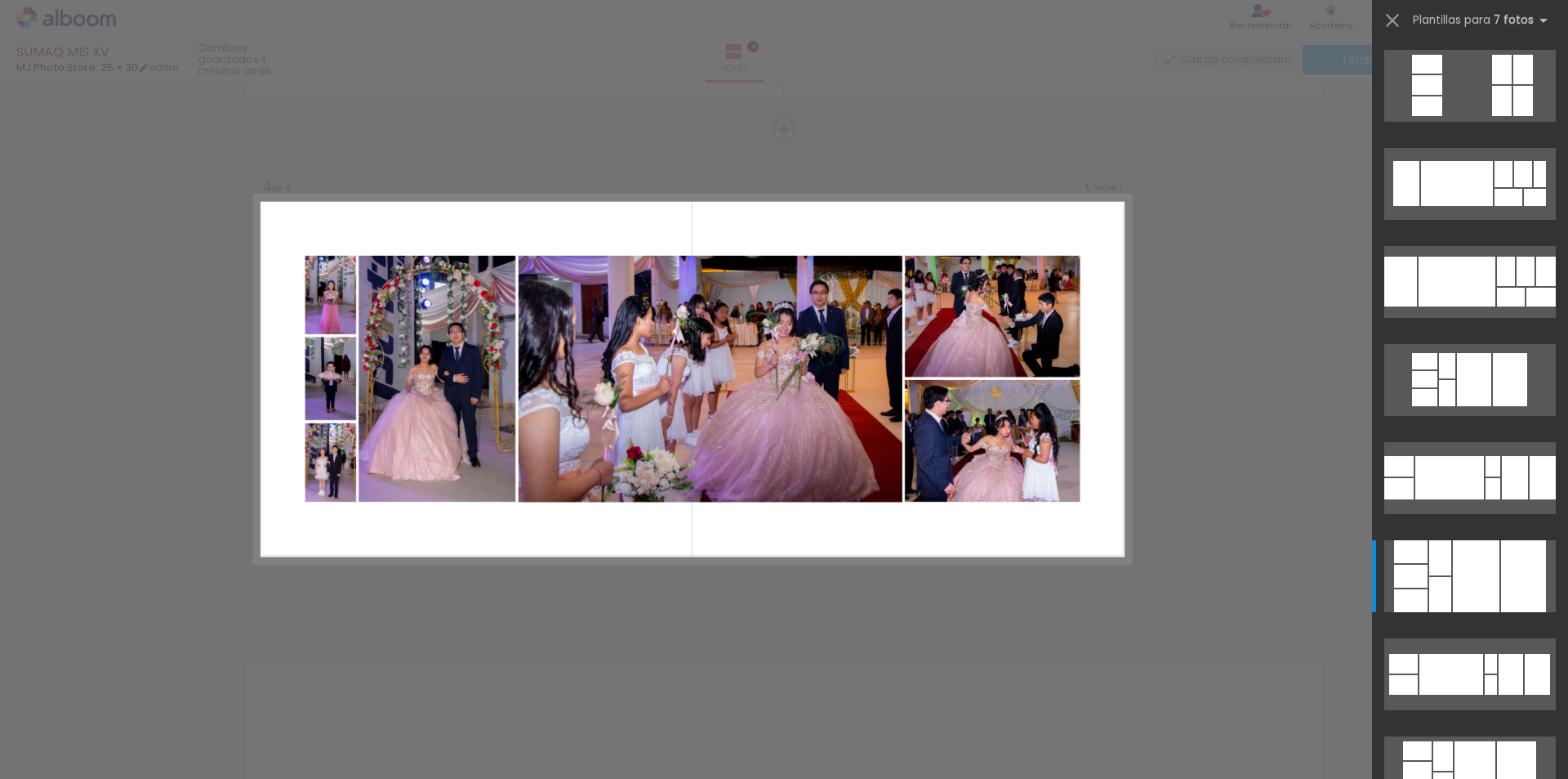
scroll to position [0, 766]
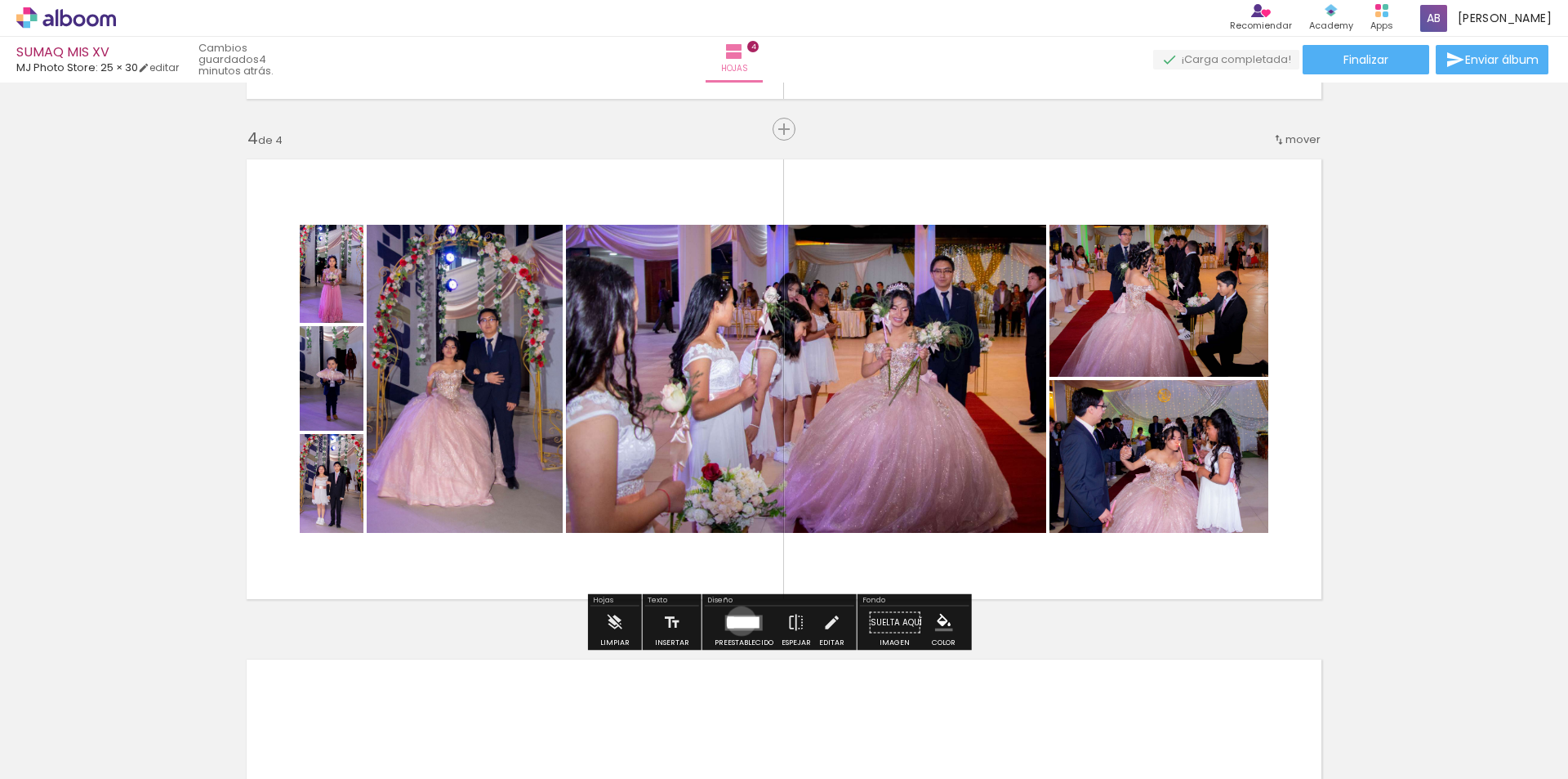
click at [737, 621] on div at bounding box center [744, 622] width 32 height 11
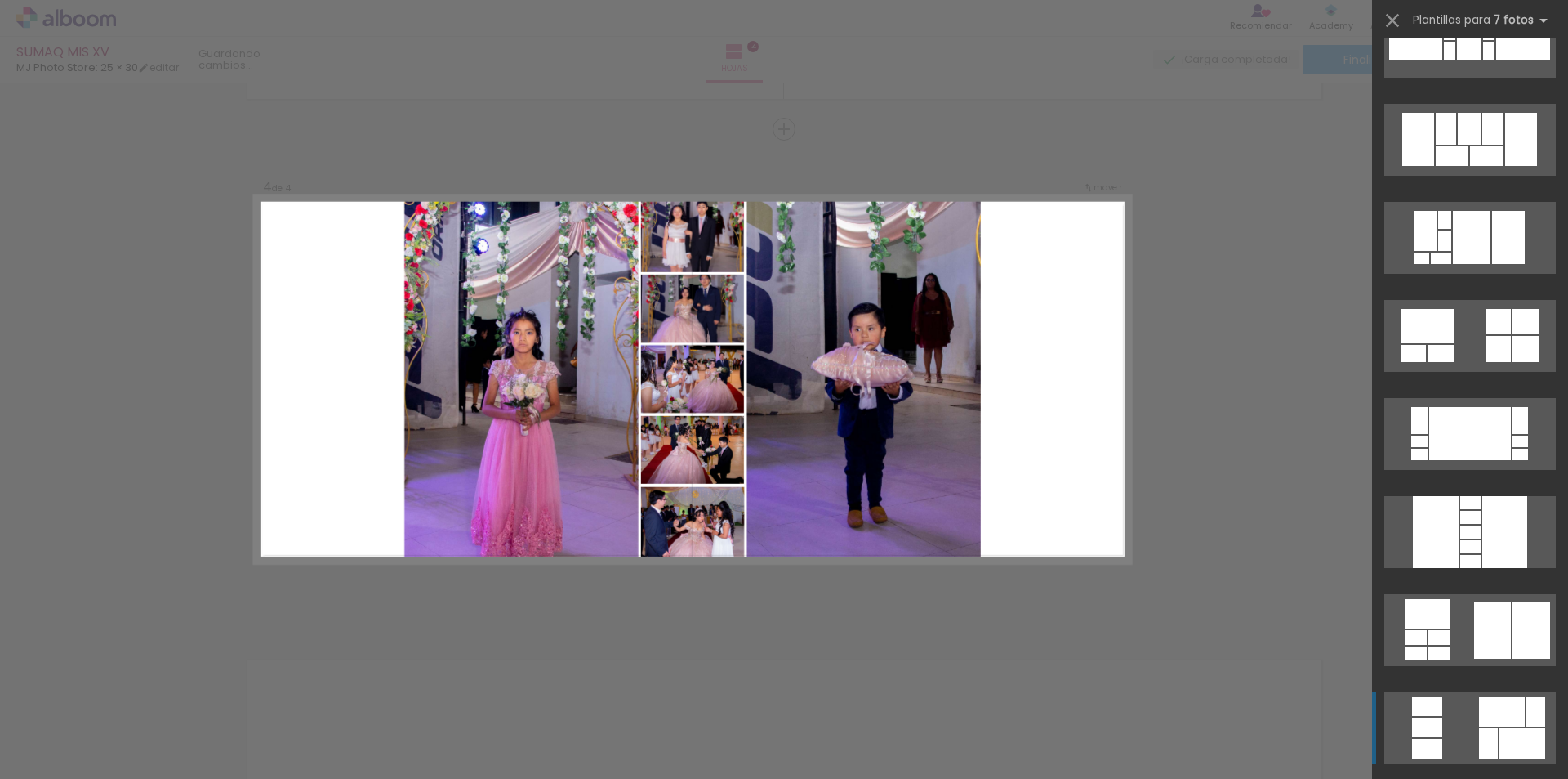
scroll to position [5474, 0]
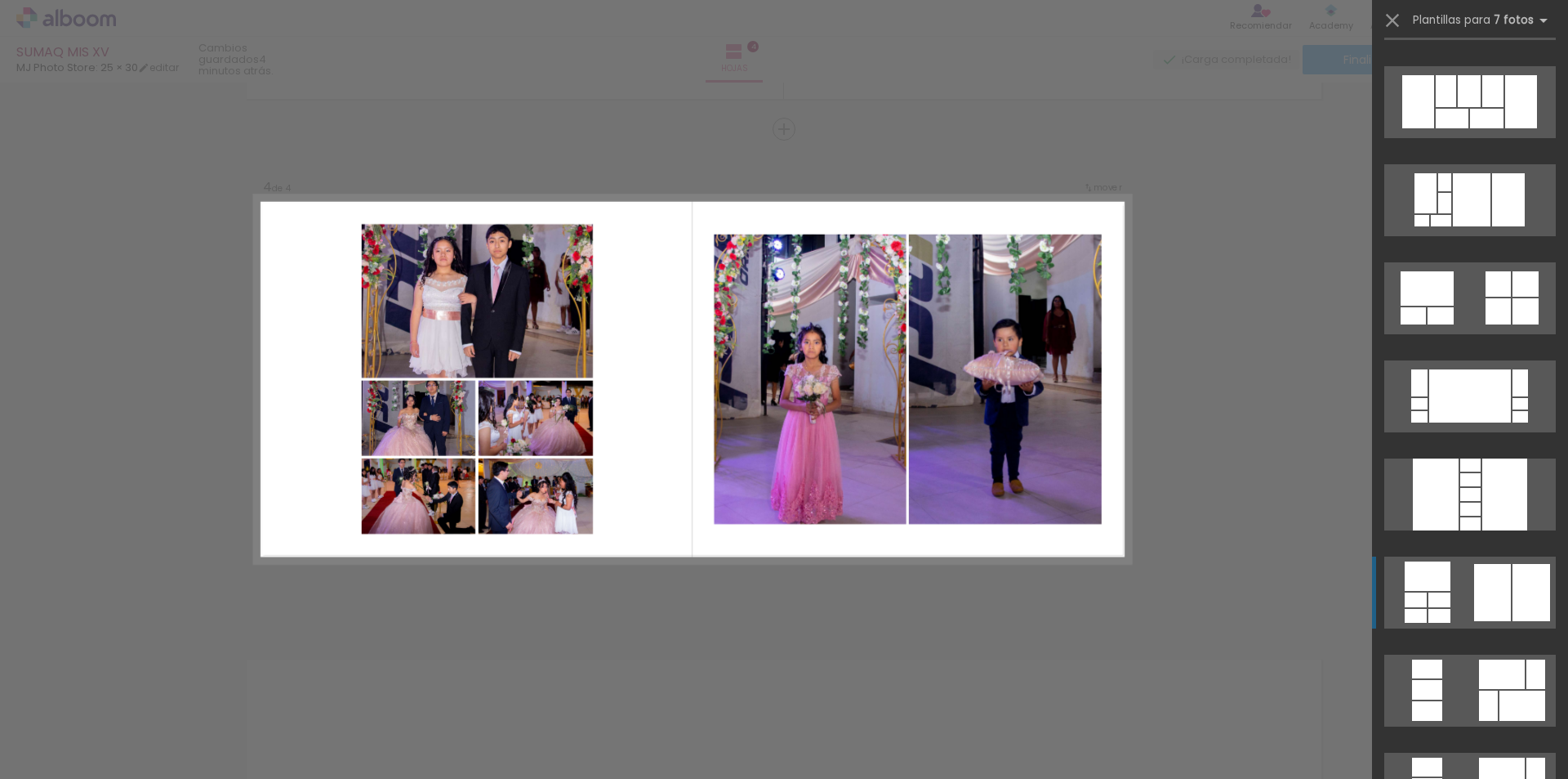
click at [1494, 22] on div at bounding box center [1489, 12] width 11 height 18
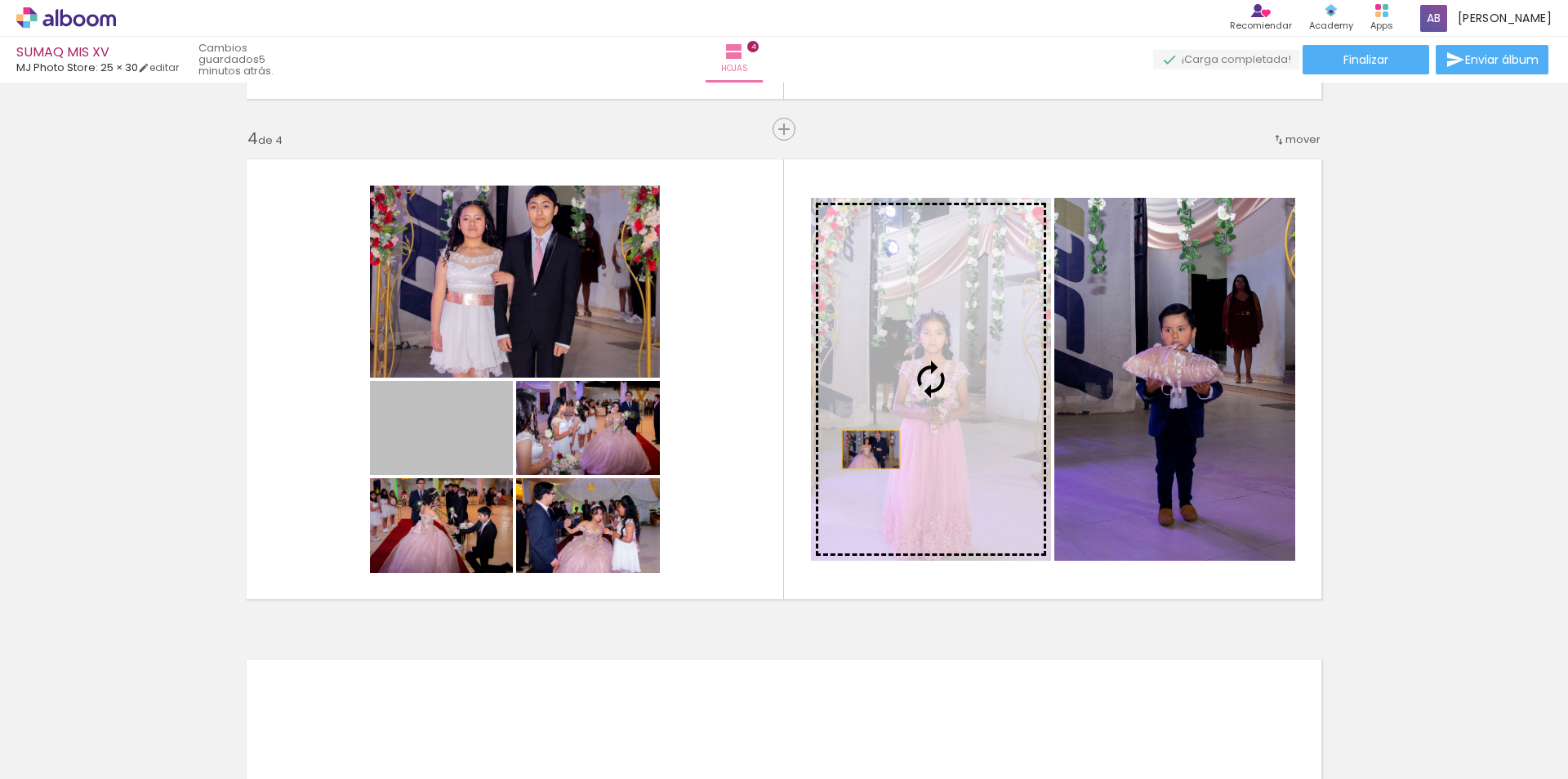
drag, startPoint x: 465, startPoint y: 462, endPoint x: 914, endPoint y: 434, distance: 449.9
click at [0, 0] on slot at bounding box center [0, 0] width 0 height 0
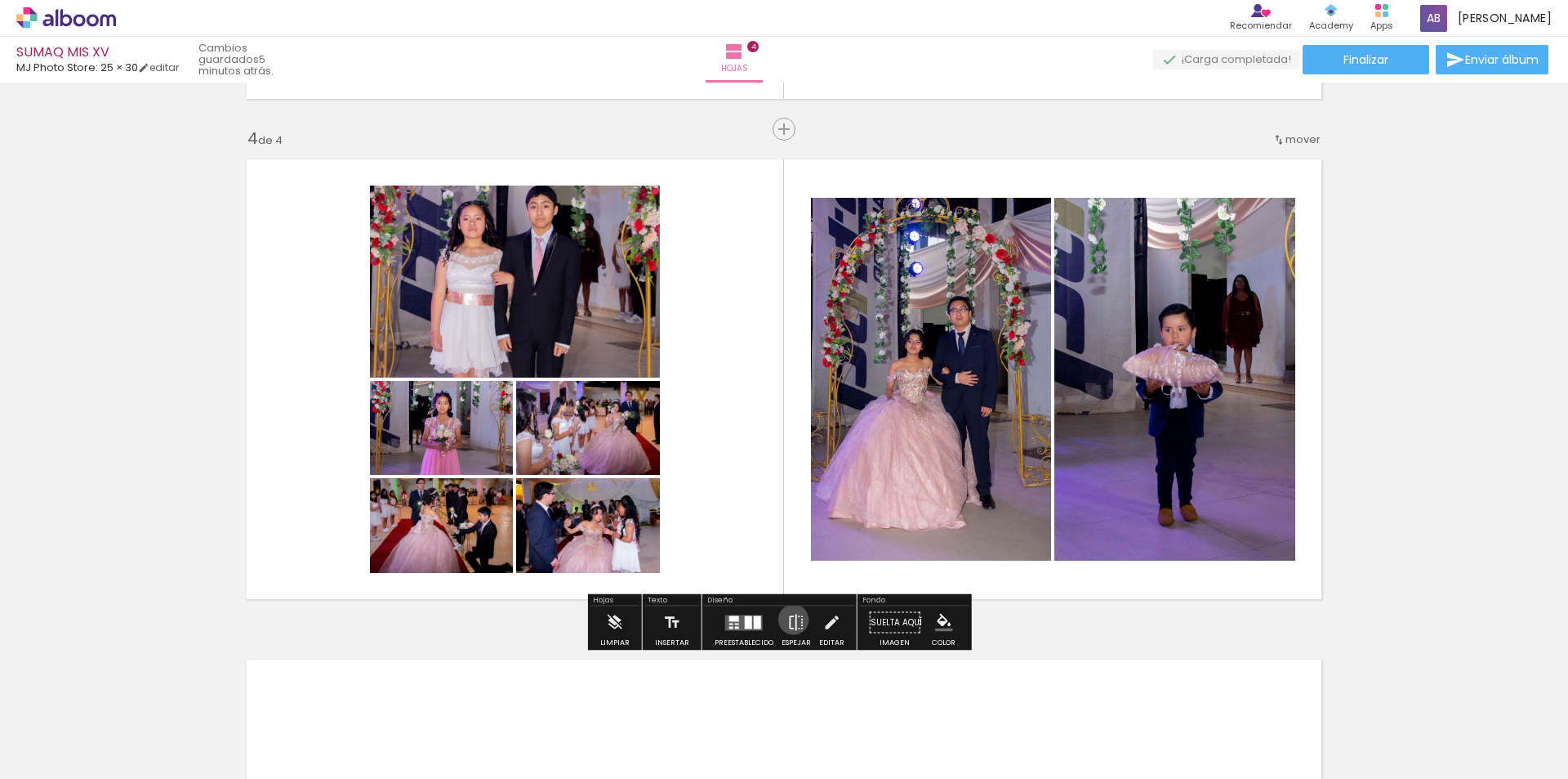
click at [790, 619] on iron-icon at bounding box center [796, 622] width 18 height 33
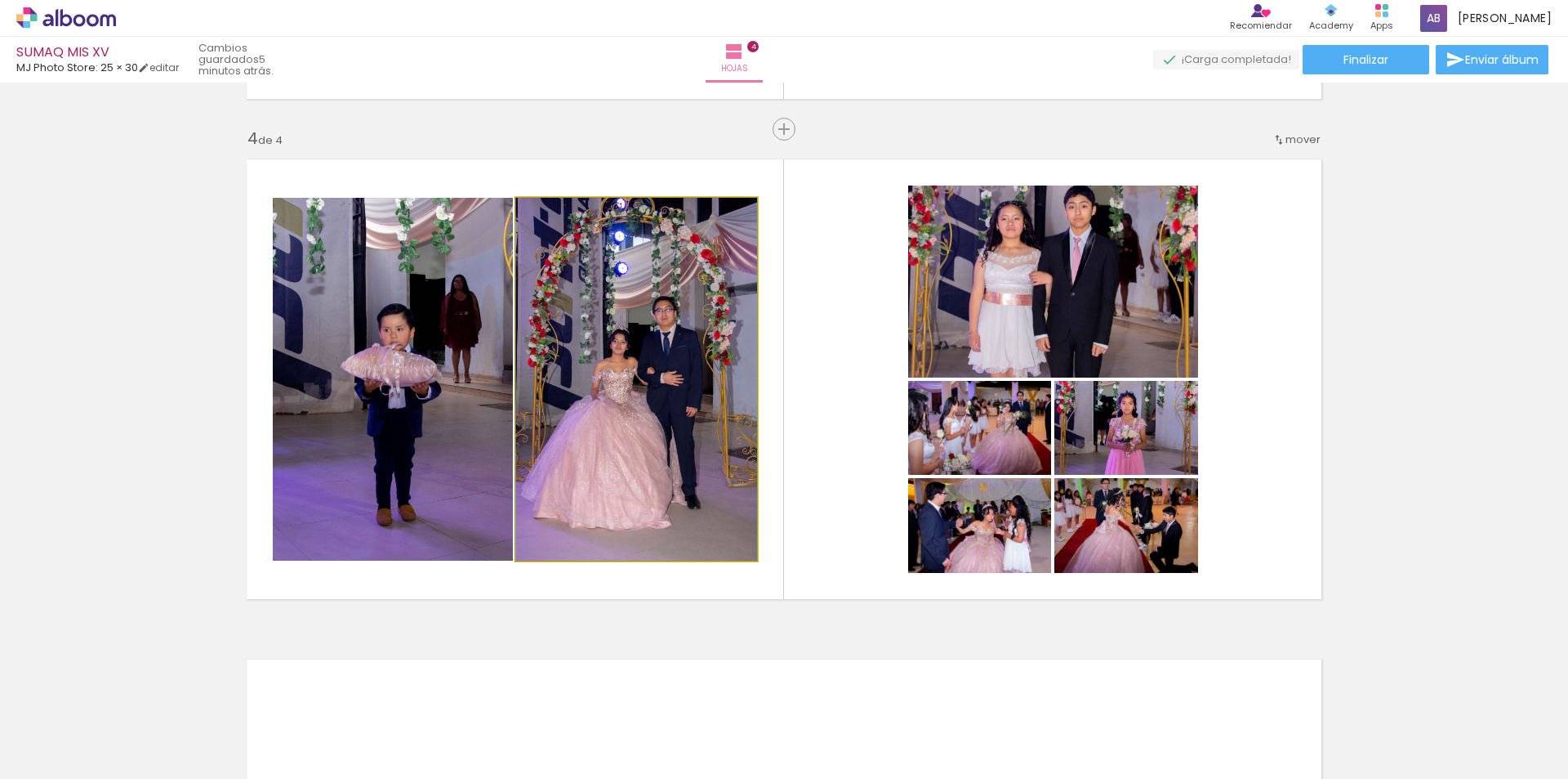
drag, startPoint x: 671, startPoint y: 410, endPoint x: 567, endPoint y: 443, distance: 109.1
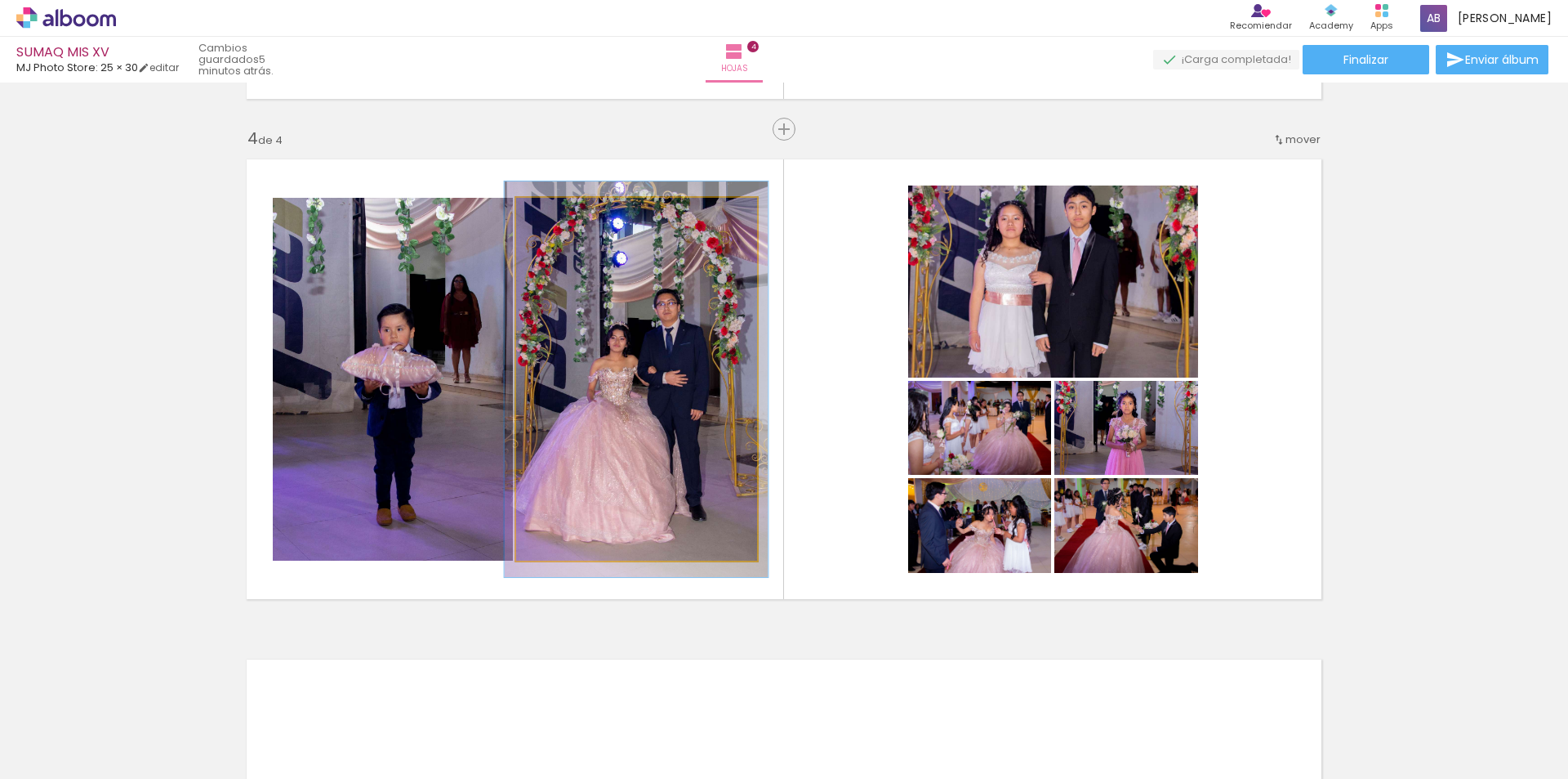
type paper-slider "109"
click at [555, 212] on div at bounding box center [559, 215] width 15 height 15
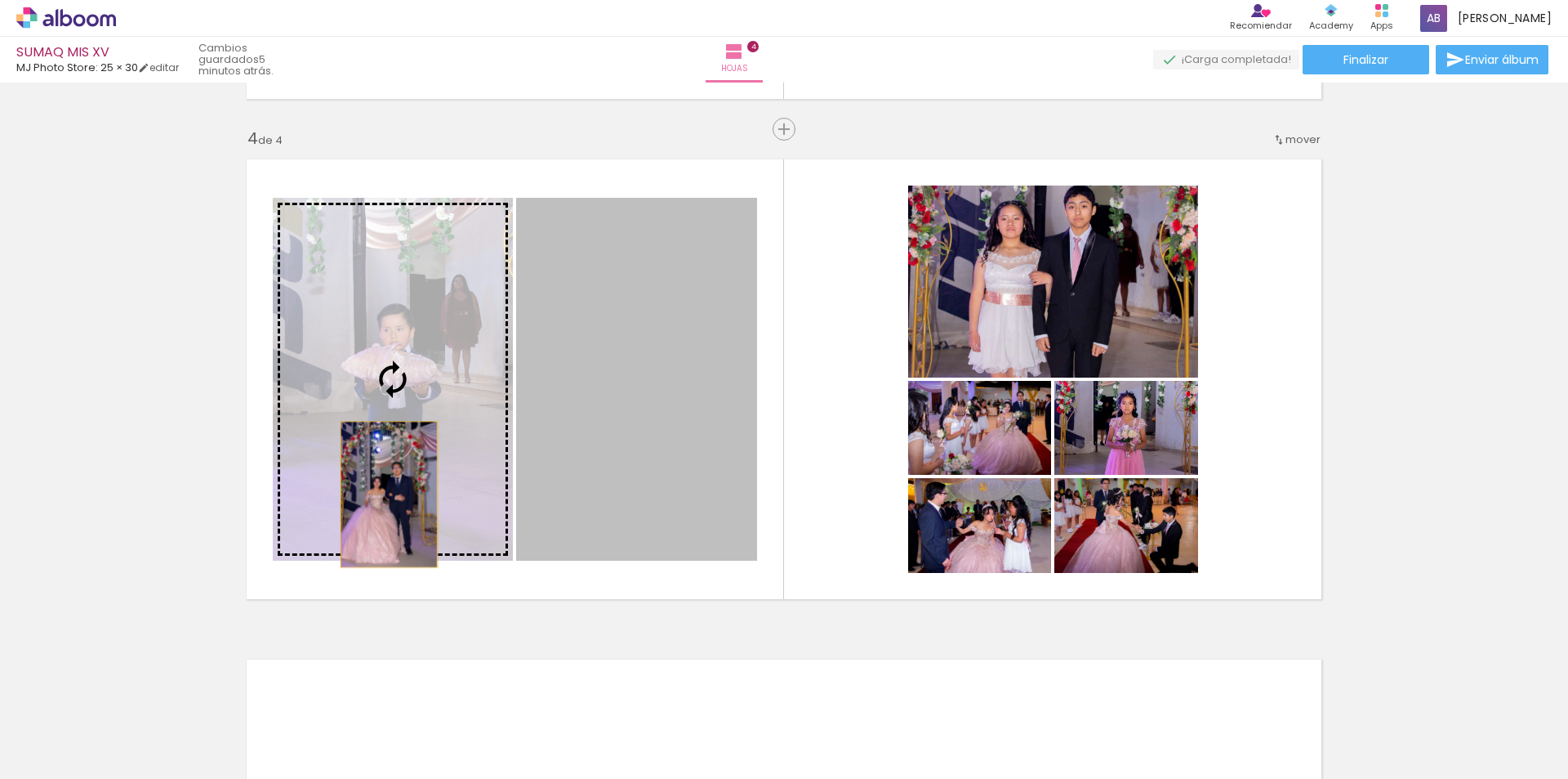
drag, startPoint x: 665, startPoint y: 489, endPoint x: 417, endPoint y: 434, distance: 254.0
click at [0, 0] on slot at bounding box center [0, 0] width 0 height 0
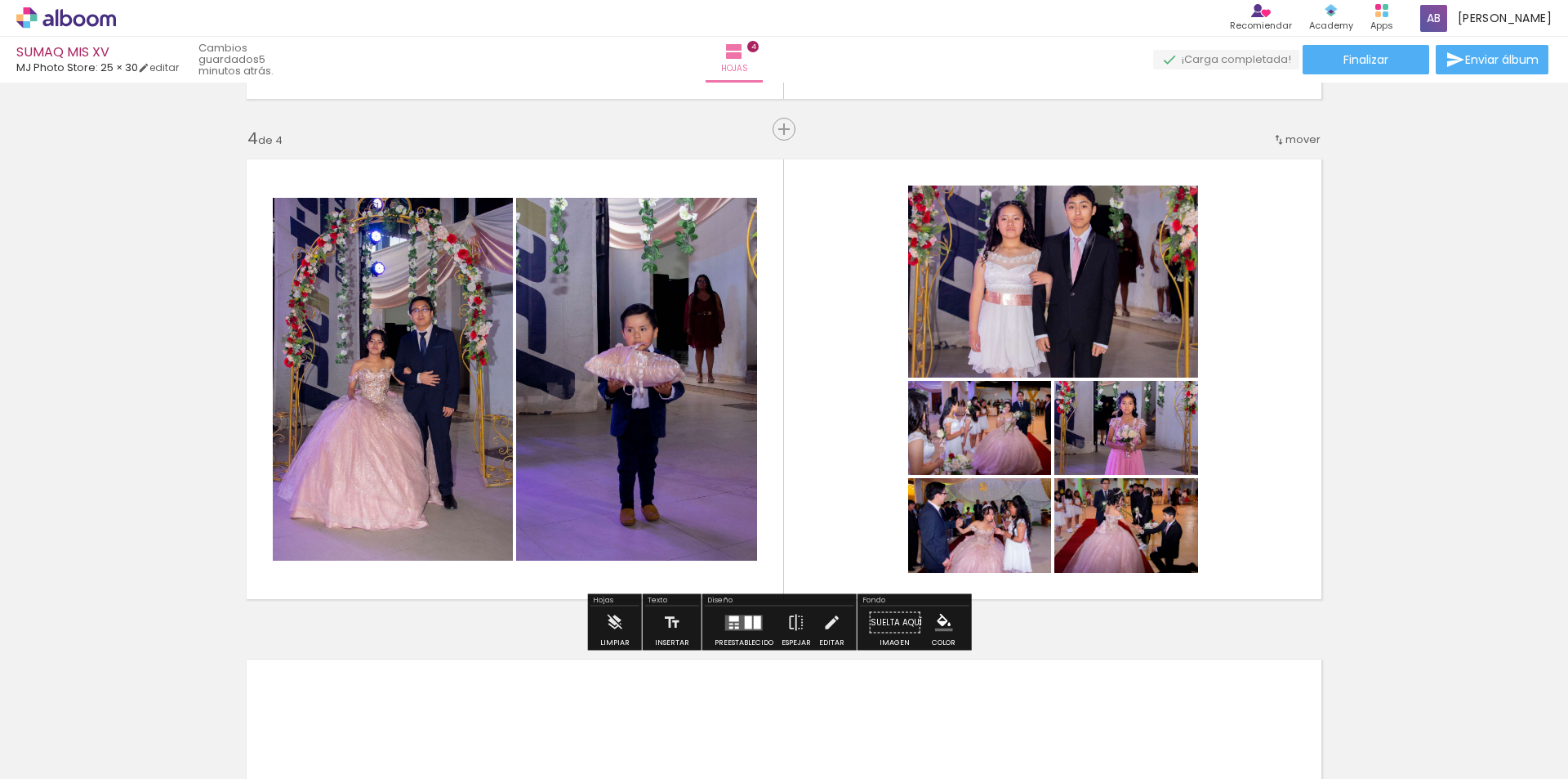
click at [738, 632] on div at bounding box center [744, 622] width 44 height 33
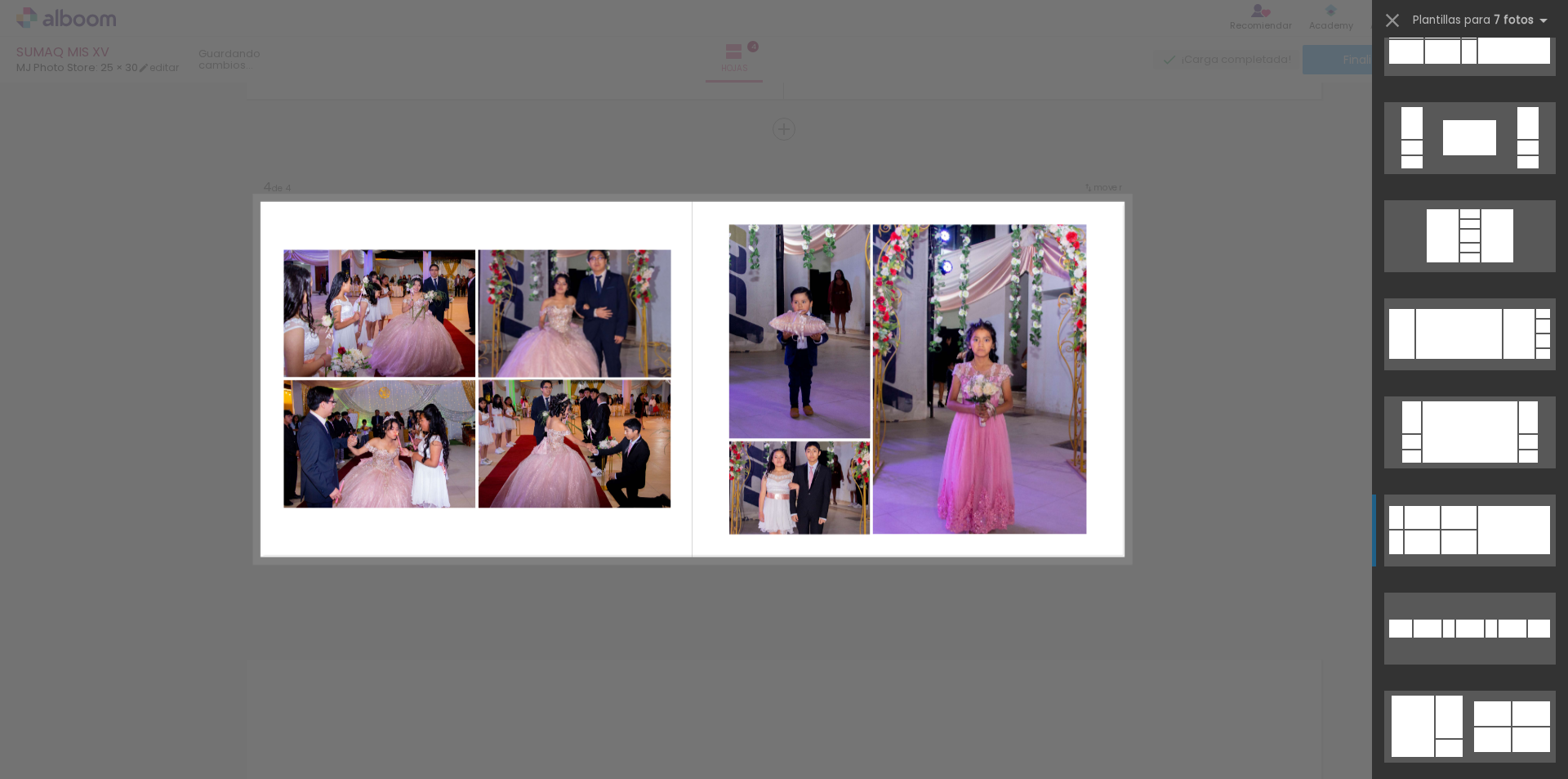
scroll to position [6797, 0]
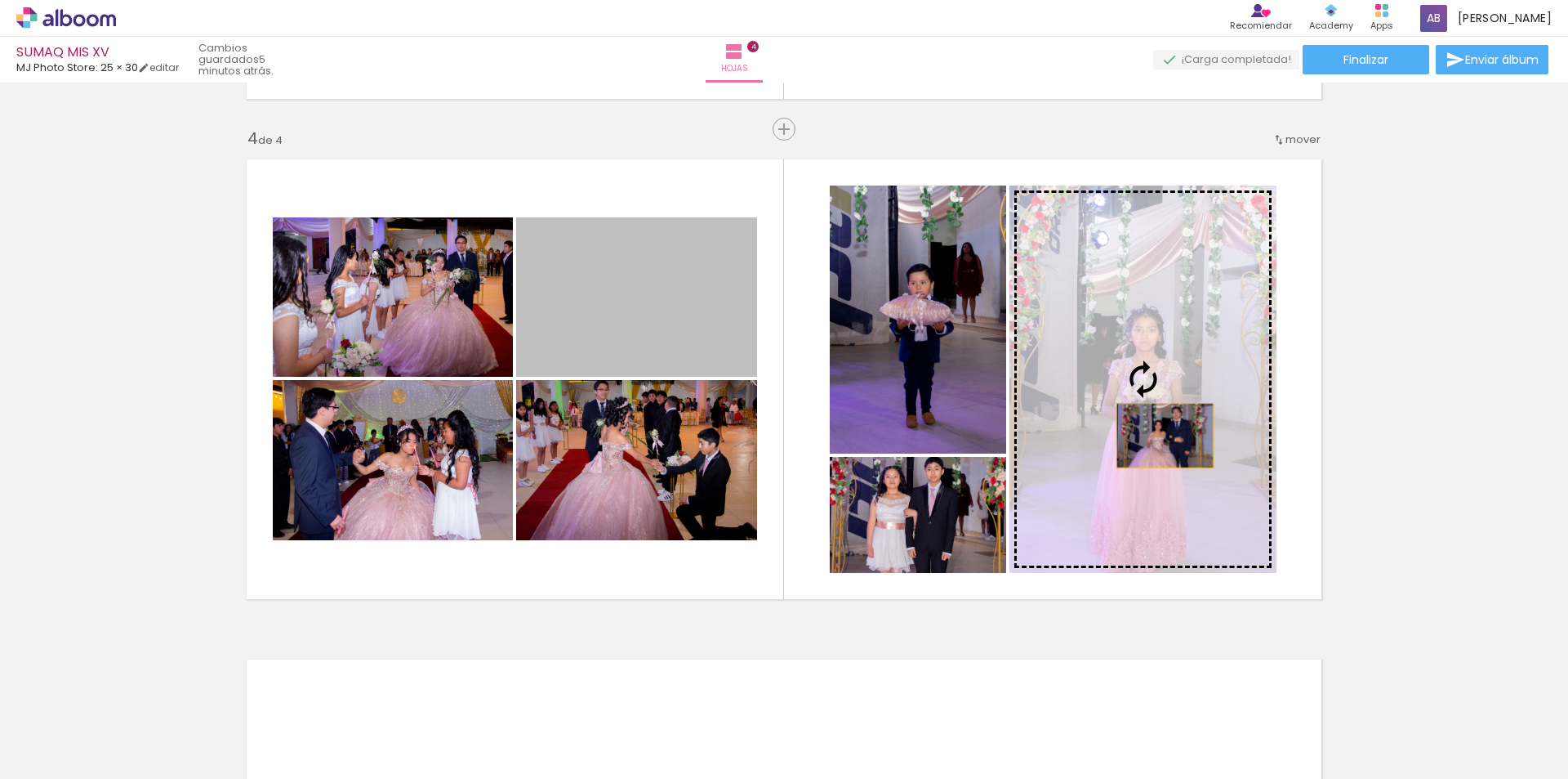
drag, startPoint x: 663, startPoint y: 343, endPoint x: 1159, endPoint y: 435, distance: 504.5
click at [0, 0] on slot at bounding box center [0, 0] width 0 height 0
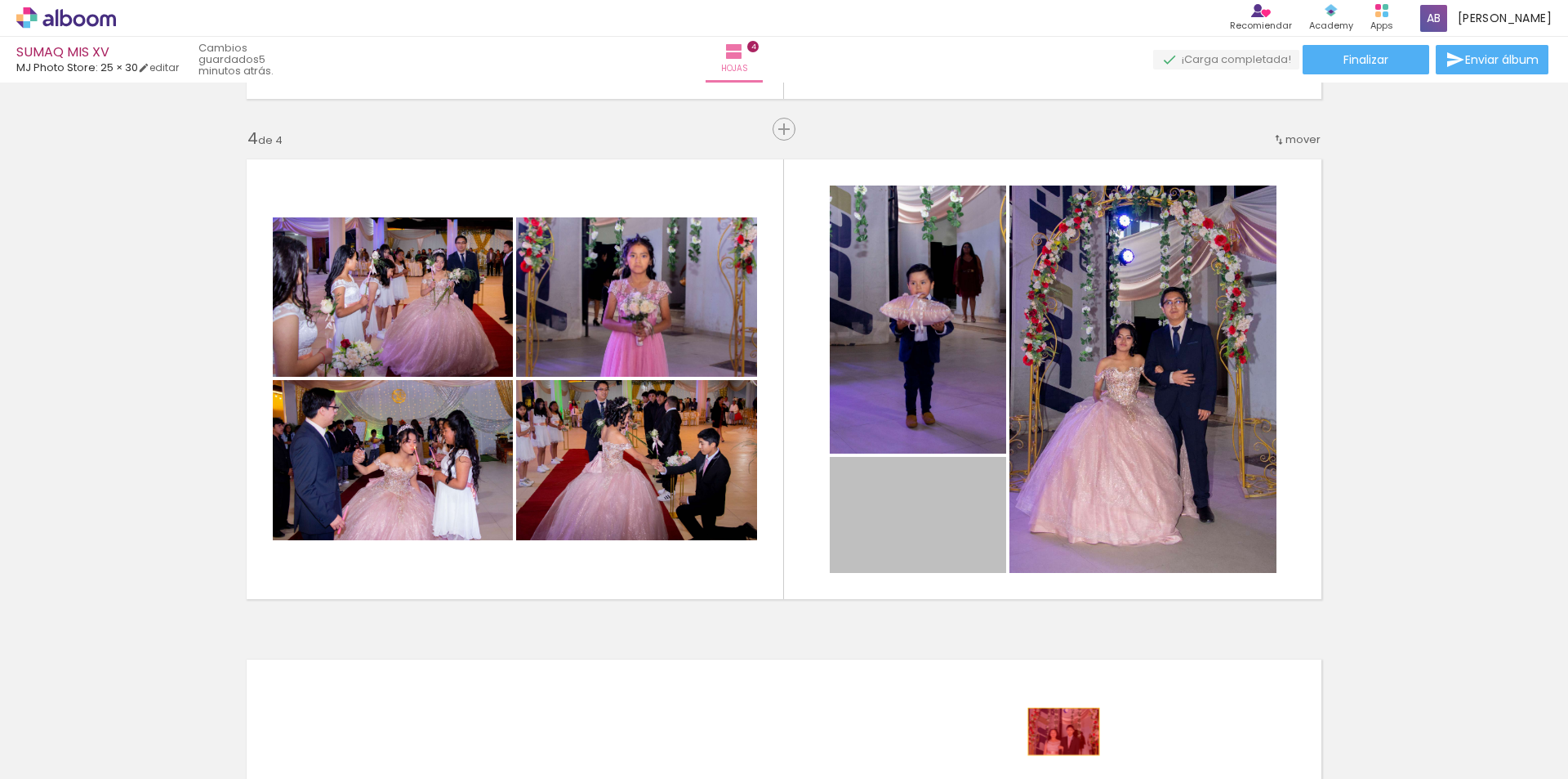
drag, startPoint x: 932, startPoint y: 526, endPoint x: 1058, endPoint y: 735, distance: 244.0
click at [1058, 735] on quentale-workspace at bounding box center [784, 389] width 1568 height 779
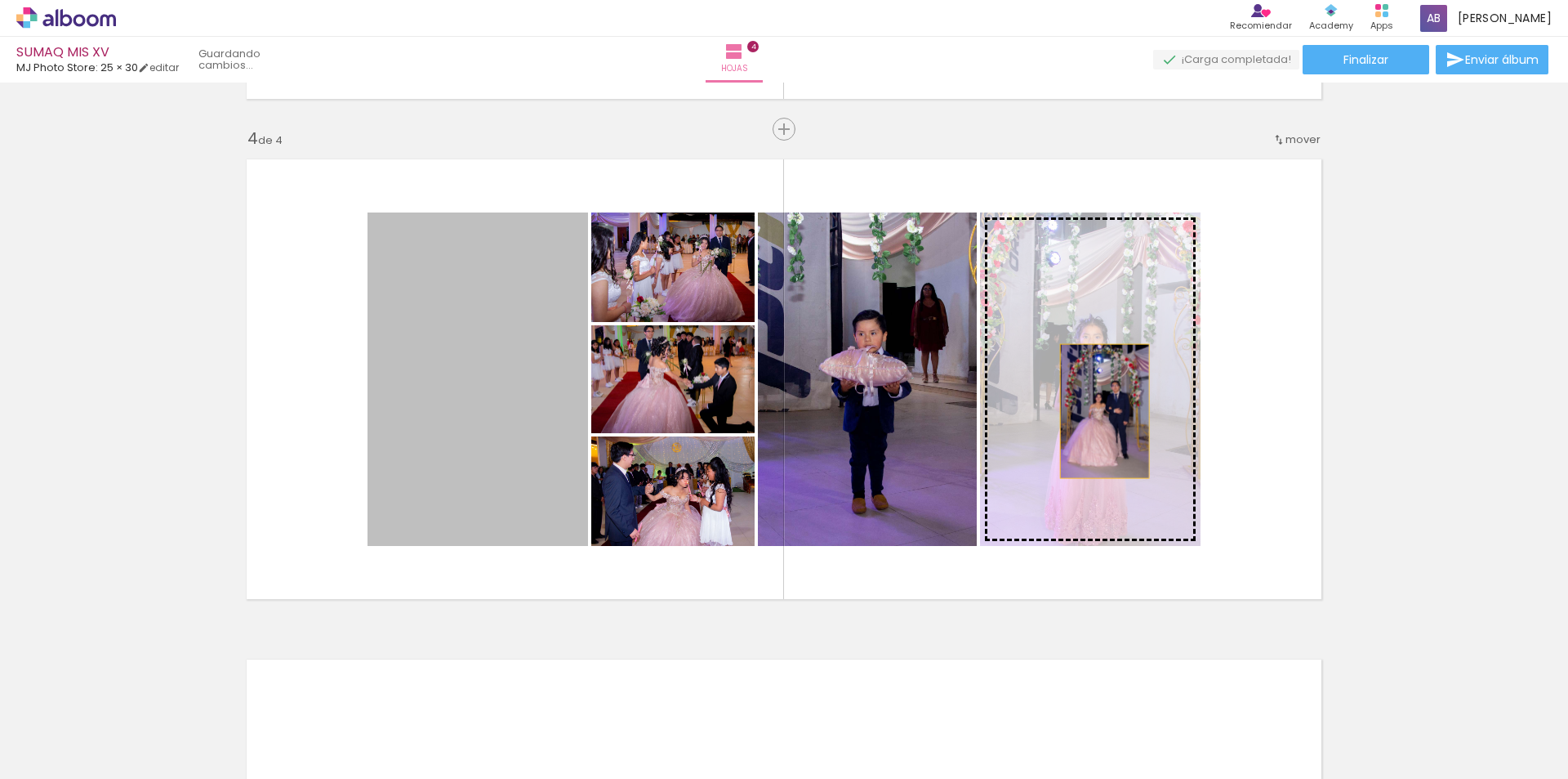
drag, startPoint x: 449, startPoint y: 416, endPoint x: 1099, endPoint y: 411, distance: 650.0
click at [0, 0] on slot at bounding box center [0, 0] width 0 height 0
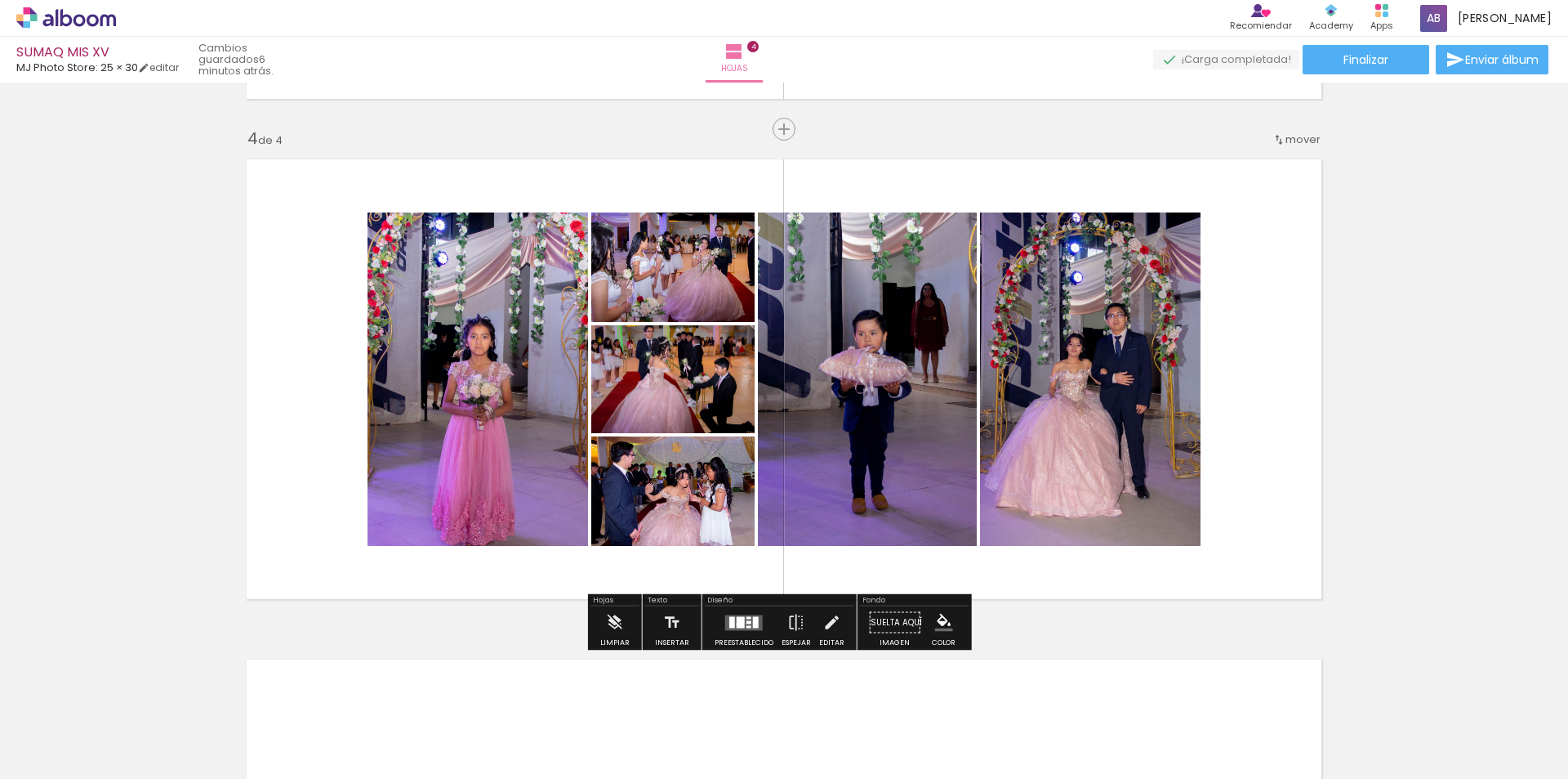
click at [737, 624] on div at bounding box center [741, 622] width 9 height 11
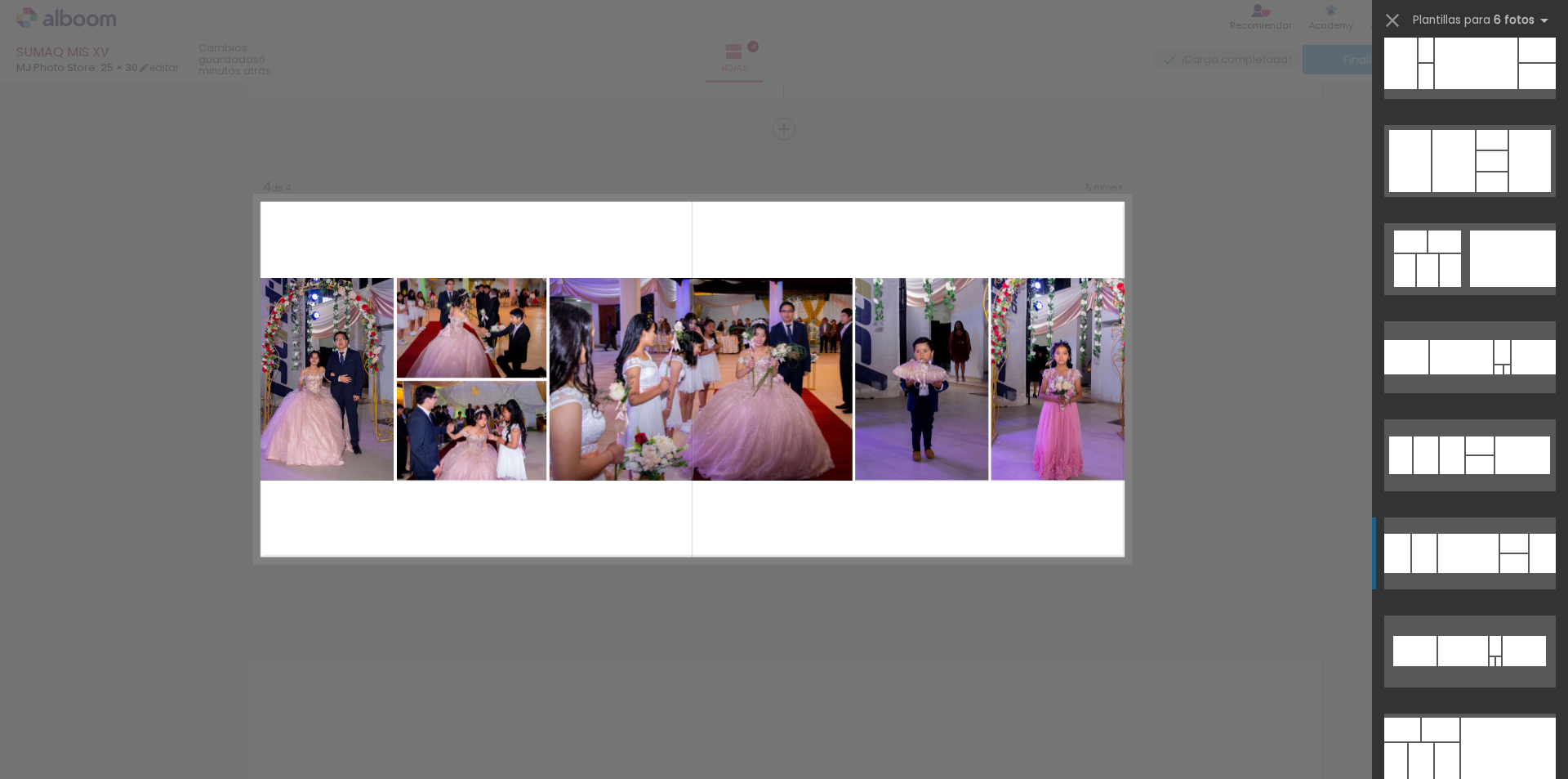
scroll to position [327, 0]
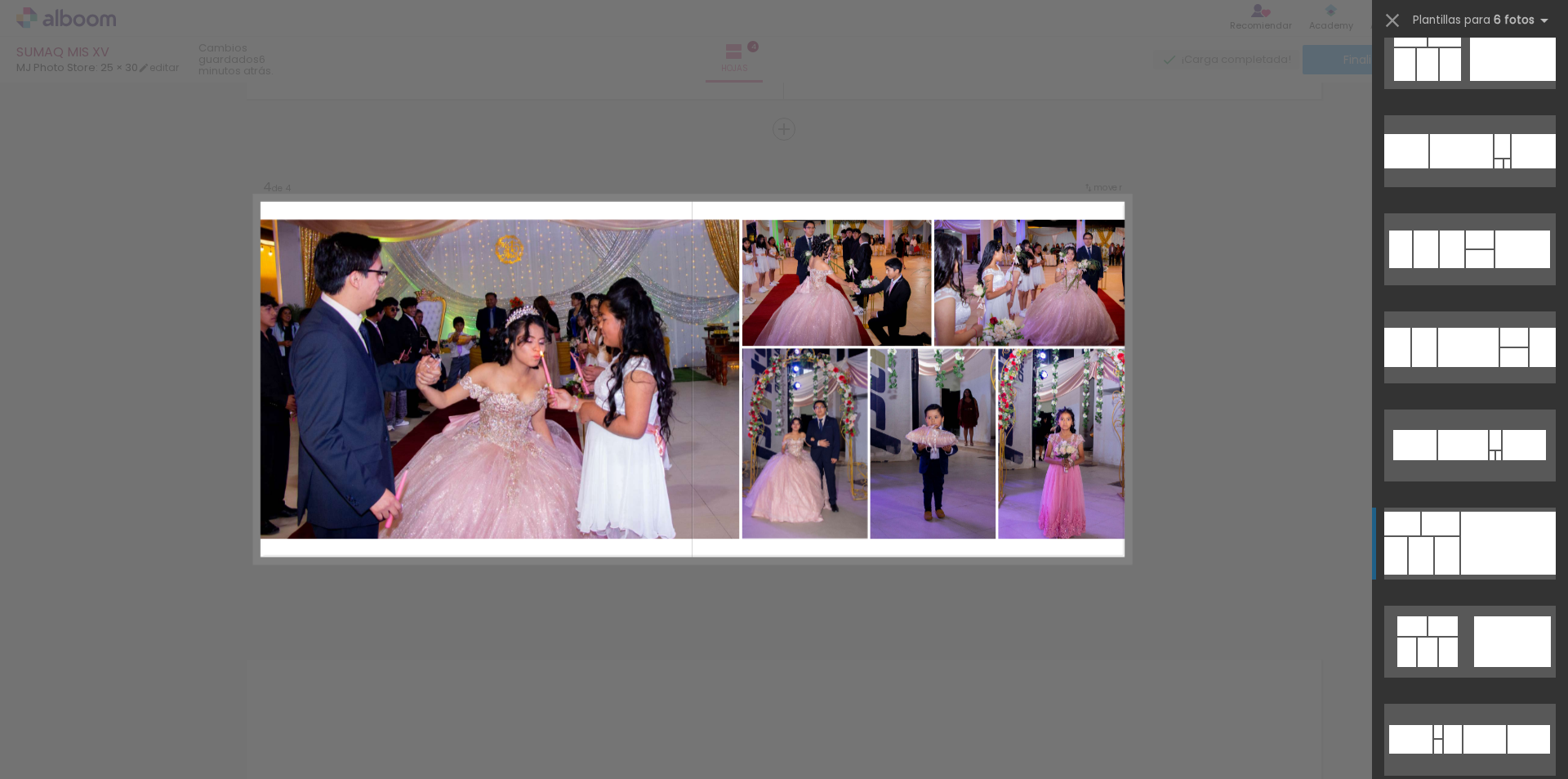
click at [1474, 545] on div at bounding box center [1508, 542] width 95 height 62
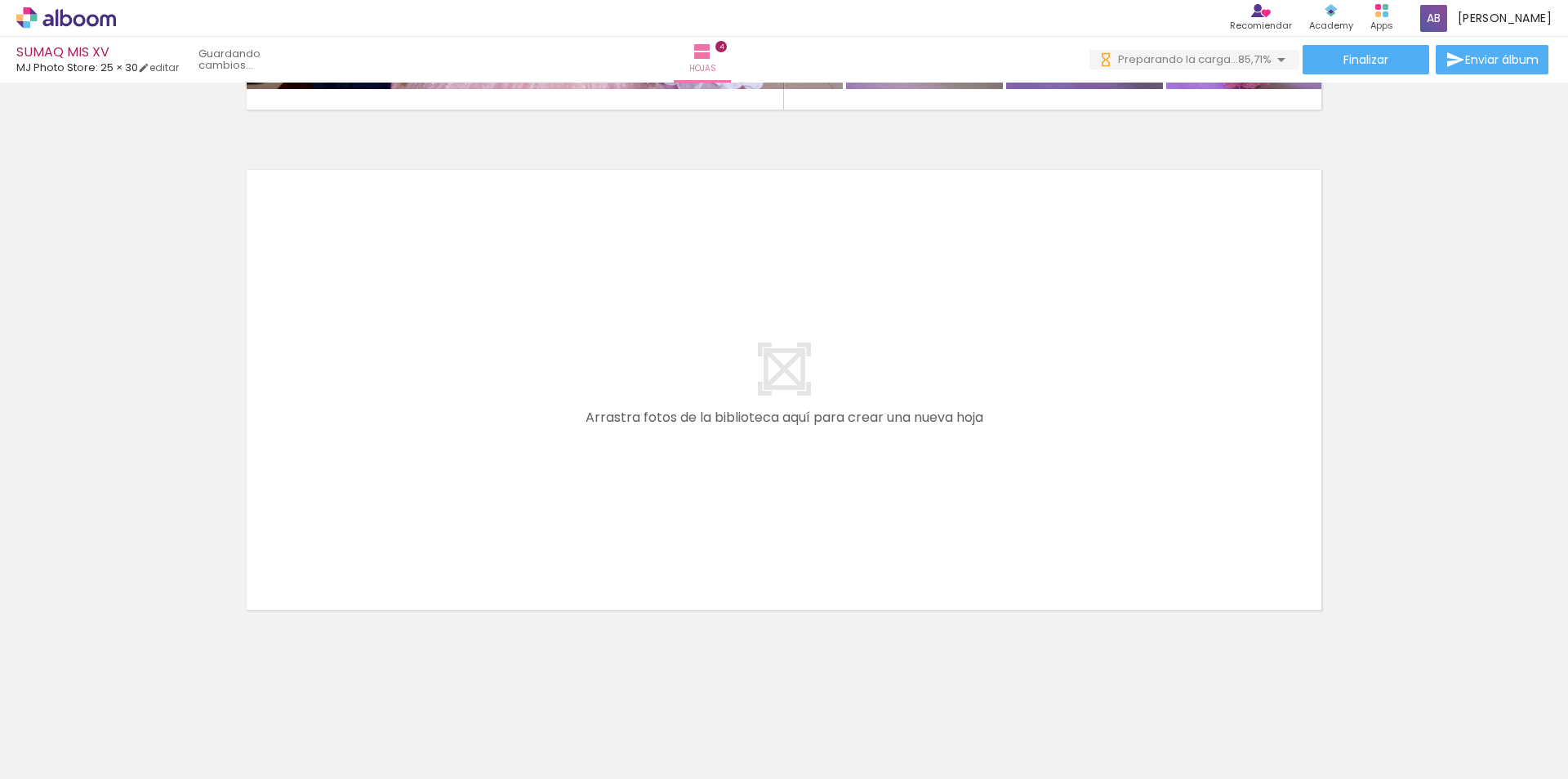
scroll to position [0, 1132]
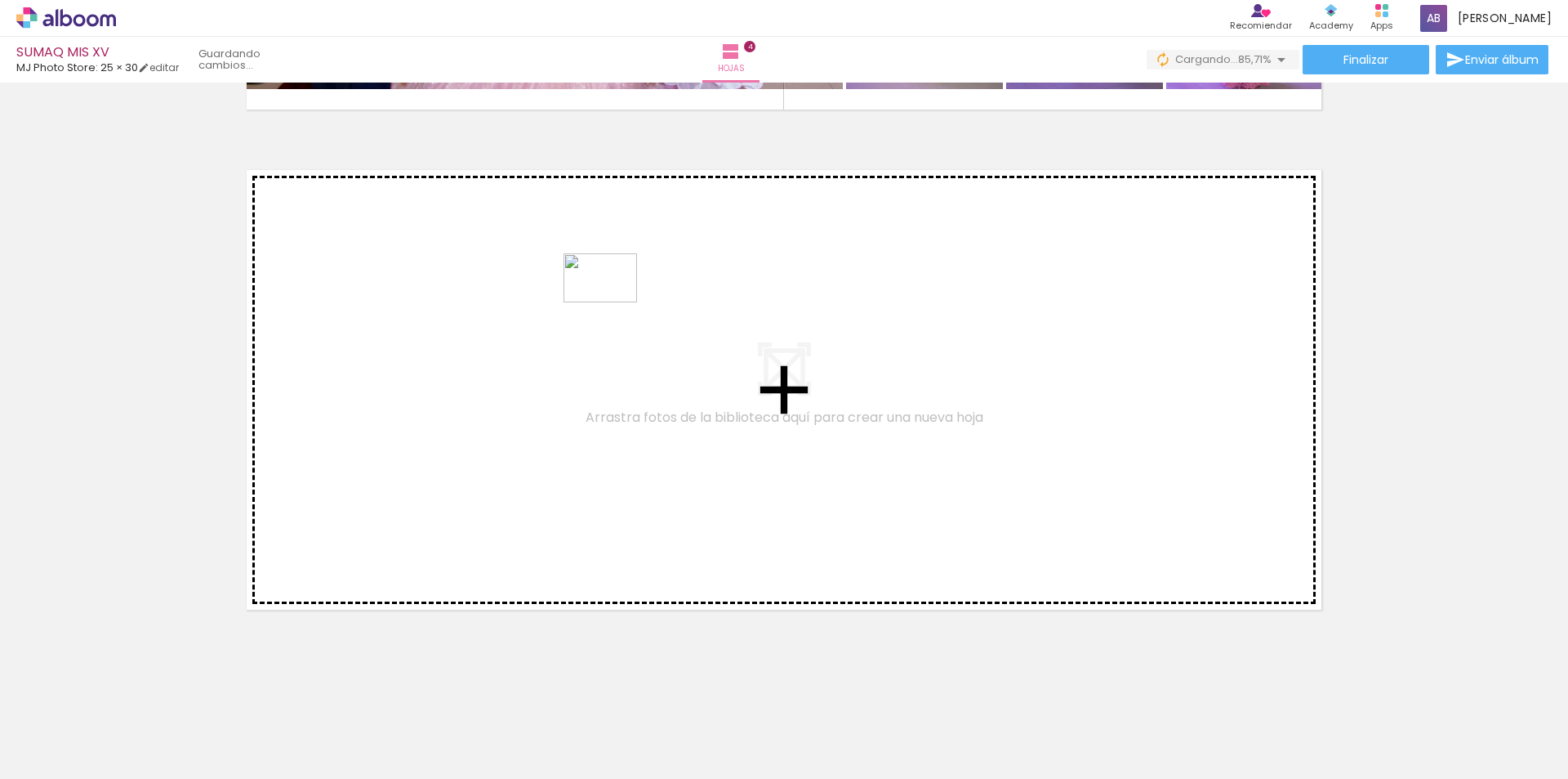
drag, startPoint x: 1505, startPoint y: 734, endPoint x: 613, endPoint y: 304, distance: 990.2
click at [613, 304] on quentale-workspace at bounding box center [784, 389] width 1568 height 779
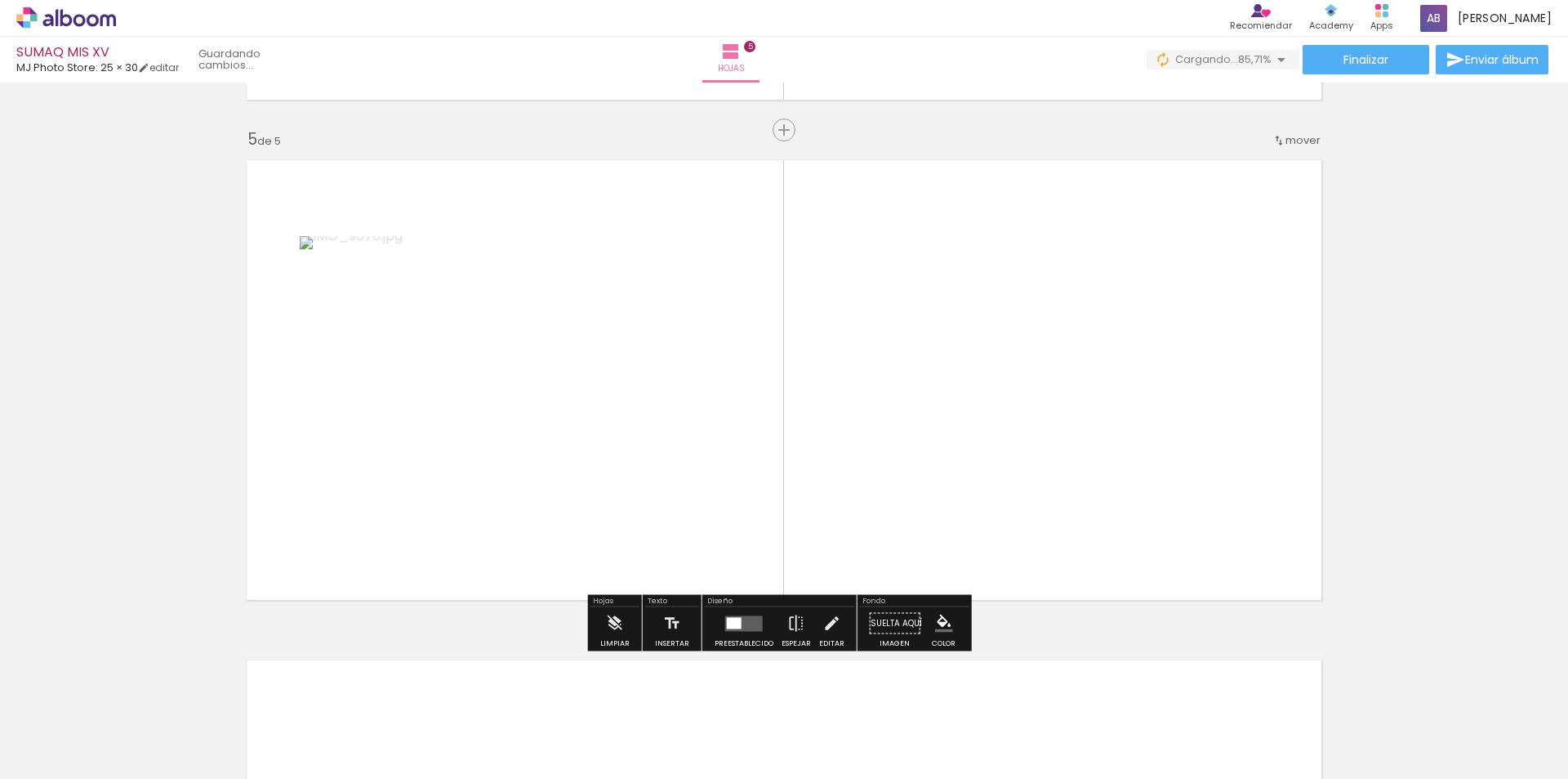
scroll to position [1980, 0]
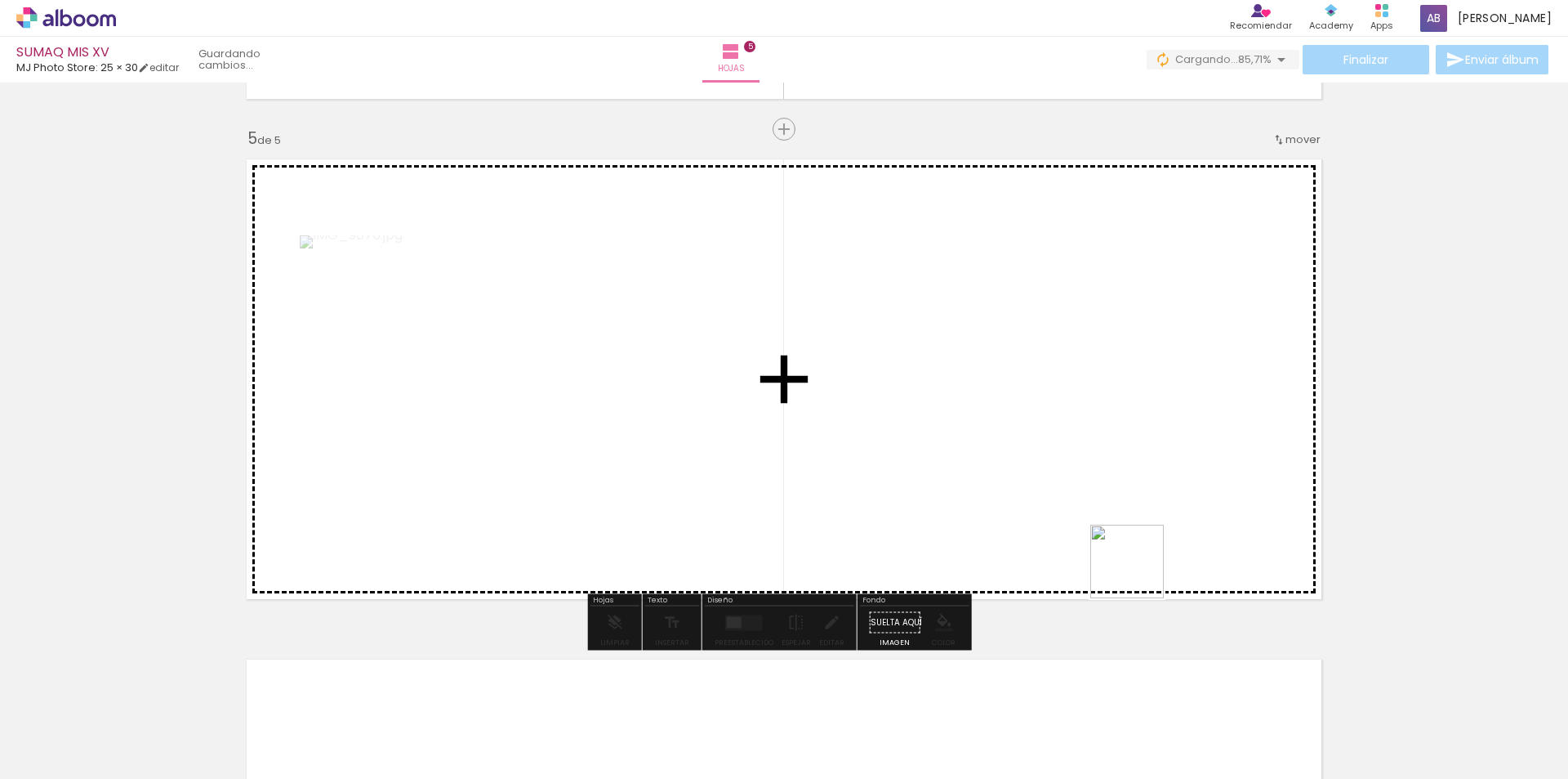
drag, startPoint x: 1433, startPoint y: 741, endPoint x: 999, endPoint y: 464, distance: 514.9
click at [999, 464] on quentale-workspace at bounding box center [784, 389] width 1568 height 779
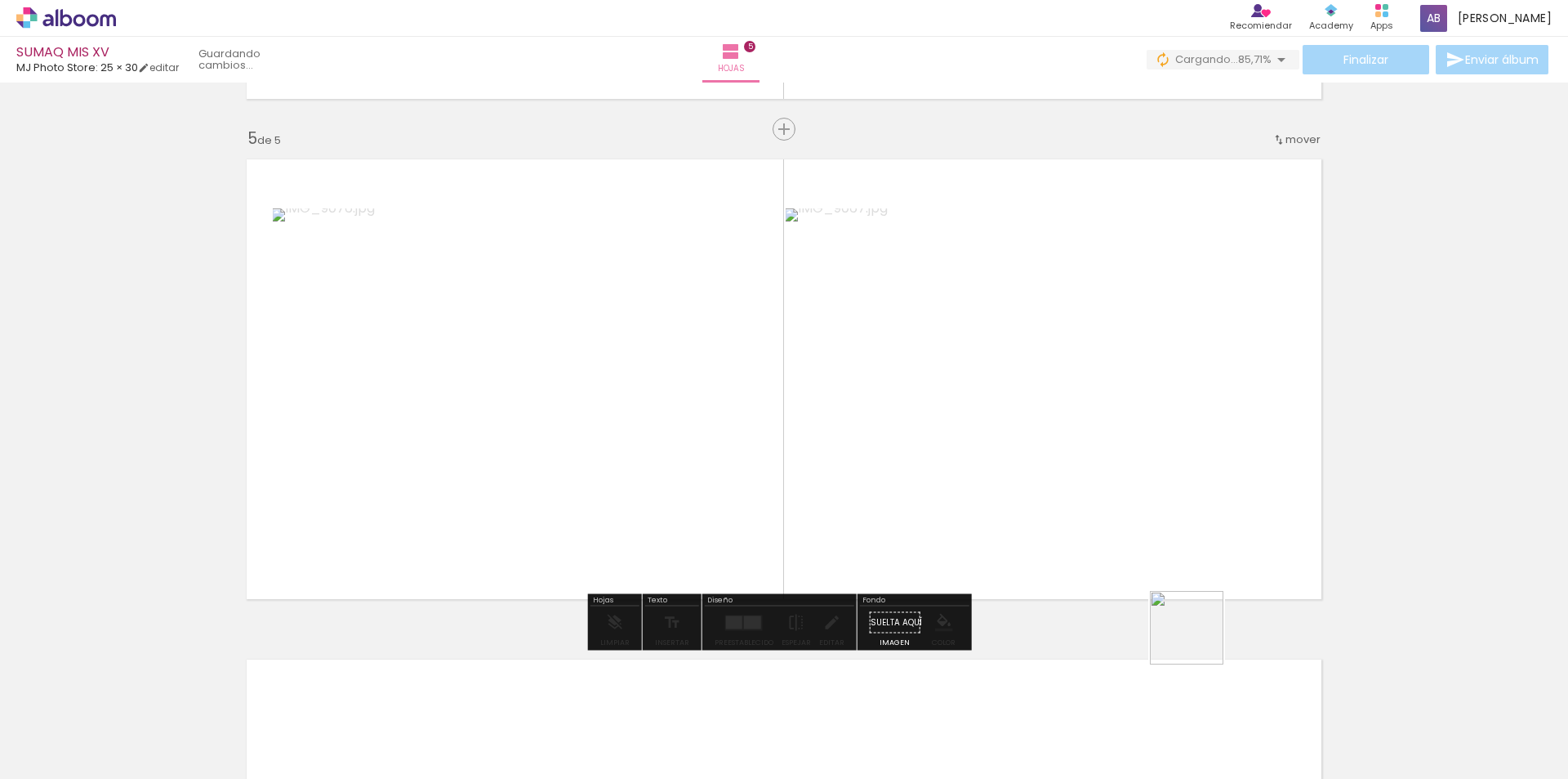
drag, startPoint x: 1326, startPoint y: 739, endPoint x: 952, endPoint y: 482, distance: 453.8
click at [932, 463] on quentale-workspace at bounding box center [784, 389] width 1568 height 779
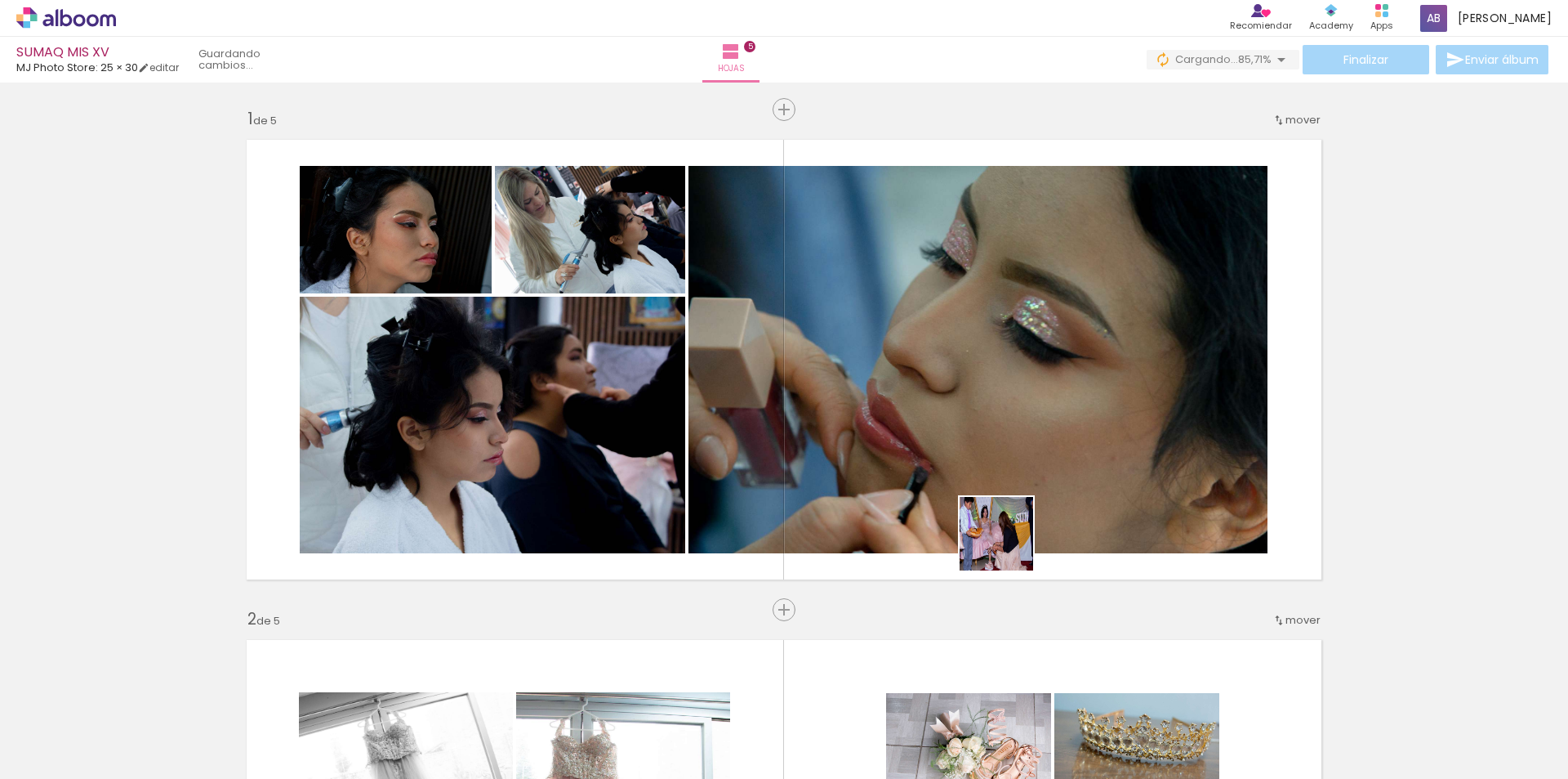
click at [963, 408] on quentale-workspace at bounding box center [784, 389] width 1568 height 779
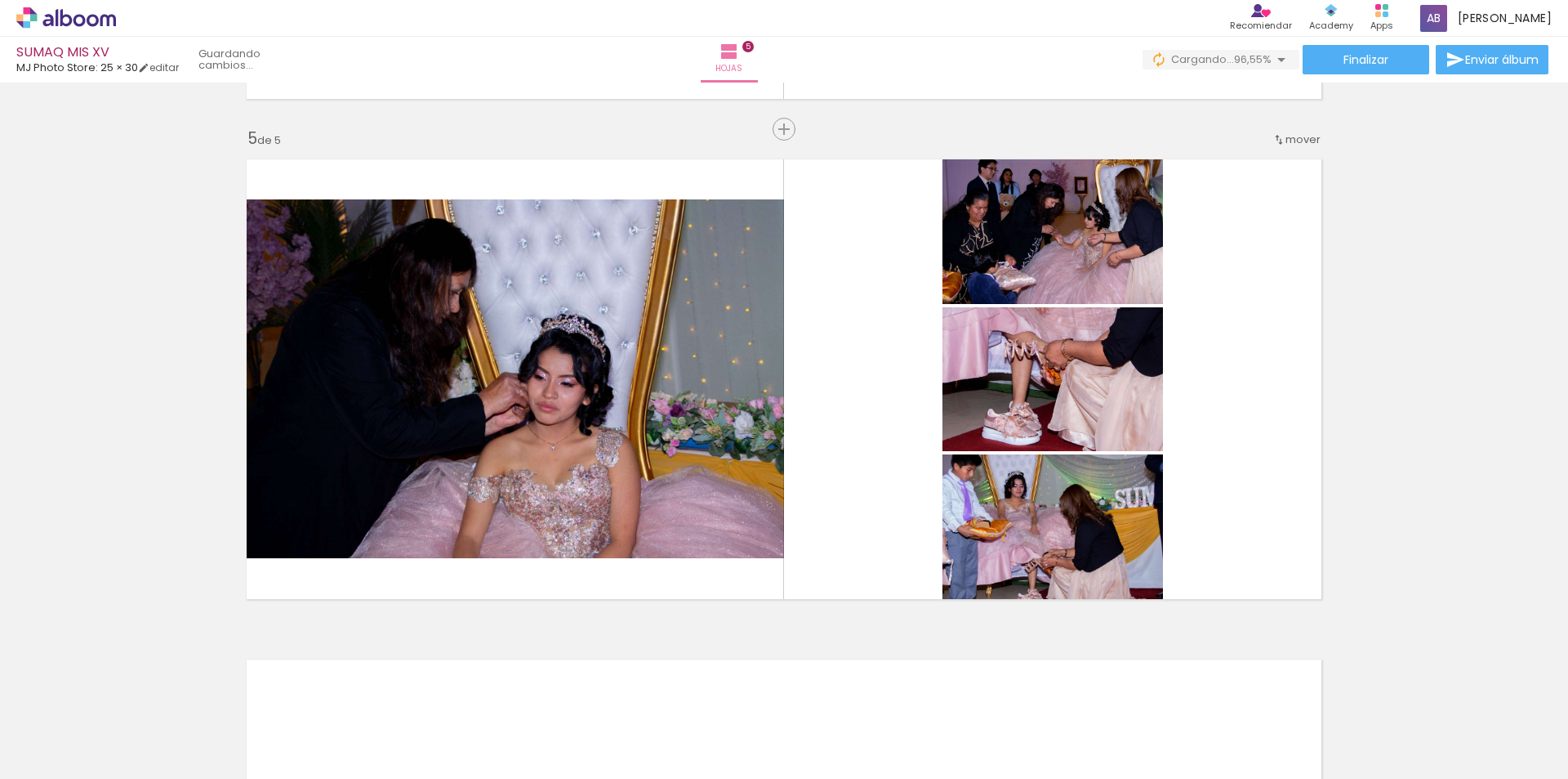
scroll to position [0, 1224]
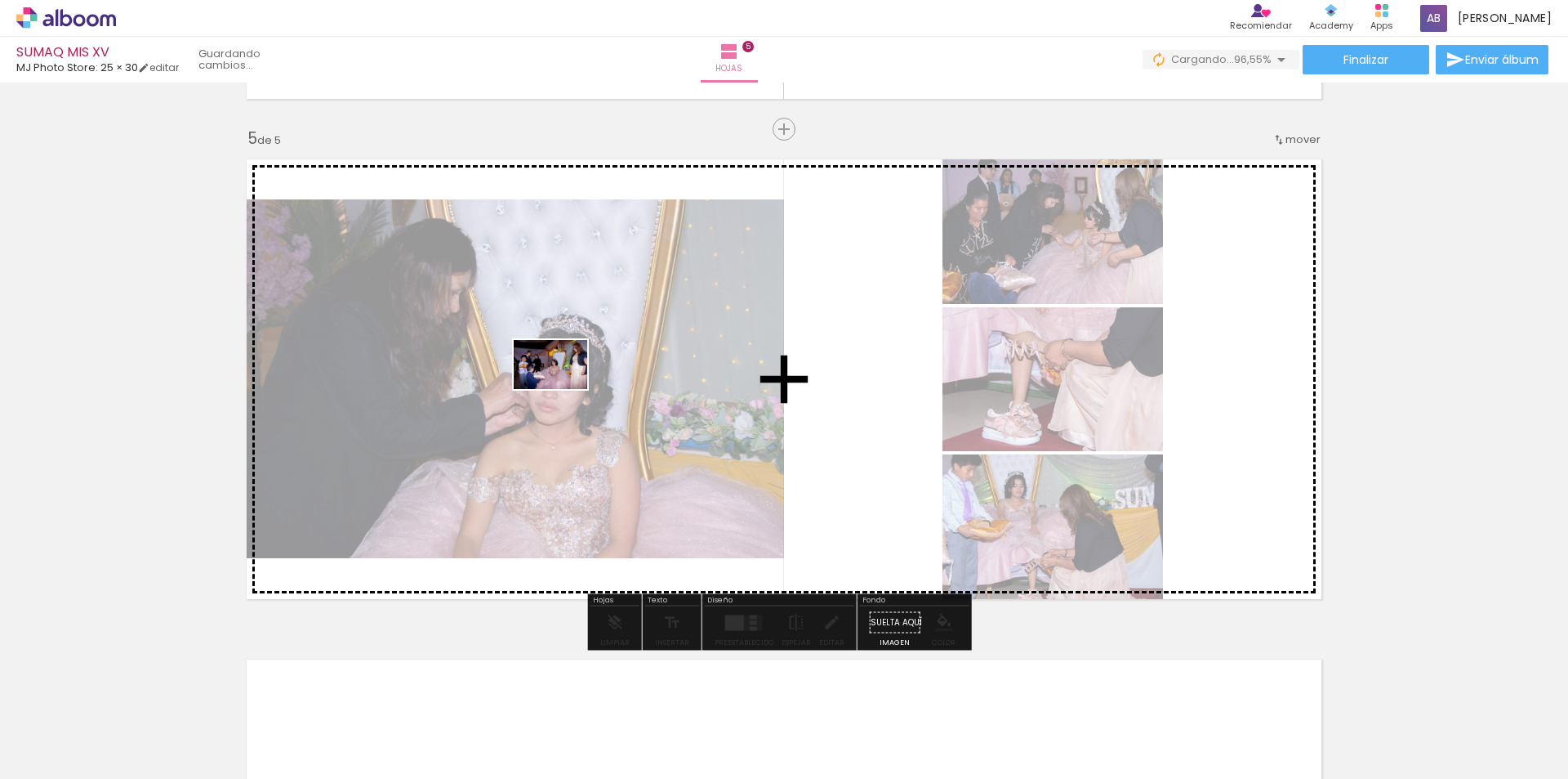
drag, startPoint x: 1506, startPoint y: 735, endPoint x: 563, endPoint y: 389, distance: 1004.5
click at [563, 389] on quentale-workspace at bounding box center [784, 389] width 1568 height 779
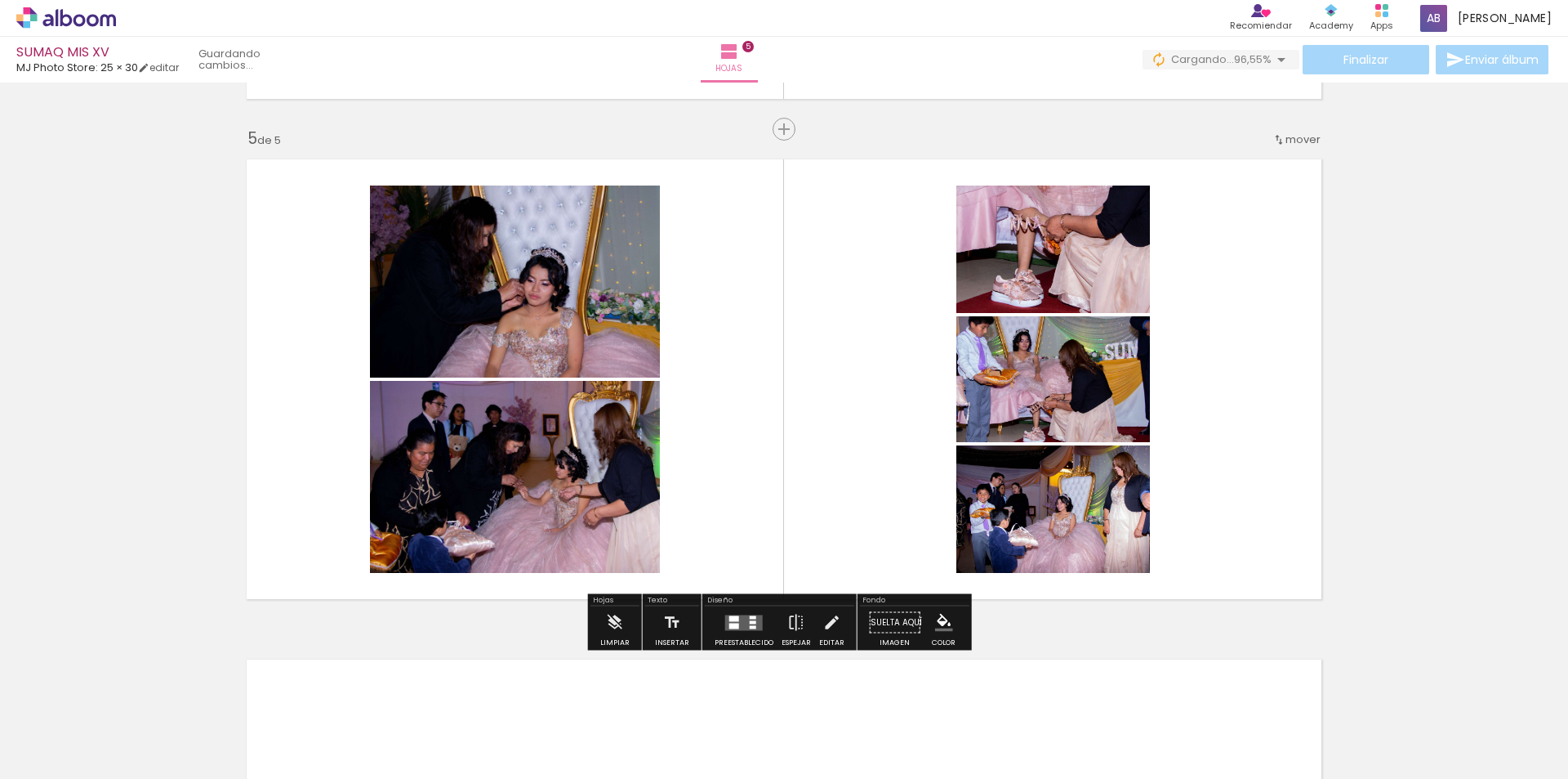
click at [742, 623] on quentale-layouter at bounding box center [744, 622] width 38 height 15
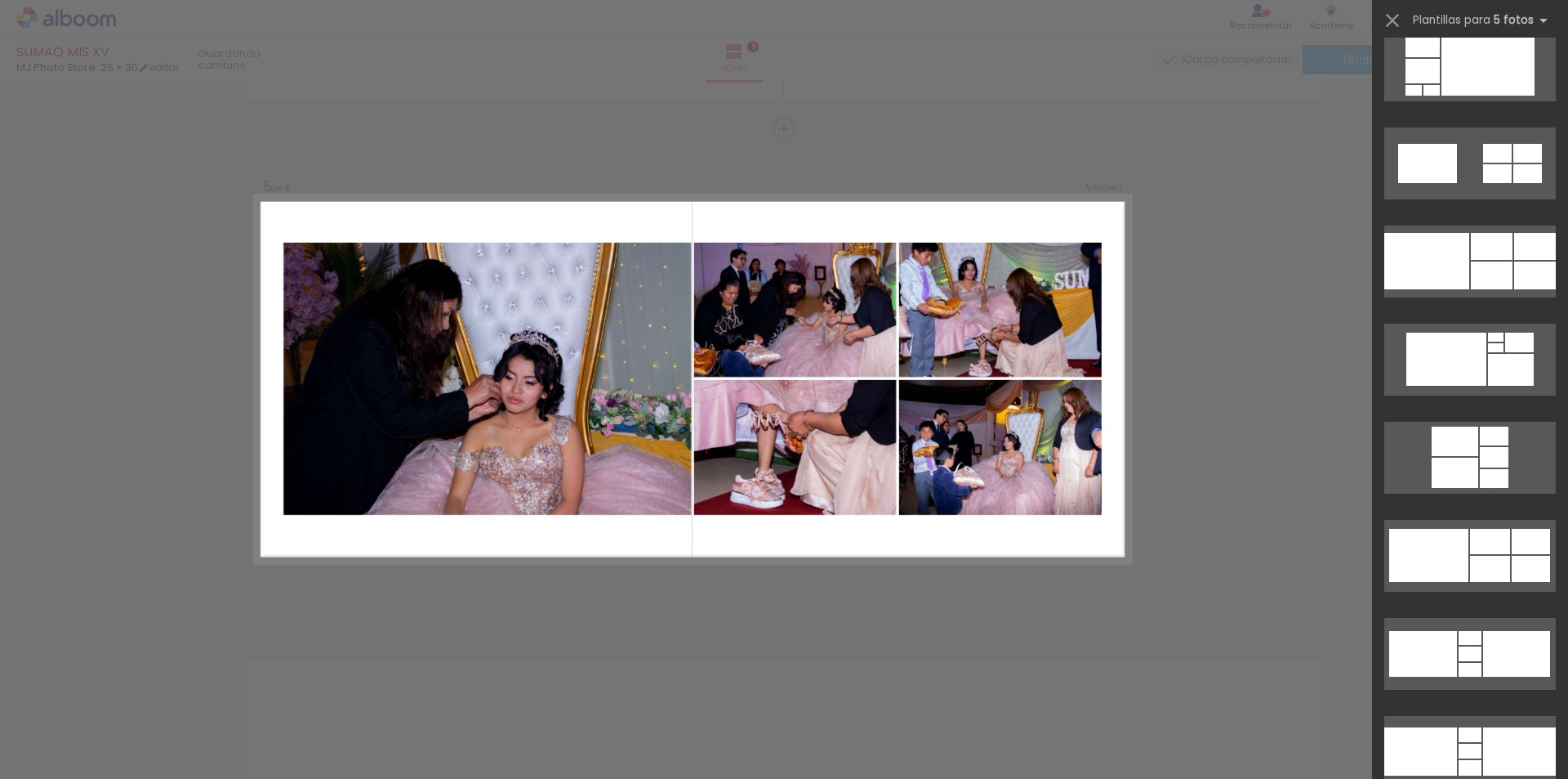
scroll to position [3105, 0]
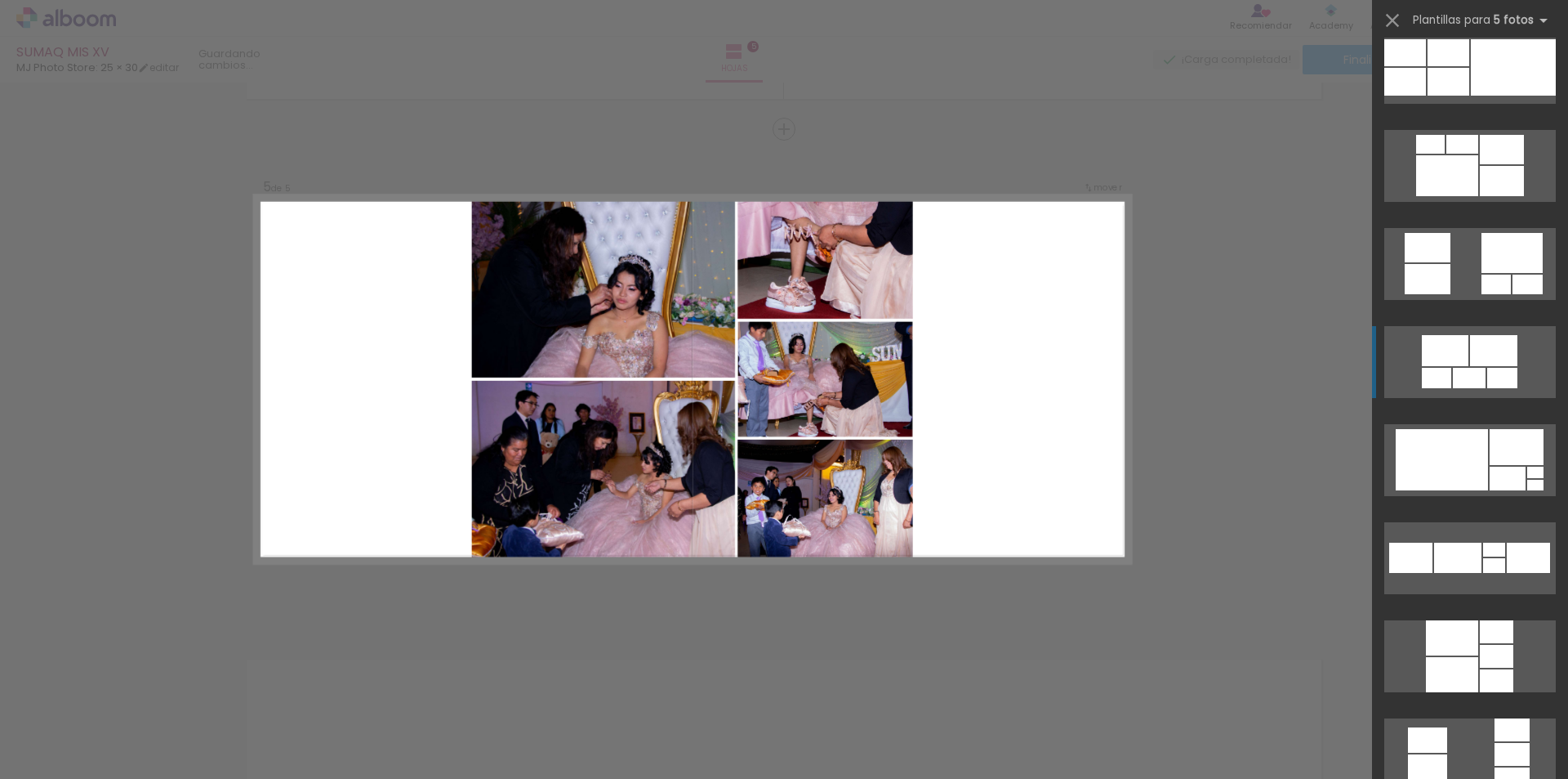
scroll to position [4493, 0]
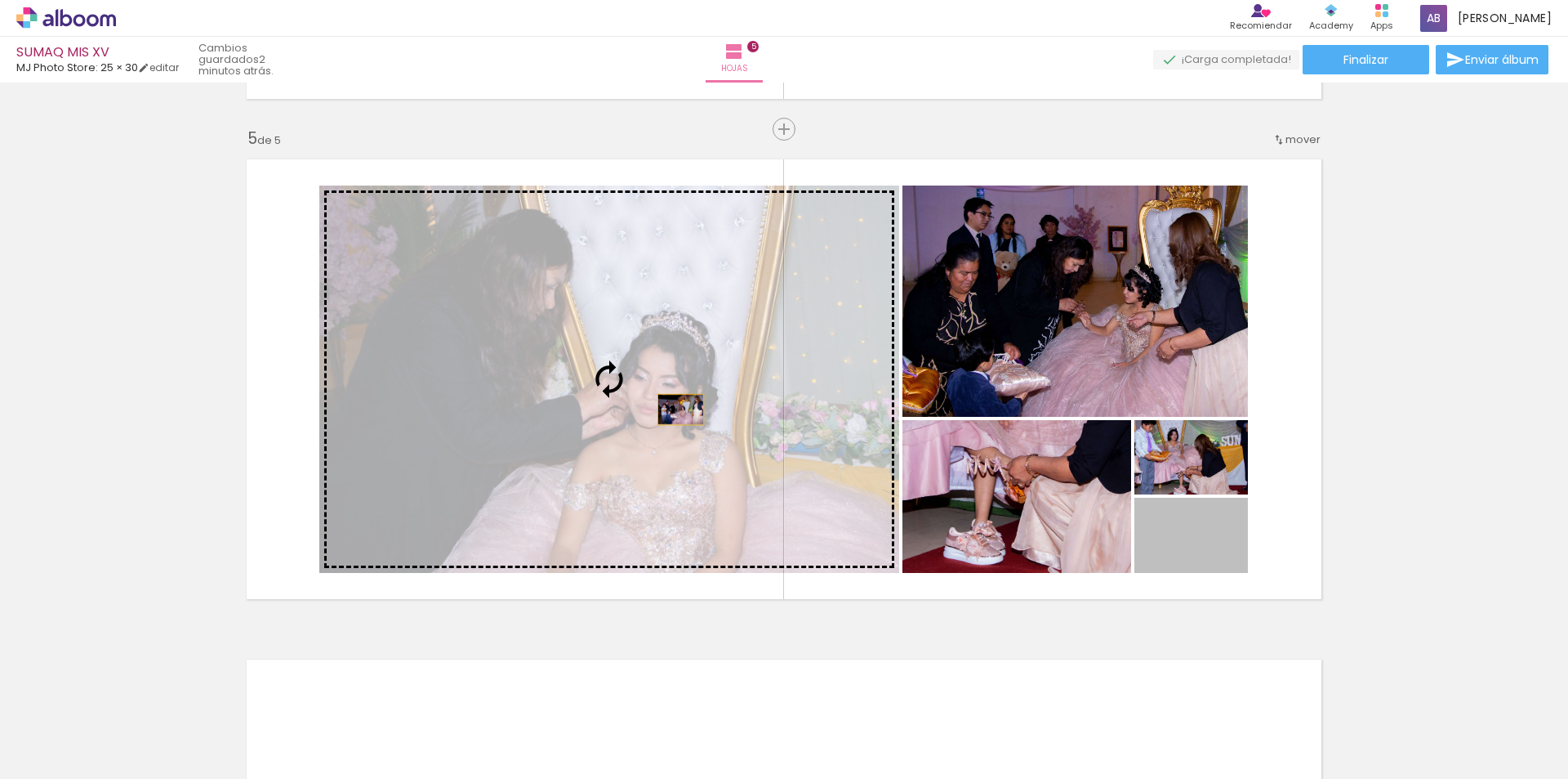
drag, startPoint x: 1218, startPoint y: 552, endPoint x: 673, endPoint y: 409, distance: 563.4
click at [0, 0] on slot at bounding box center [0, 0] width 0 height 0
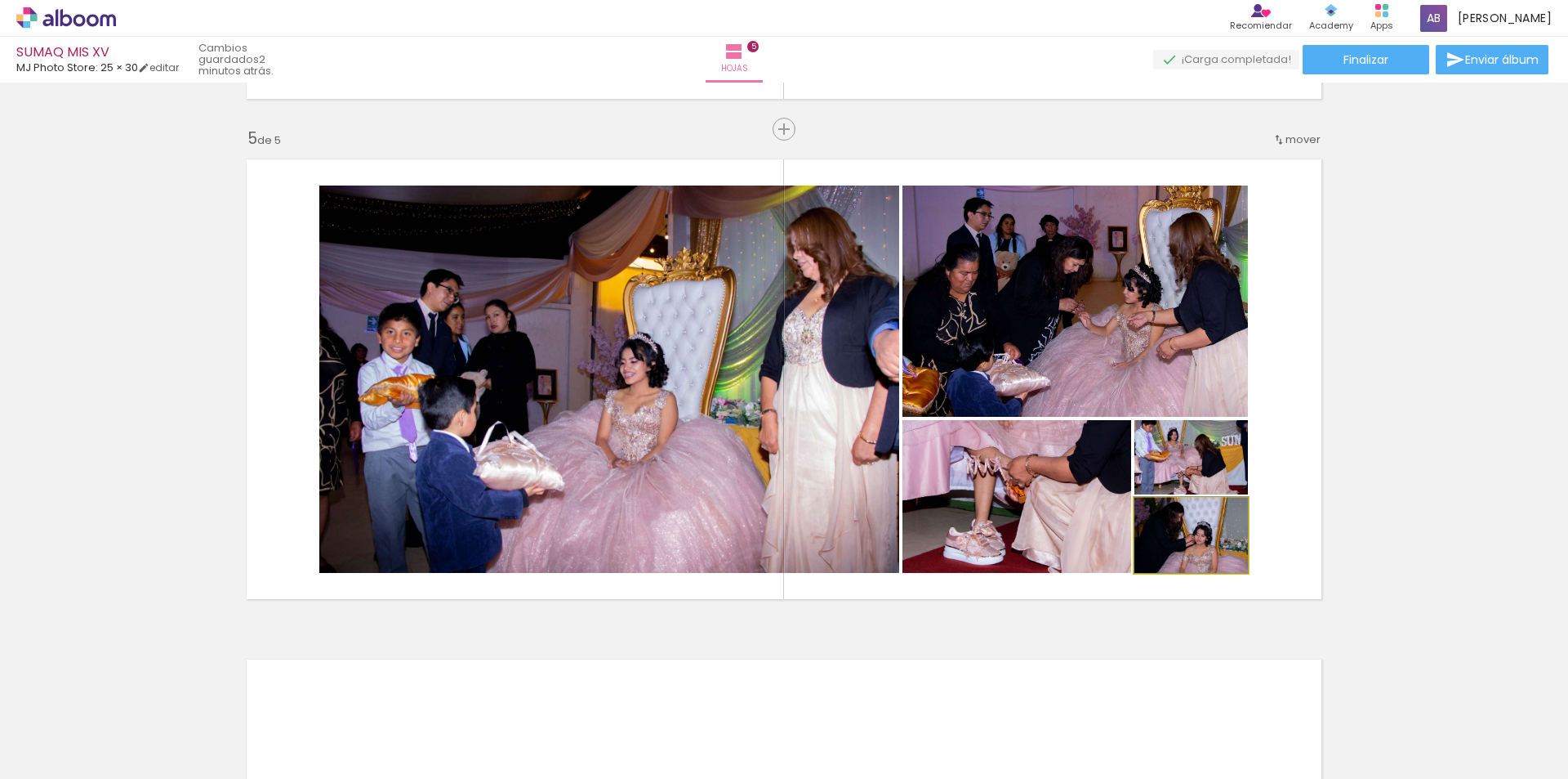
drag, startPoint x: 1174, startPoint y: 515, endPoint x: 1131, endPoint y: 498, distance: 46.2
type paper-slider "100"
click at [1135, 498] on quentale-photo at bounding box center [1191, 535] width 114 height 75
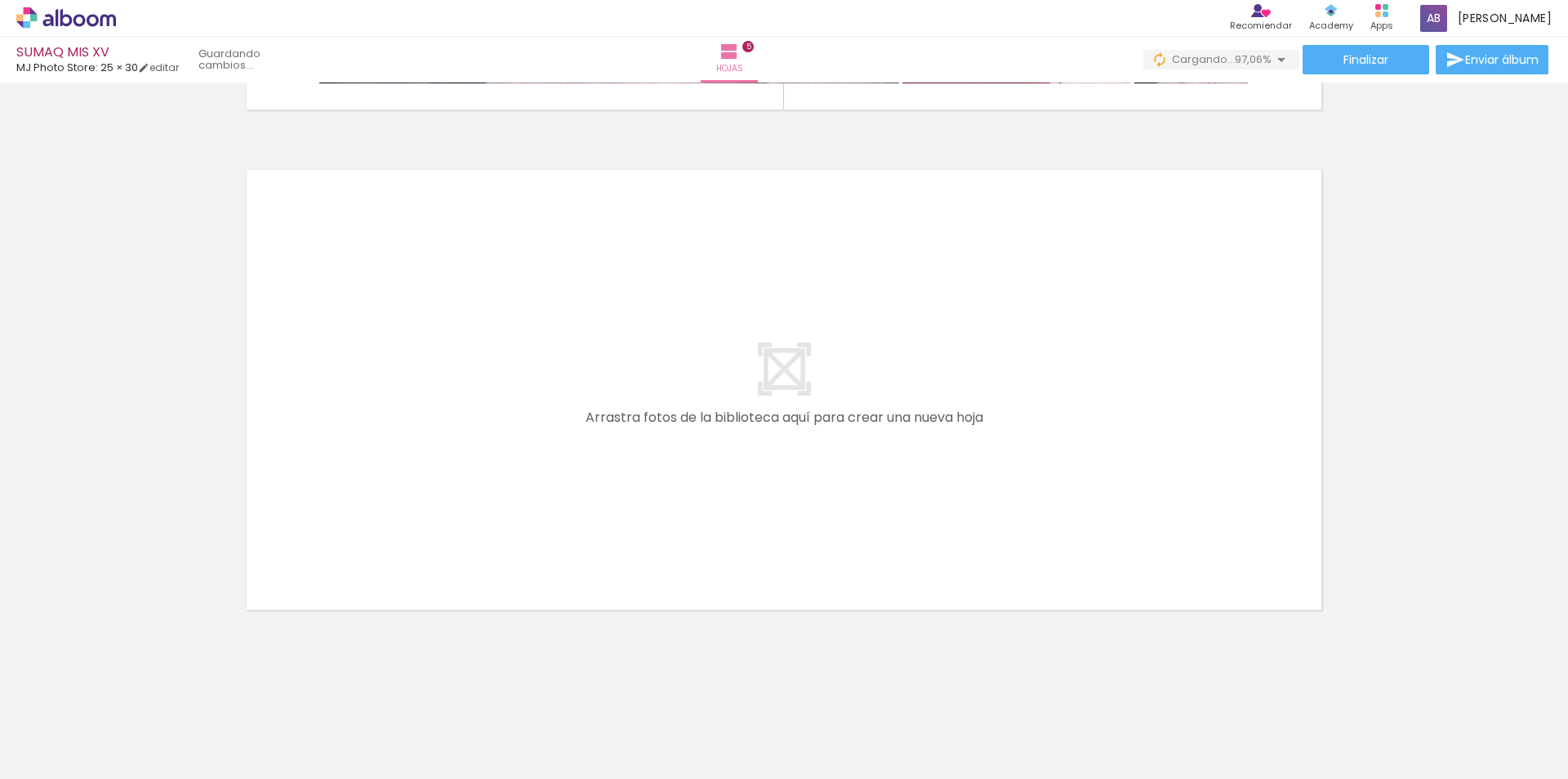
scroll to position [0, 1681]
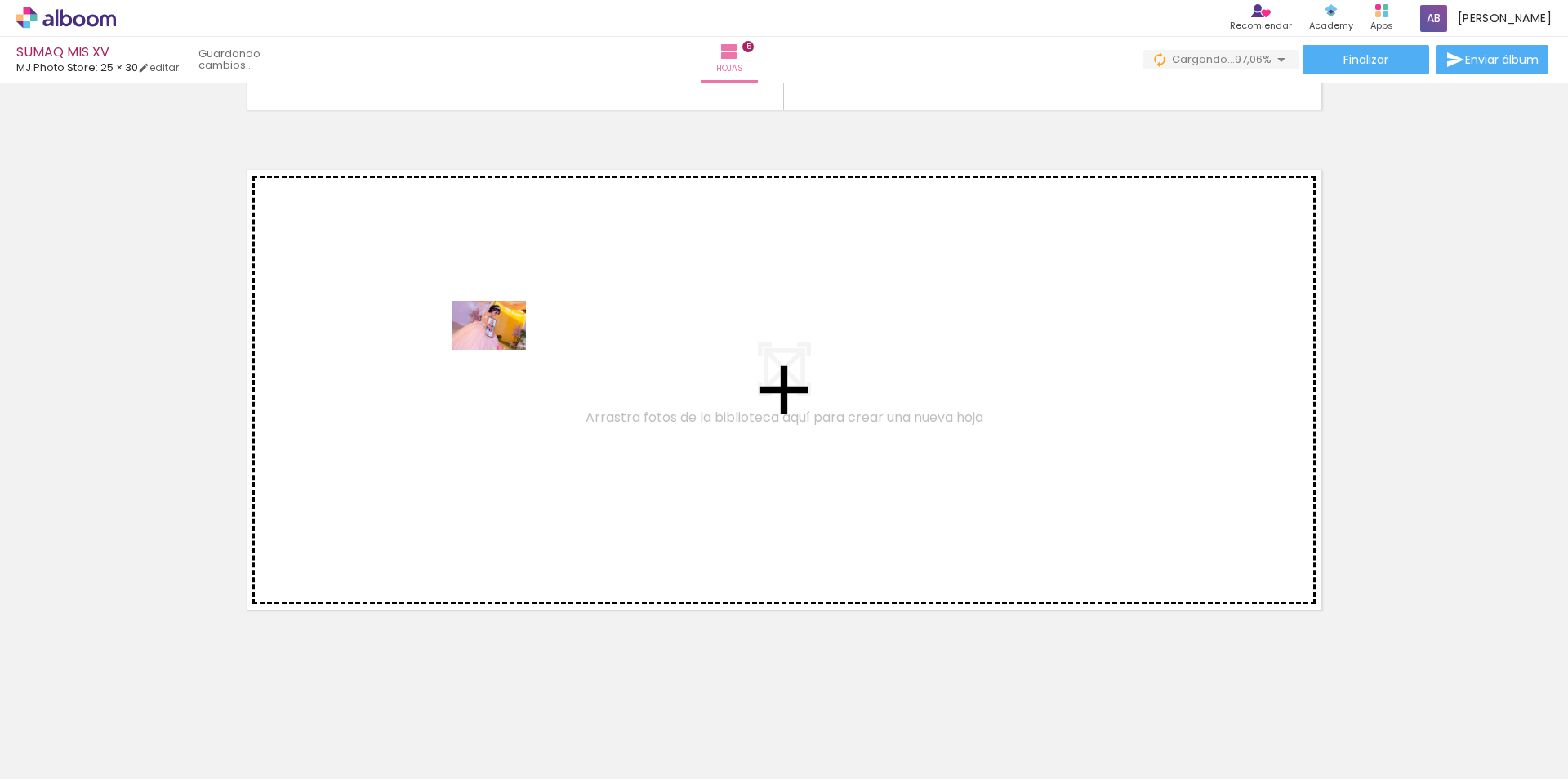
drag, startPoint x: 935, startPoint y: 603, endPoint x: 460, endPoint y: 349, distance: 538.6
click at [460, 349] on quentale-workspace at bounding box center [784, 389] width 1568 height 779
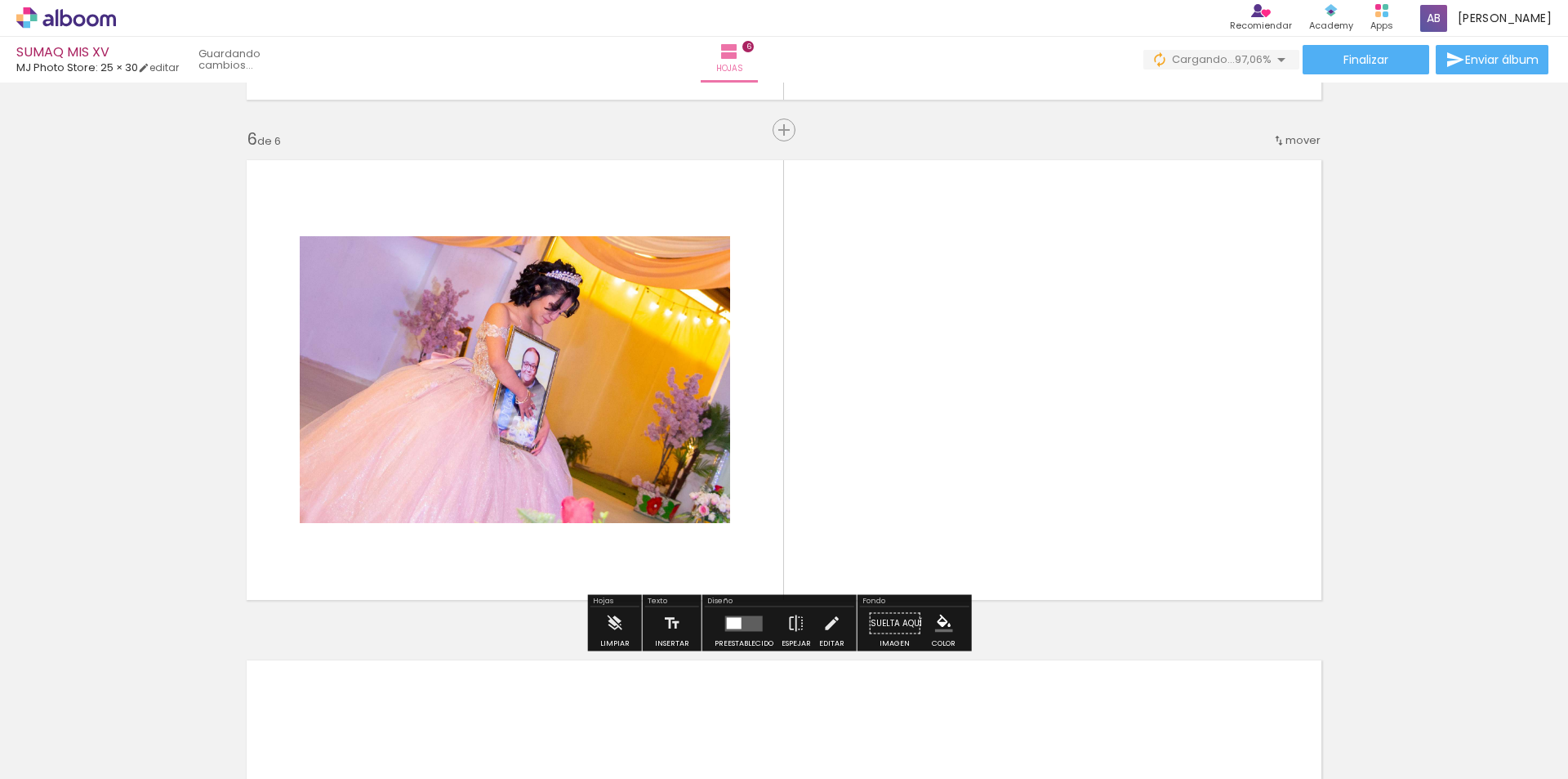
scroll to position [2480, 0]
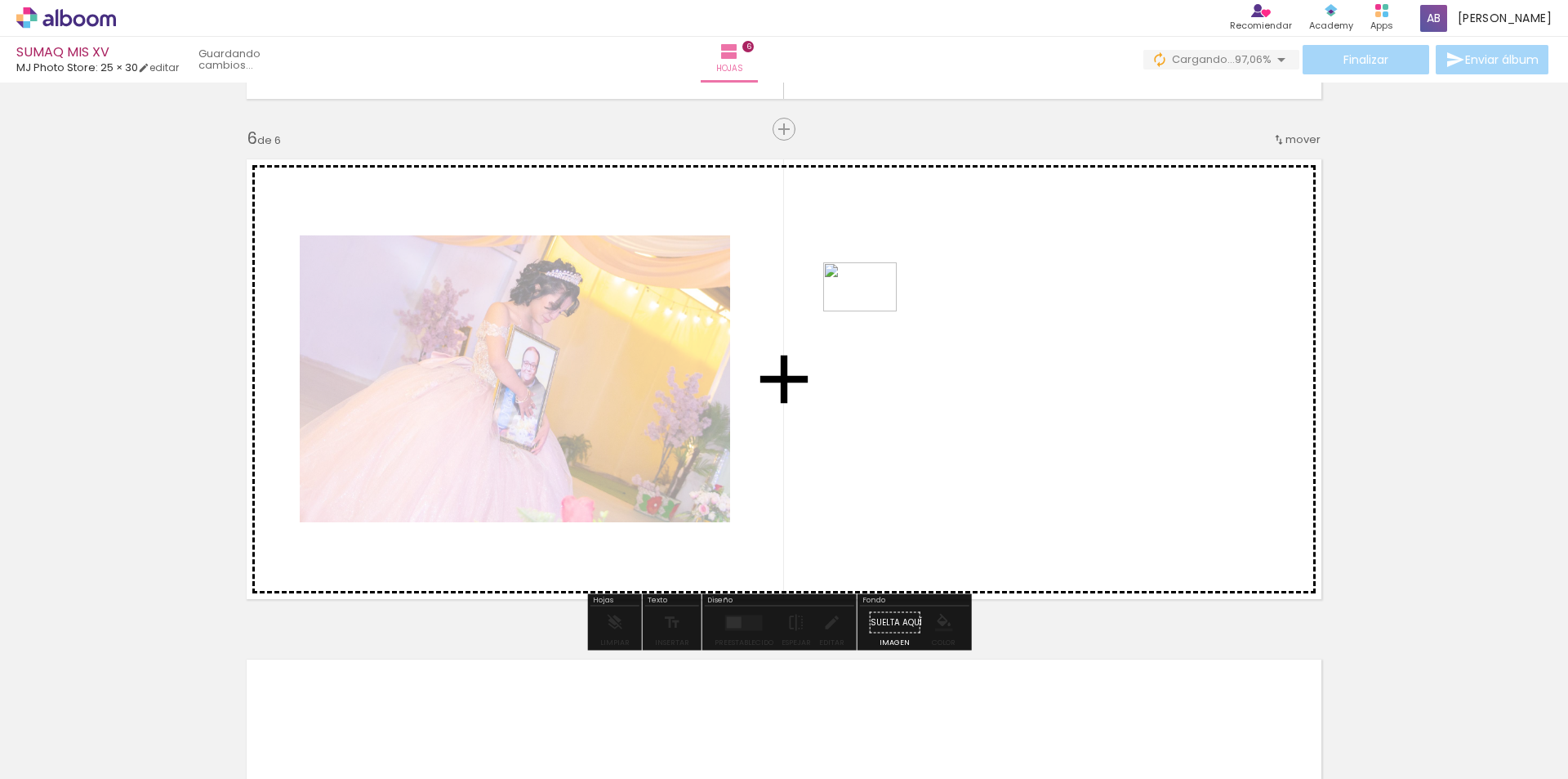
drag, startPoint x: 1261, startPoint y: 646, endPoint x: 868, endPoint y: 308, distance: 518.4
click at [868, 308] on quentale-workspace at bounding box center [784, 389] width 1568 height 779
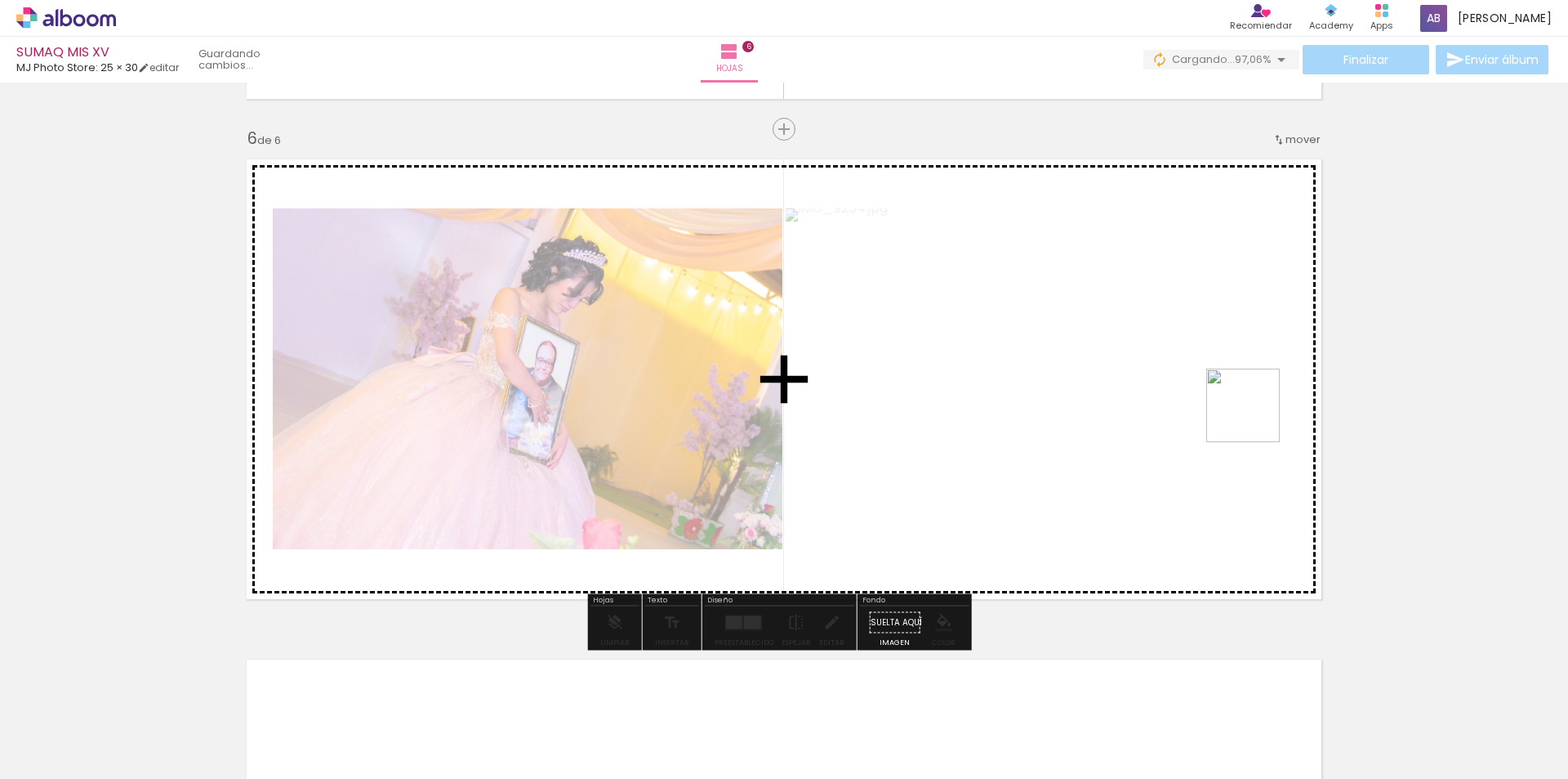
drag, startPoint x: 1420, startPoint y: 746, endPoint x: 1218, endPoint y: 339, distance: 454.4
click at [1218, 339] on quentale-workspace at bounding box center [784, 389] width 1568 height 779
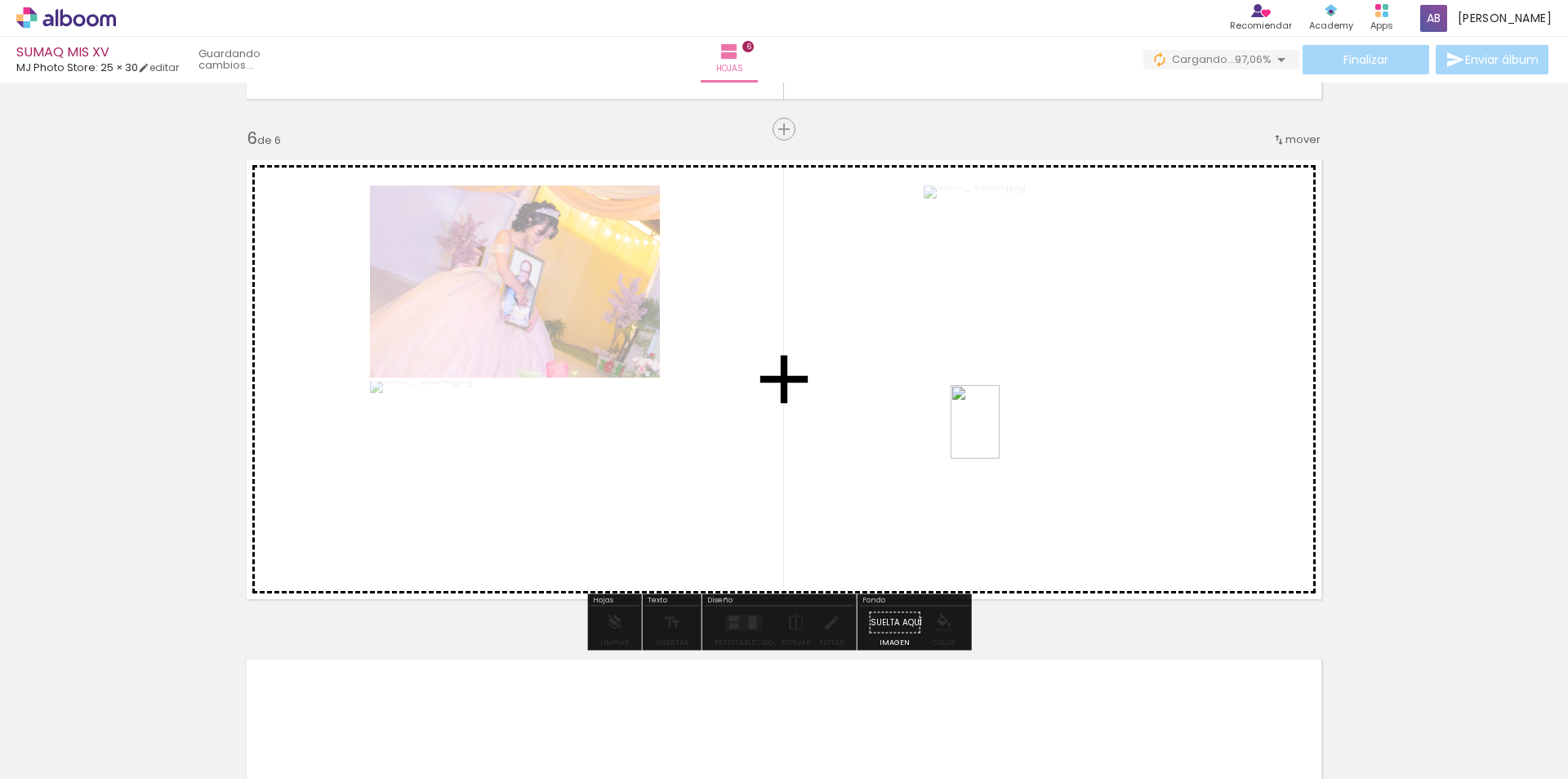
drag, startPoint x: 1501, startPoint y: 743, endPoint x: 945, endPoint y: 402, distance: 652.2
click at [945, 402] on quentale-workspace at bounding box center [784, 389] width 1568 height 779
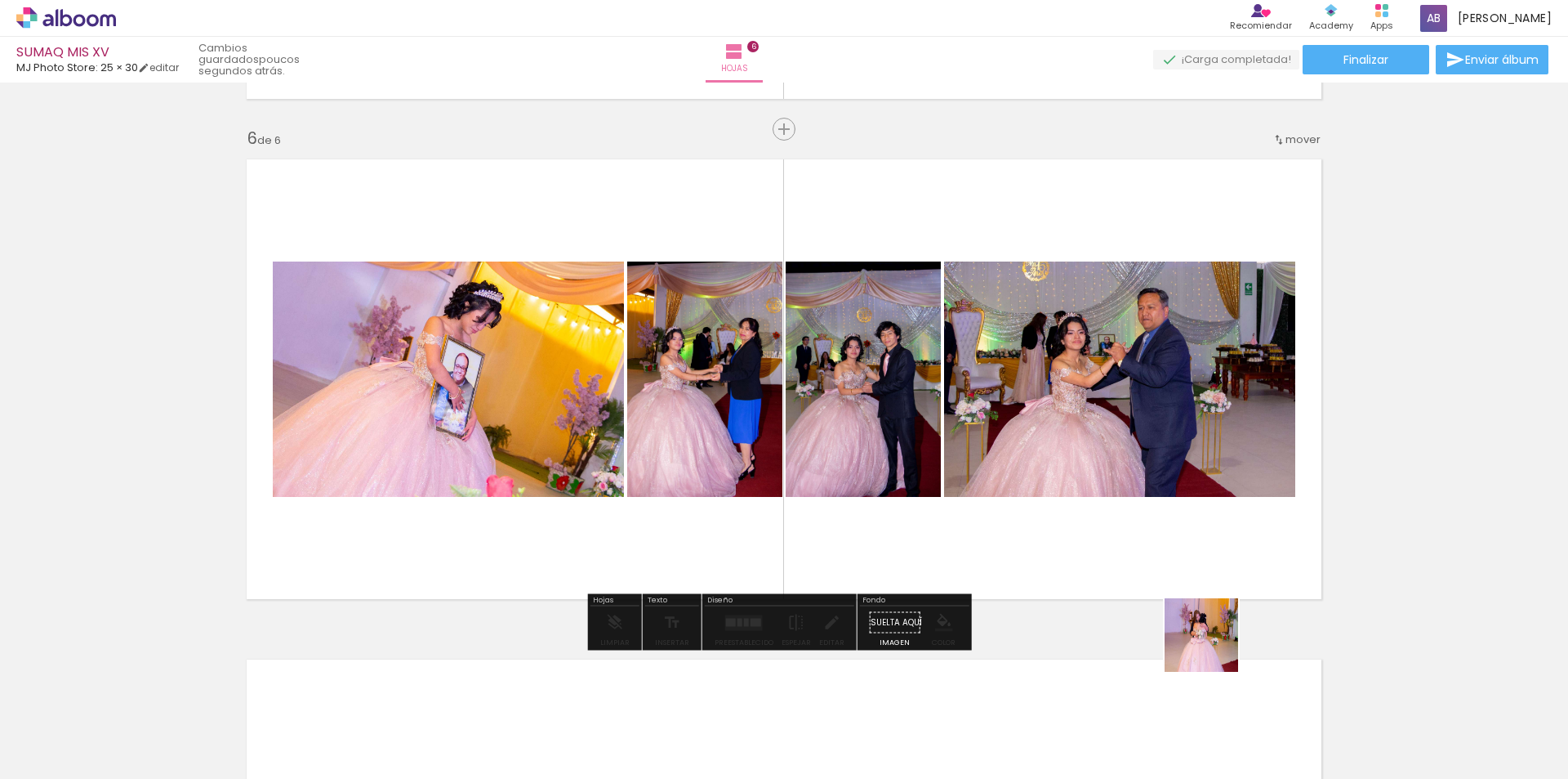
drag, startPoint x: 1241, startPoint y: 736, endPoint x: 1151, endPoint y: 514, distance: 239.5
click at [1151, 514] on quentale-workspace at bounding box center [784, 389] width 1568 height 779
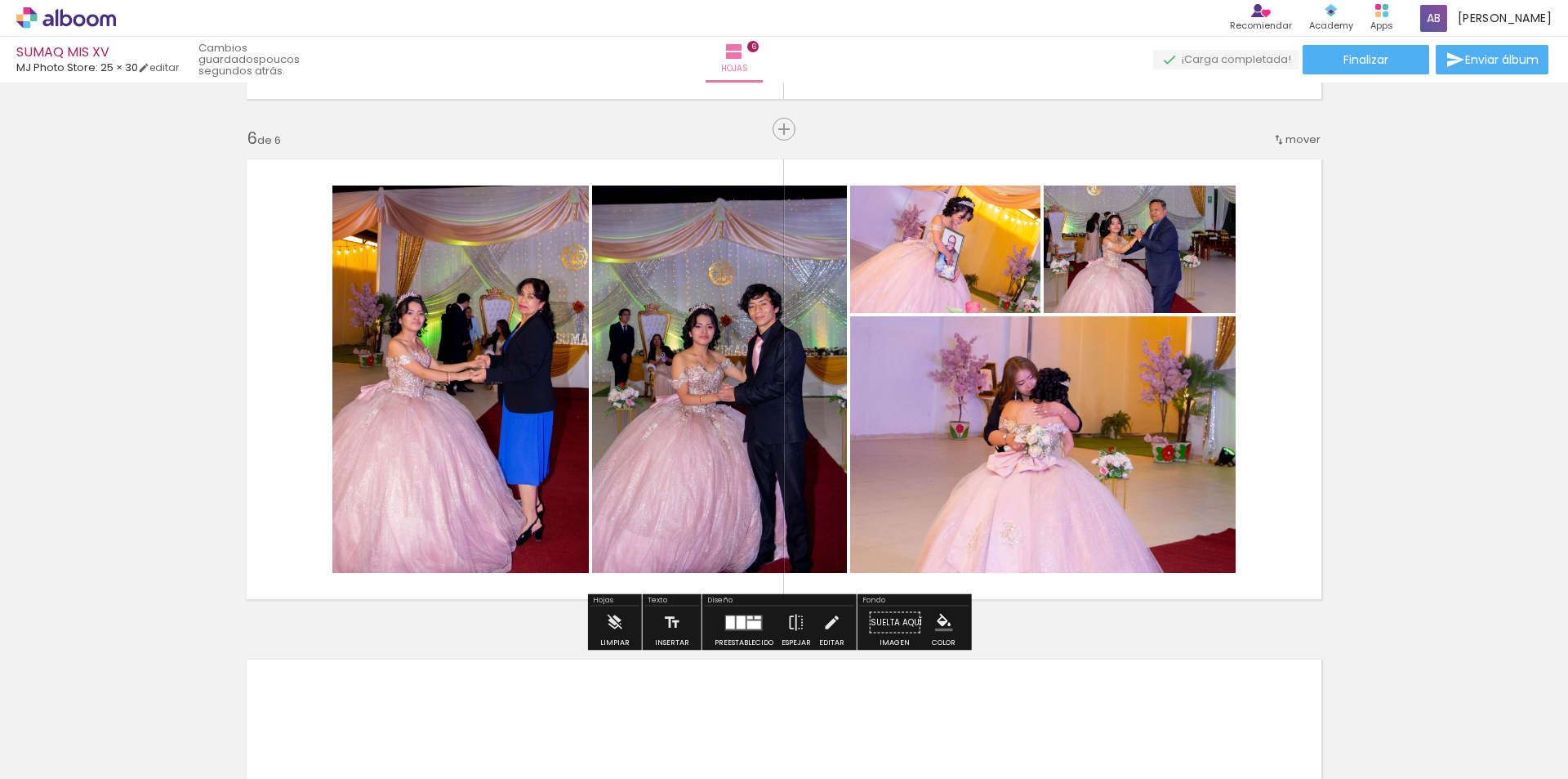
click at [748, 621] on div at bounding box center [754, 624] width 14 height 9
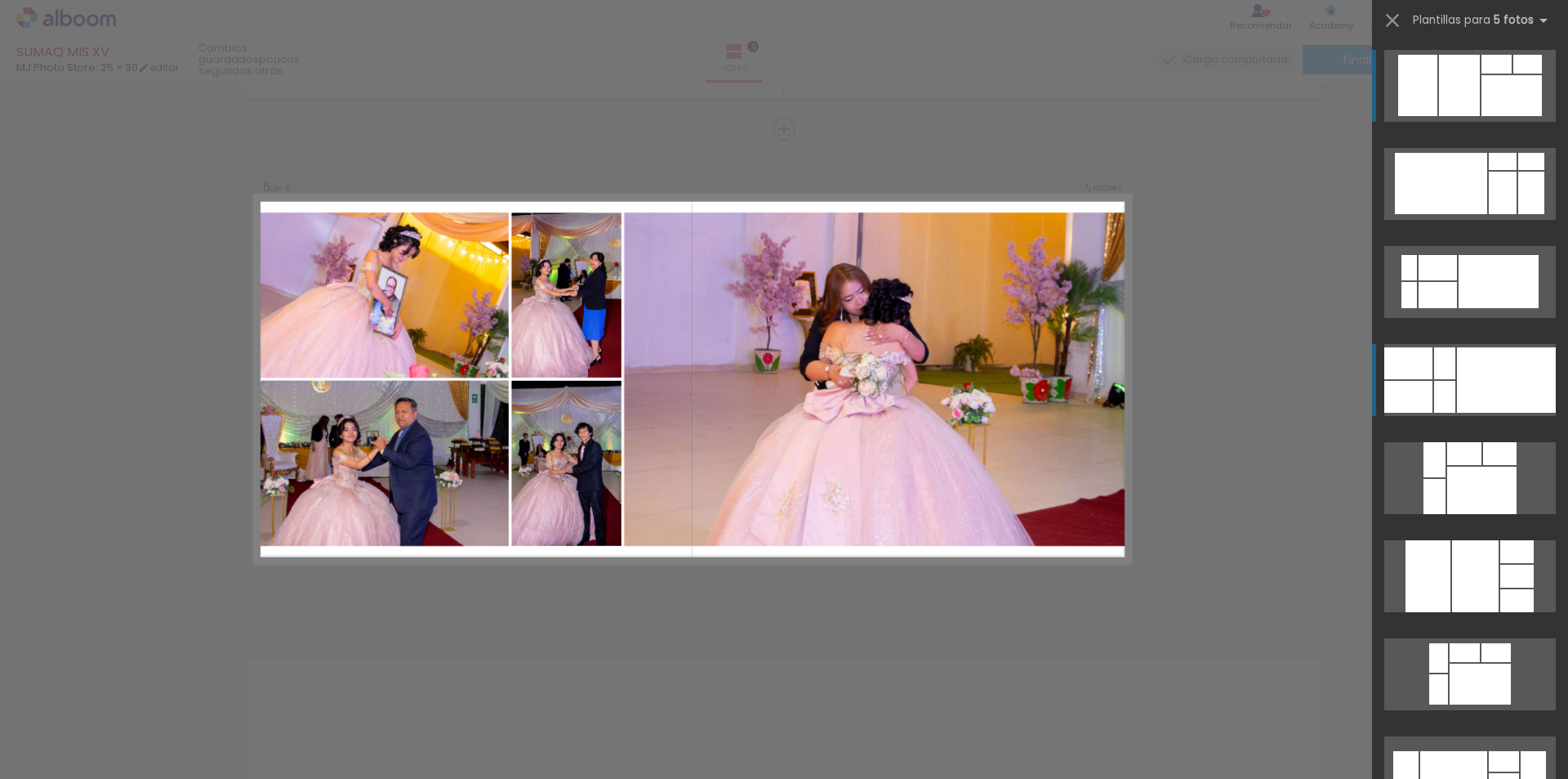
click at [1507, 374] on div at bounding box center [1506, 380] width 98 height 65
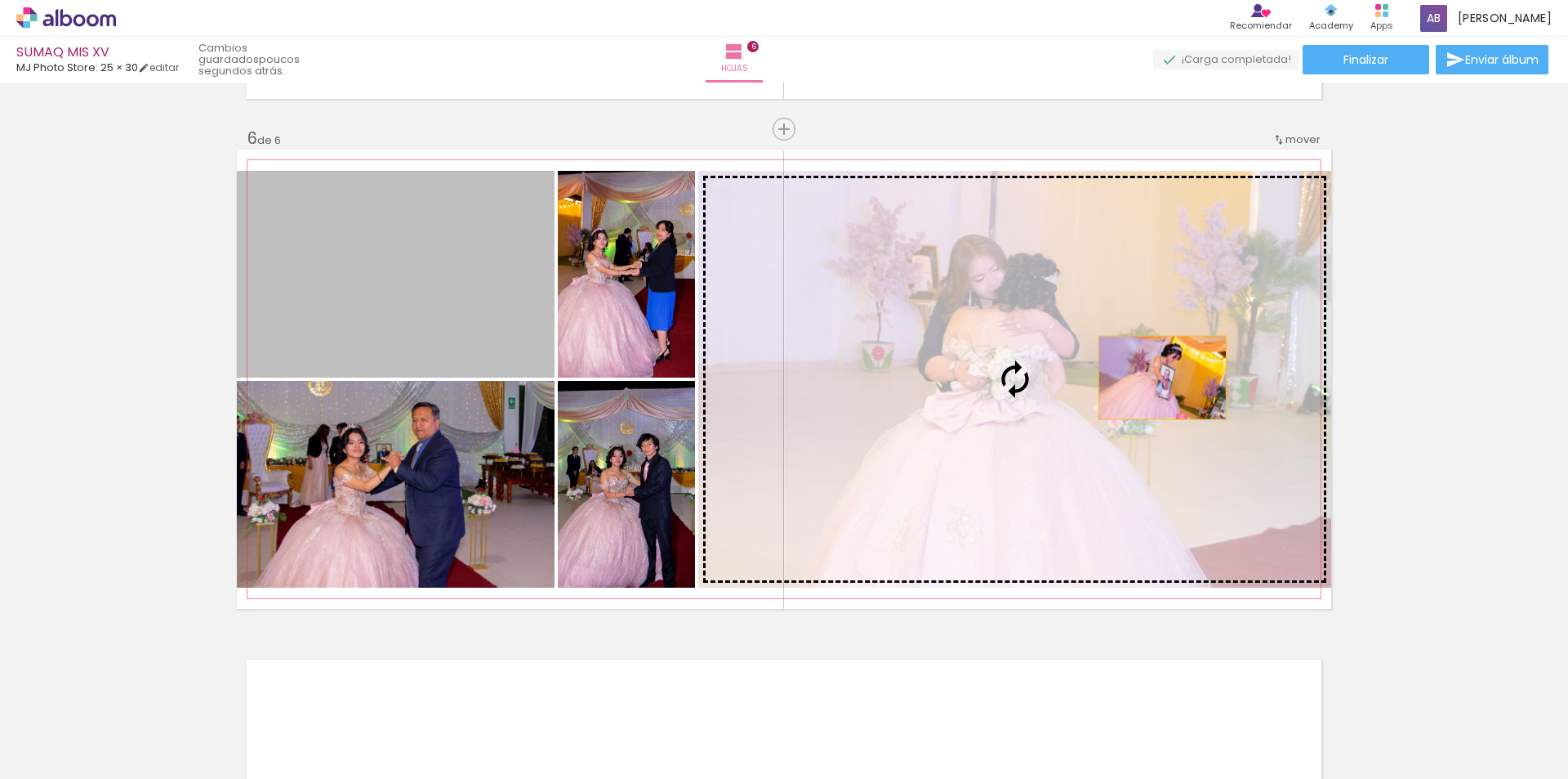
drag, startPoint x: 434, startPoint y: 332, endPoint x: 1160, endPoint y: 378, distance: 727.5
click at [0, 0] on slot at bounding box center [0, 0] width 0 height 0
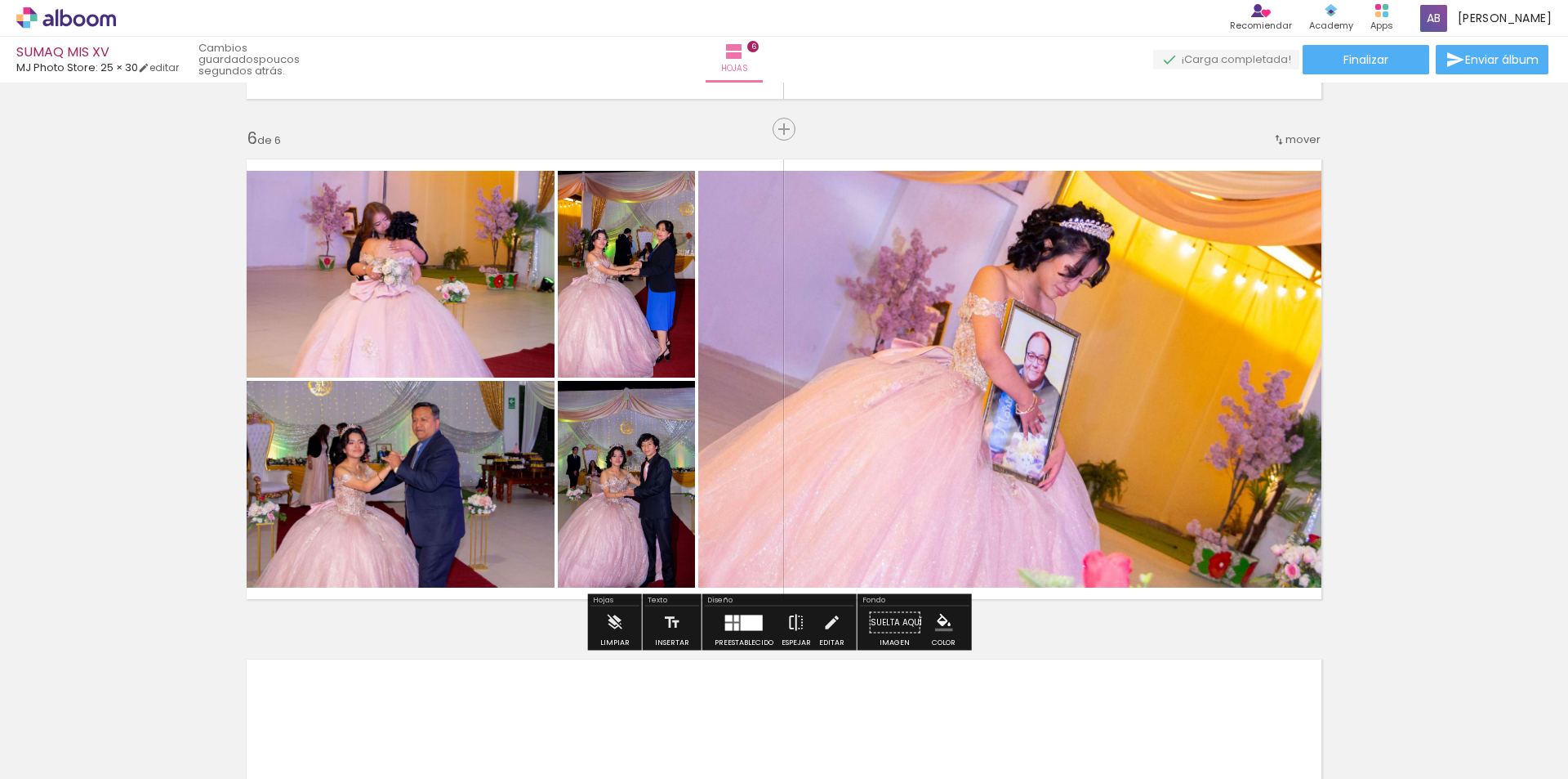
click at [796, 619] on iron-icon at bounding box center [796, 622] width 18 height 33
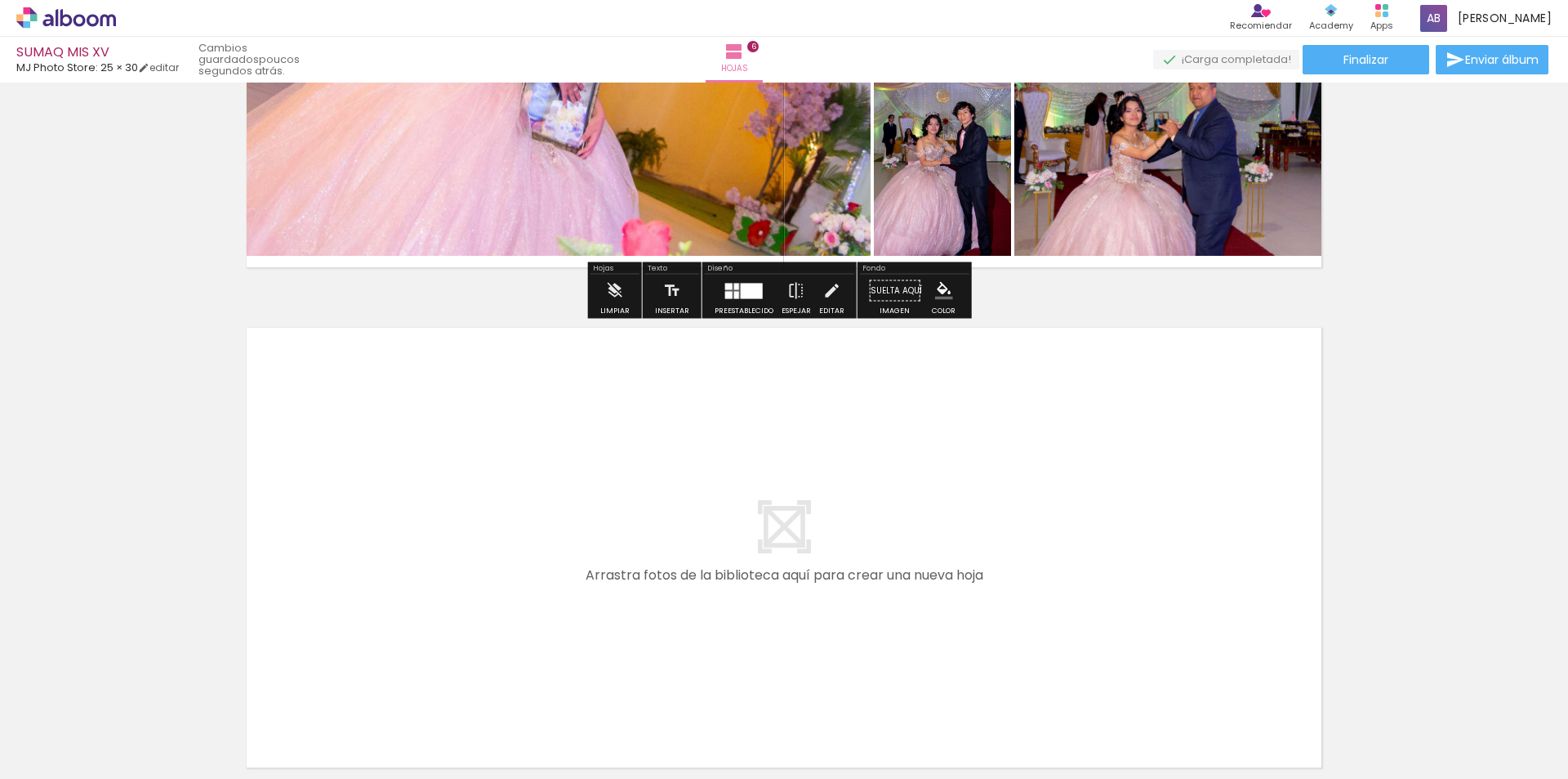
scroll to position [2969, 0]
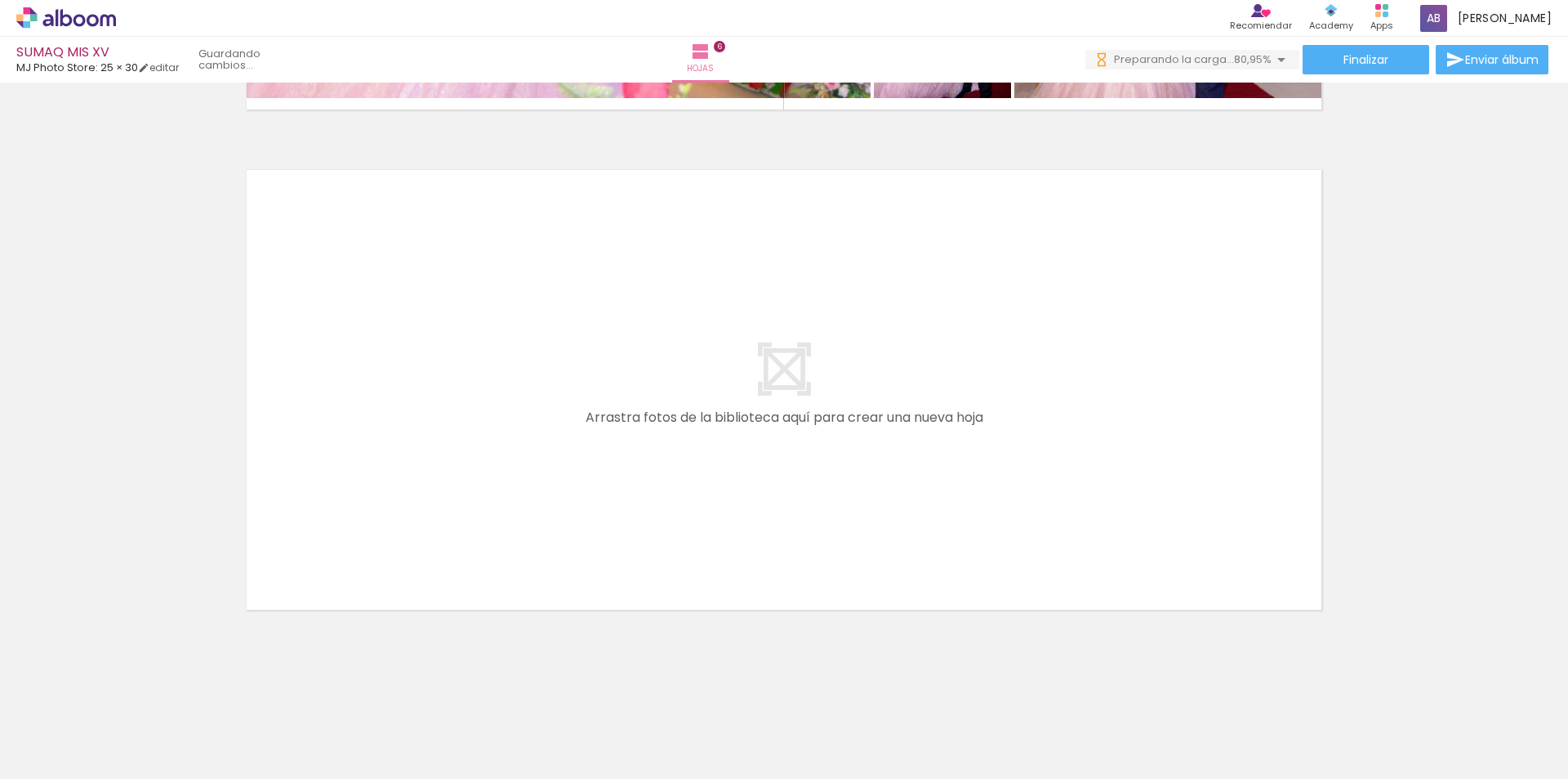
scroll to position [0, 4242]
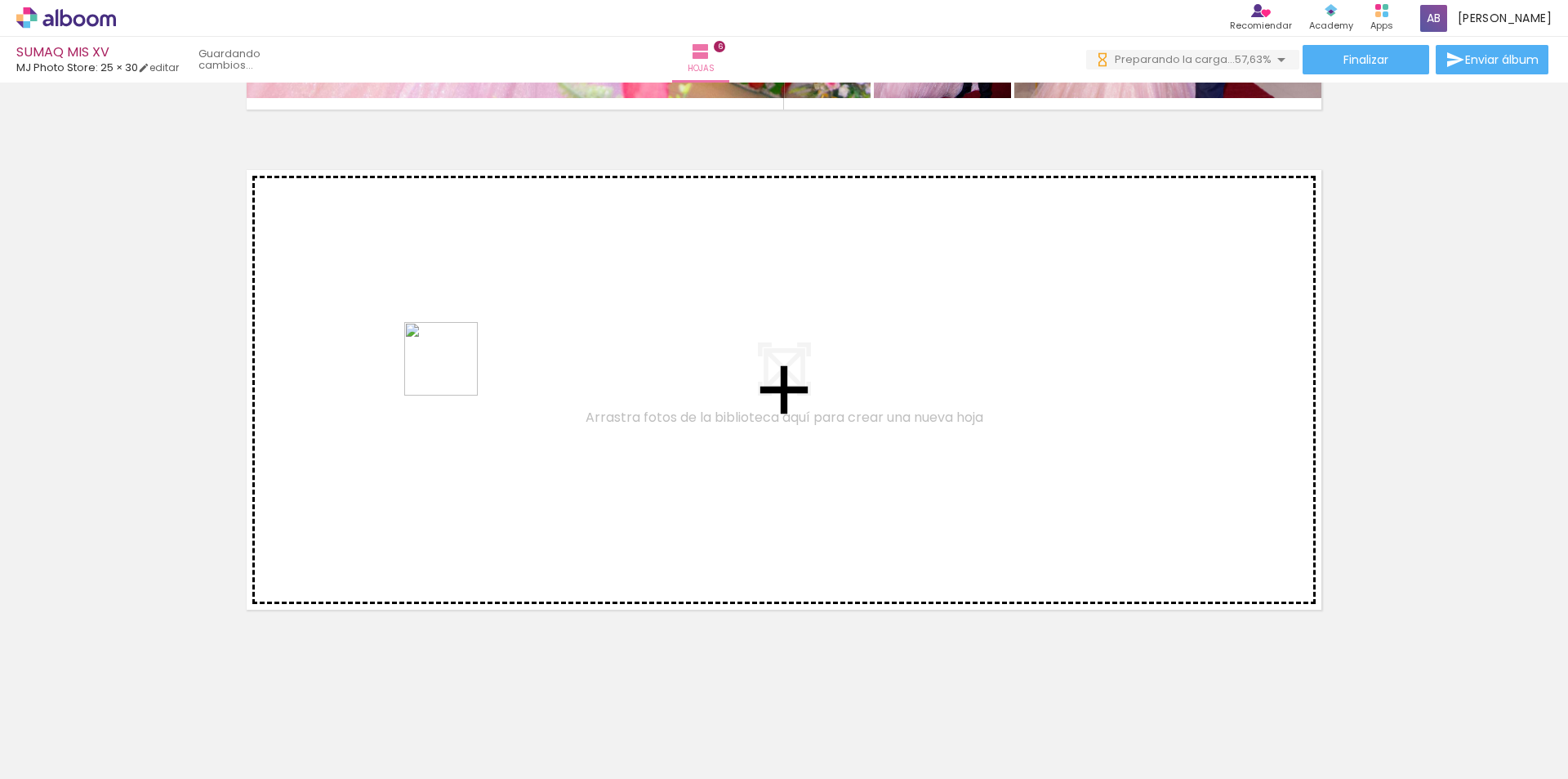
drag, startPoint x: 784, startPoint y: 742, endPoint x: 412, endPoint y: 342, distance: 546.2
click at [412, 342] on quentale-workspace at bounding box center [784, 389] width 1568 height 779
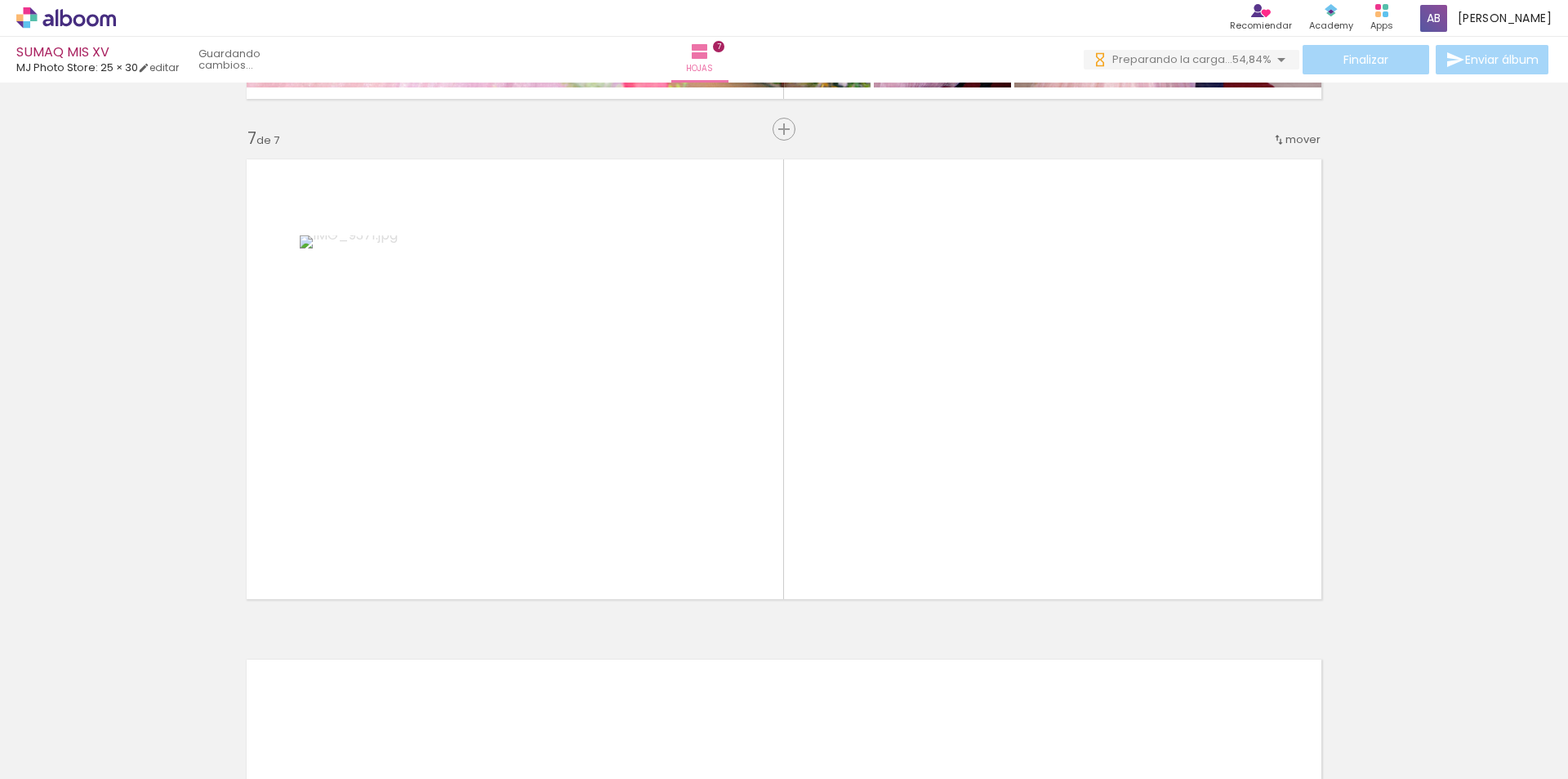
scroll to position [0, 2813]
click at [451, 725] on div at bounding box center [443, 723] width 80 height 54
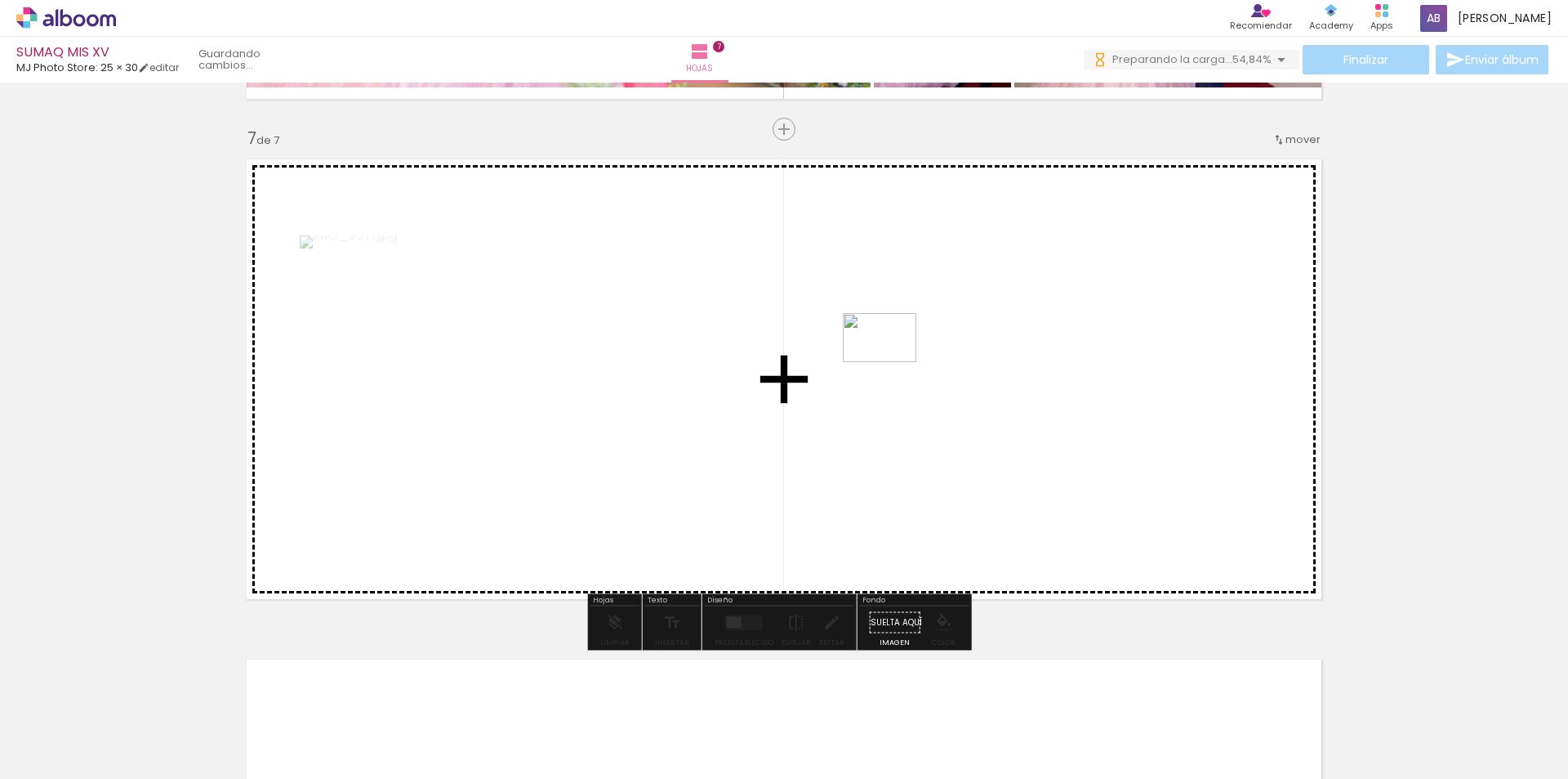
drag, startPoint x: 769, startPoint y: 713, endPoint x: 892, endPoint y: 362, distance: 371.9
click at [892, 362] on quentale-workspace at bounding box center [784, 389] width 1568 height 779
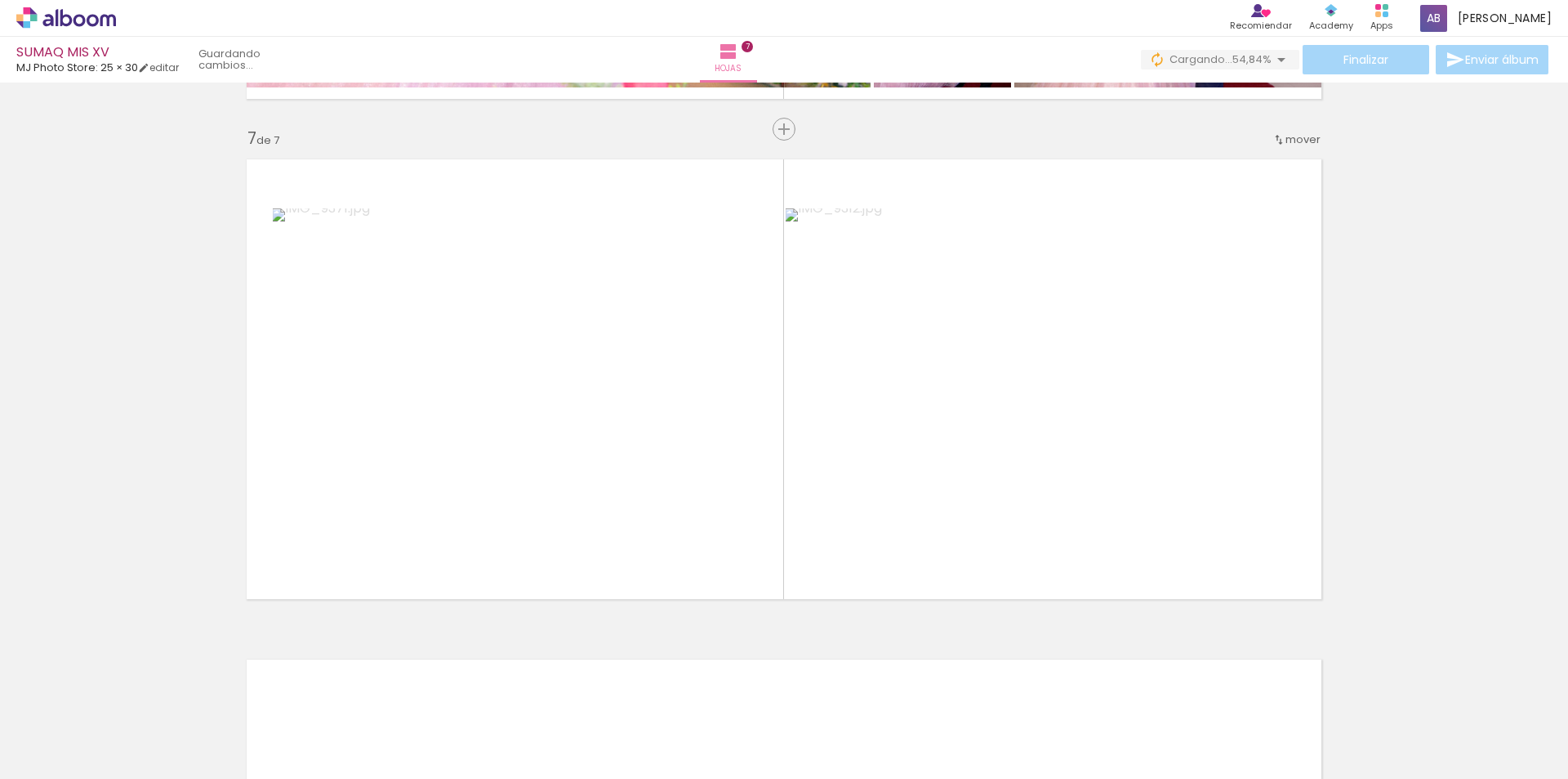
scroll to position [0, 4242]
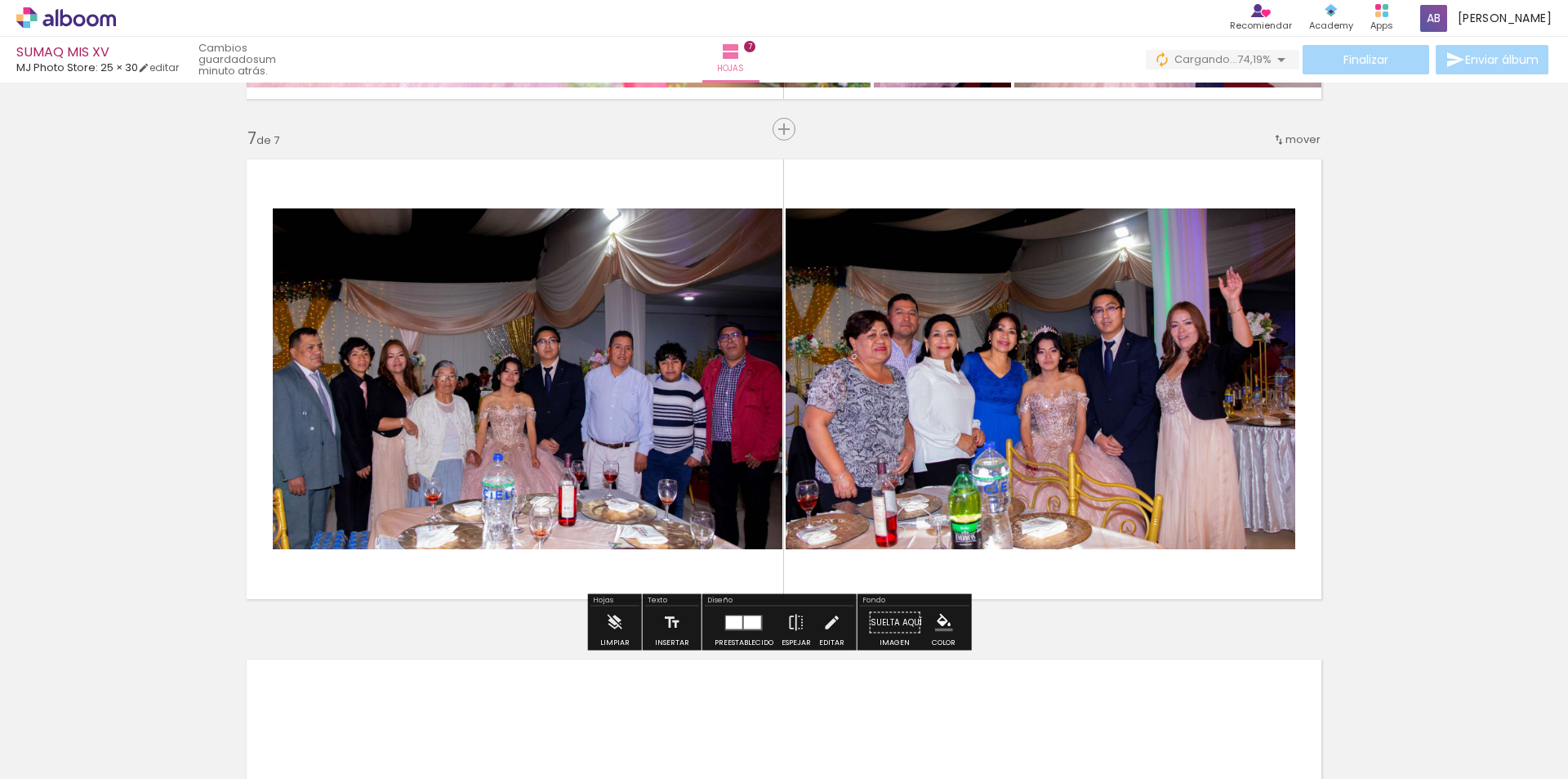
click at [57, 732] on div at bounding box center [21, 724] width 74 height 49
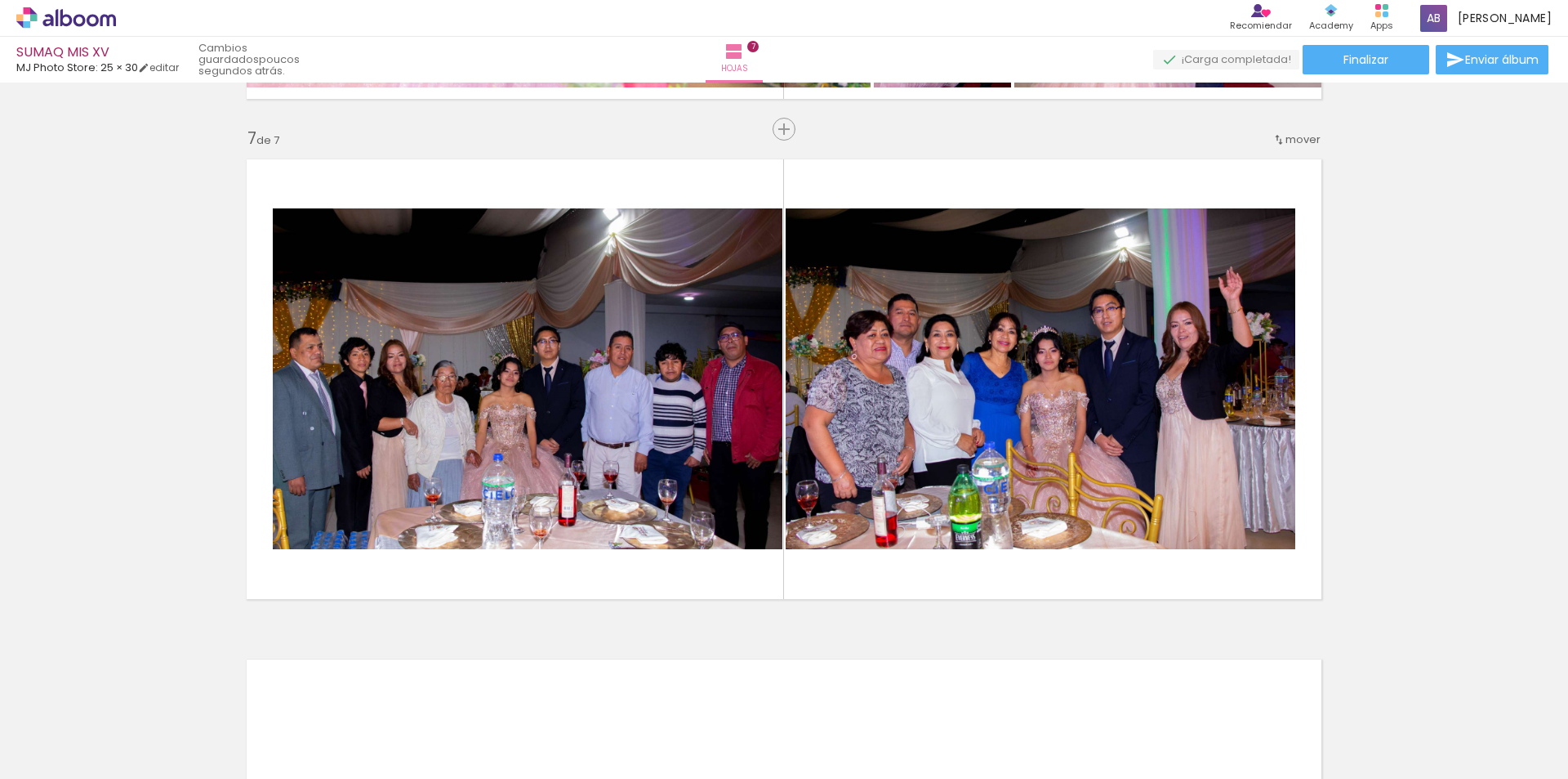
scroll to position [0, 4242]
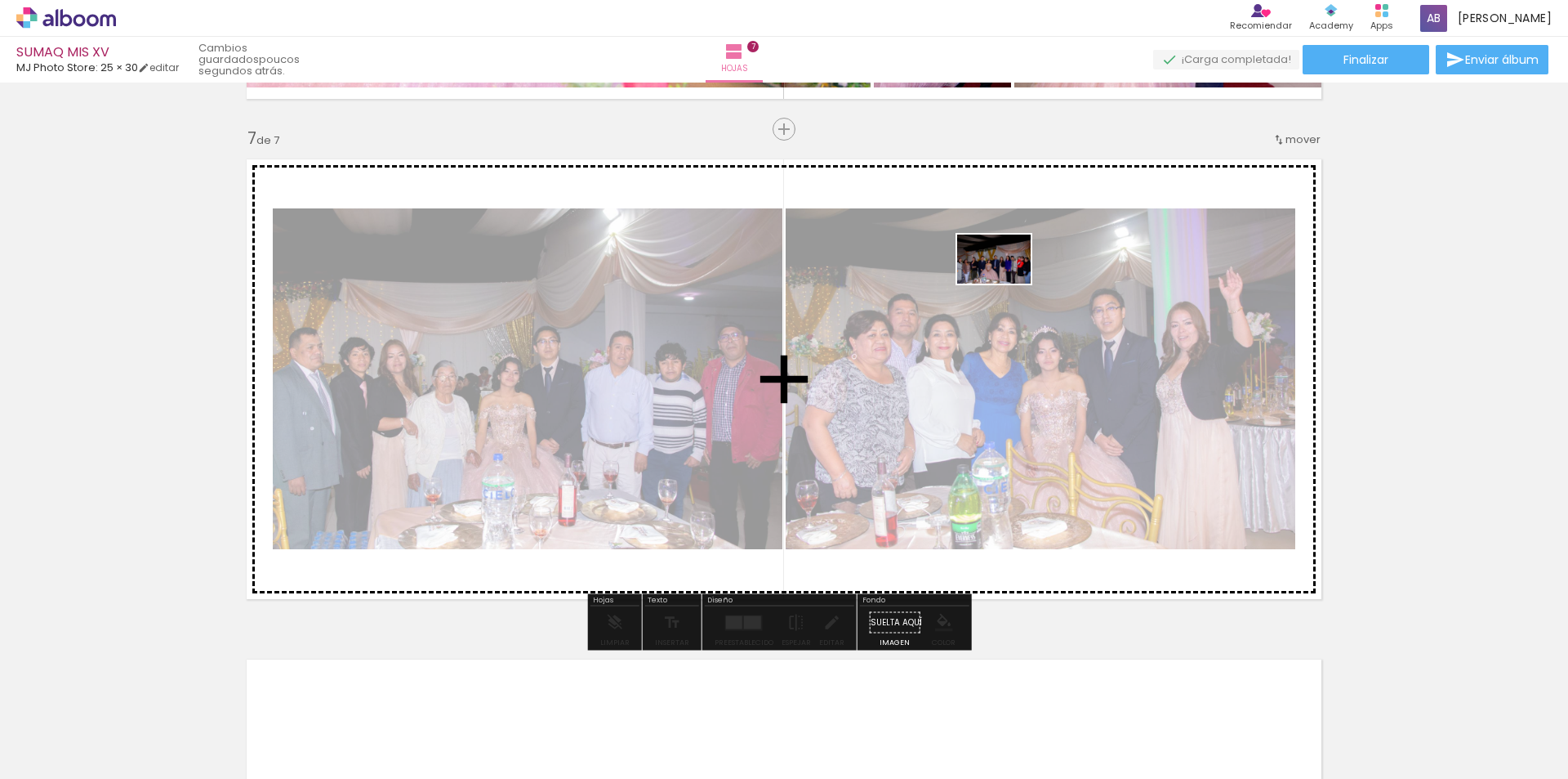
drag, startPoint x: 437, startPoint y: 713, endPoint x: 1006, endPoint y: 283, distance: 713.2
click at [1006, 283] on quentale-workspace at bounding box center [784, 389] width 1568 height 779
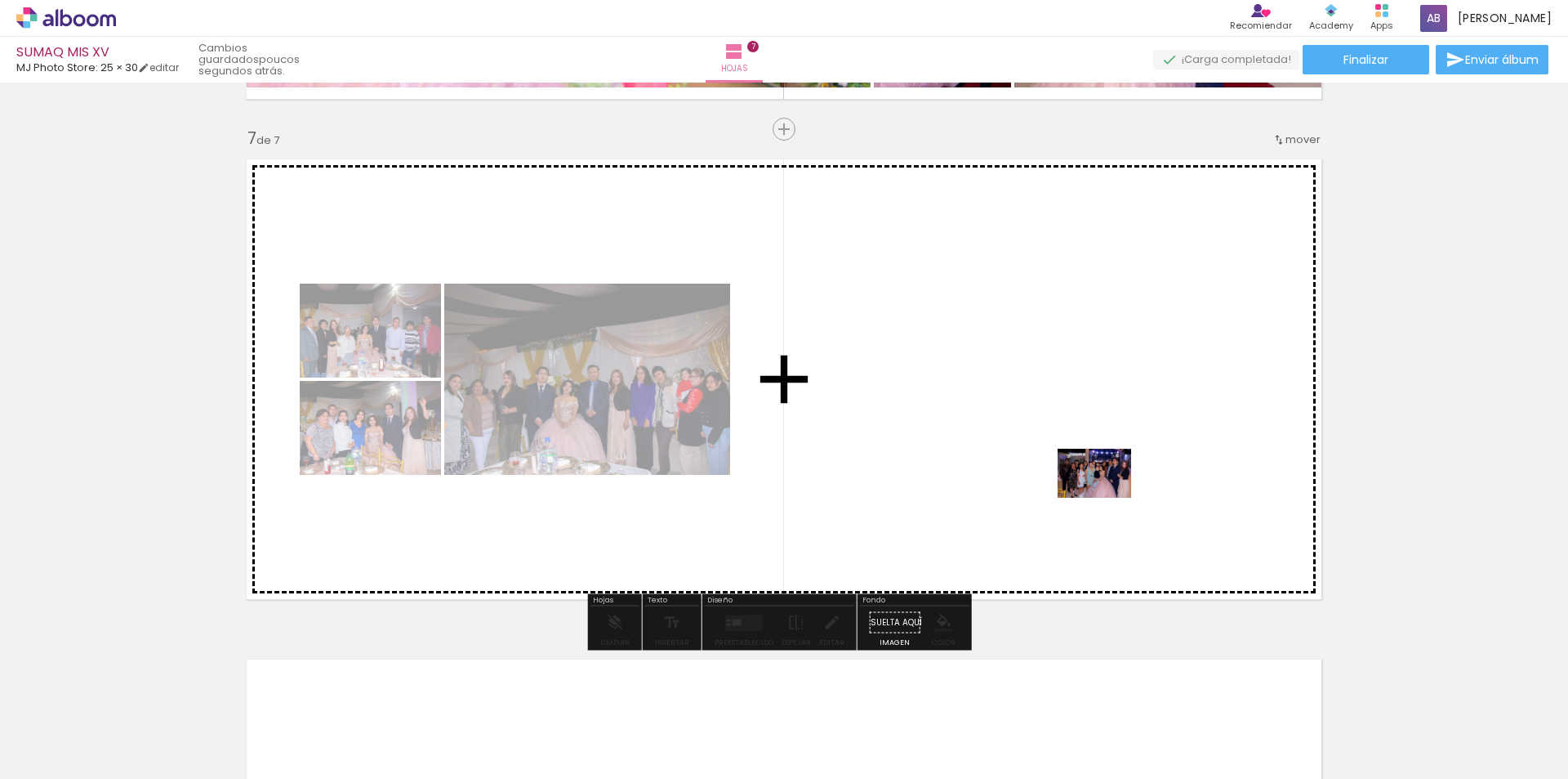
drag, startPoint x: 1415, startPoint y: 739, endPoint x: 1310, endPoint y: 753, distance: 105.9
click at [1090, 463] on quentale-workspace at bounding box center [784, 389] width 1568 height 779
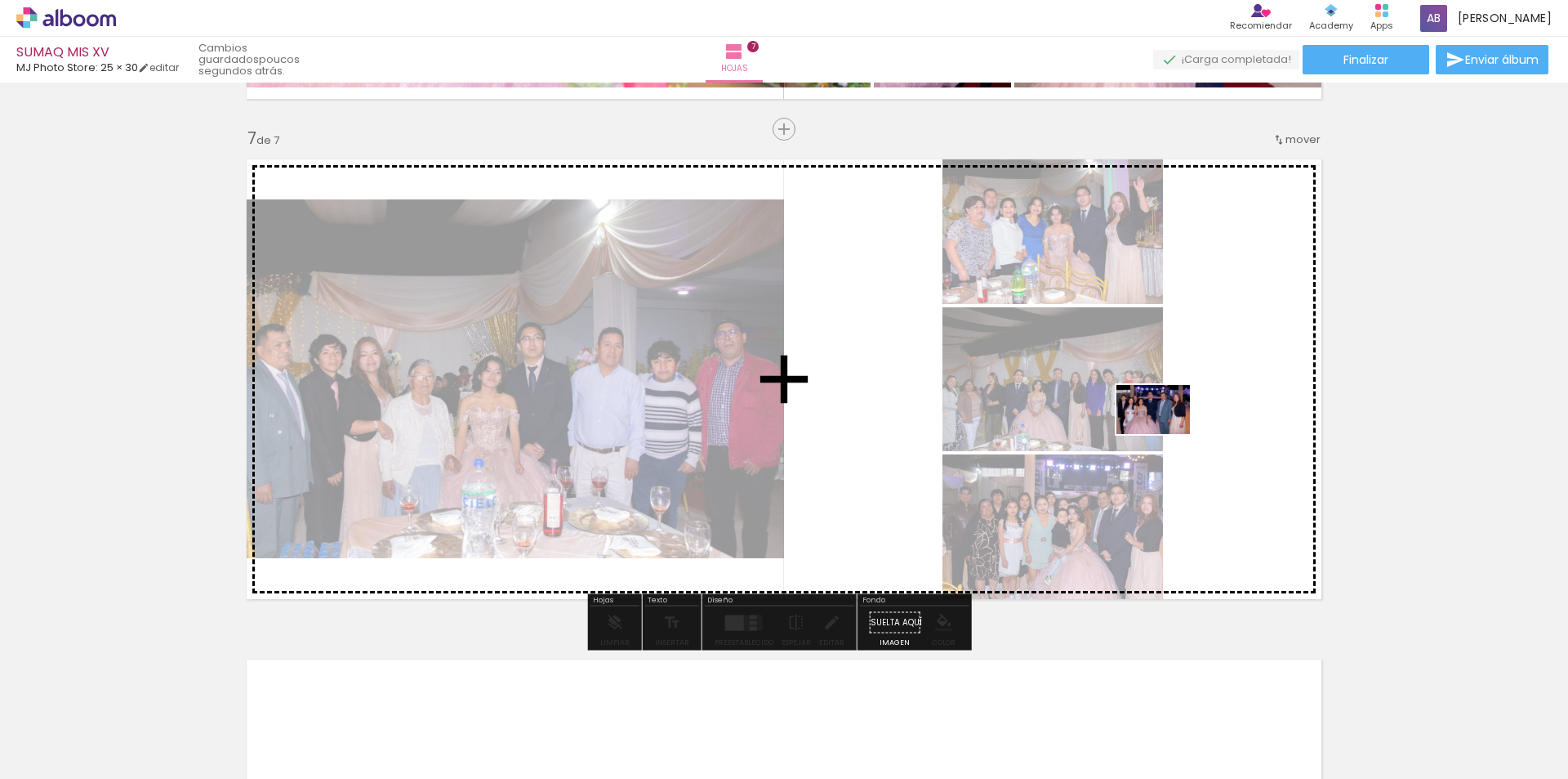
drag, startPoint x: 1330, startPoint y: 732, endPoint x: 1166, endPoint y: 434, distance: 340.1
click at [1166, 434] on quentale-workspace at bounding box center [784, 389] width 1568 height 779
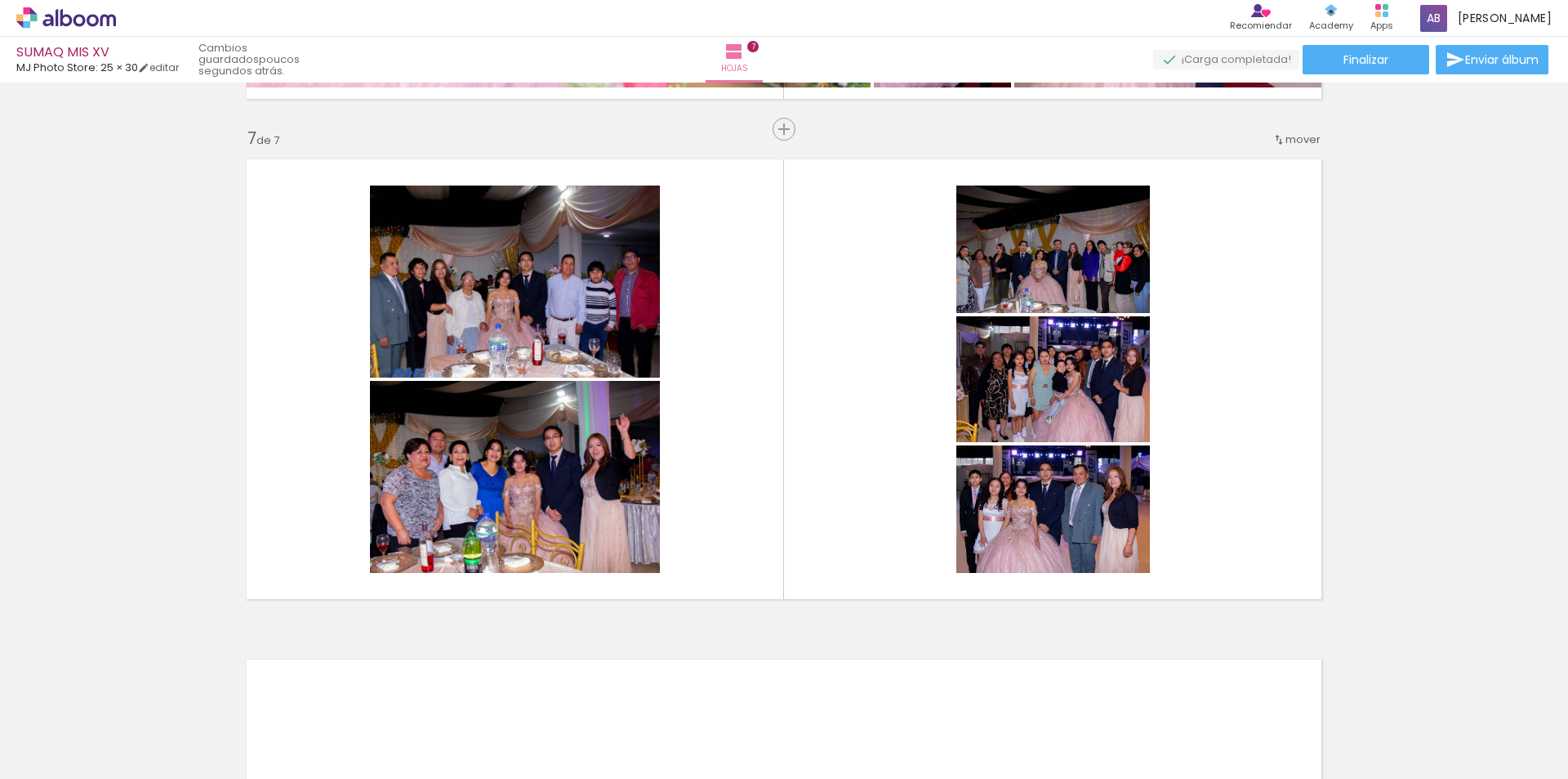
scroll to position [0, 3113]
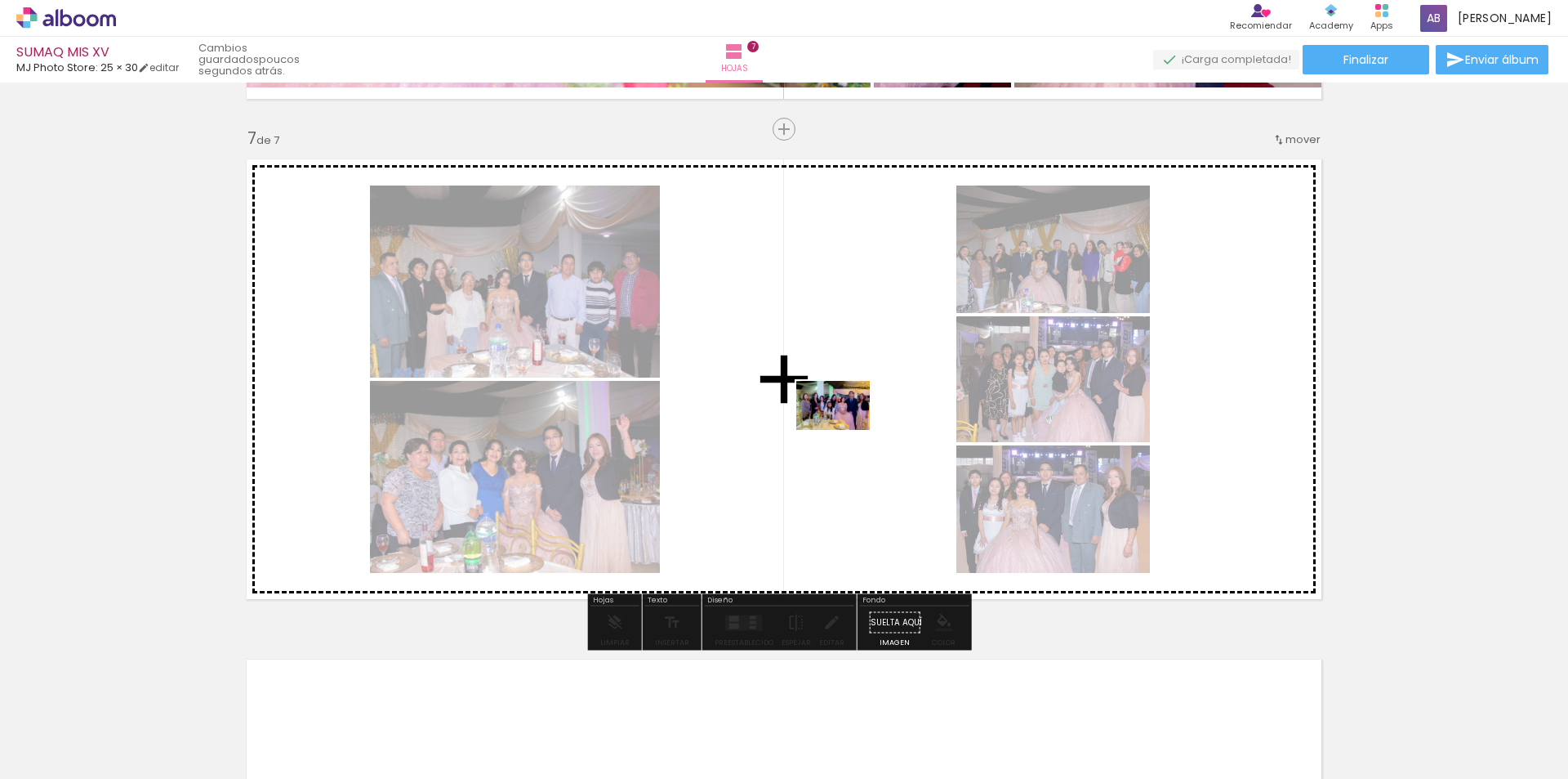
drag, startPoint x: 180, startPoint y: 743, endPoint x: 845, endPoint y: 430, distance: 735.0
click at [845, 430] on quentale-workspace at bounding box center [784, 389] width 1568 height 779
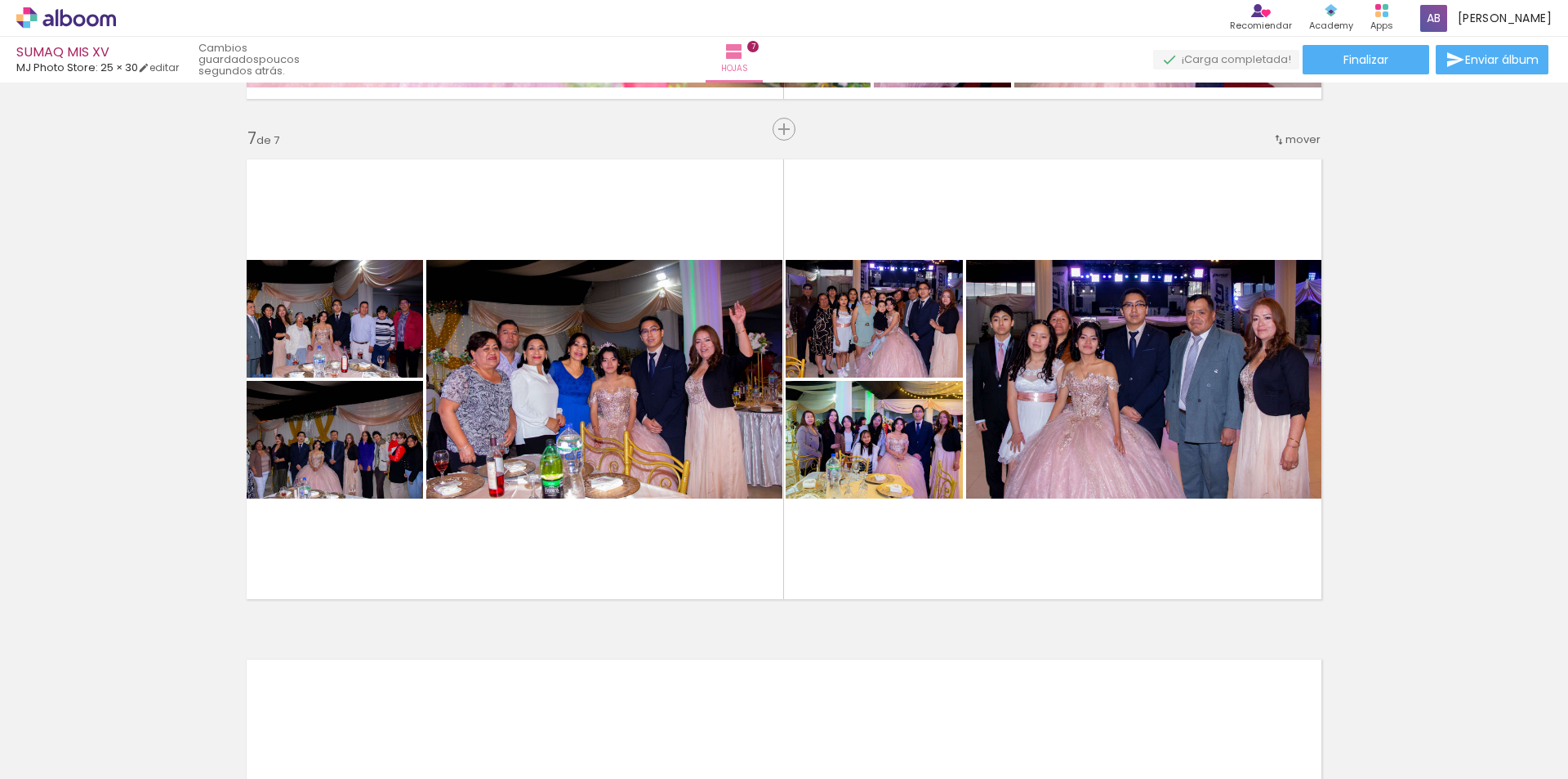
scroll to position [0, 4242]
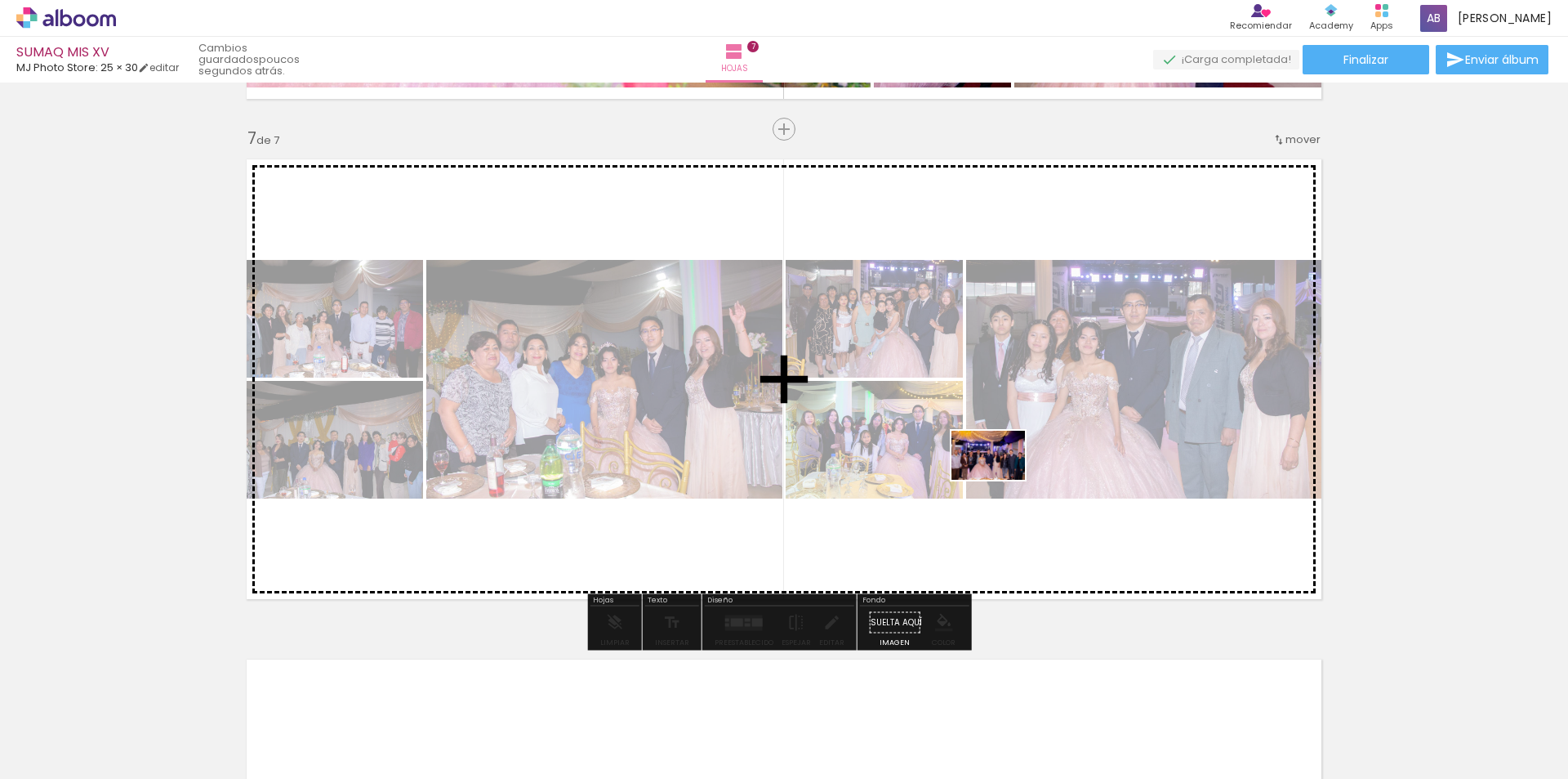
drag, startPoint x: 1119, startPoint y: 656, endPoint x: 1000, endPoint y: 480, distance: 212.5
click at [1000, 480] on quentale-workspace at bounding box center [784, 389] width 1568 height 779
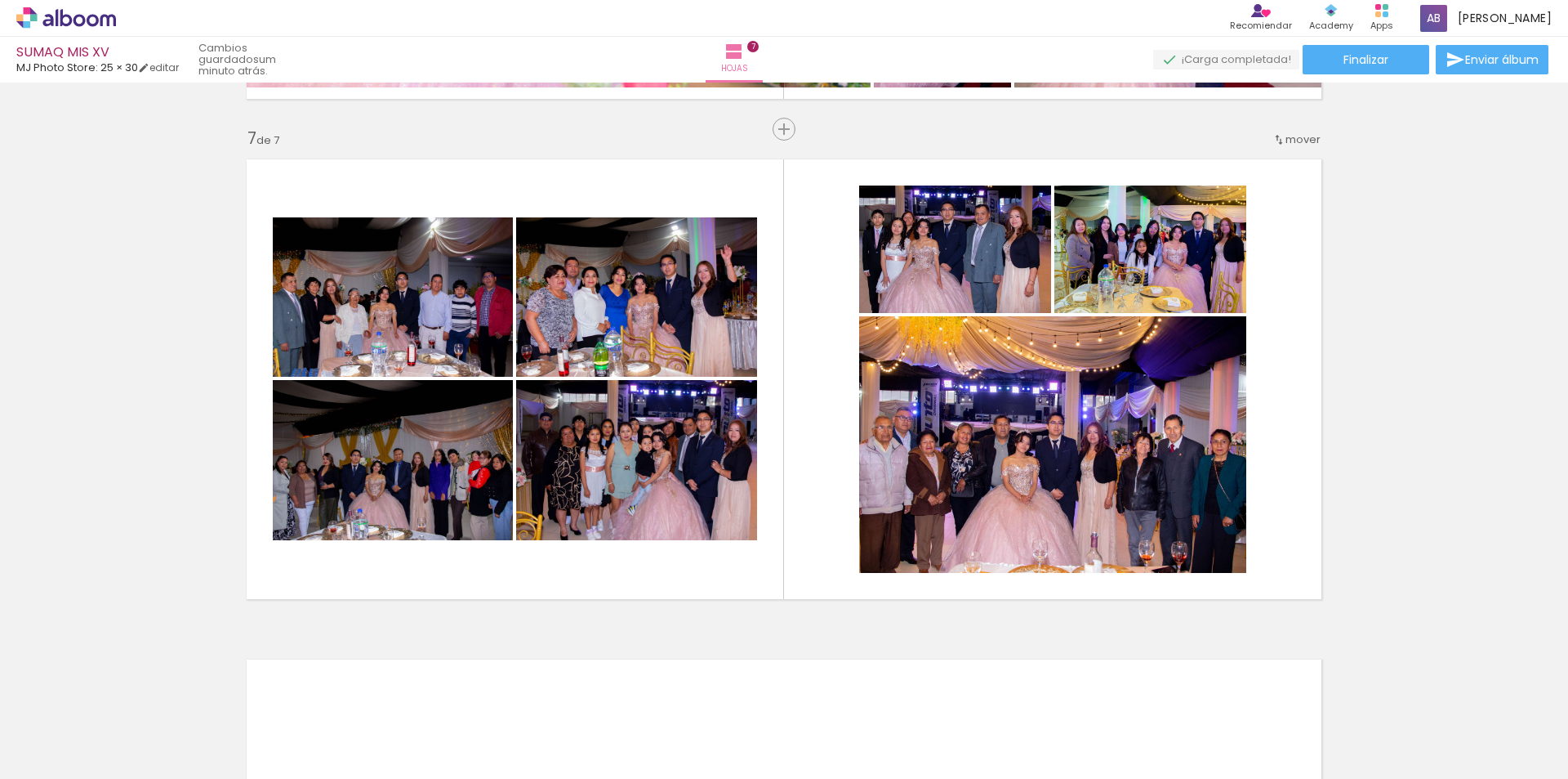
scroll to position [0, 4242]
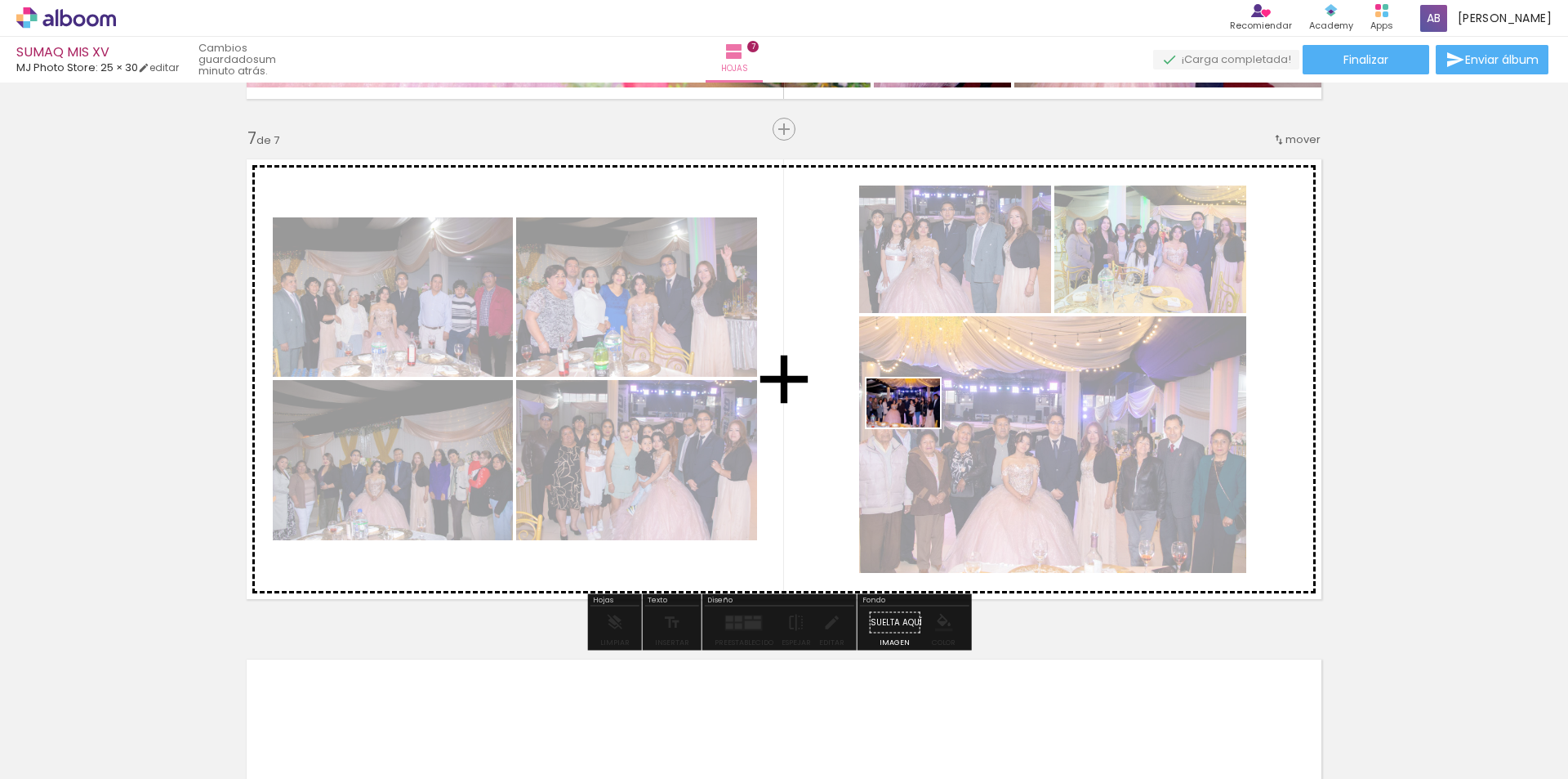
drag, startPoint x: 1244, startPoint y: 745, endPoint x: 916, endPoint y: 427, distance: 456.8
click at [916, 427] on quentale-workspace at bounding box center [784, 389] width 1568 height 779
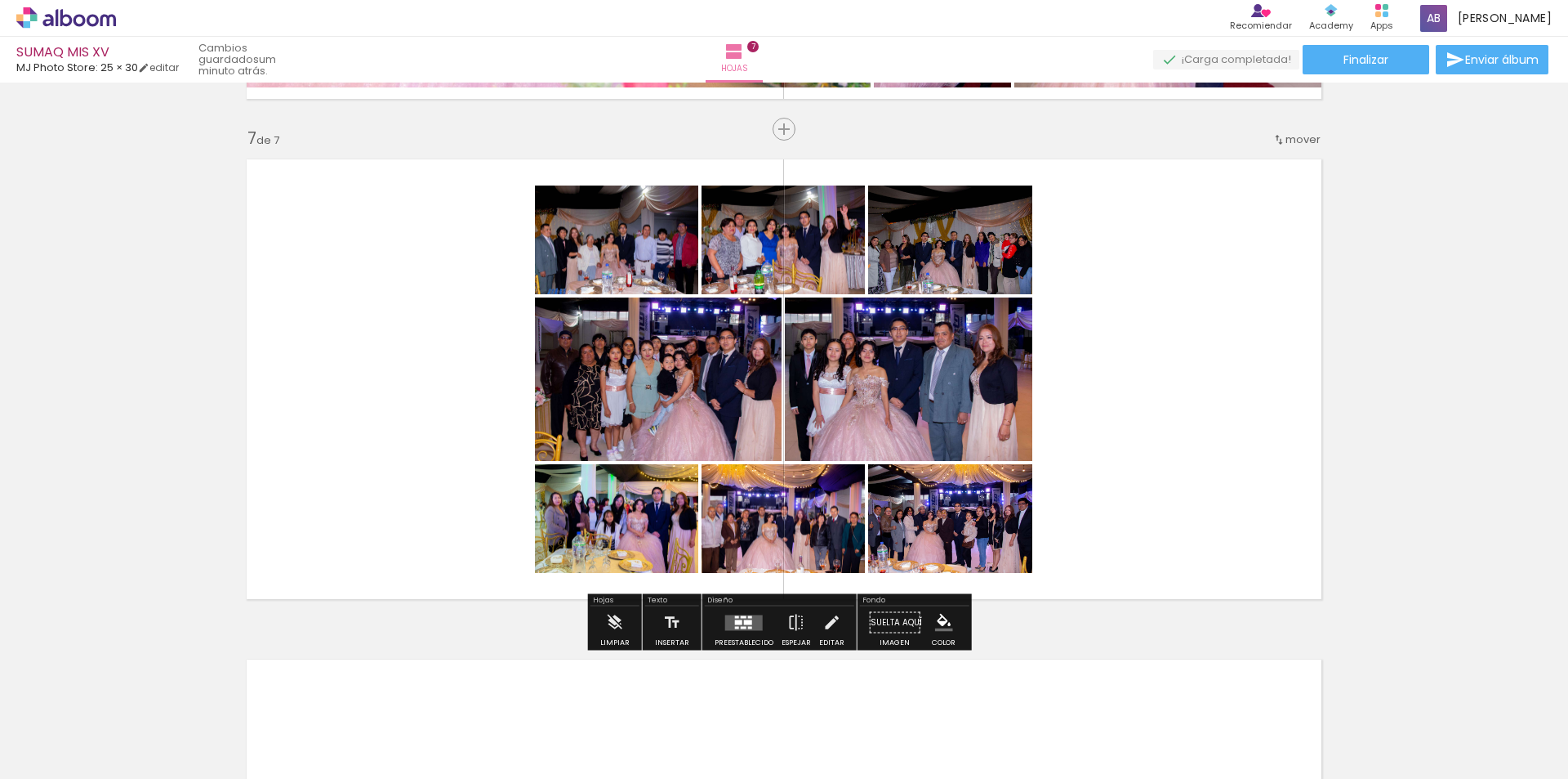
scroll to position [0, 4242]
click at [735, 627] on div at bounding box center [737, 627] width 4 height 3
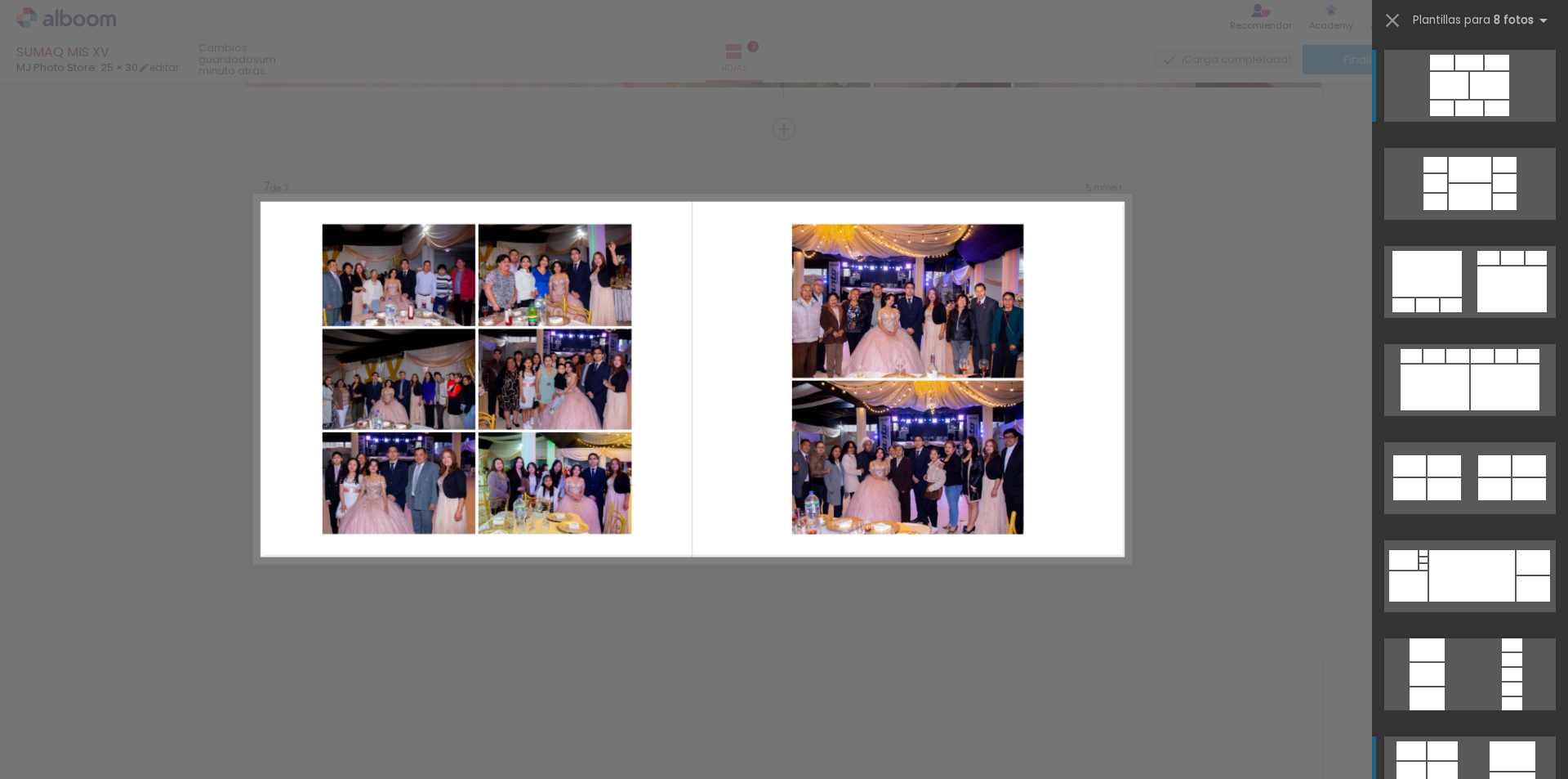
click at [1436, 192] on div at bounding box center [1435, 183] width 24 height 18
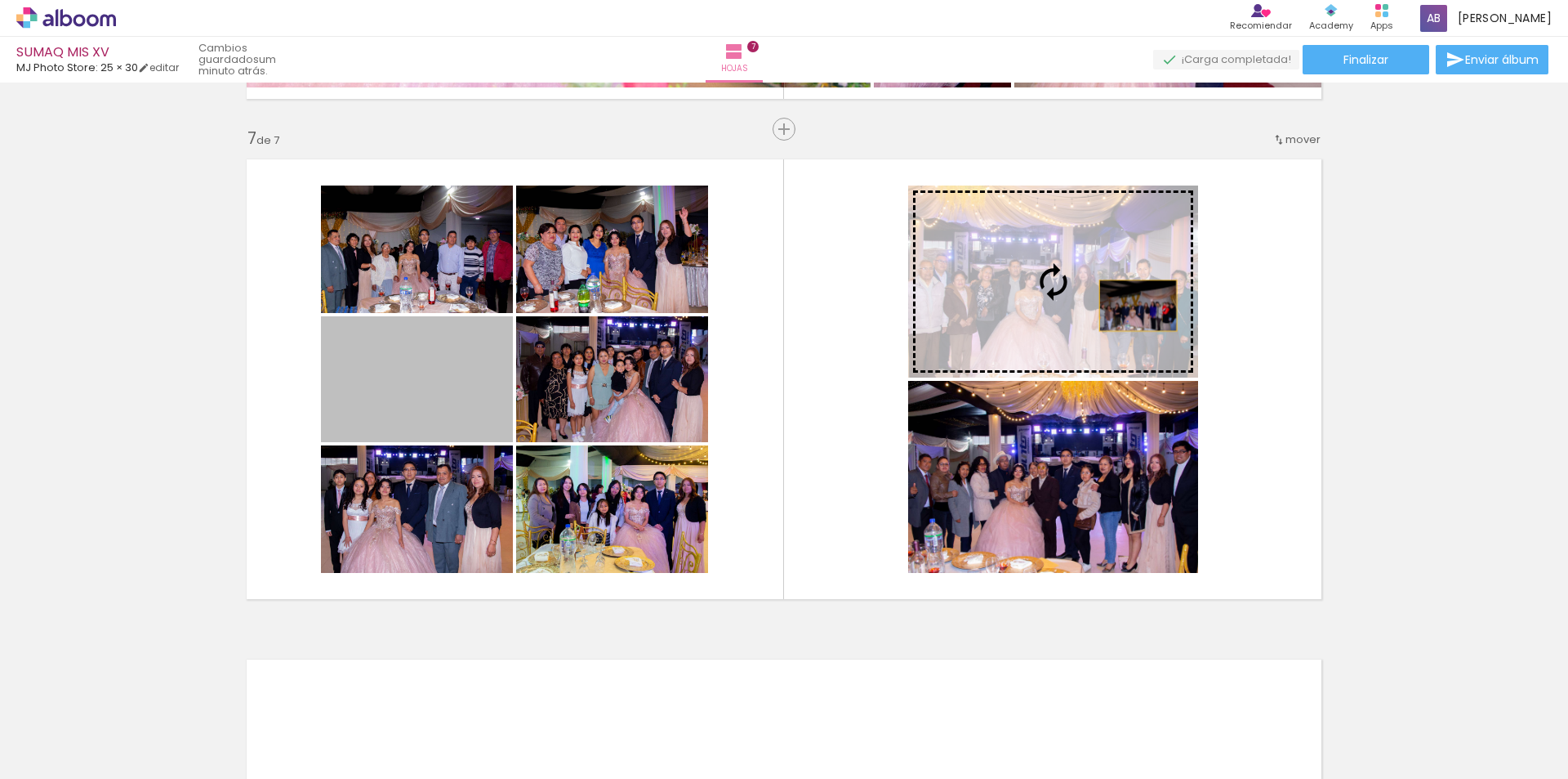
drag, startPoint x: 583, startPoint y: 384, endPoint x: 1068, endPoint y: 303, distance: 491.7
click at [0, 0] on slot at bounding box center [0, 0] width 0 height 0
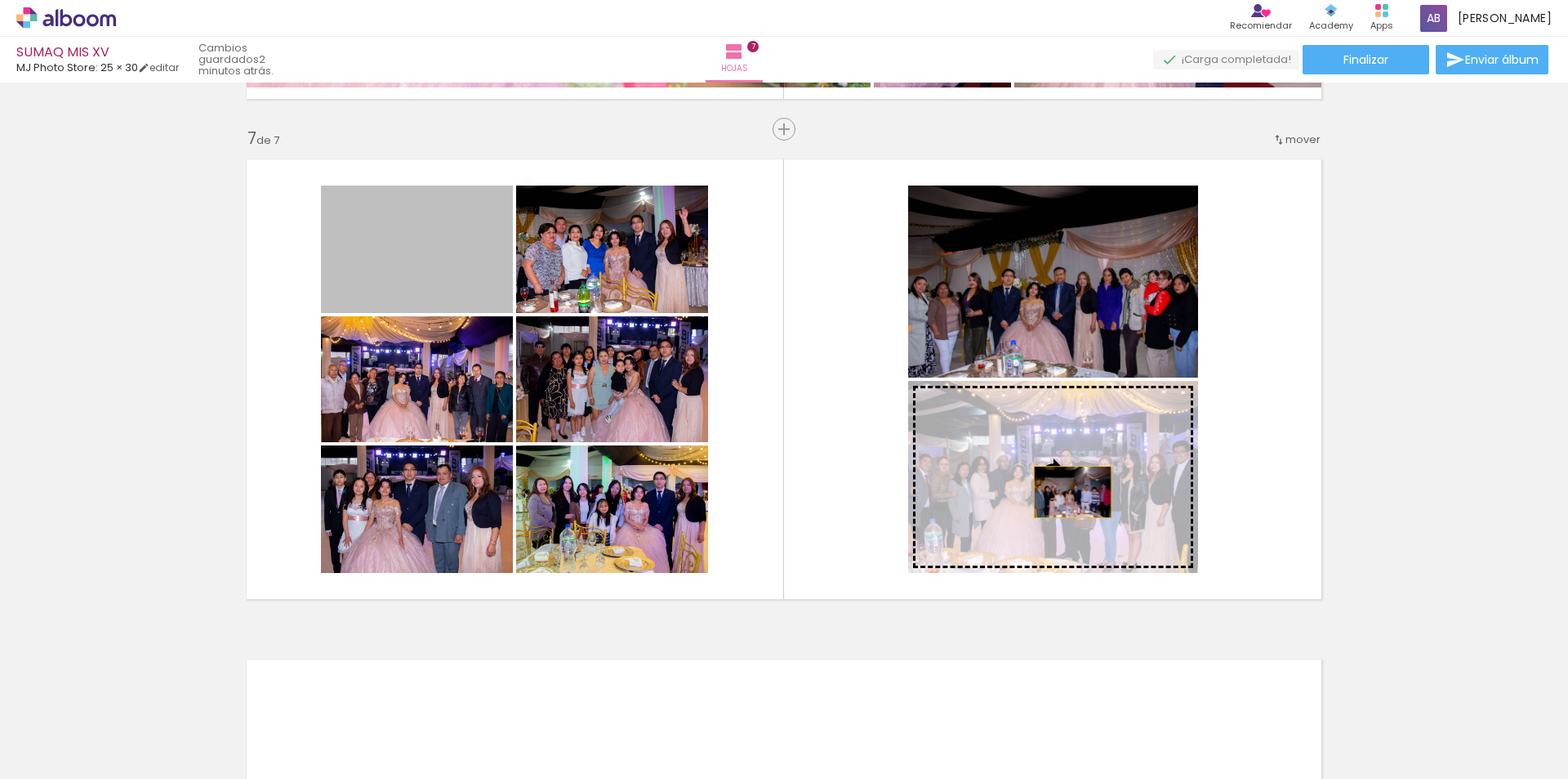
drag, startPoint x: 606, startPoint y: 371, endPoint x: 1066, endPoint y: 491, distance: 475.4
click at [0, 0] on slot at bounding box center [0, 0] width 0 height 0
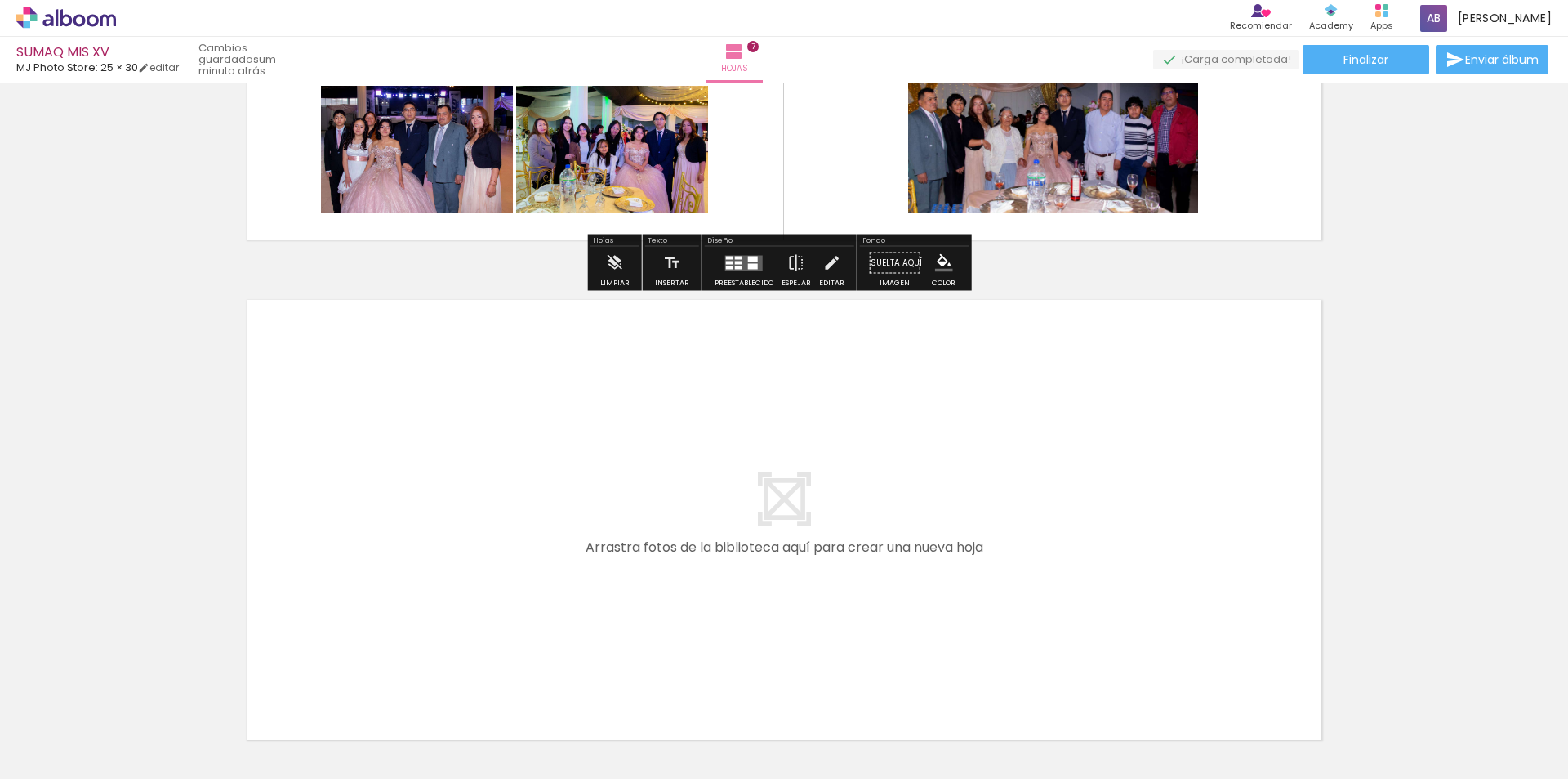
scroll to position [2980, 0]
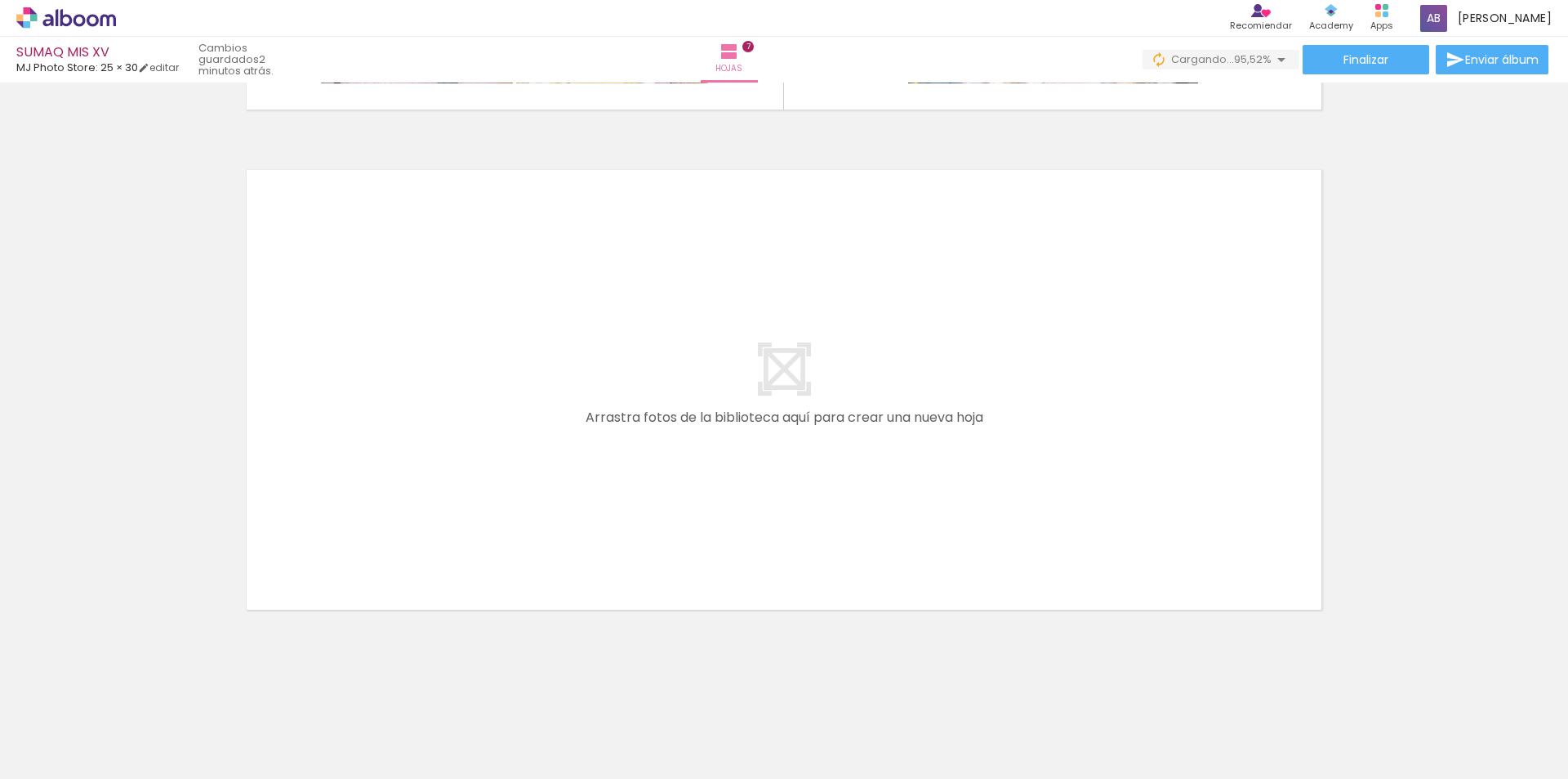
scroll to position [0, 4699]
drag, startPoint x: 1501, startPoint y: 755, endPoint x: 1483, endPoint y: 755, distance: 18.0
click at [1234, 755] on div at bounding box center [1209, 724] width 49 height 74
click at [1143, 753] on div at bounding box center [1118, 723] width 54 height 80
drag, startPoint x: 1417, startPoint y: 746, endPoint x: 1389, endPoint y: 751, distance: 28.4
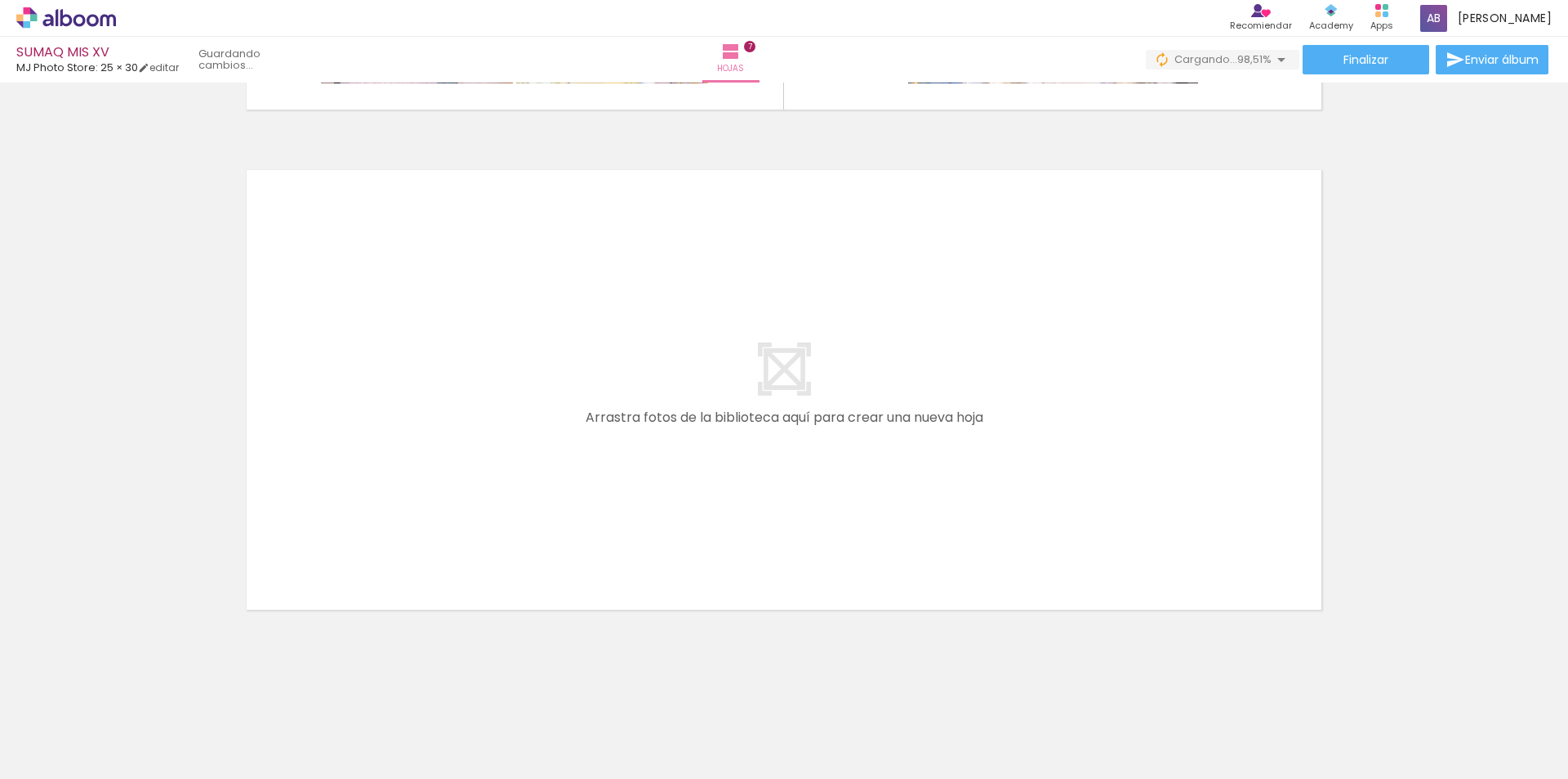
click at [1234, 747] on div at bounding box center [1209, 724] width 49 height 74
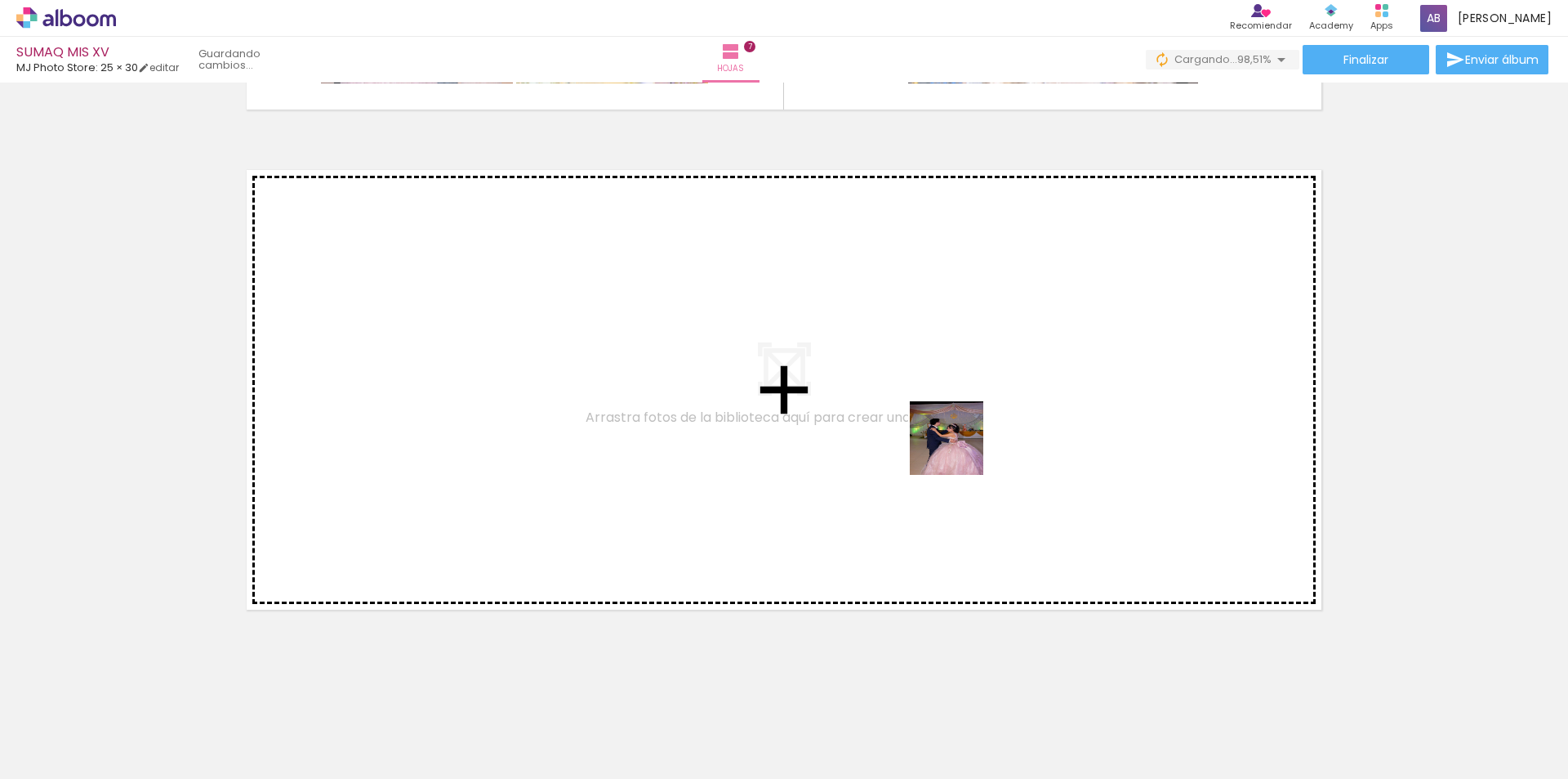
drag, startPoint x: 1144, startPoint y: 743, endPoint x: 1197, endPoint y: 655, distance: 102.7
click at [843, 362] on quentale-workspace at bounding box center [784, 389] width 1568 height 779
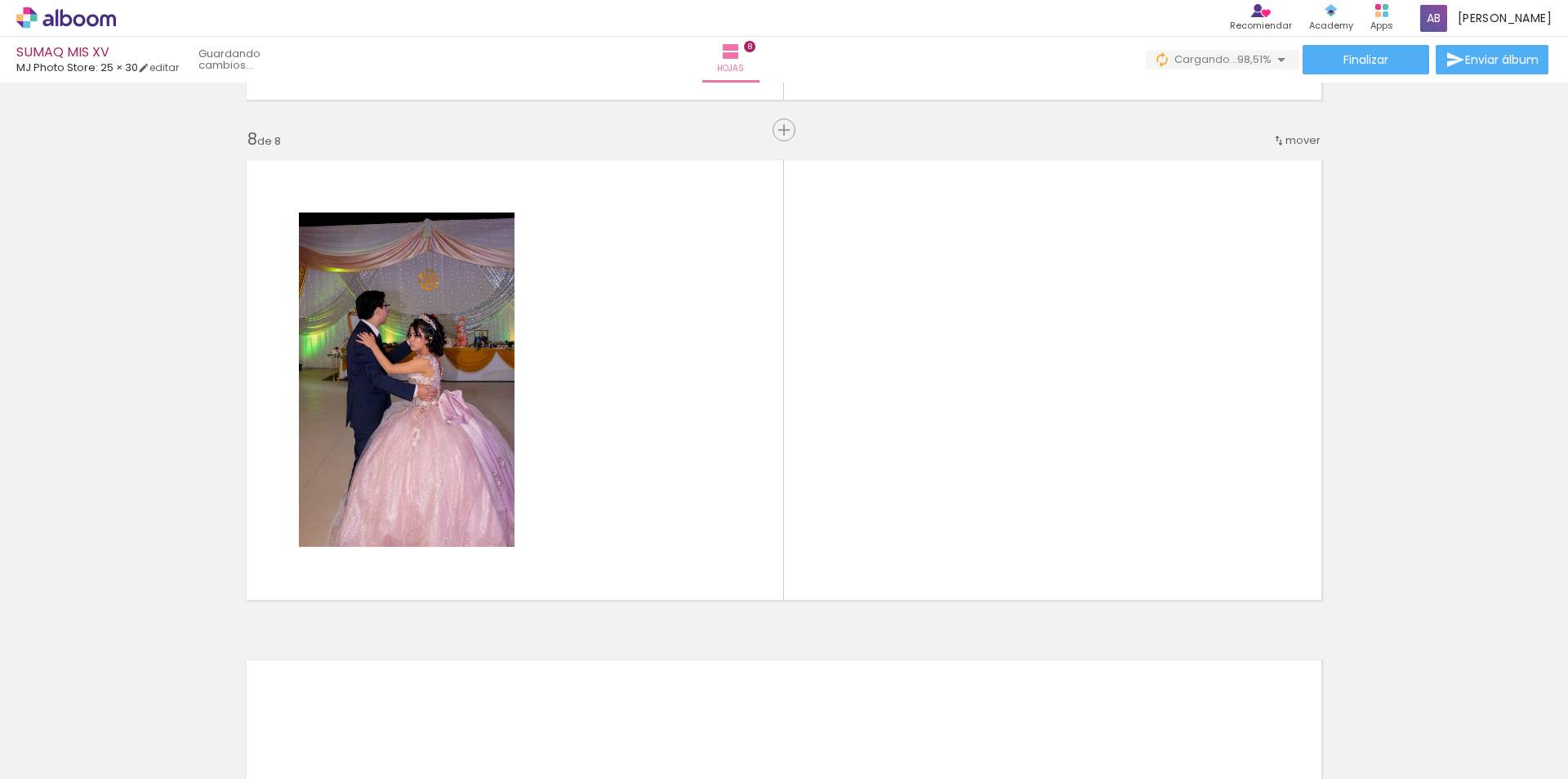
scroll to position [3480, 0]
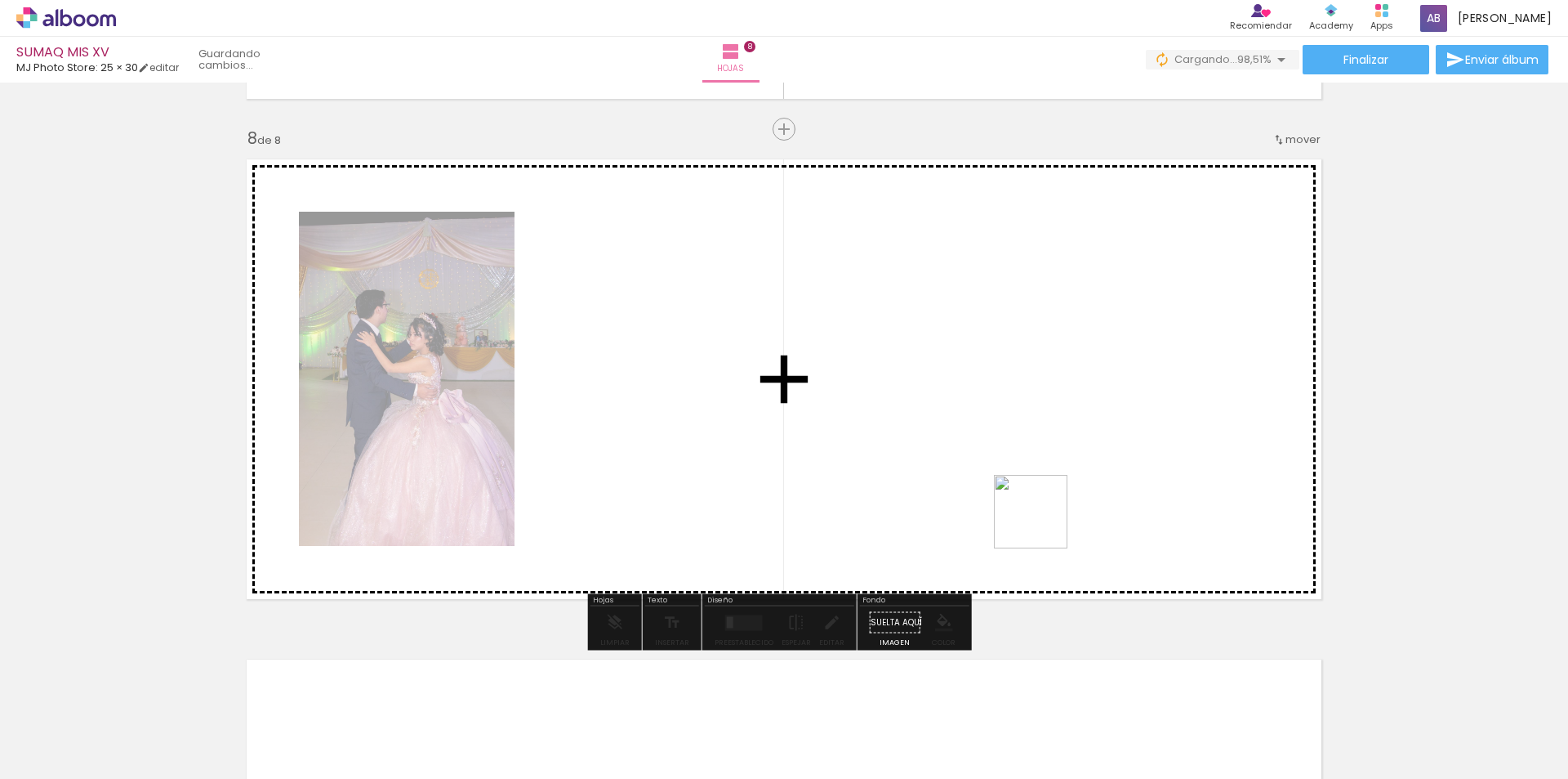
drag, startPoint x: 1233, startPoint y: 724, endPoint x: 1255, endPoint y: 718, distance: 22.8
click at [949, 343] on quentale-workspace at bounding box center [784, 389] width 1568 height 779
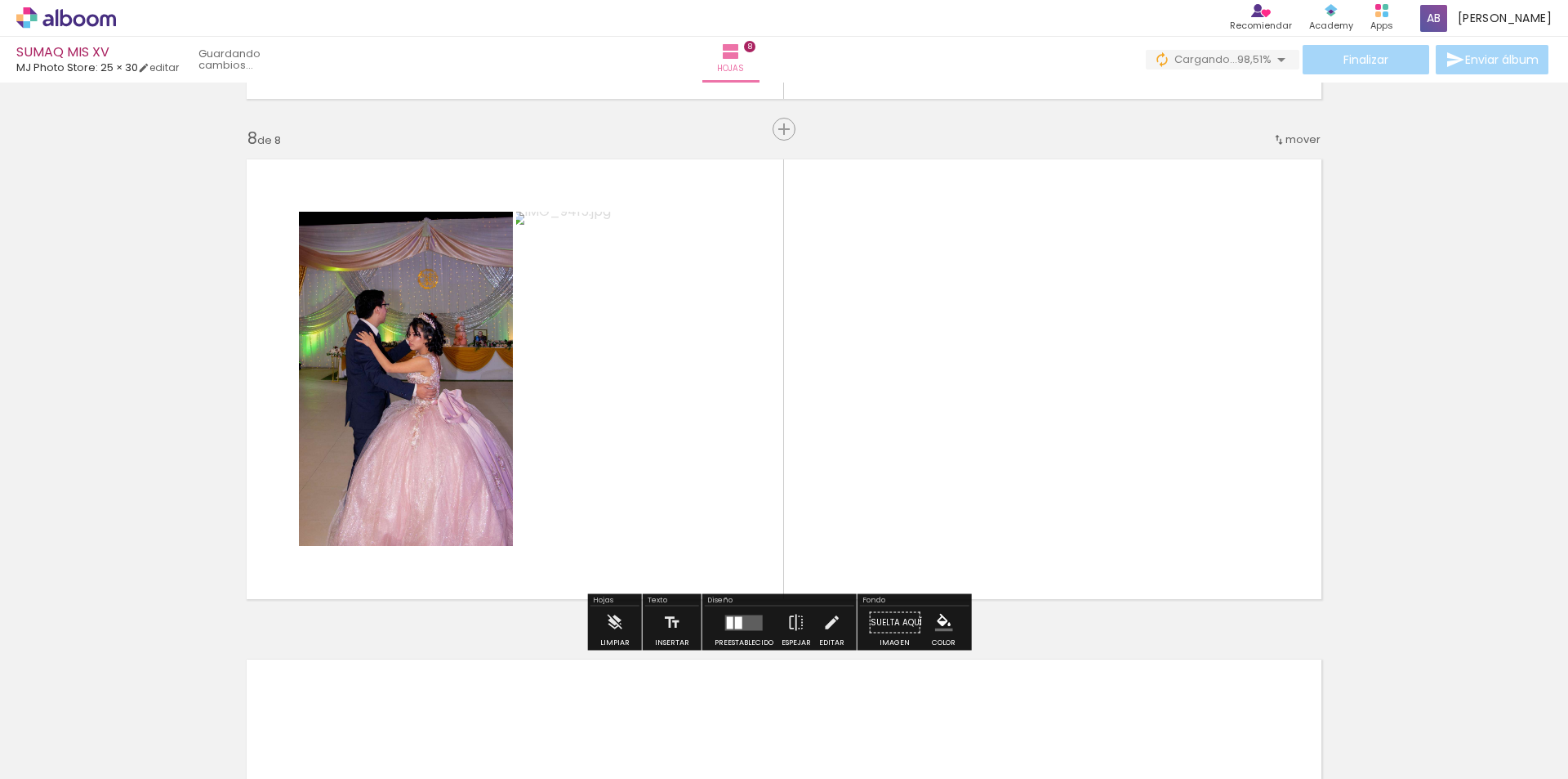
drag, startPoint x: 1331, startPoint y: 740, endPoint x: 1374, endPoint y: 651, distance: 98.8
click at [1102, 410] on quentale-workspace at bounding box center [784, 389] width 1568 height 779
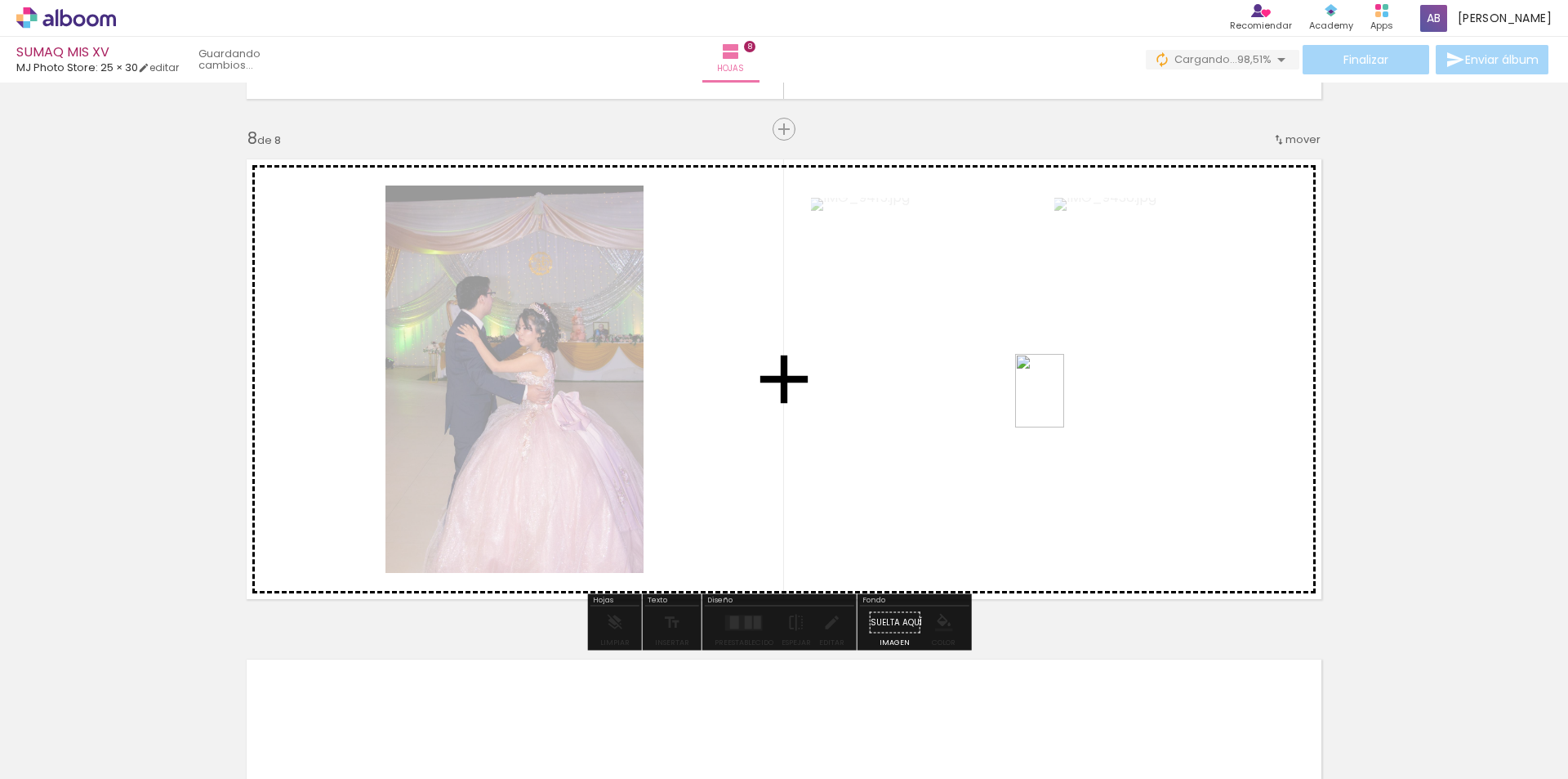
drag, startPoint x: 1419, startPoint y: 731, endPoint x: 1065, endPoint y: 417, distance: 473.2
click at [1044, 380] on quentale-workspace at bounding box center [784, 389] width 1568 height 779
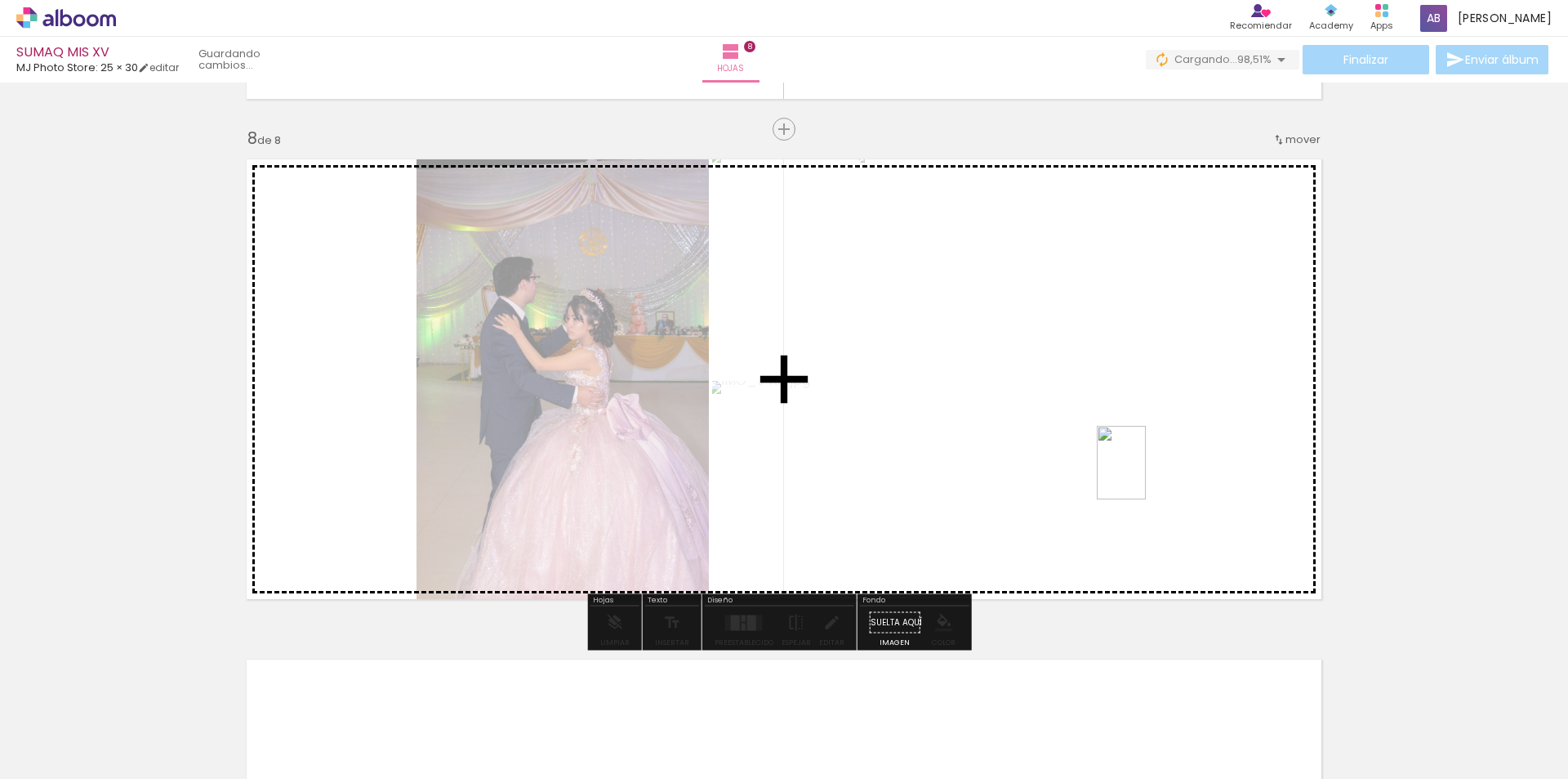
drag, startPoint x: 1344, startPoint y: 611, endPoint x: 1146, endPoint y: 474, distance: 240.8
click at [1146, 474] on quentale-workspace at bounding box center [784, 389] width 1568 height 779
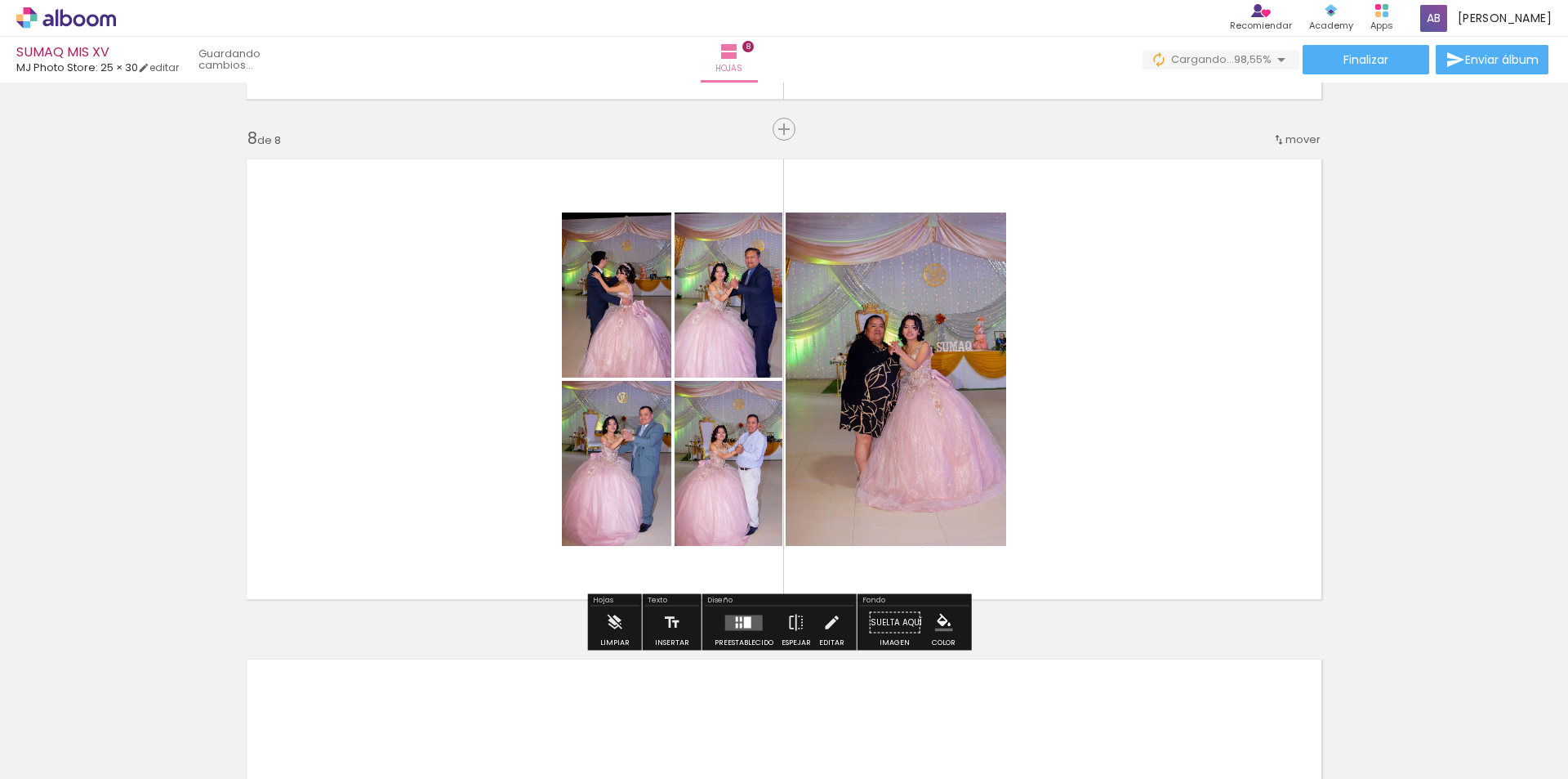
scroll to position [0, 4883]
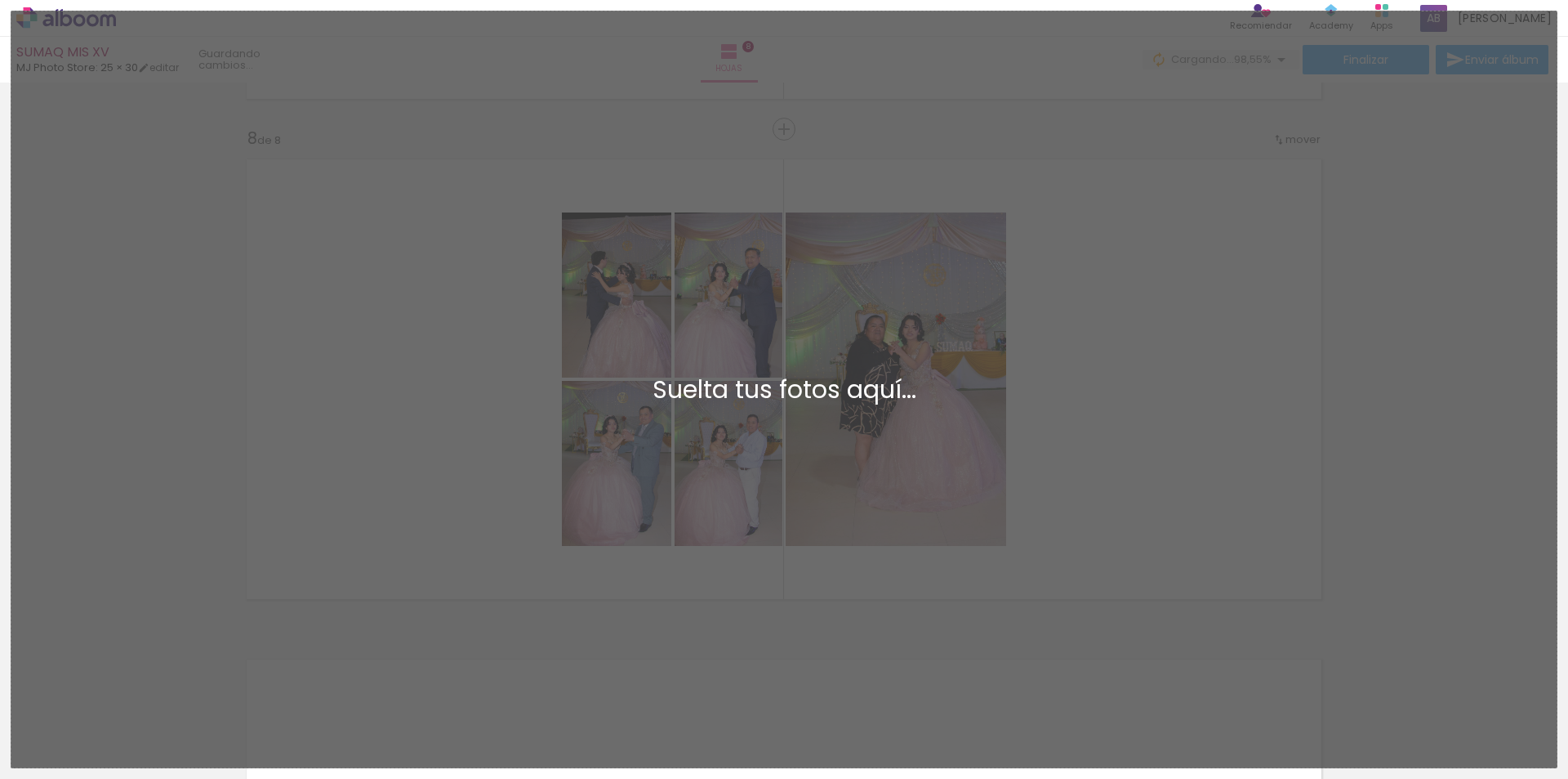
scroll to position [0, 4883]
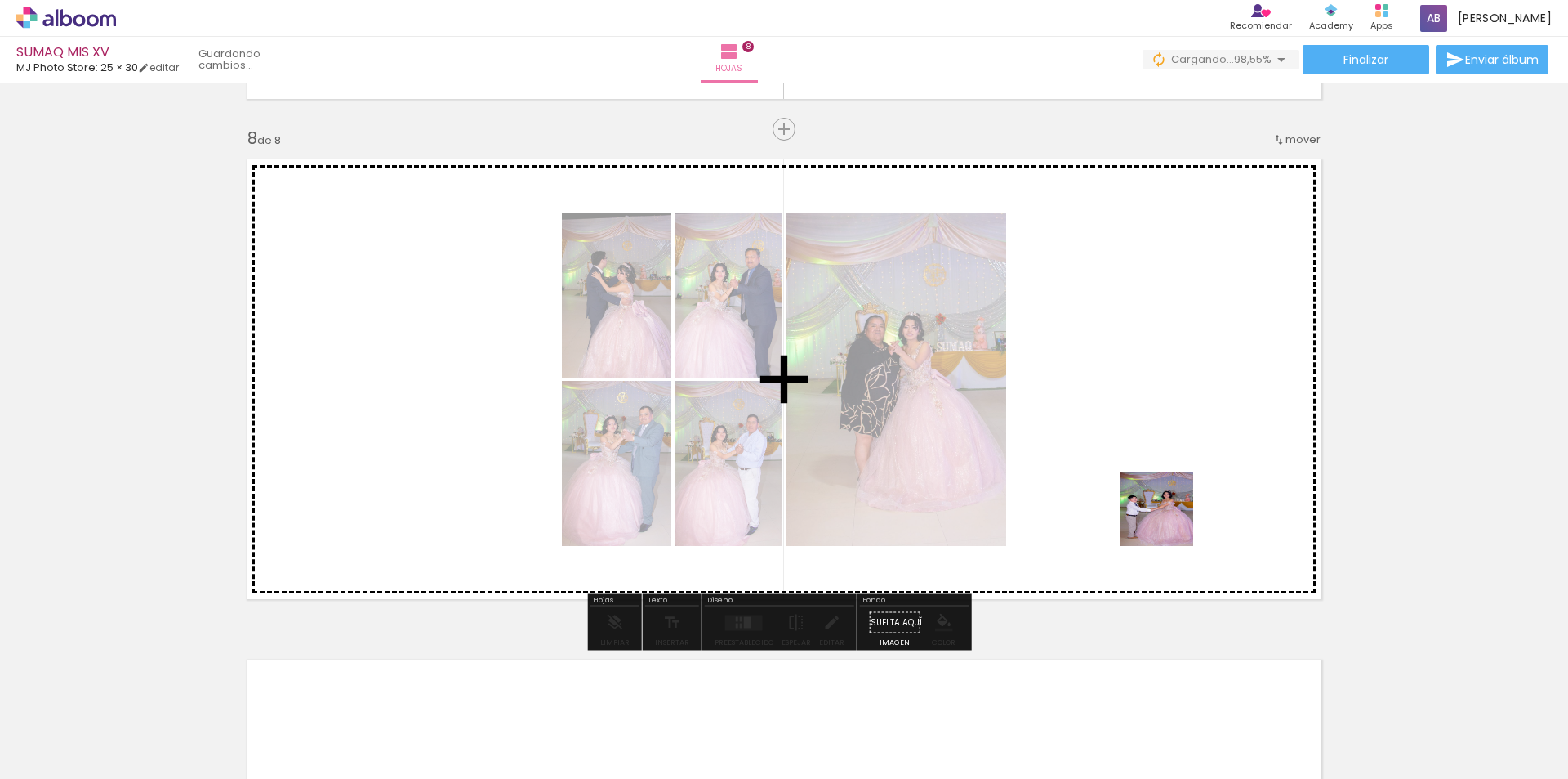
drag, startPoint x: 1511, startPoint y: 749, endPoint x: 1417, endPoint y: 717, distance: 99.3
click at [1084, 451] on quentale-workspace at bounding box center [784, 389] width 1568 height 779
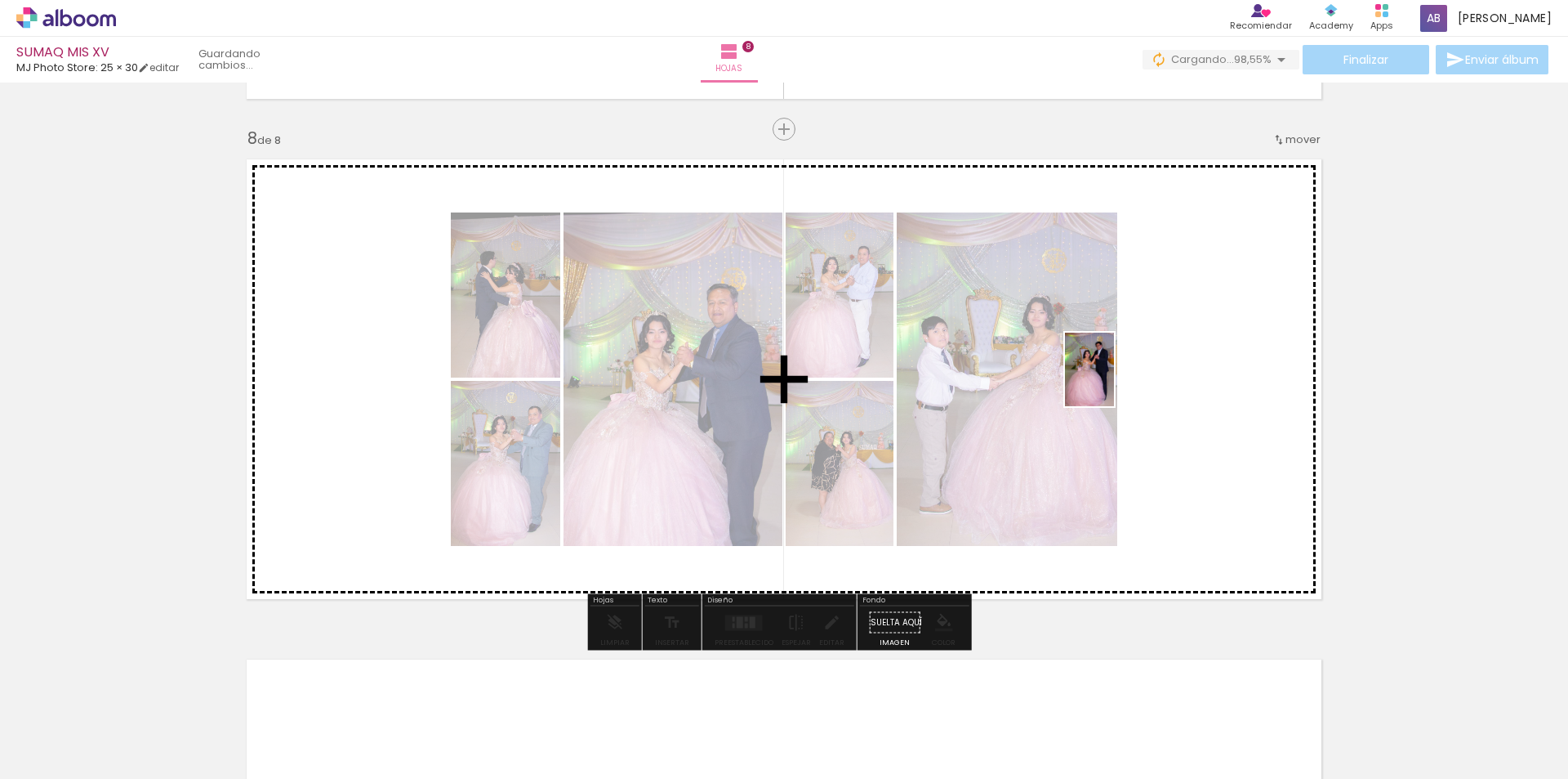
drag, startPoint x: 1426, startPoint y: 731, endPoint x: 1114, endPoint y: 381, distance: 468.9
click at [1114, 381] on quentale-workspace at bounding box center [784, 389] width 1568 height 779
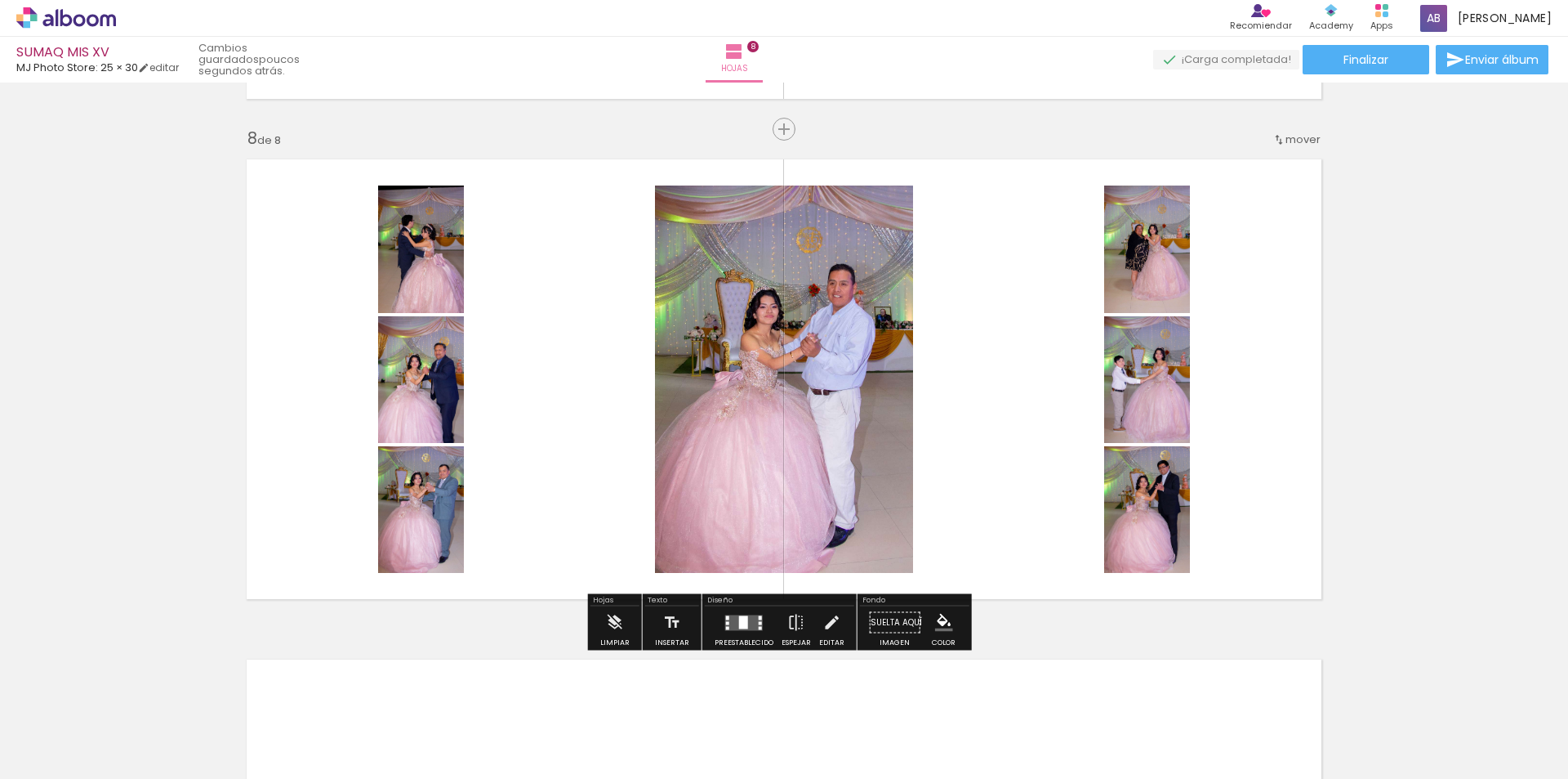
click at [744, 622] on div at bounding box center [743, 622] width 9 height 13
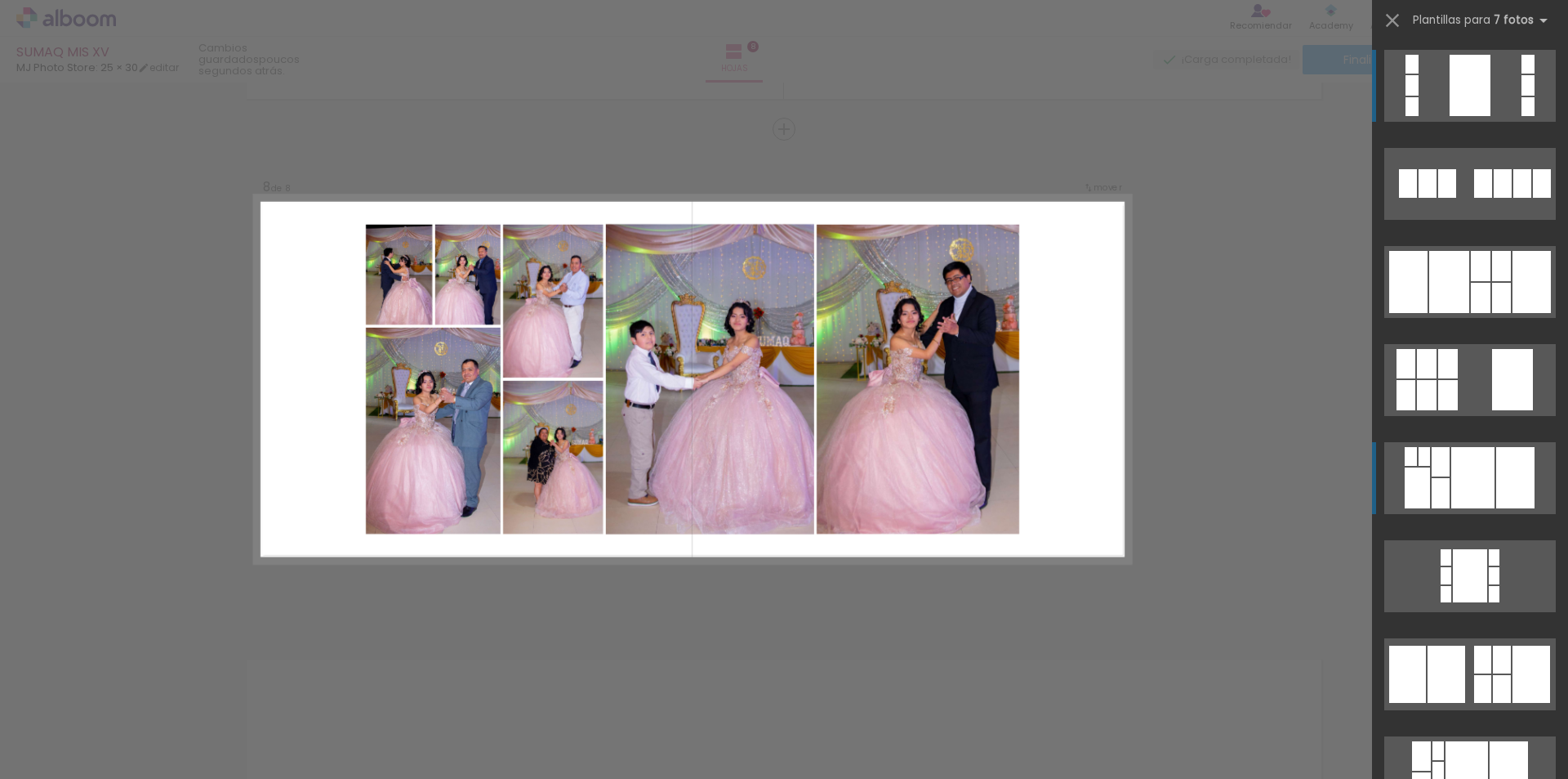
click at [1479, 477] on div at bounding box center [1473, 477] width 44 height 62
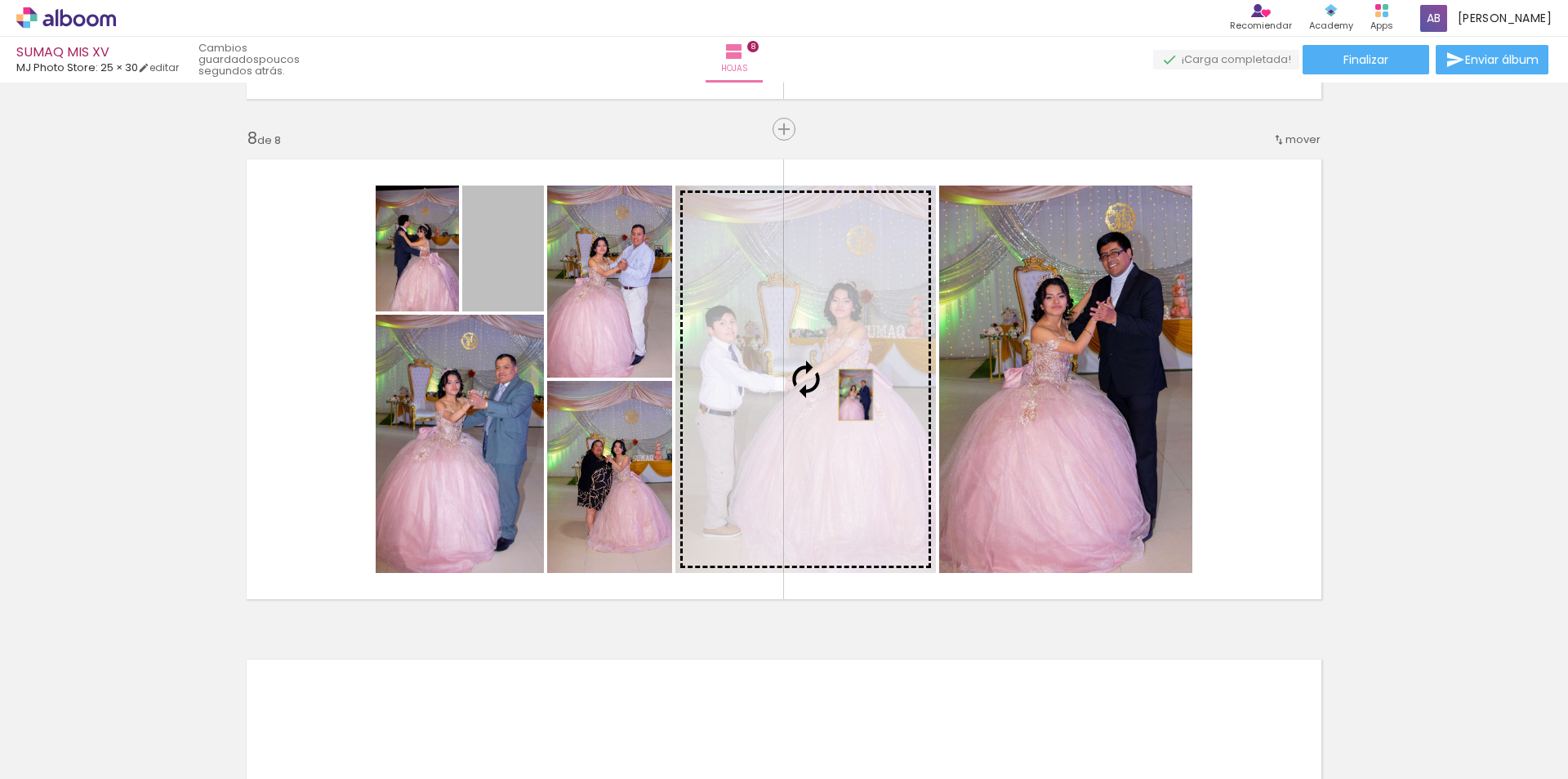
drag, startPoint x: 490, startPoint y: 283, endPoint x: 850, endPoint y: 395, distance: 377.0
click at [0, 0] on slot at bounding box center [0, 0] width 0 height 0
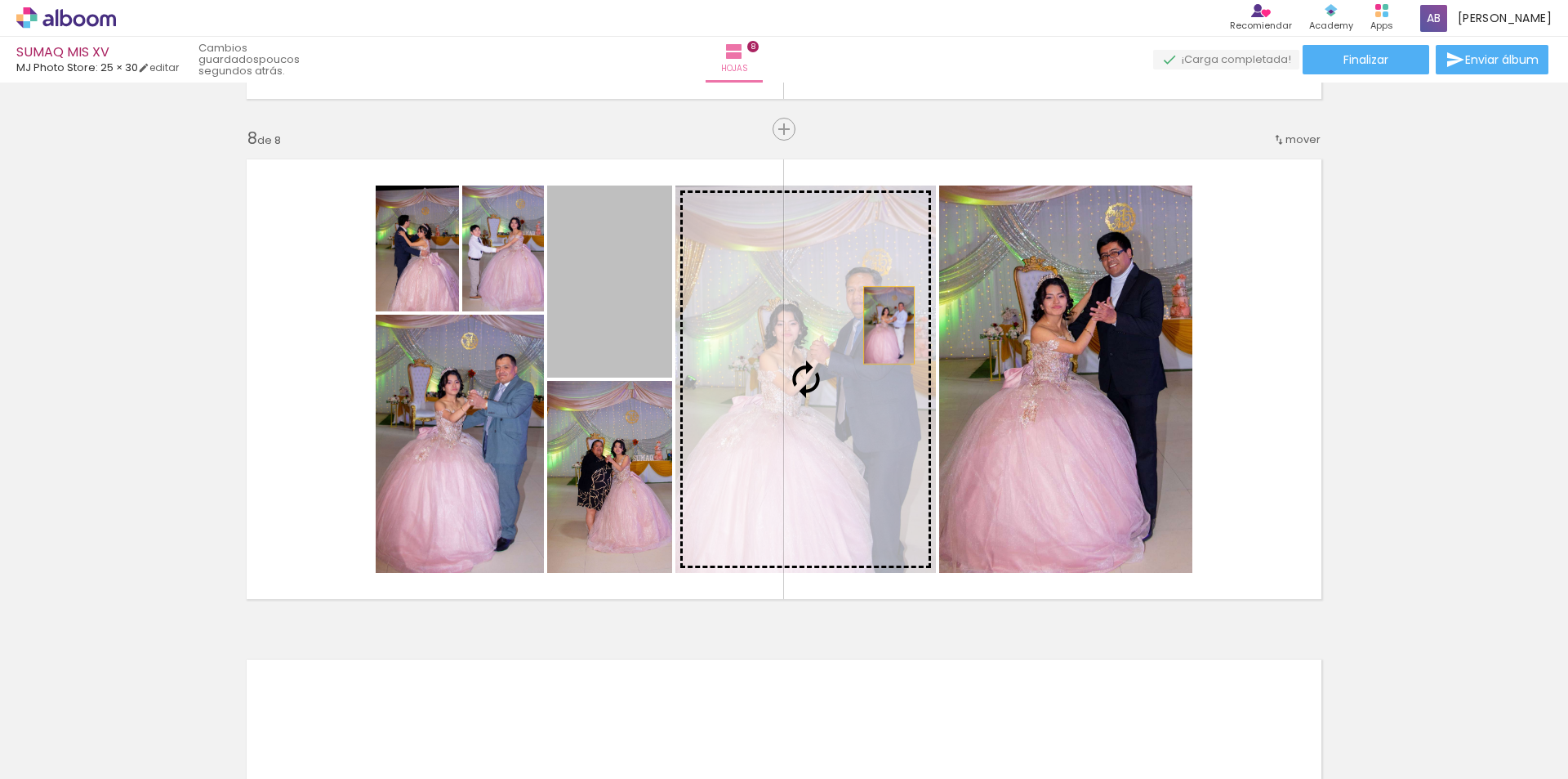
drag, startPoint x: 883, startPoint y: 326, endPoint x: 1041, endPoint y: 363, distance: 162.3
click at [0, 0] on slot at bounding box center [0, 0] width 0 height 0
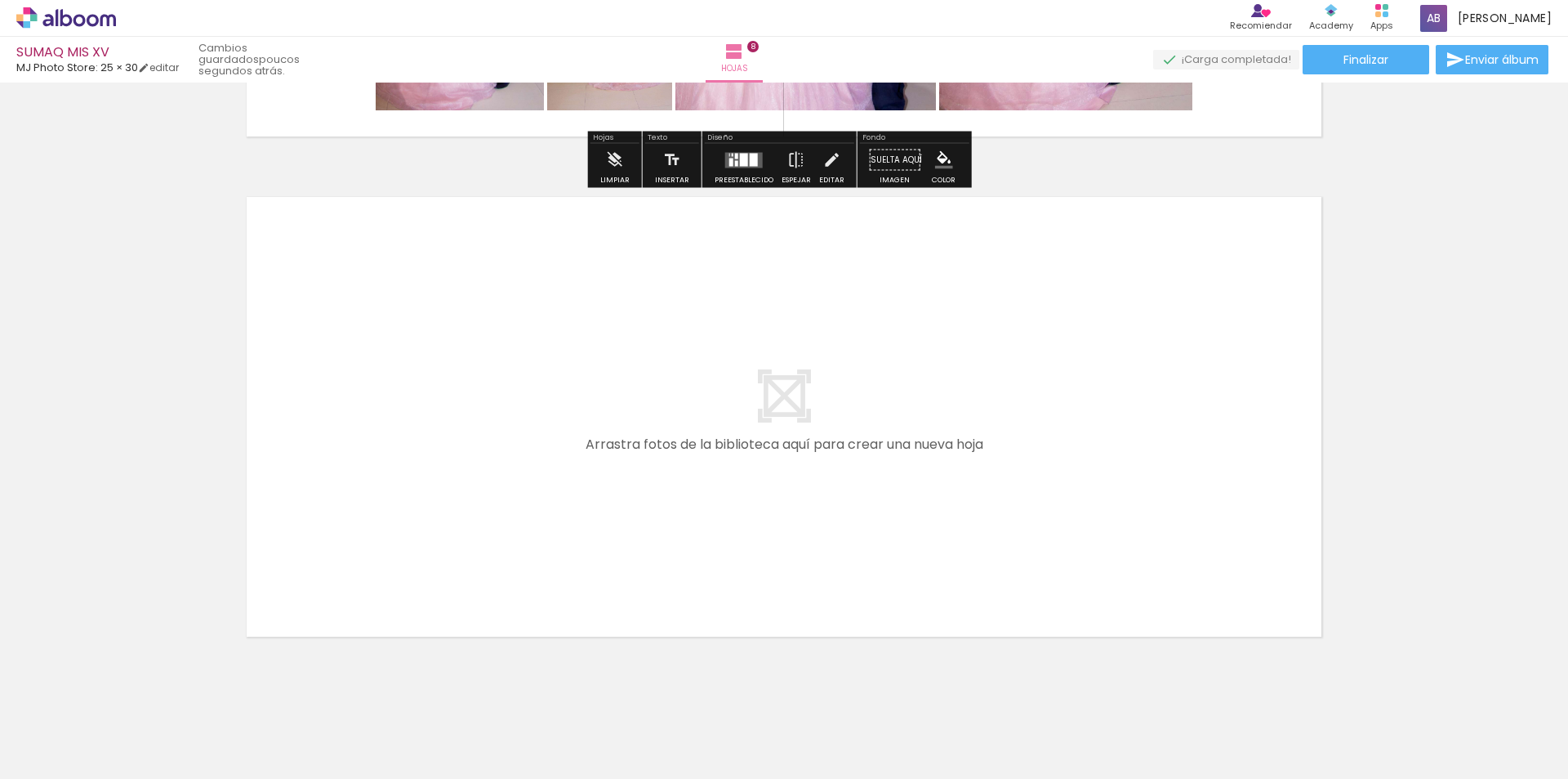
scroll to position [3970, 0]
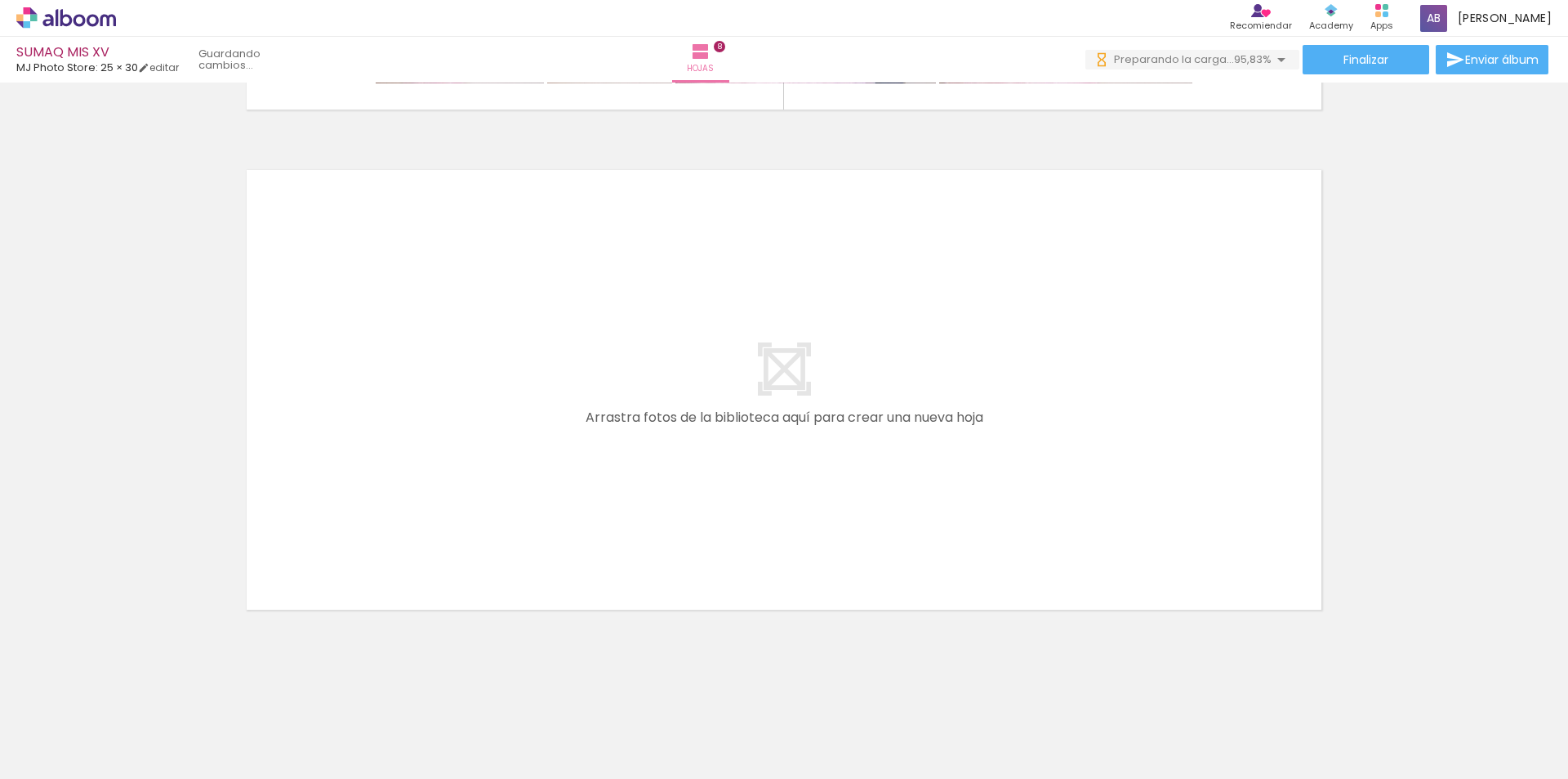
scroll to position [0, 5706]
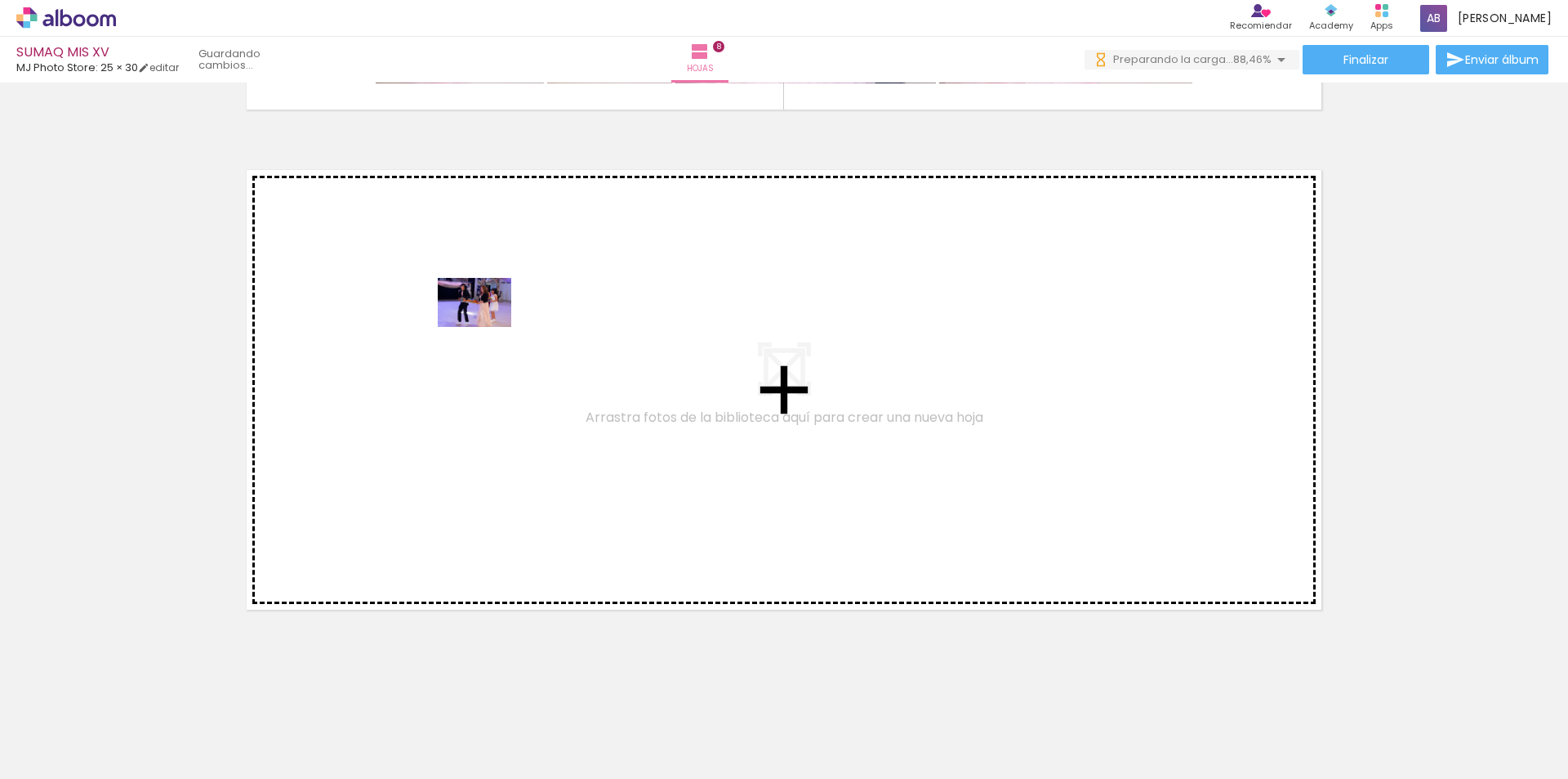
drag, startPoint x: 793, startPoint y: 736, endPoint x: 485, endPoint y: 327, distance: 512.0
click at [485, 327] on quentale-workspace at bounding box center [784, 389] width 1568 height 779
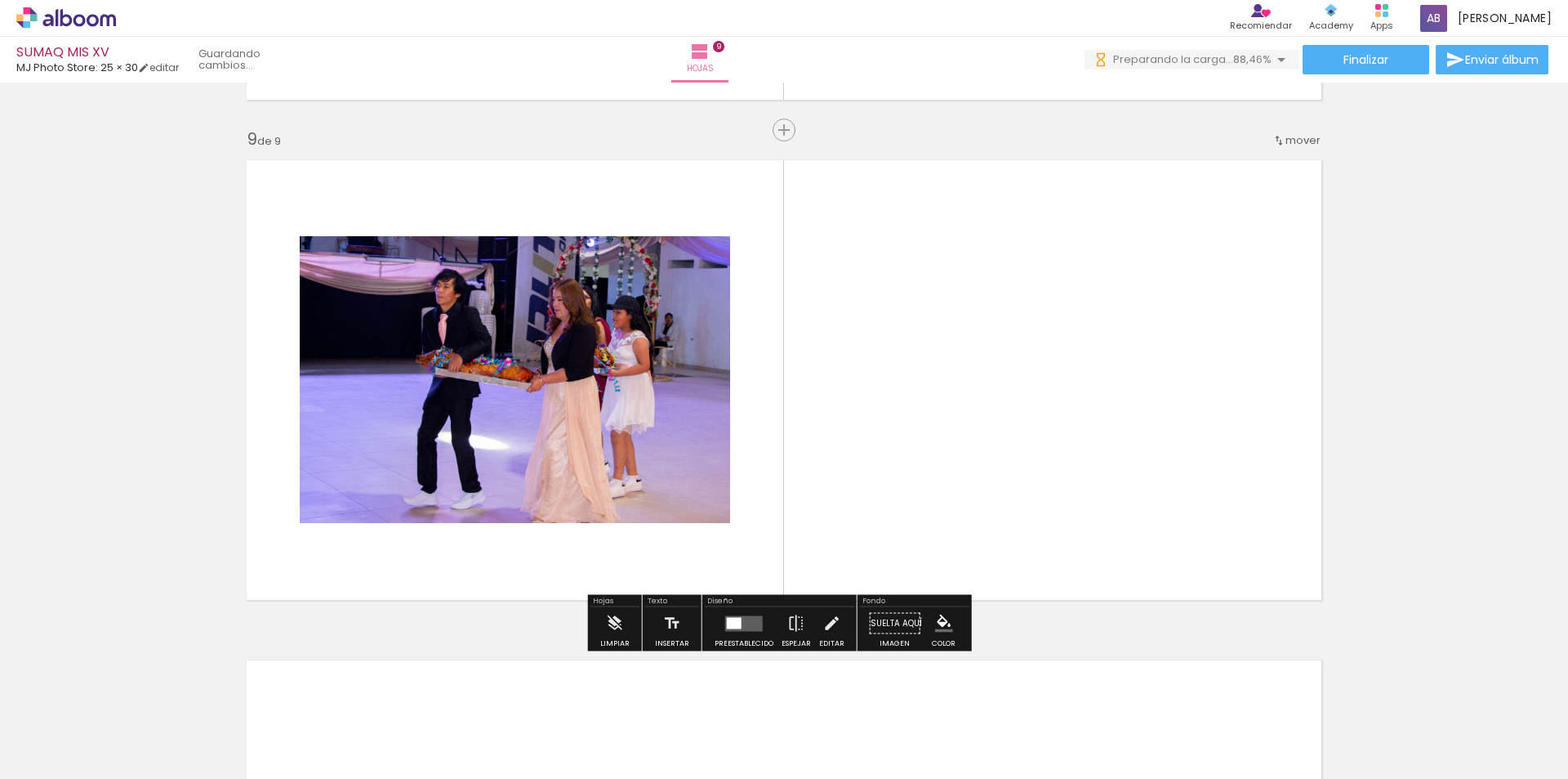
scroll to position [3980, 0]
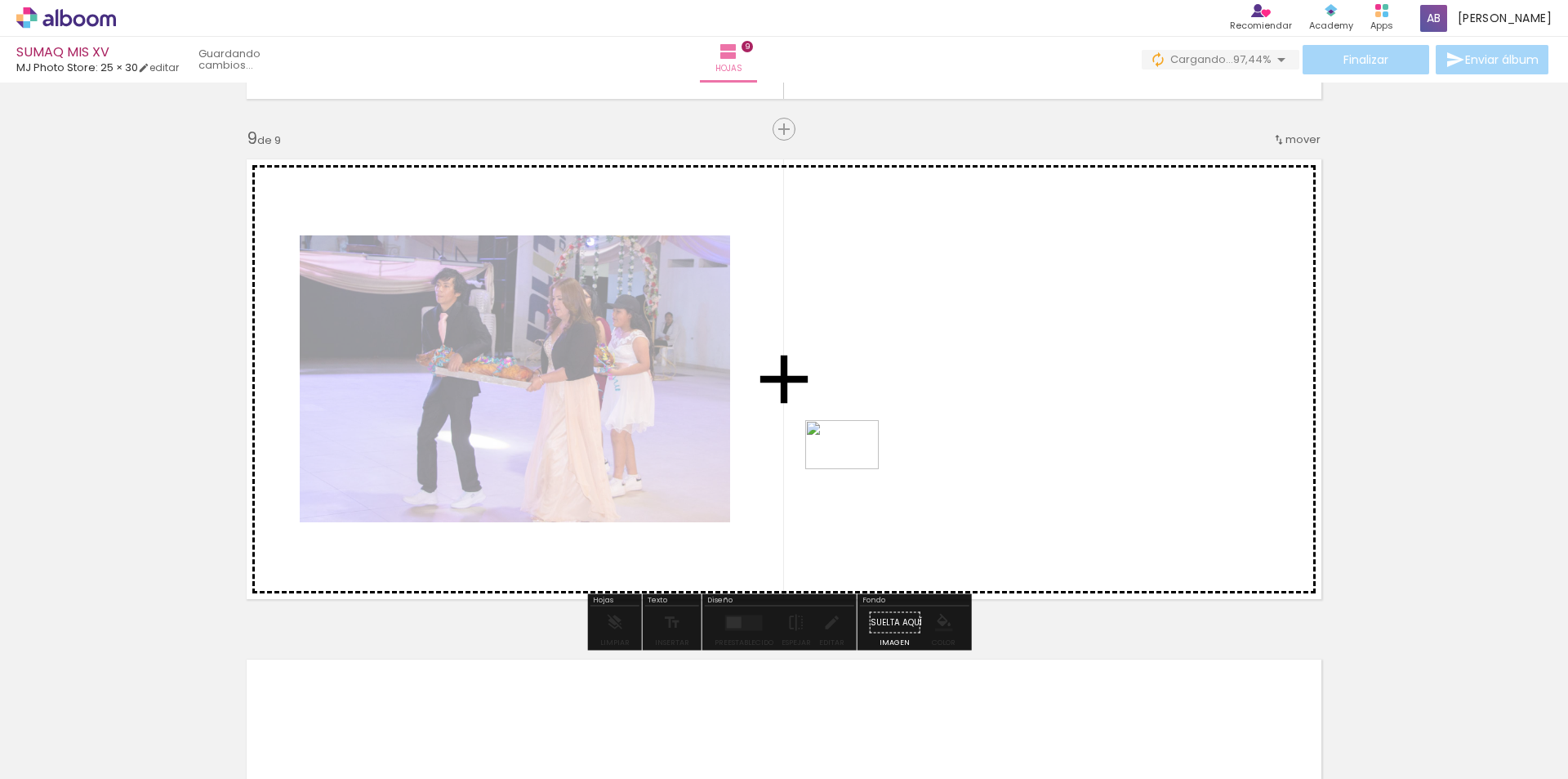
drag, startPoint x: 878, startPoint y: 739, endPoint x: 854, endPoint y: 469, distance: 271.1
click at [854, 469] on quentale-workspace at bounding box center [784, 389] width 1568 height 779
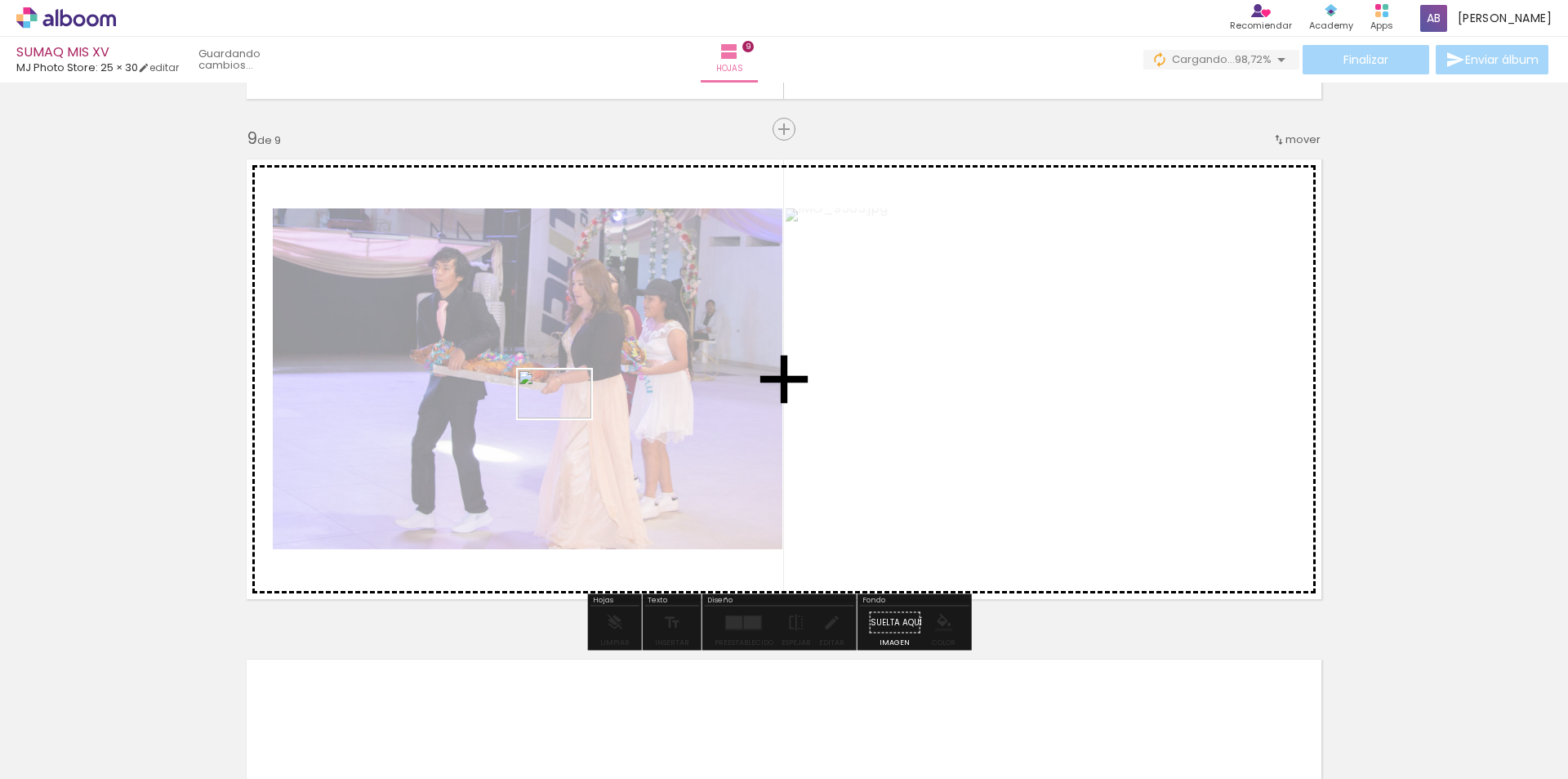
drag, startPoint x: 945, startPoint y: 724, endPoint x: 567, endPoint y: 418, distance: 486.3
click at [567, 418] on quentale-workspace at bounding box center [784, 389] width 1568 height 779
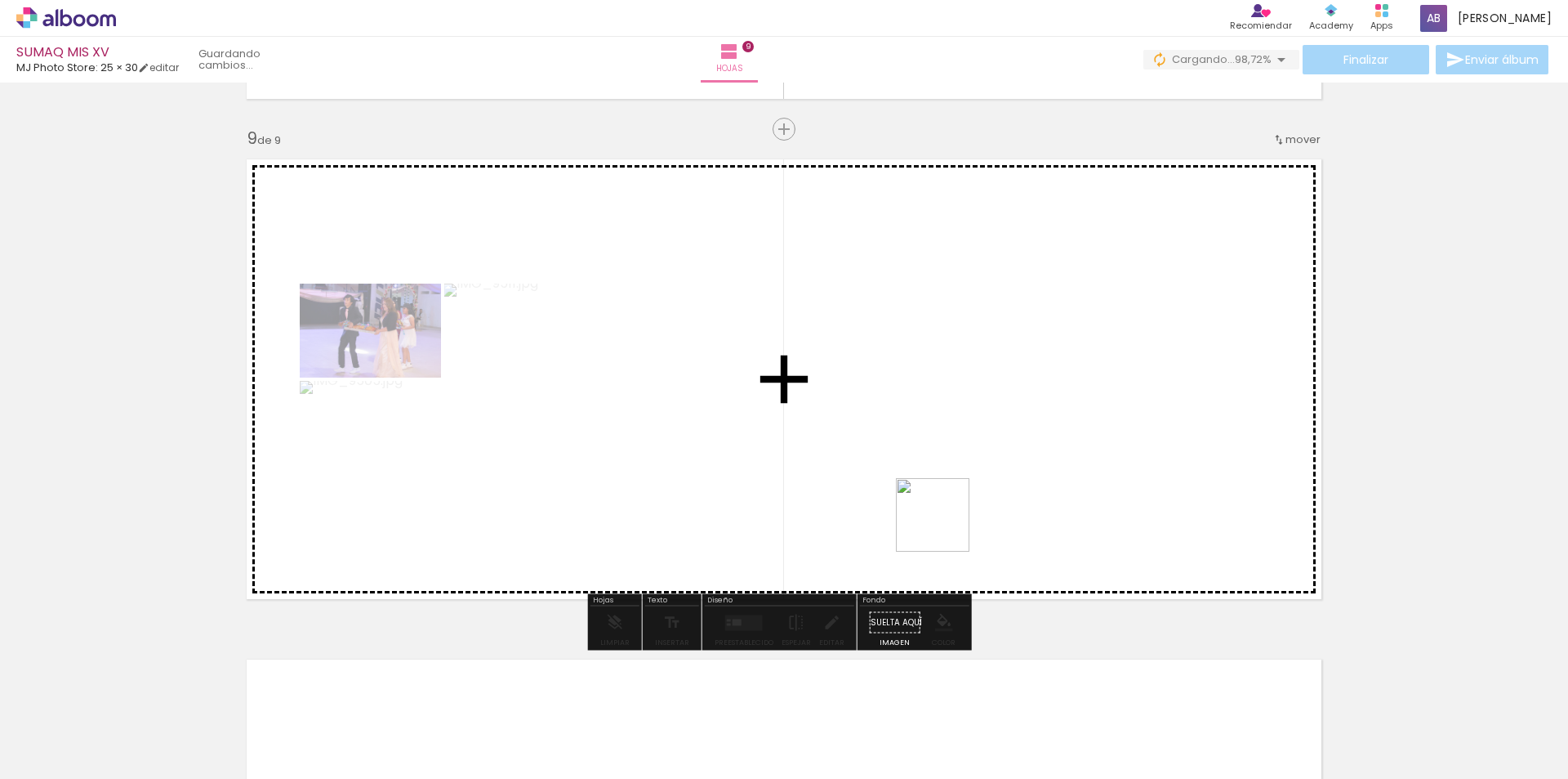
drag, startPoint x: 1053, startPoint y: 737, endPoint x: 906, endPoint y: 371, distance: 394.4
click at [906, 371] on quentale-workspace at bounding box center [784, 389] width 1568 height 779
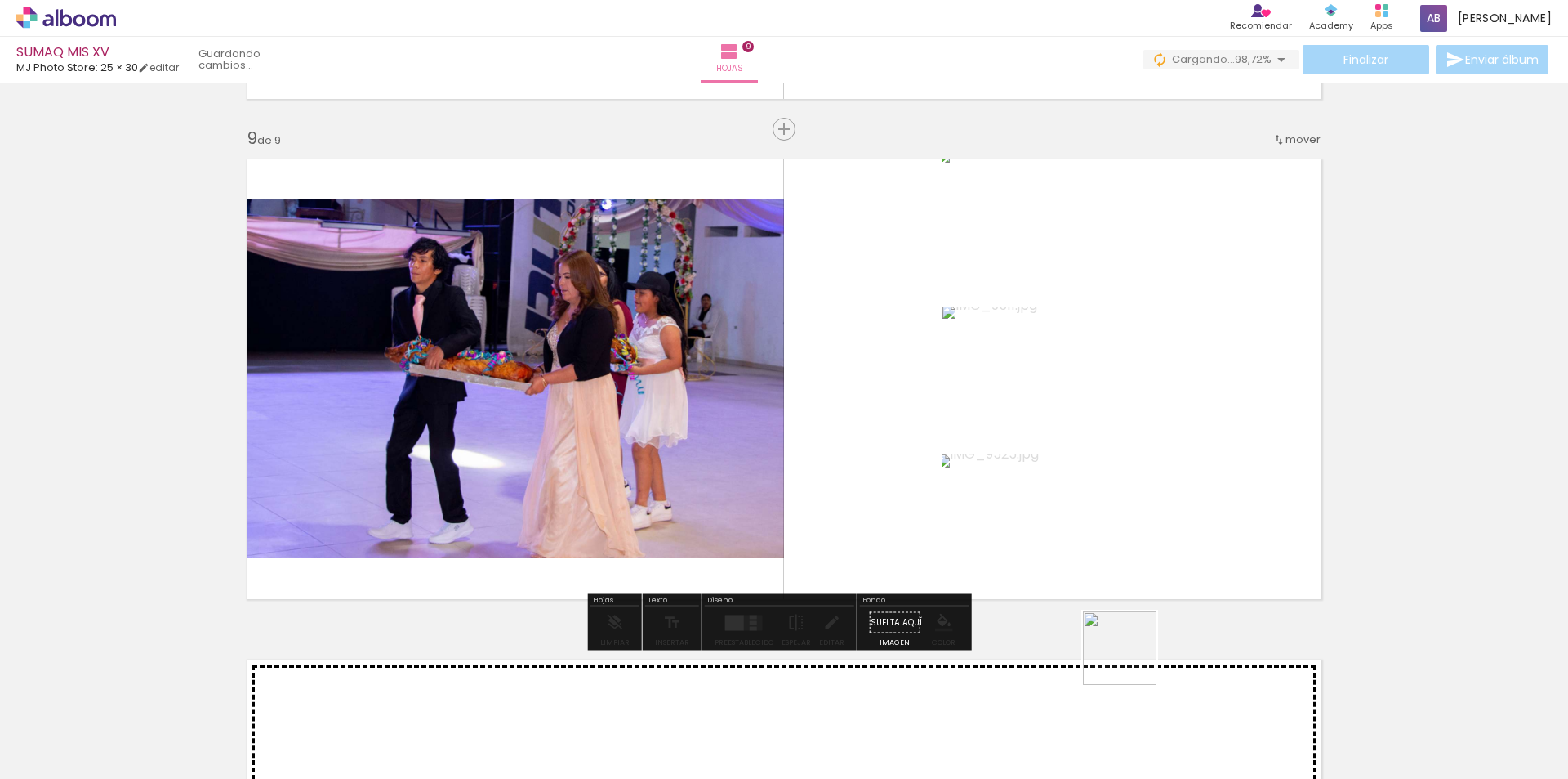
drag, startPoint x: 1132, startPoint y: 660, endPoint x: 1049, endPoint y: 343, distance: 327.7
click at [1049, 343] on quentale-workspace at bounding box center [784, 389] width 1568 height 779
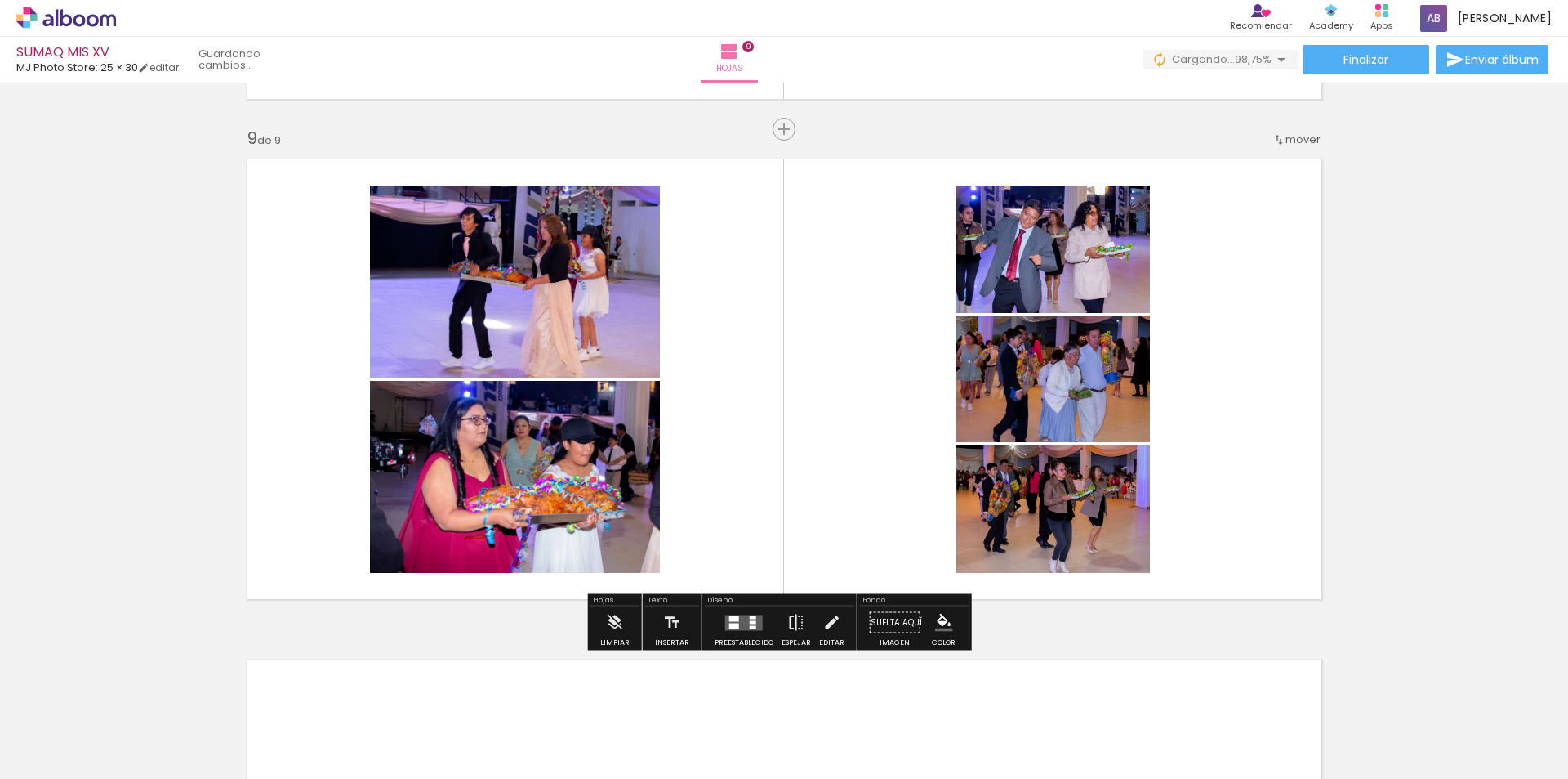
scroll to position [0, 5889]
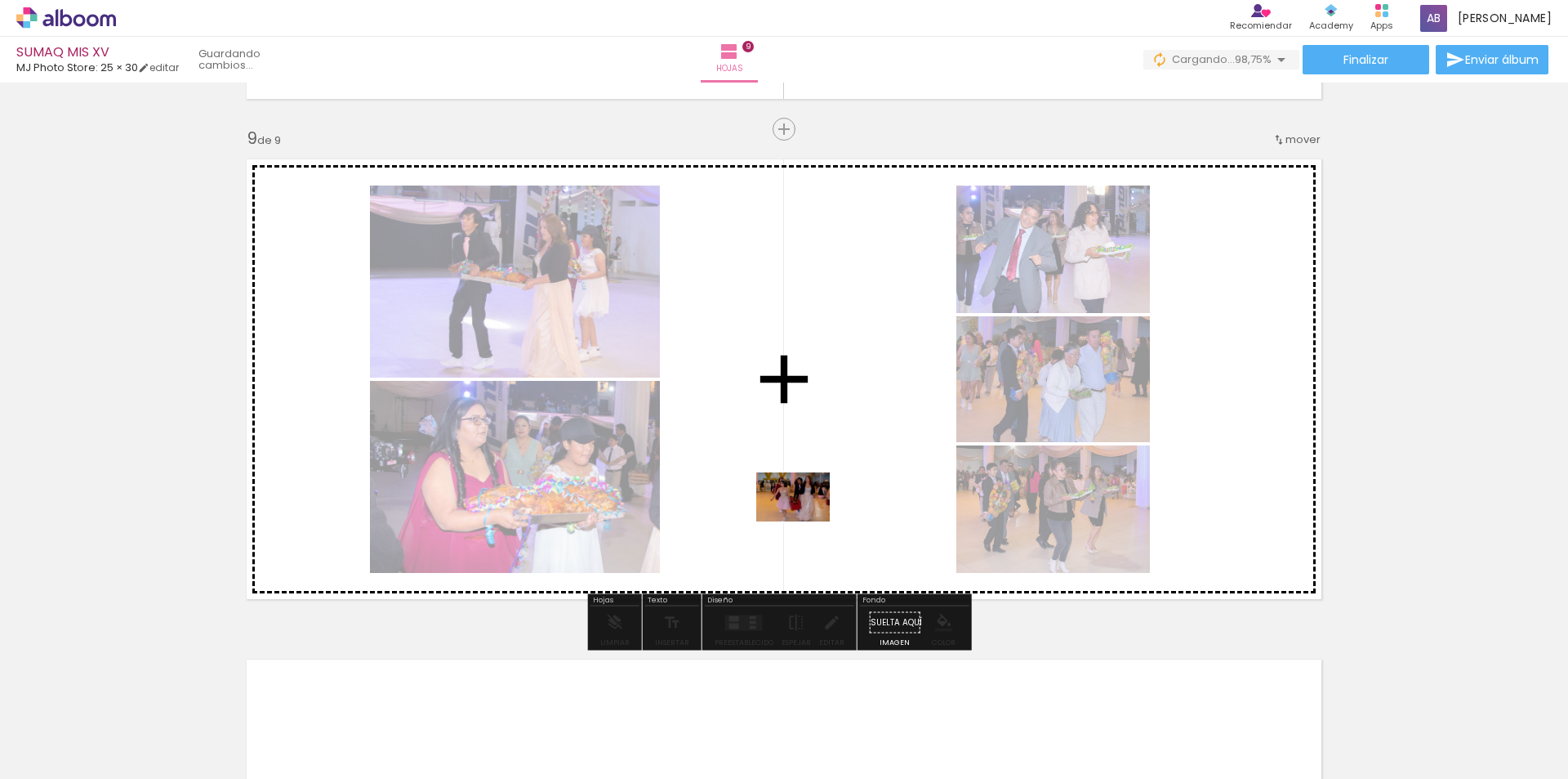
drag, startPoint x: 1417, startPoint y: 735, endPoint x: 803, endPoint y: 521, distance: 650.2
click at [803, 521] on quentale-workspace at bounding box center [784, 389] width 1568 height 779
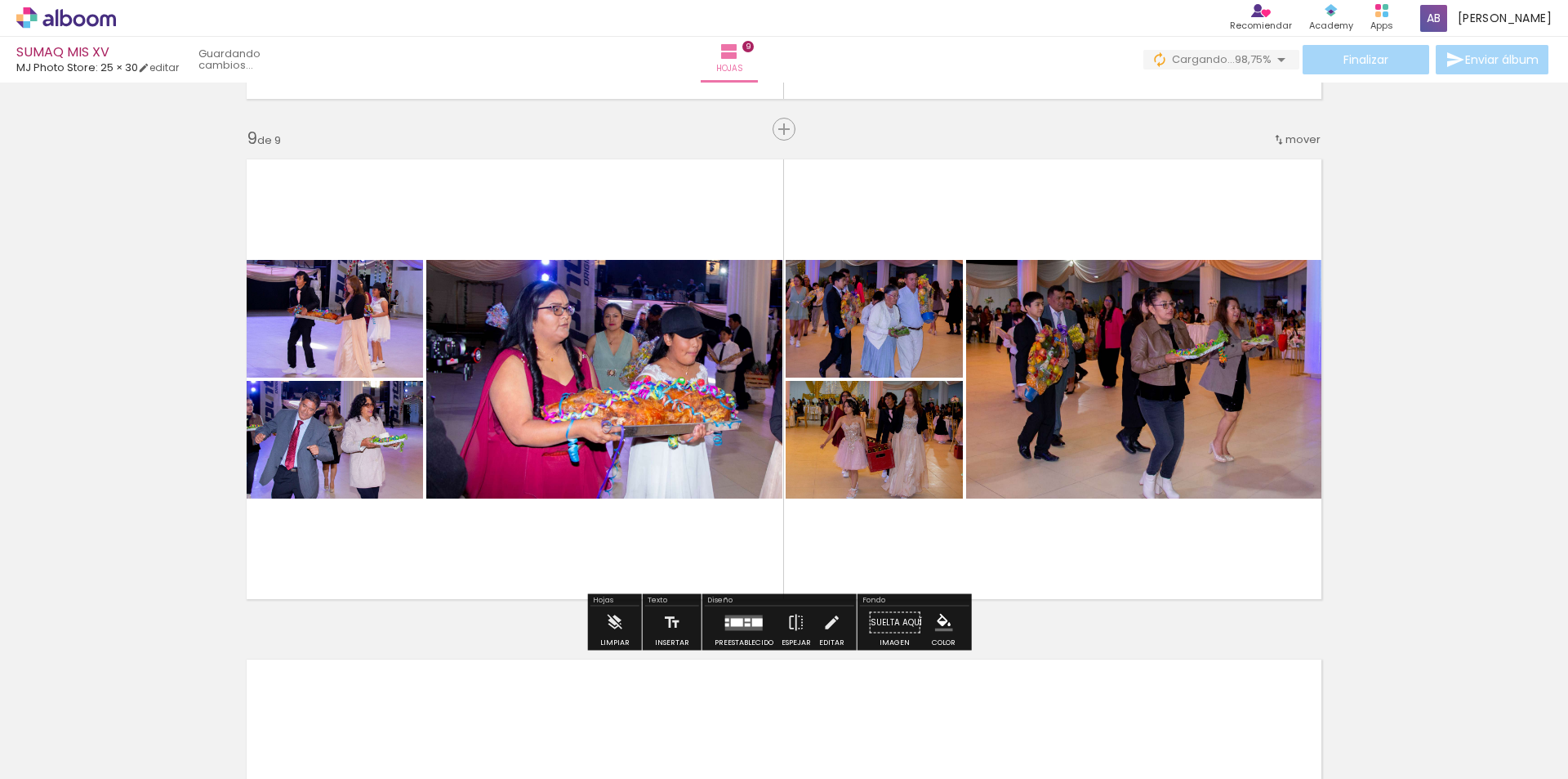
click at [745, 627] on quentale-layouter at bounding box center [744, 622] width 38 height 15
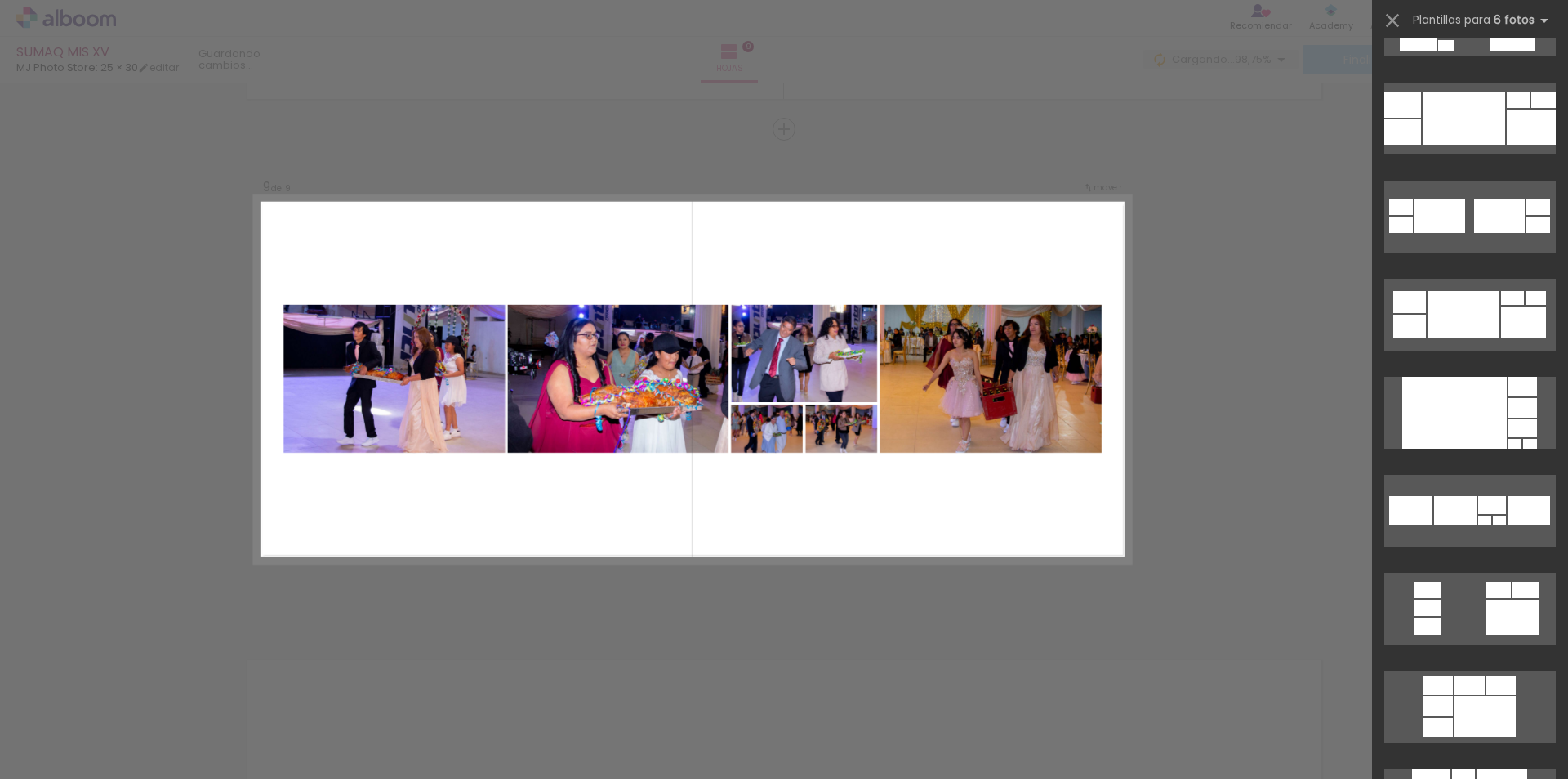
scroll to position [719, 0]
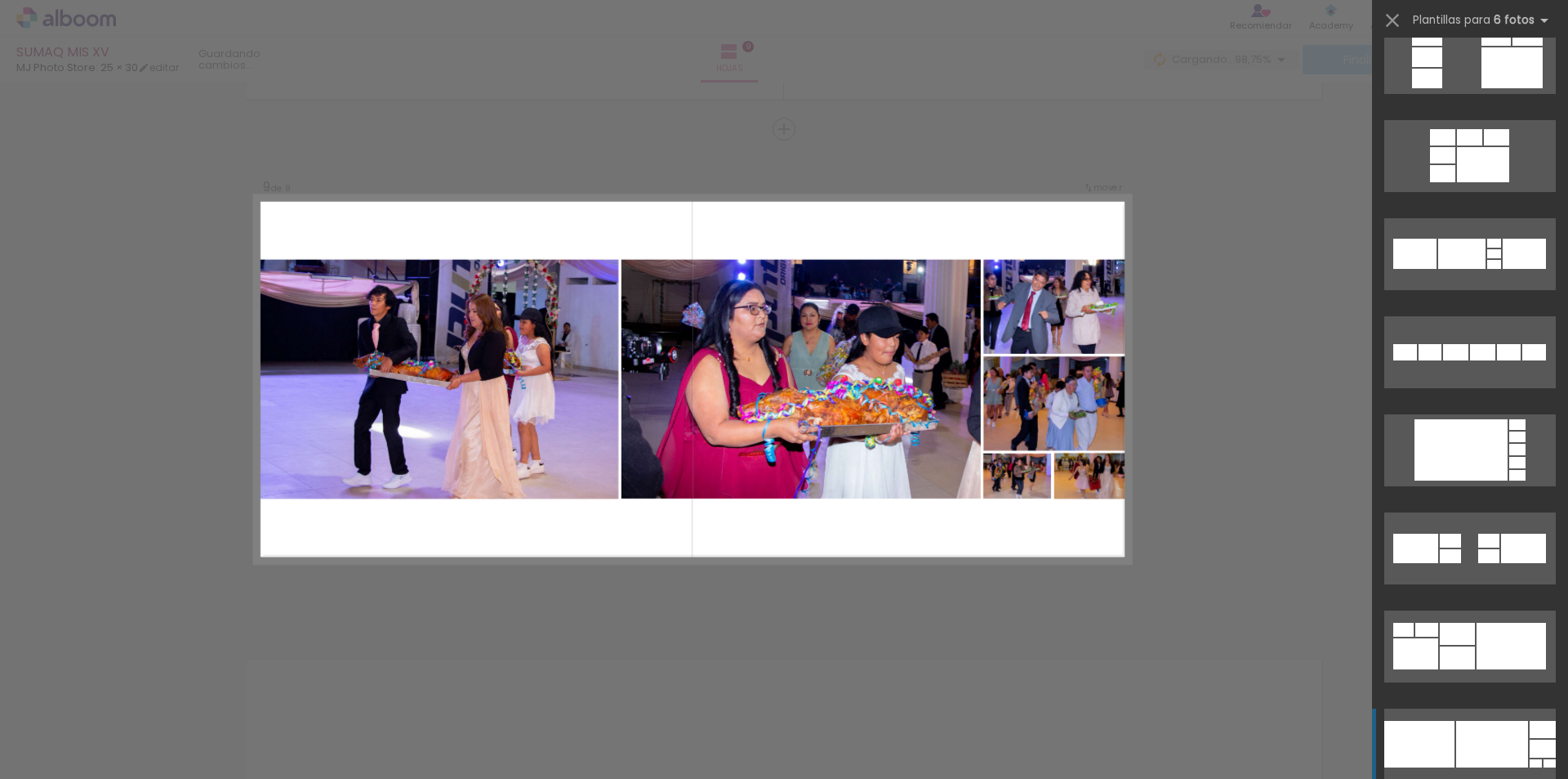
scroll to position [2533, 0]
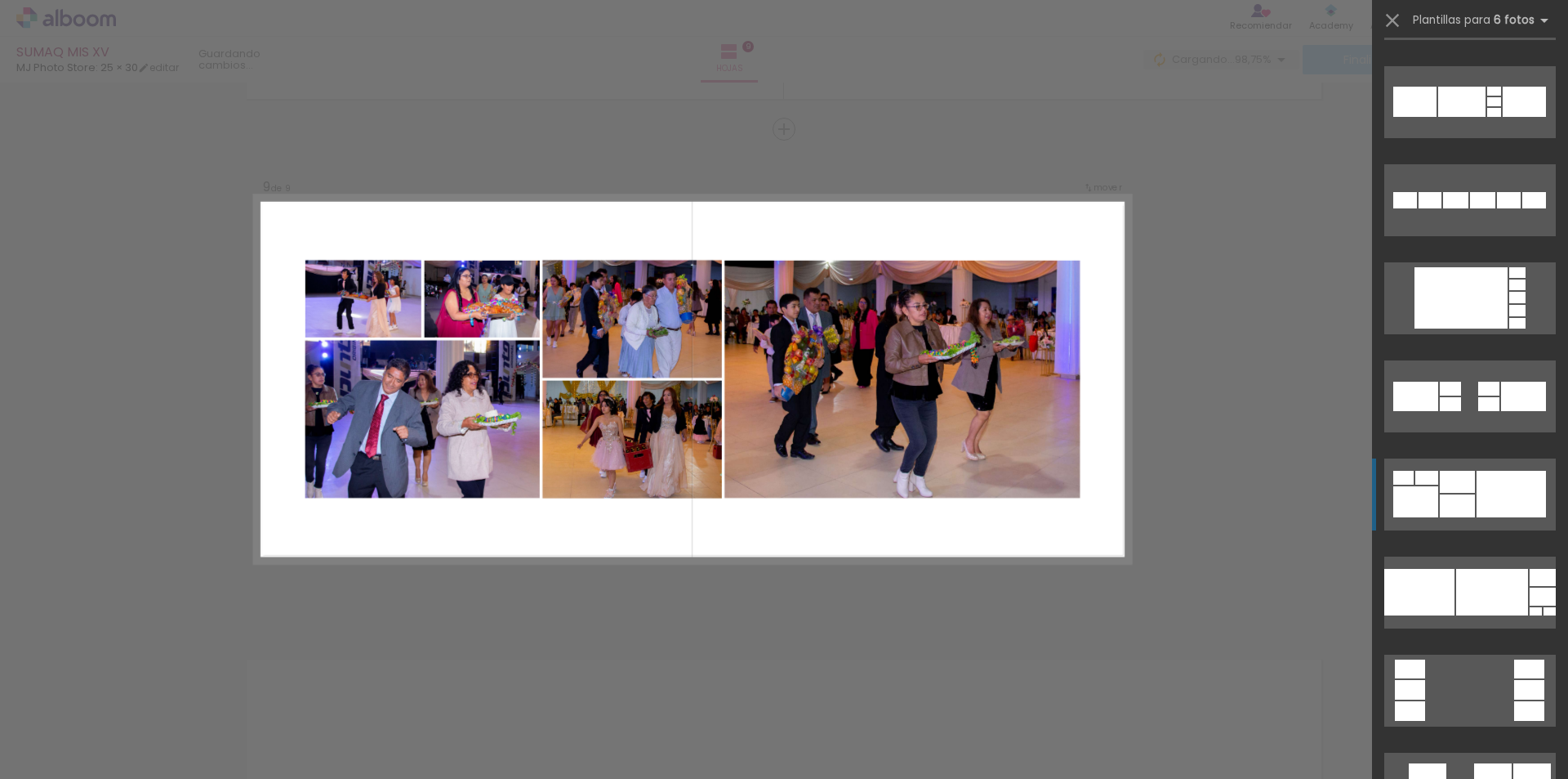
click at [1463, 487] on div at bounding box center [1457, 481] width 35 height 22
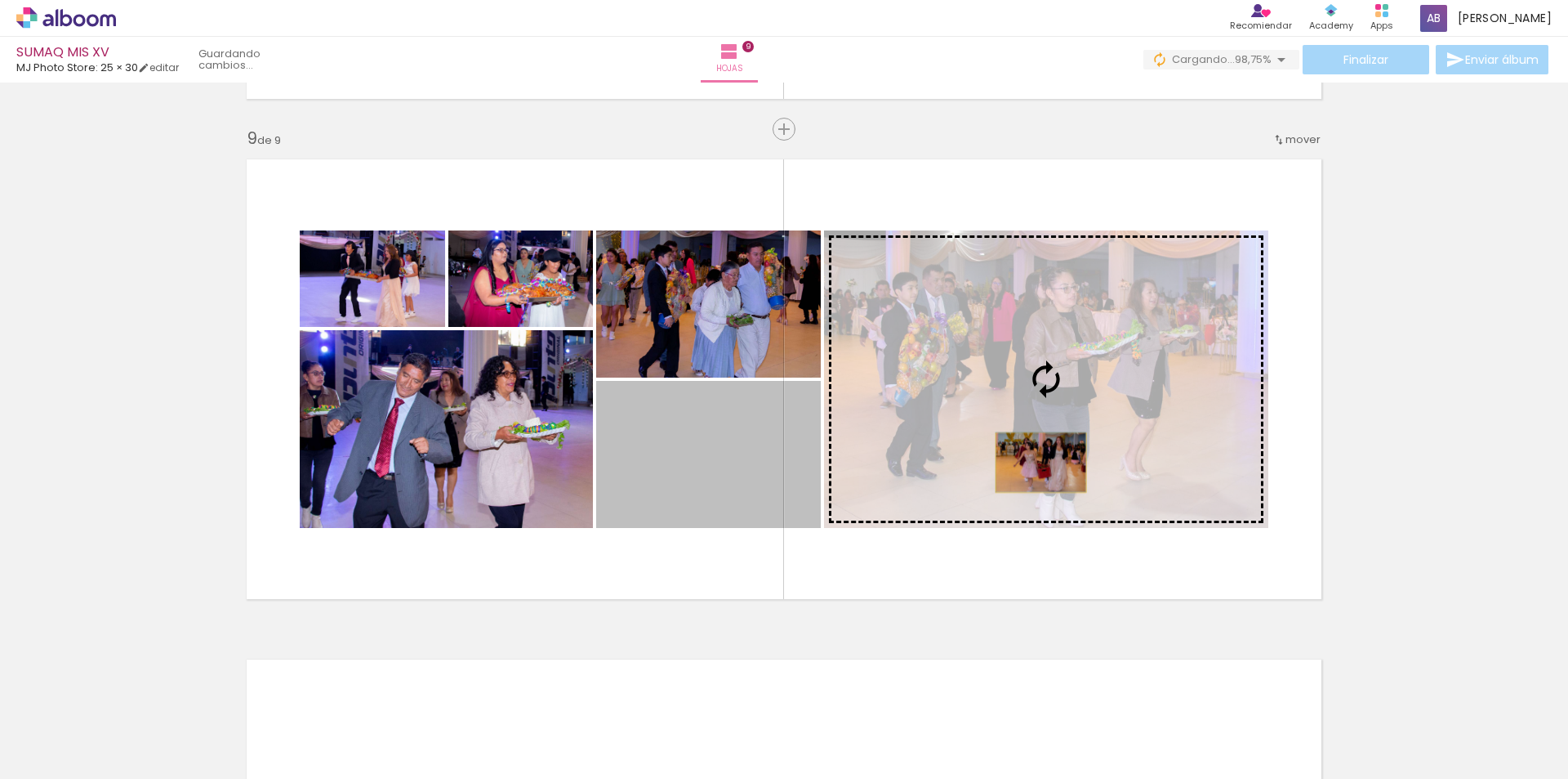
drag, startPoint x: 707, startPoint y: 491, endPoint x: 1035, endPoint y: 463, distance: 329.2
click at [0, 0] on slot at bounding box center [0, 0] width 0 height 0
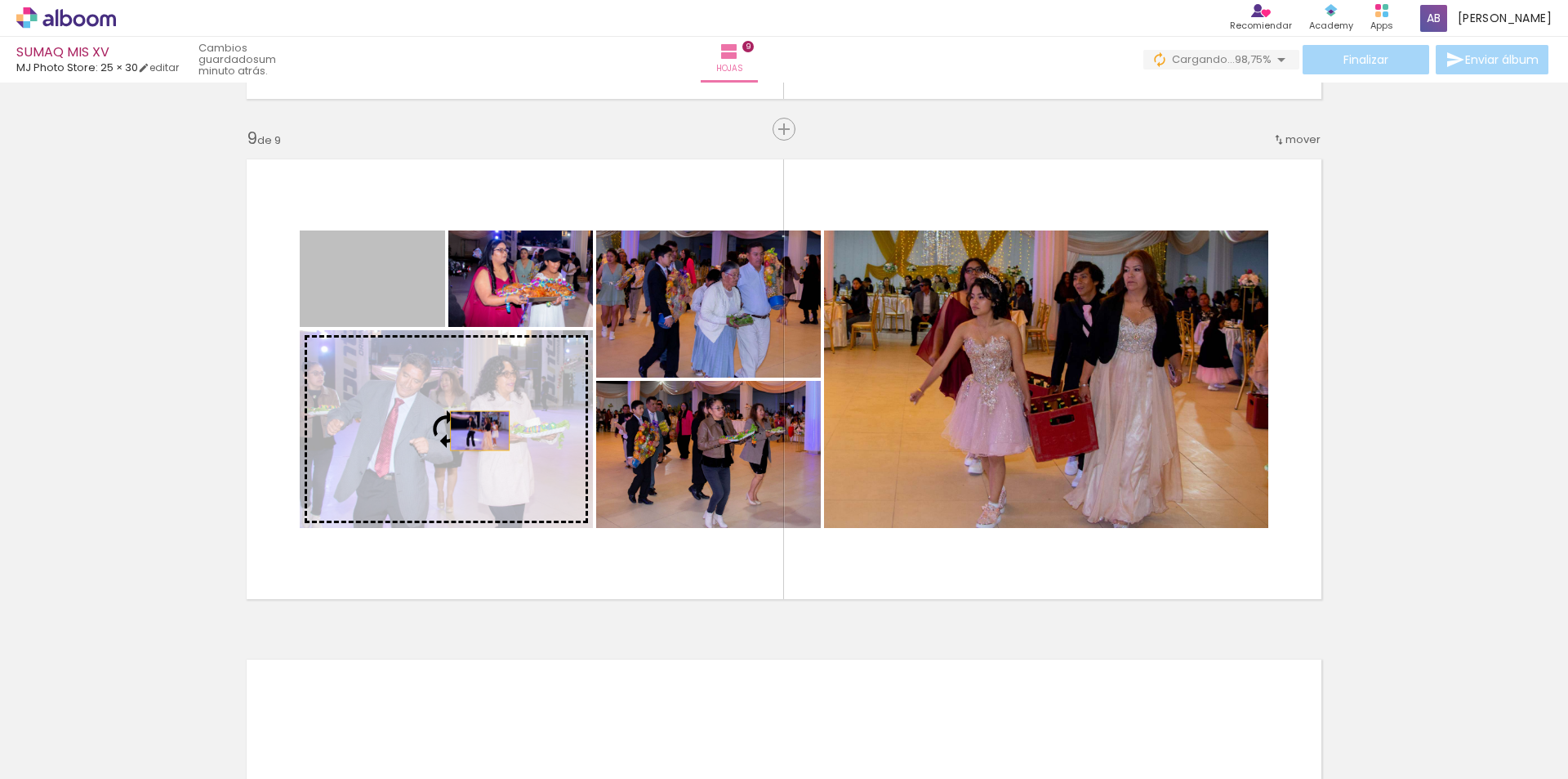
drag, startPoint x: 398, startPoint y: 308, endPoint x: 486, endPoint y: 444, distance: 162.0
click at [0, 0] on slot at bounding box center [0, 0] width 0 height 0
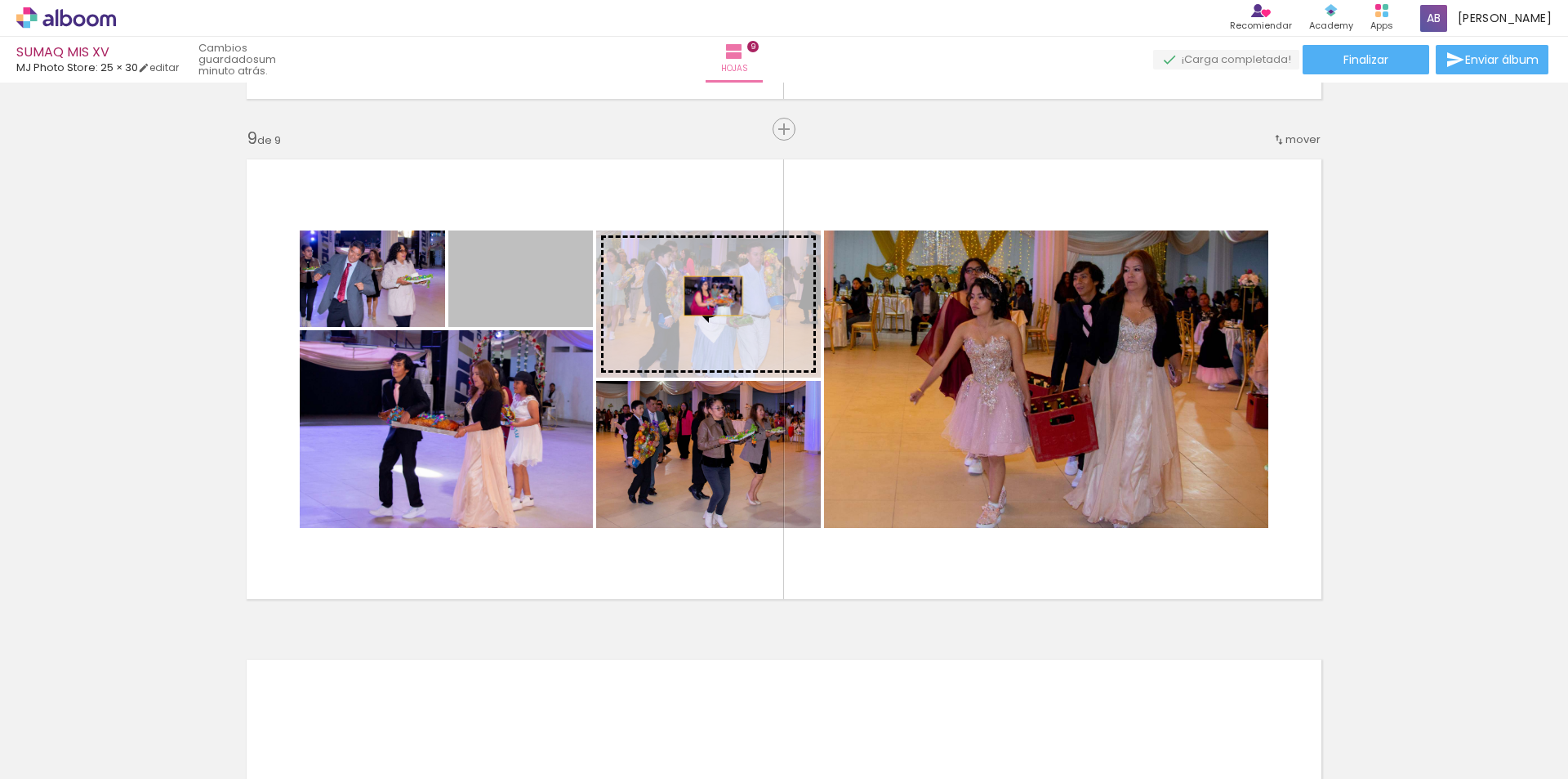
drag, startPoint x: 525, startPoint y: 292, endPoint x: 707, endPoint y: 295, distance: 182.0
click at [0, 0] on slot at bounding box center [0, 0] width 0 height 0
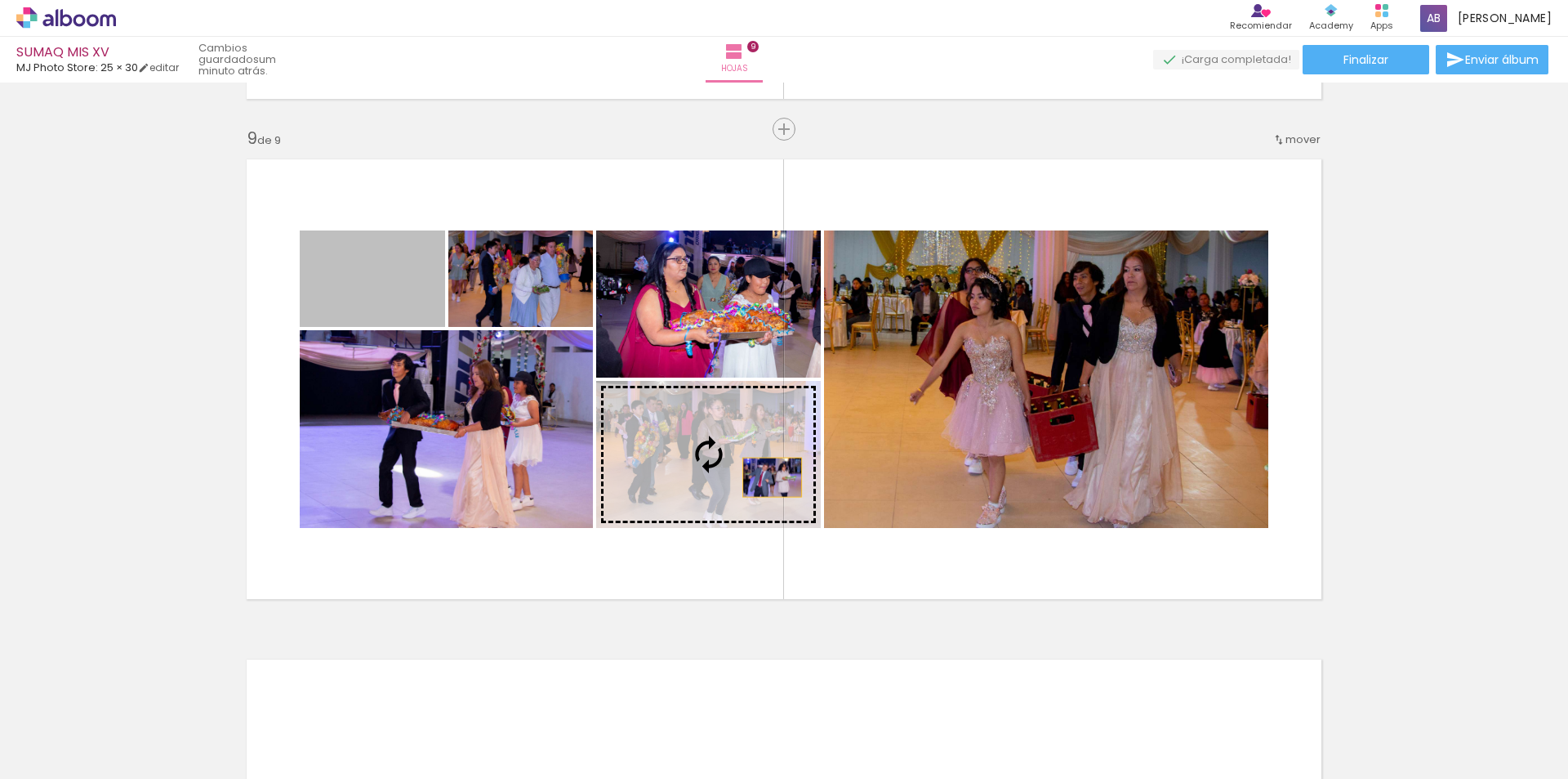
drag, startPoint x: 391, startPoint y: 307, endPoint x: 766, endPoint y: 477, distance: 411.7
click at [0, 0] on slot at bounding box center [0, 0] width 0 height 0
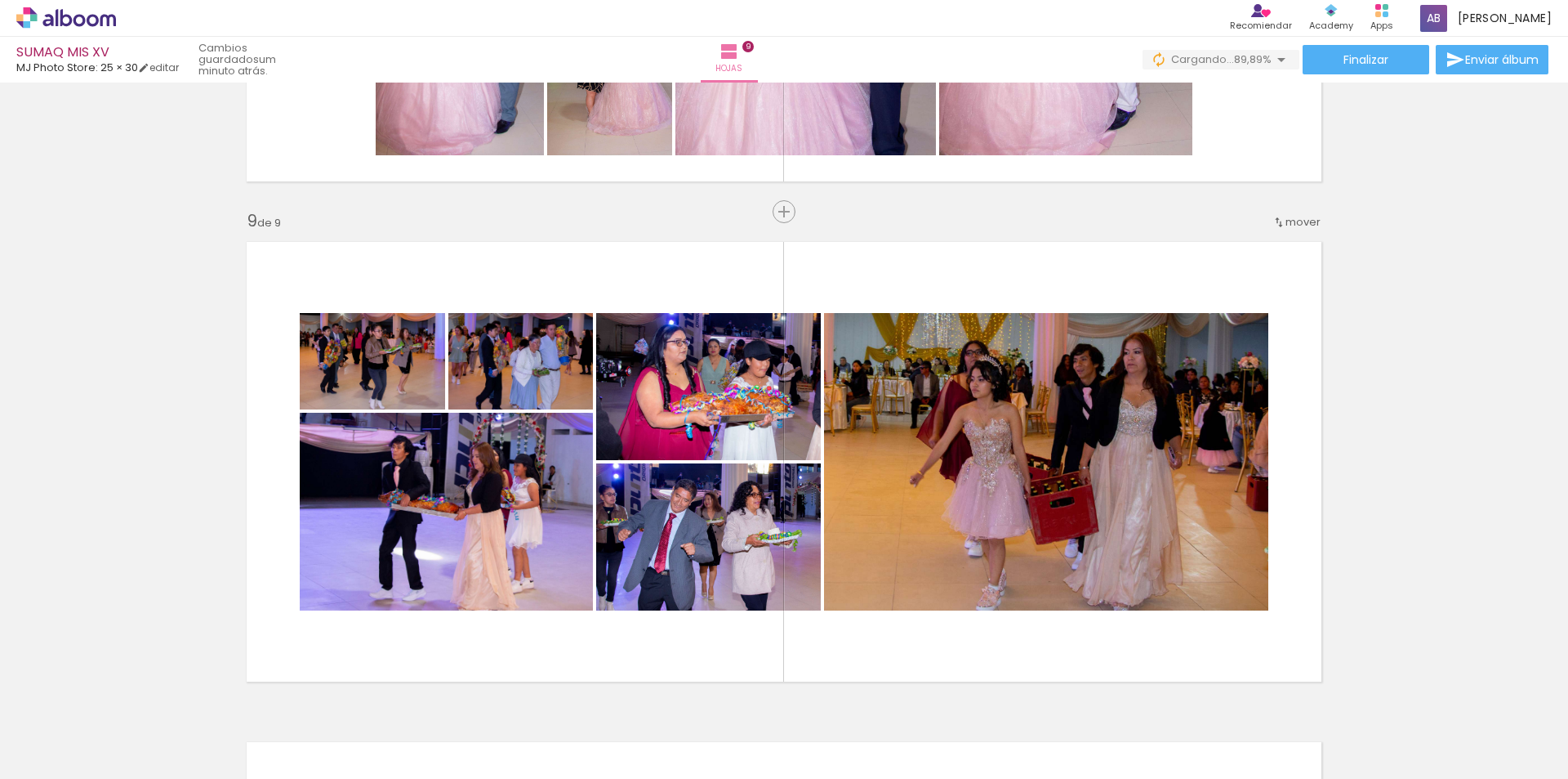
scroll to position [0, 6712]
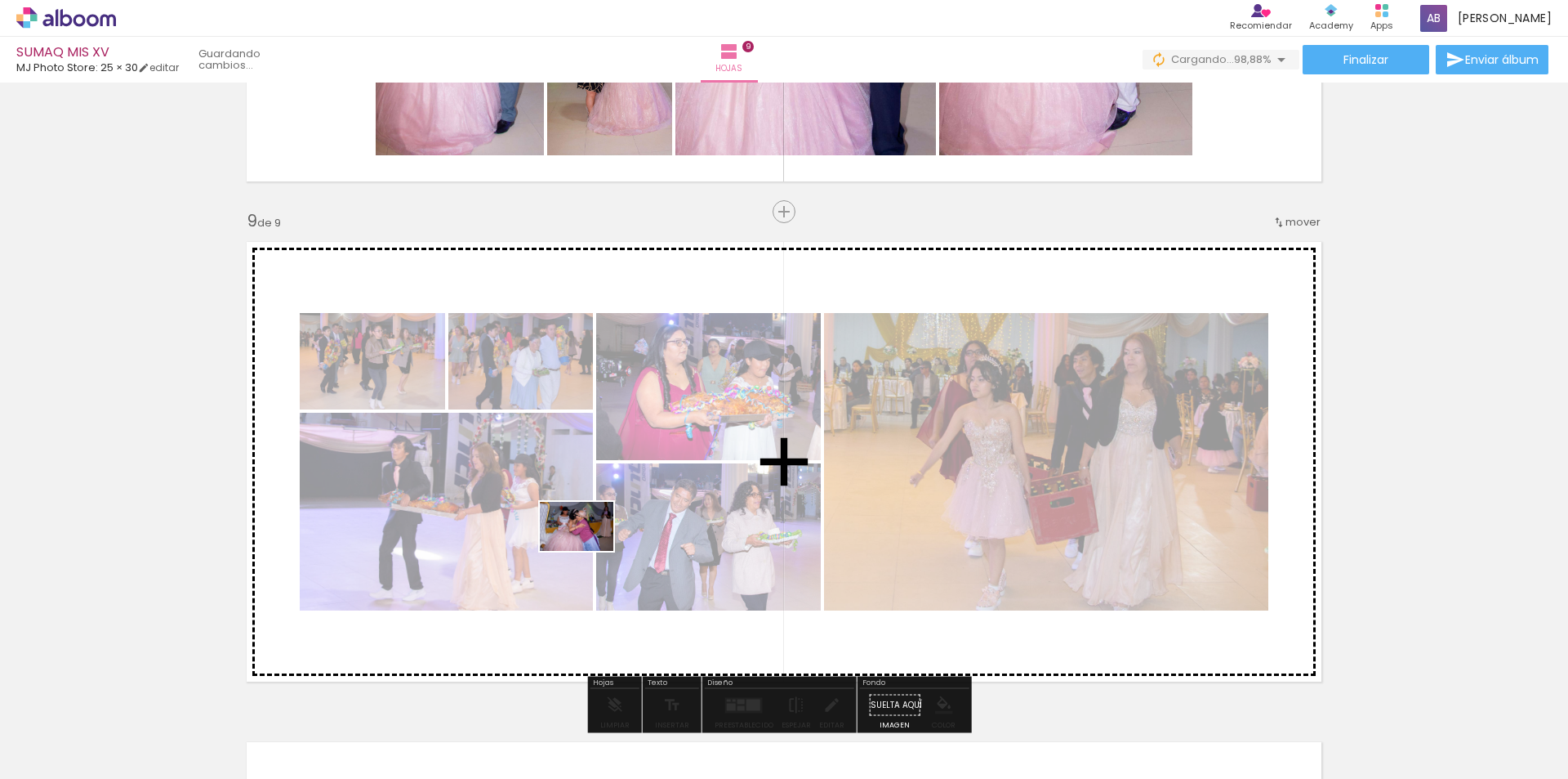
drag, startPoint x: 328, startPoint y: 743, endPoint x: 589, endPoint y: 551, distance: 324.0
click at [589, 551] on quentale-workspace at bounding box center [784, 389] width 1568 height 779
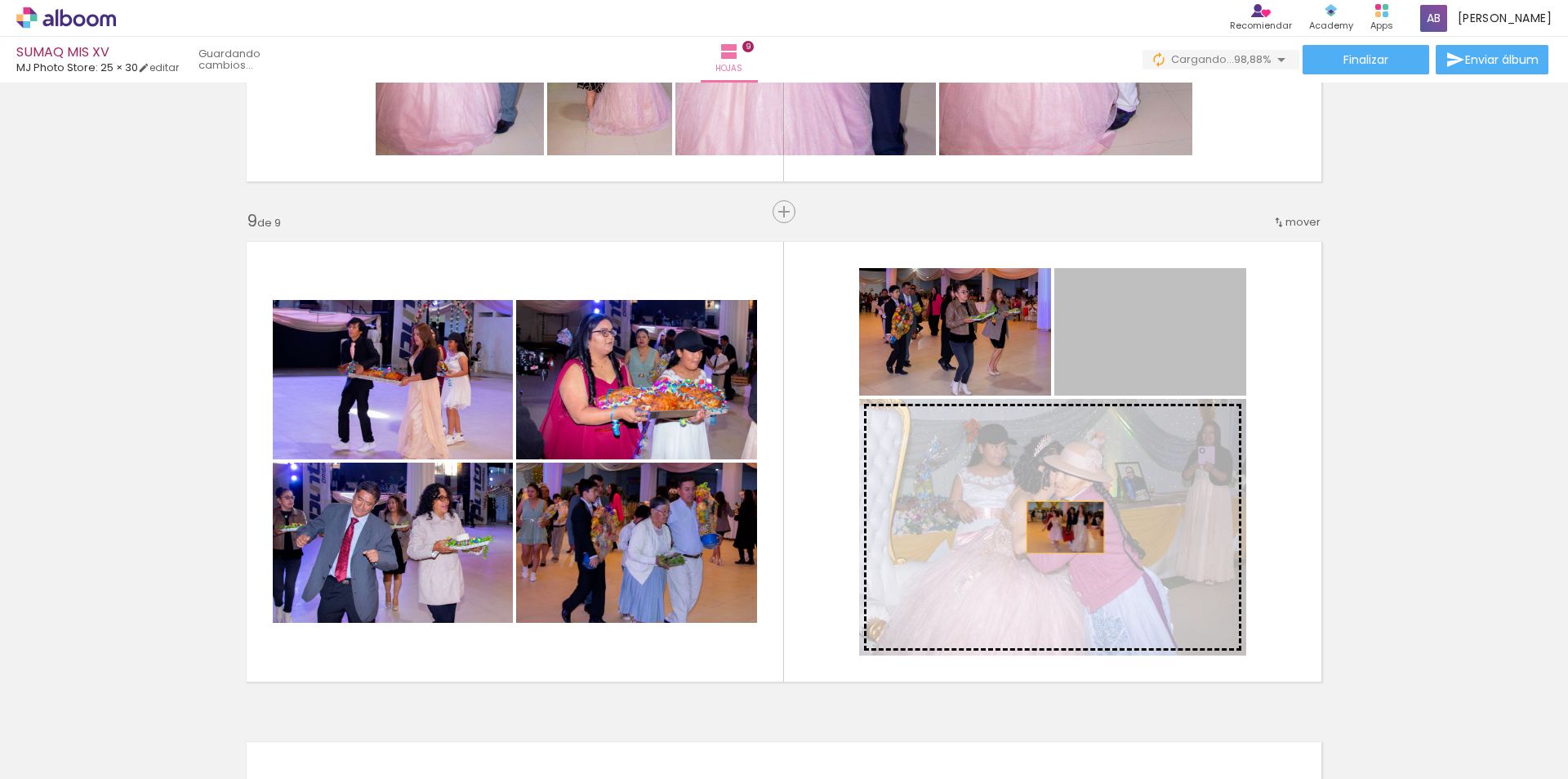
drag, startPoint x: 1131, startPoint y: 360, endPoint x: 1017, endPoint y: 576, distance: 244.2
click at [0, 0] on slot at bounding box center [0, 0] width 0 height 0
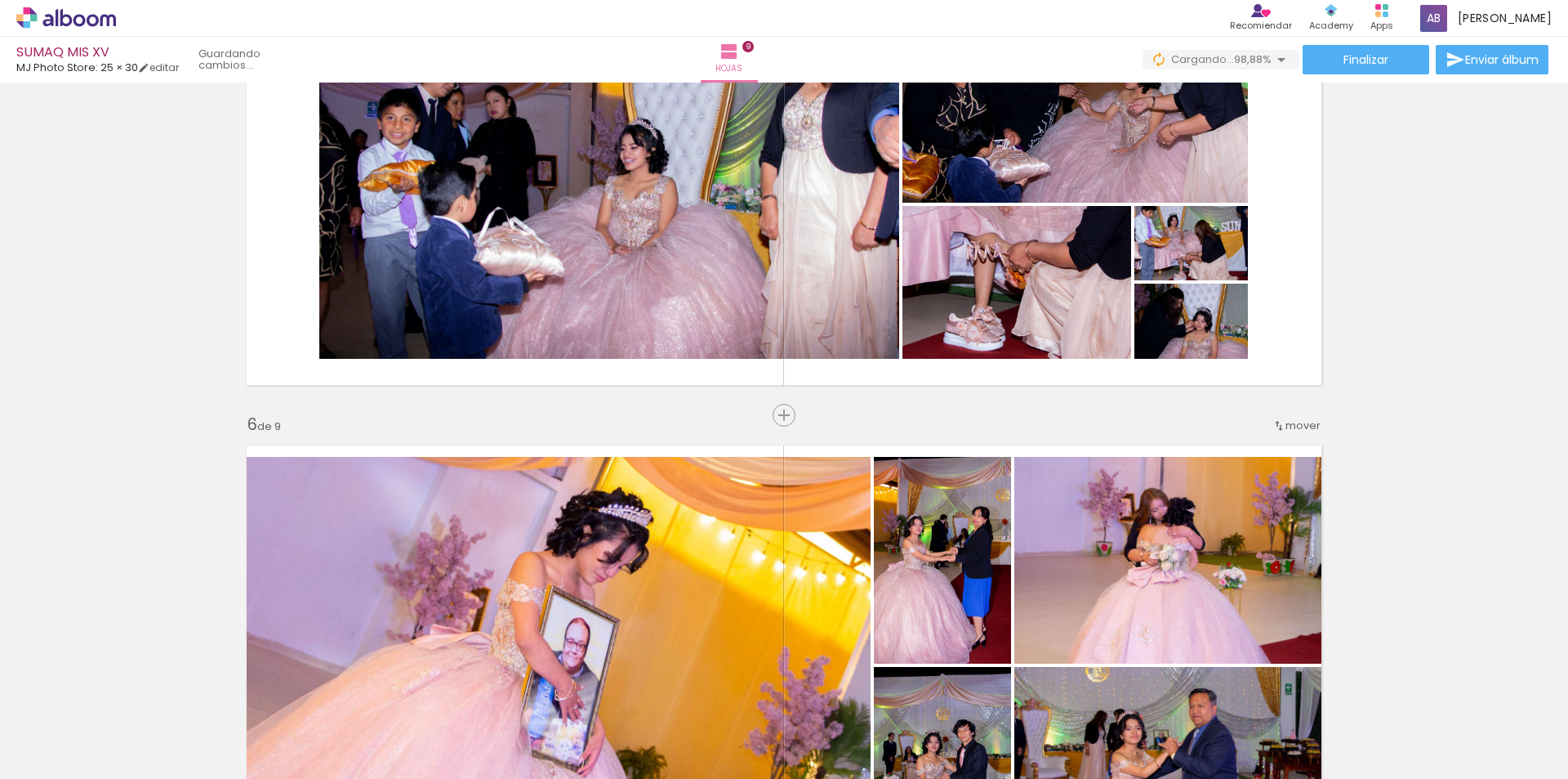
scroll to position [2182, 0]
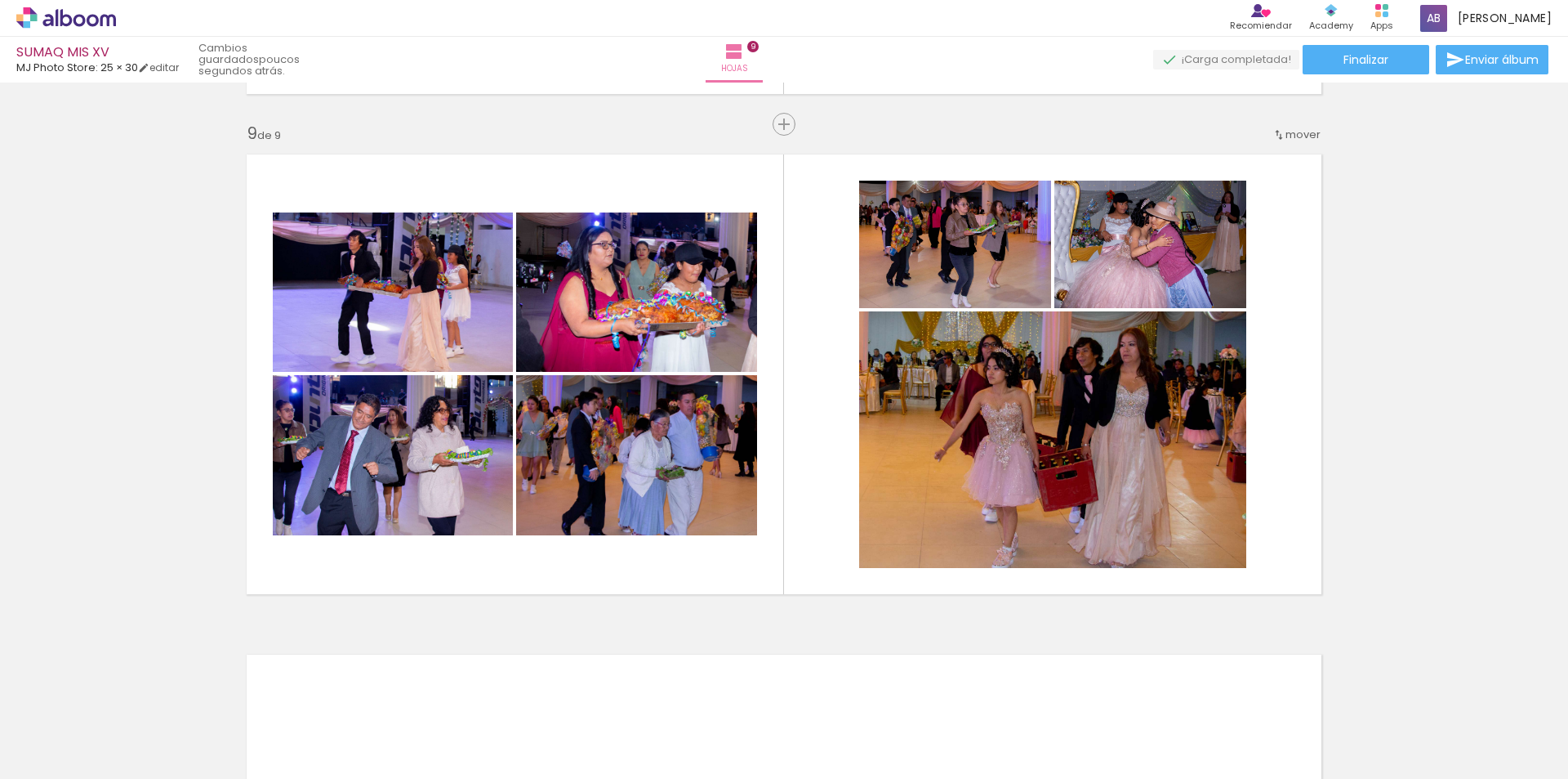
scroll to position [3979, 0]
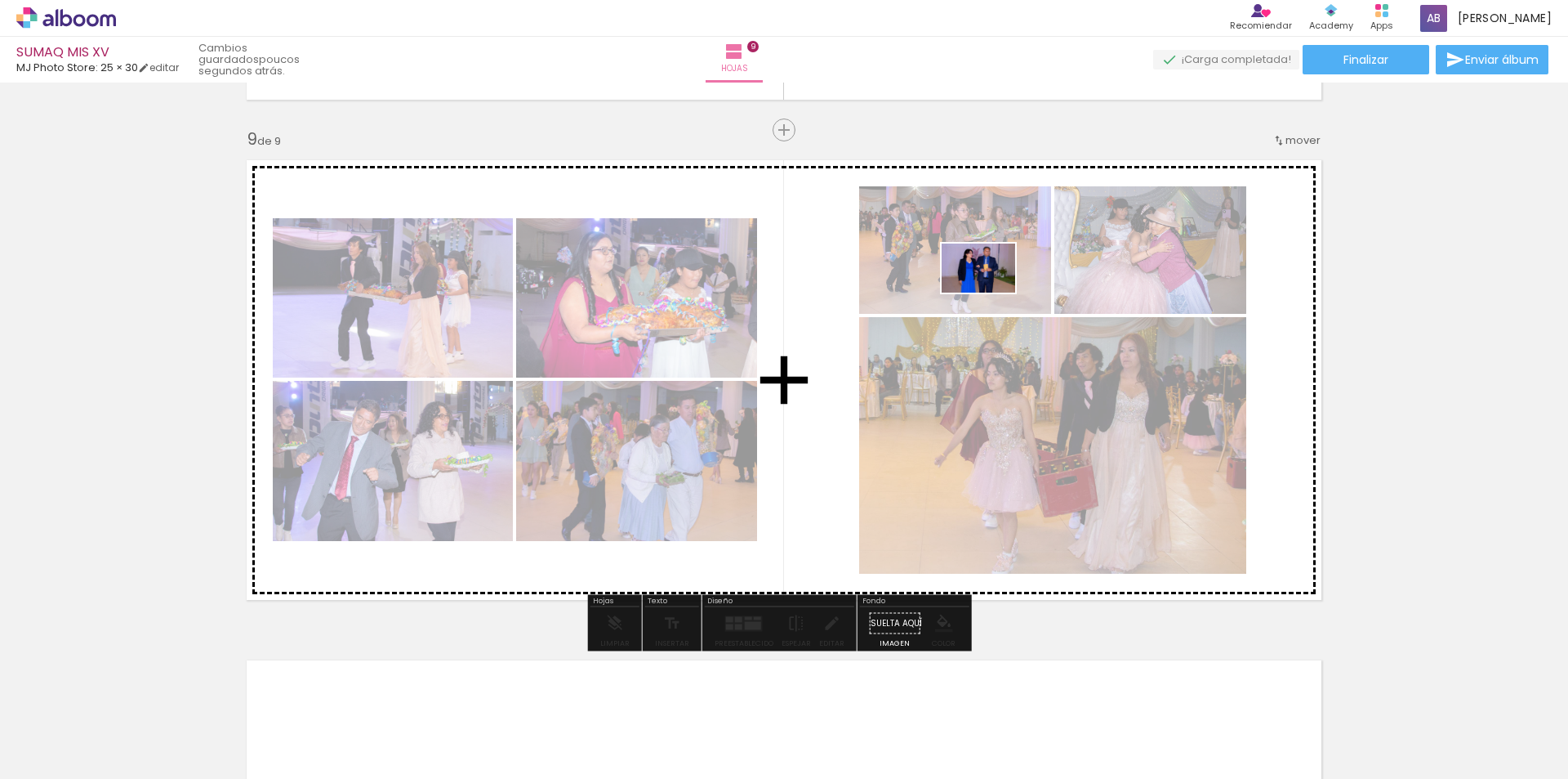
drag, startPoint x: 243, startPoint y: 737, endPoint x: 993, endPoint y: 283, distance: 876.7
click at [993, 283] on quentale-workspace at bounding box center [784, 389] width 1568 height 779
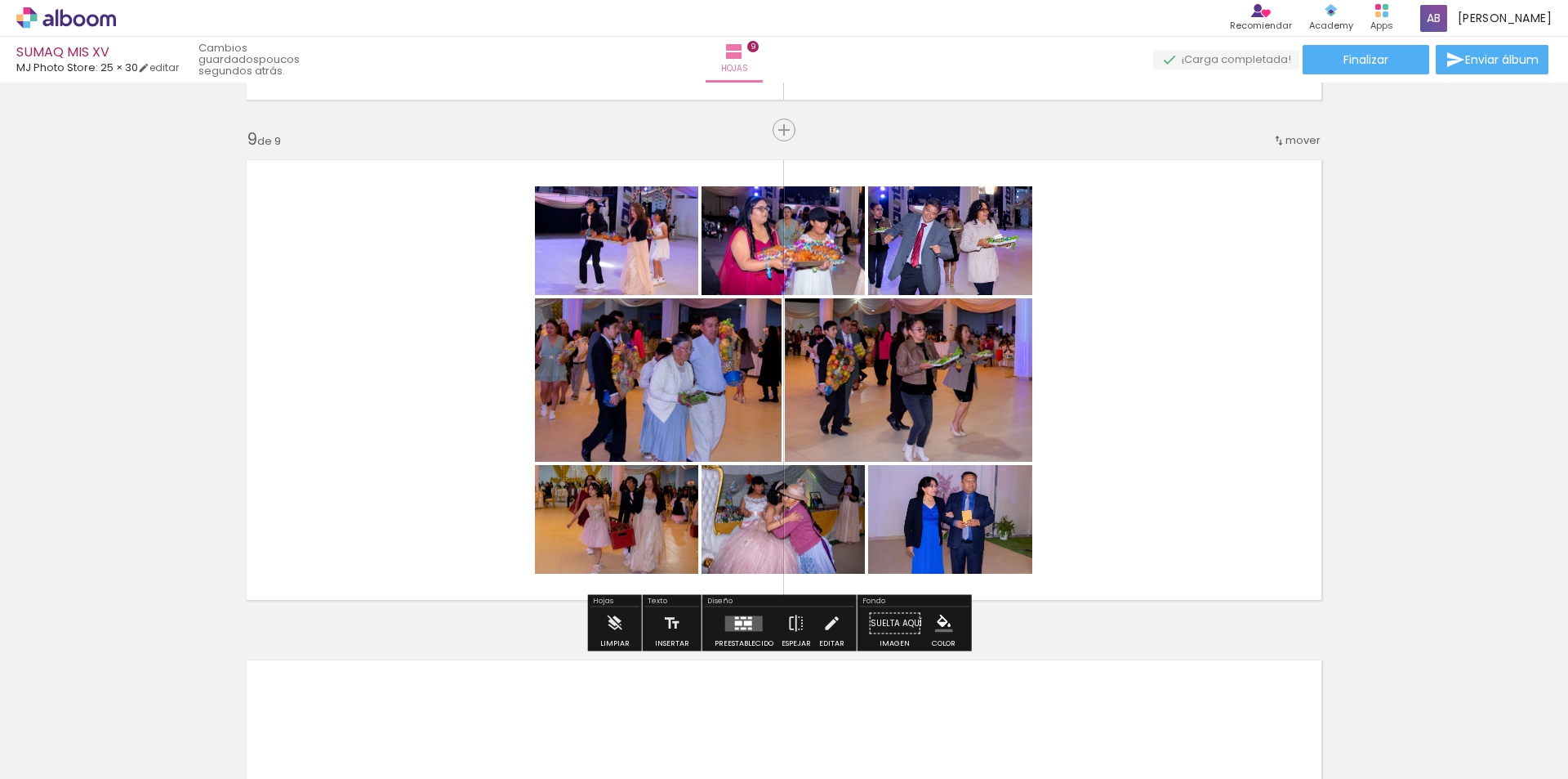
click at [722, 636] on div at bounding box center [744, 623] width 44 height 33
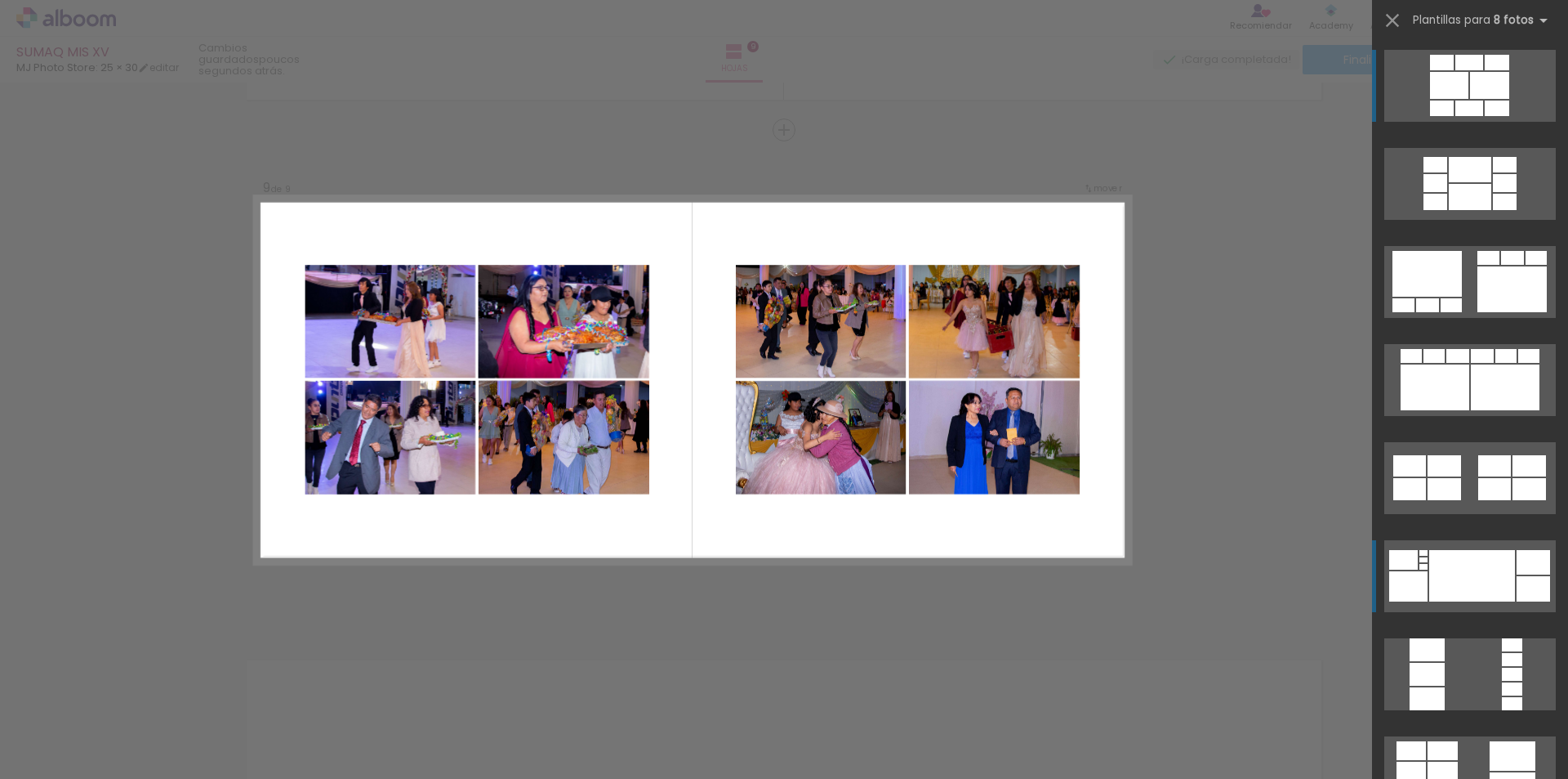
scroll to position [3980, 0]
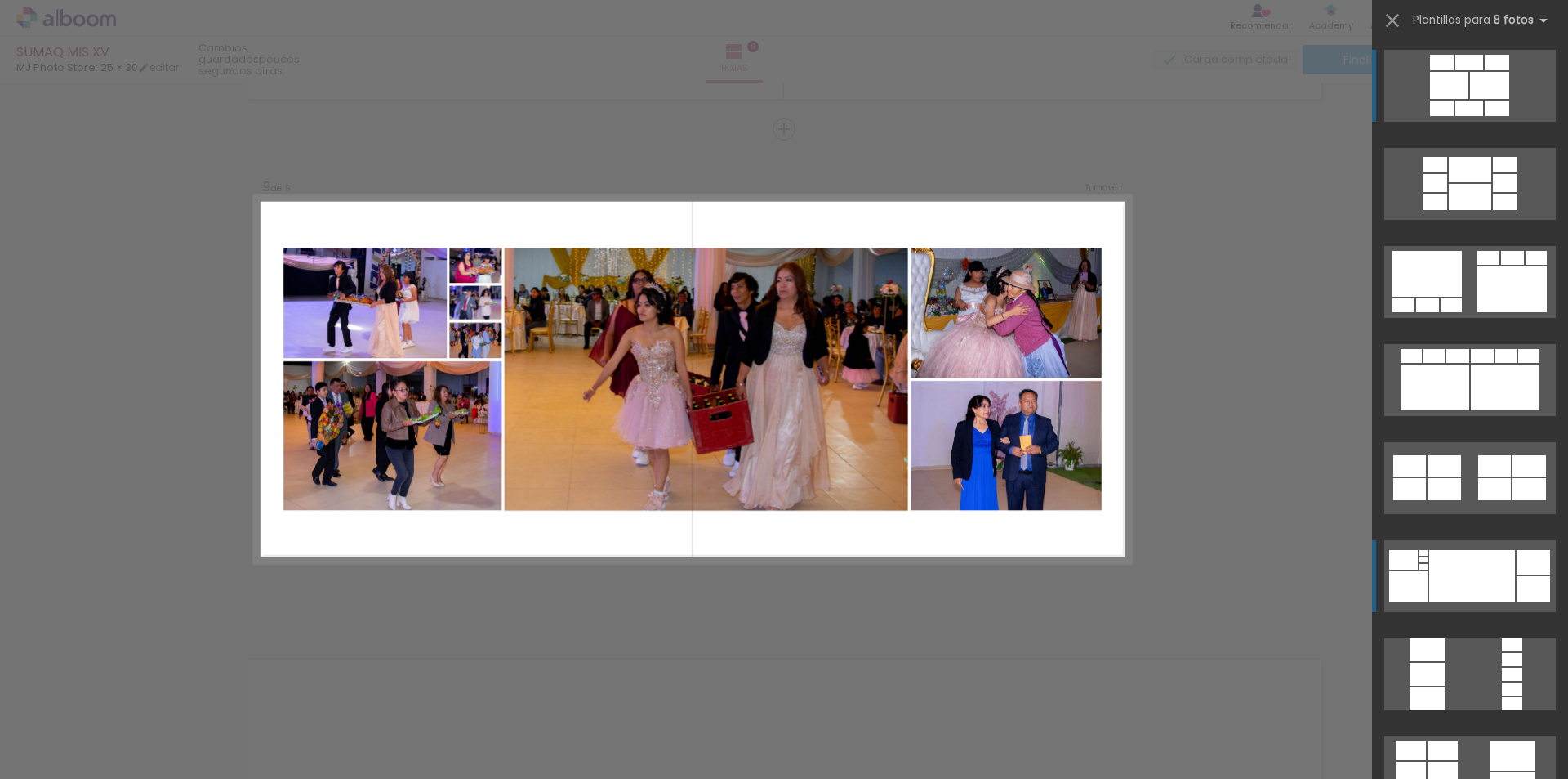
click at [1449, 210] on div at bounding box center [1470, 197] width 43 height 27
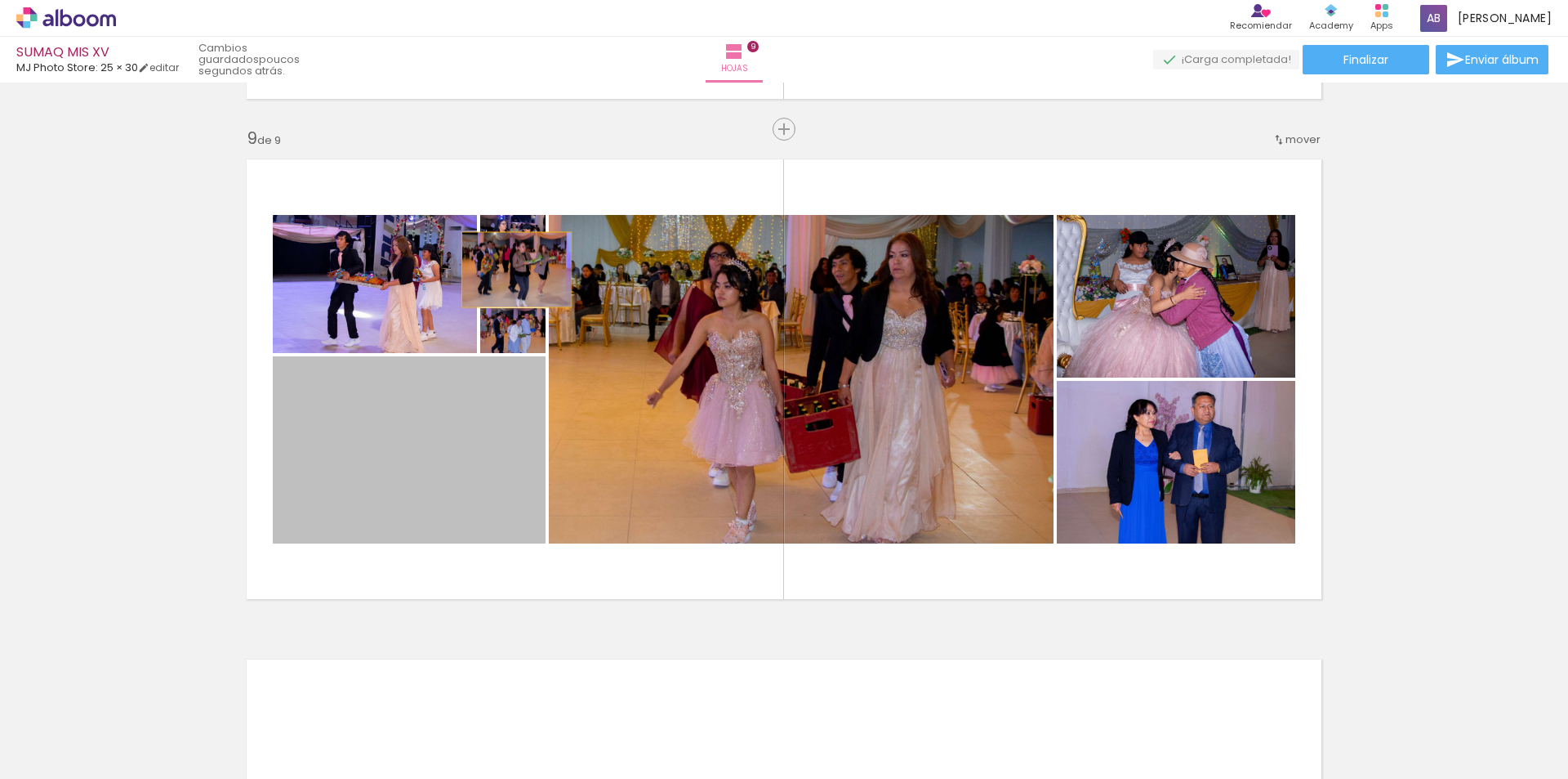
drag, startPoint x: 489, startPoint y: 435, endPoint x: 510, endPoint y: 270, distance: 166.3
click at [0, 0] on slot at bounding box center [0, 0] width 0 height 0
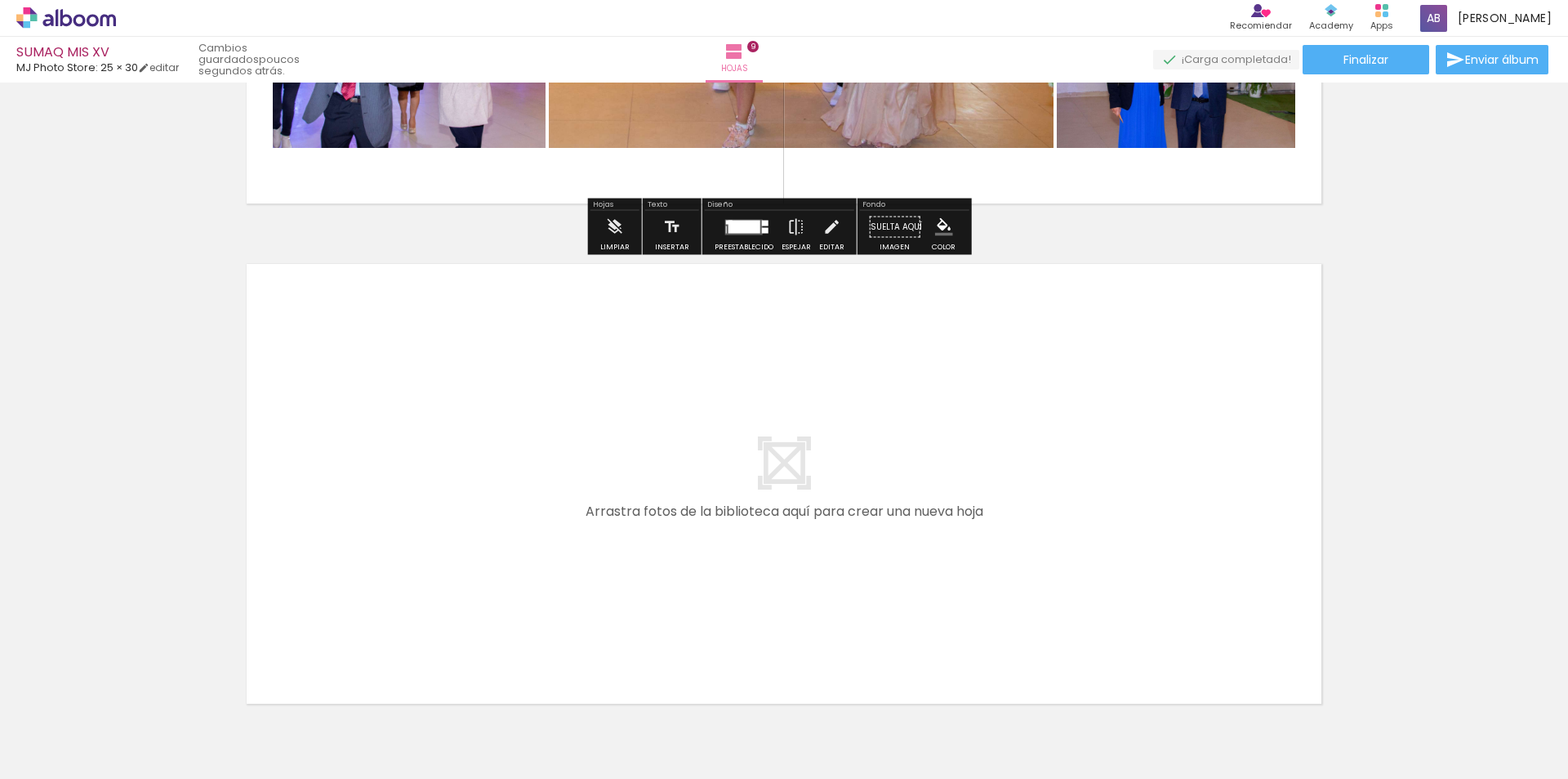
scroll to position [4470, 0]
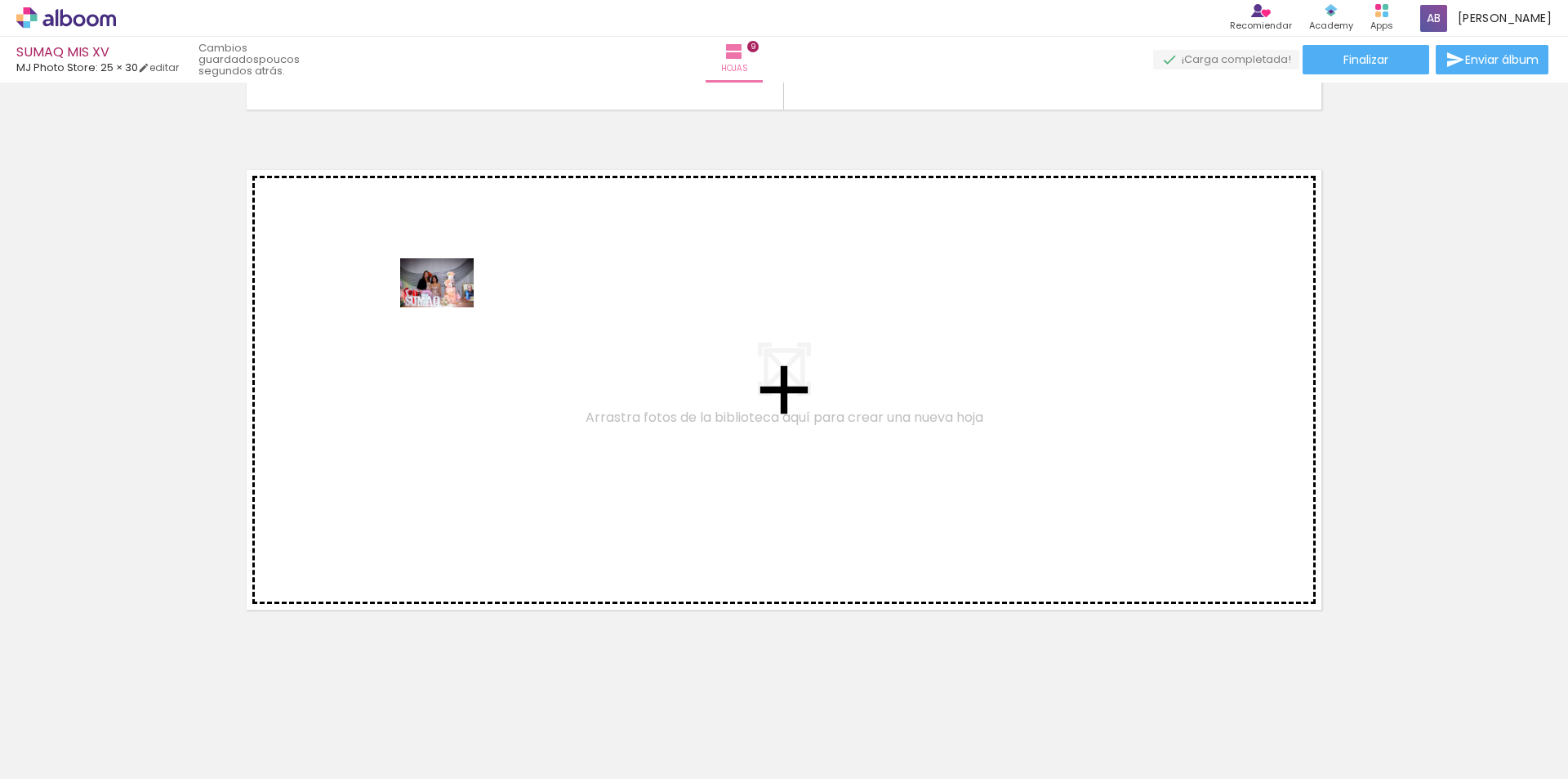
drag, startPoint x: 779, startPoint y: 749, endPoint x: 443, endPoint y: 301, distance: 560.0
click at [443, 301] on quentale-workspace at bounding box center [784, 389] width 1568 height 779
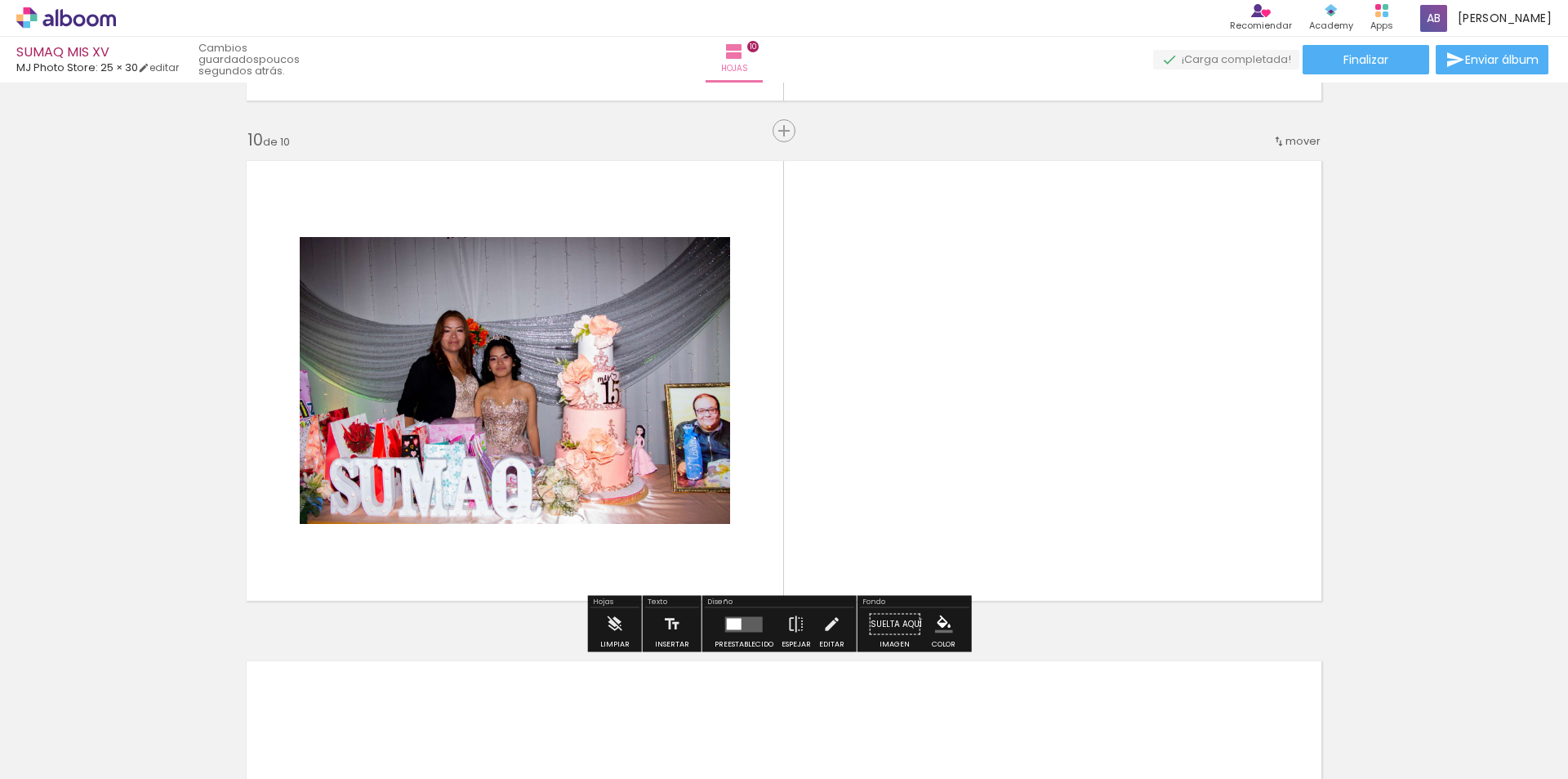
scroll to position [4480, 0]
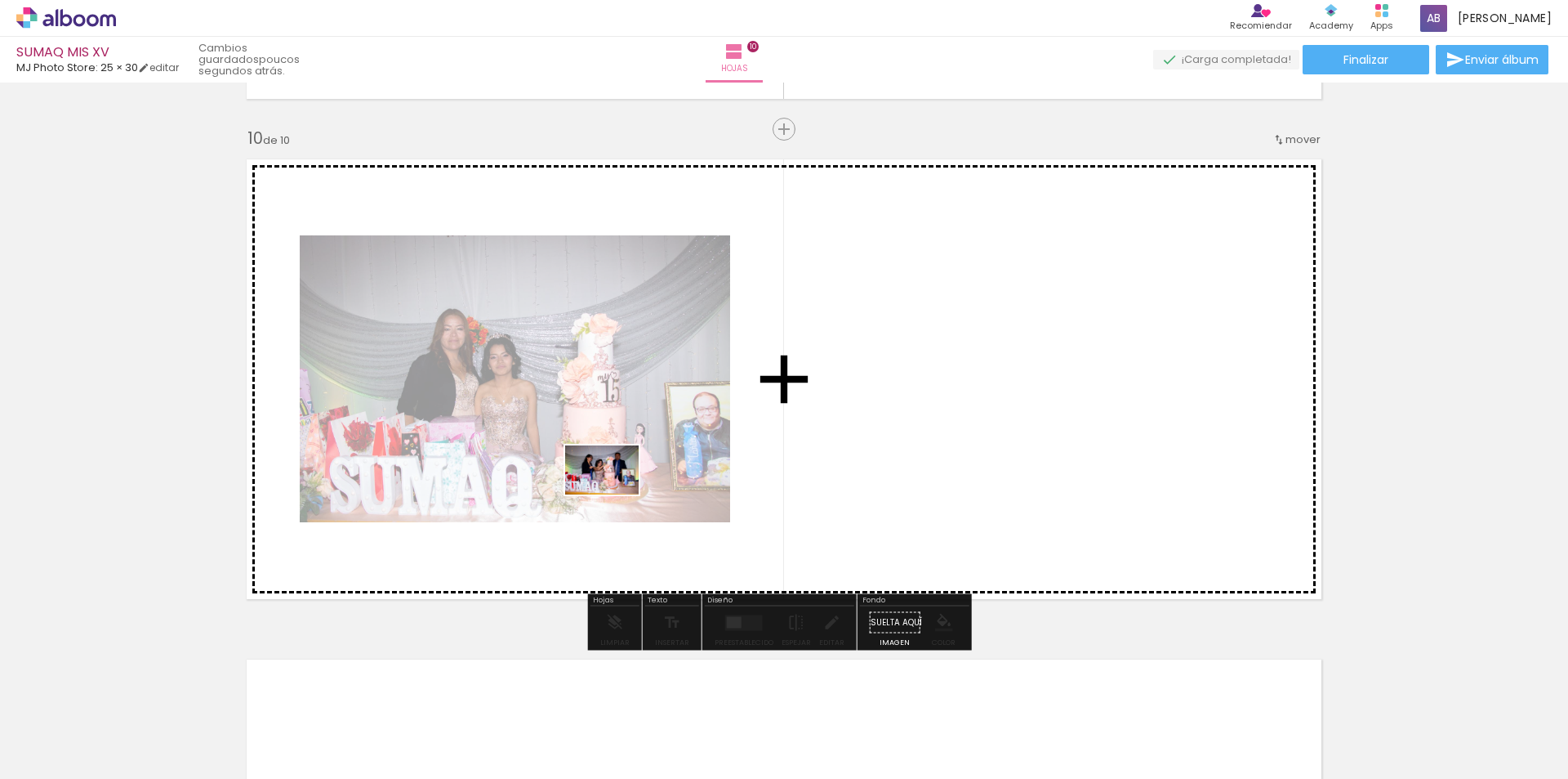
drag, startPoint x: 863, startPoint y: 735, endPoint x: 614, endPoint y: 494, distance: 346.5
click at [614, 494] on quentale-workspace at bounding box center [784, 389] width 1568 height 779
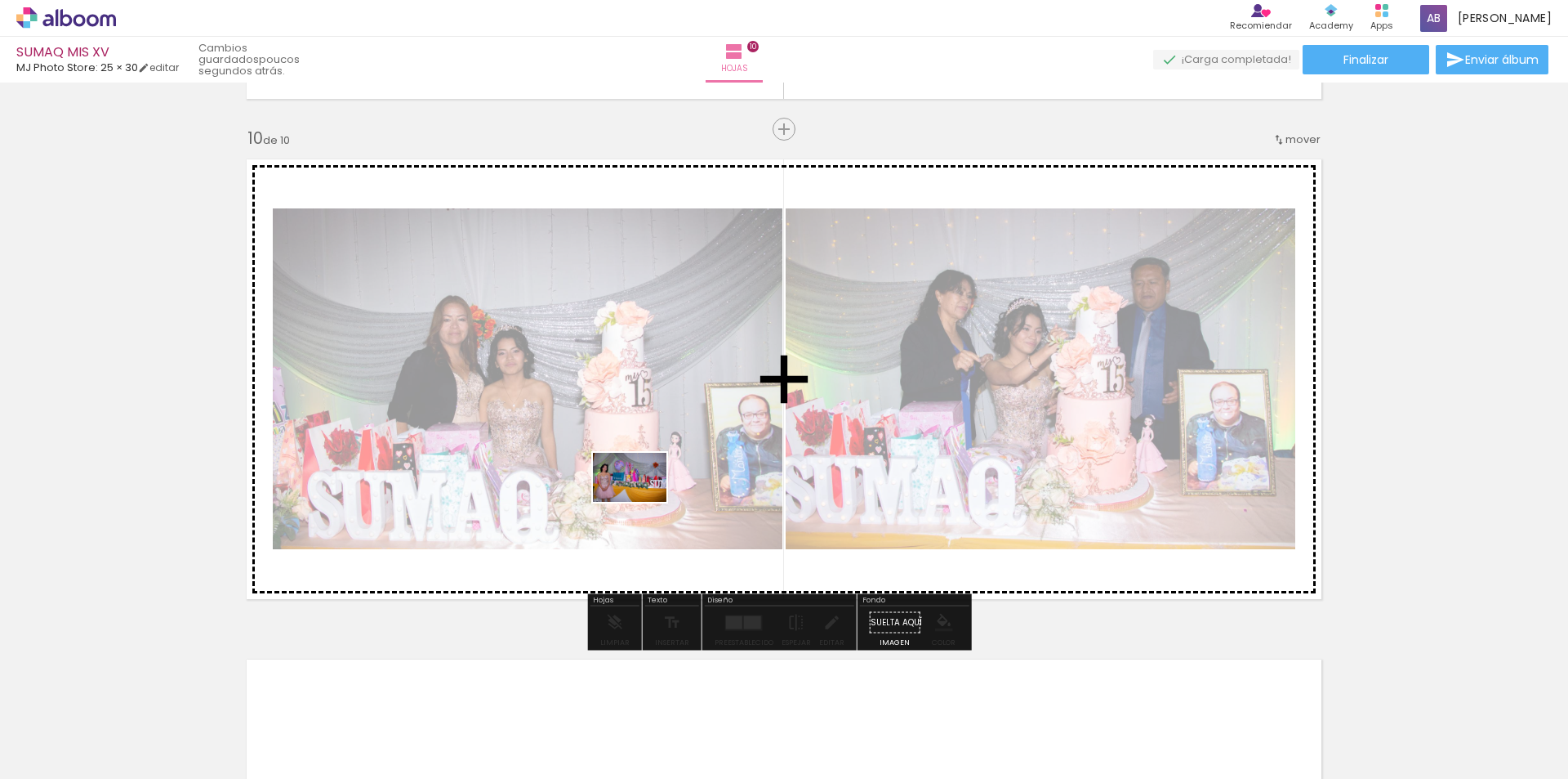
drag, startPoint x: 971, startPoint y: 736, endPoint x: 637, endPoint y: 499, distance: 409.5
click at [637, 499] on quentale-workspace at bounding box center [784, 389] width 1568 height 779
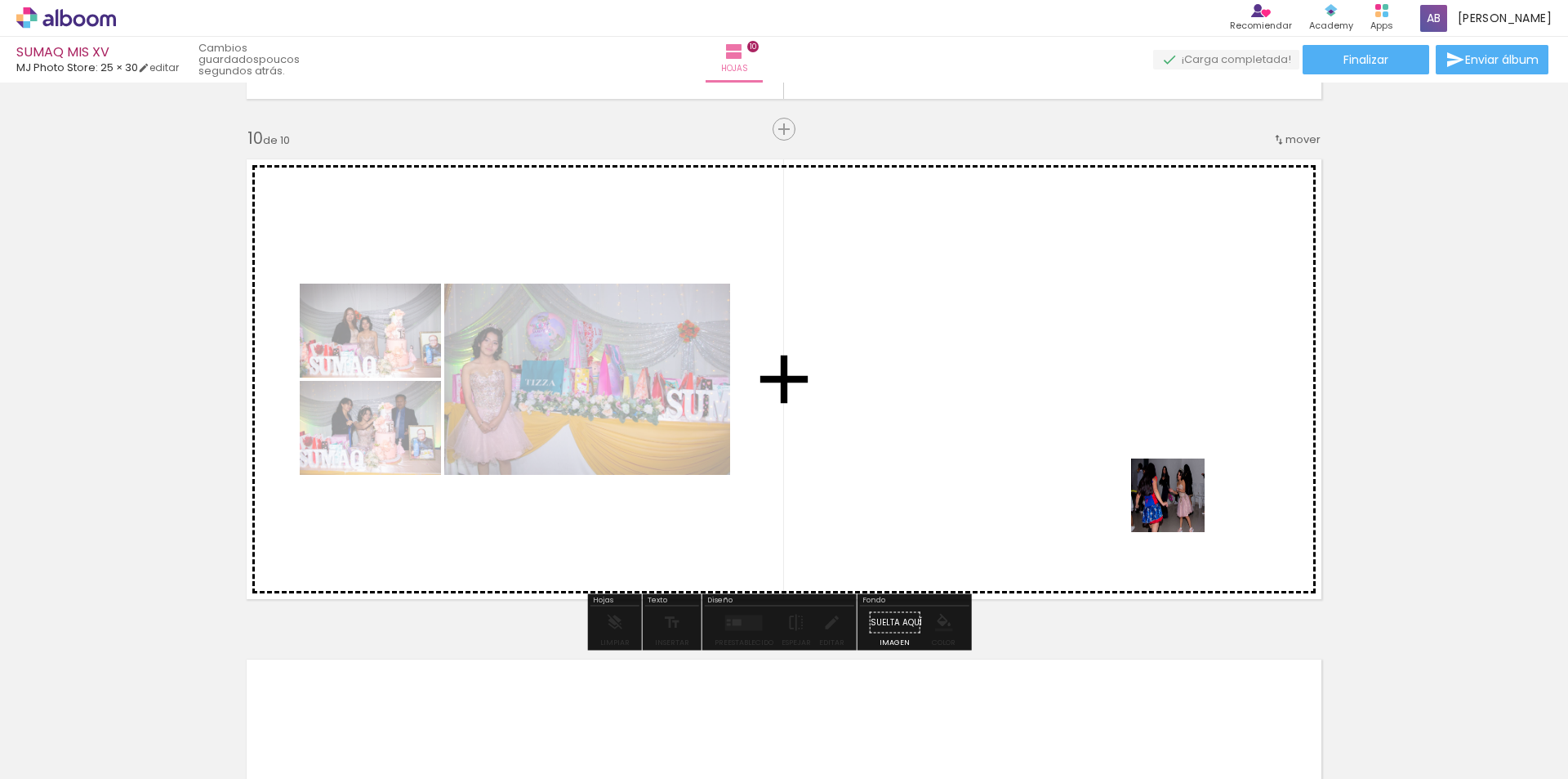
drag, startPoint x: 1328, startPoint y: 735, endPoint x: 1145, endPoint y: 696, distance: 187.1
click at [1065, 310] on quentale-workspace at bounding box center [784, 389] width 1568 height 779
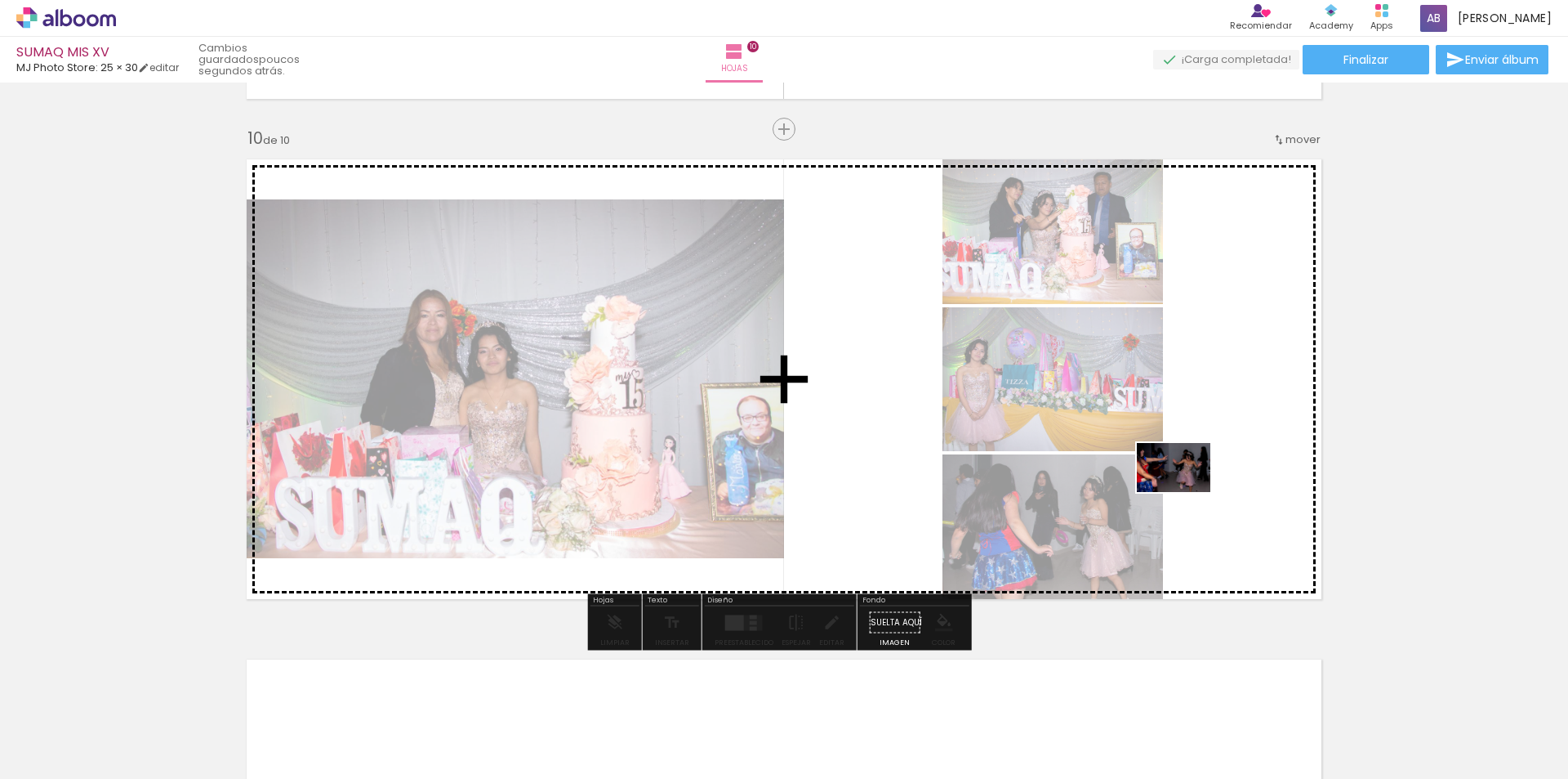
drag, startPoint x: 1225, startPoint y: 742, endPoint x: 1186, endPoint y: 492, distance: 253.0
click at [1186, 492] on quentale-workspace at bounding box center [784, 389] width 1568 height 779
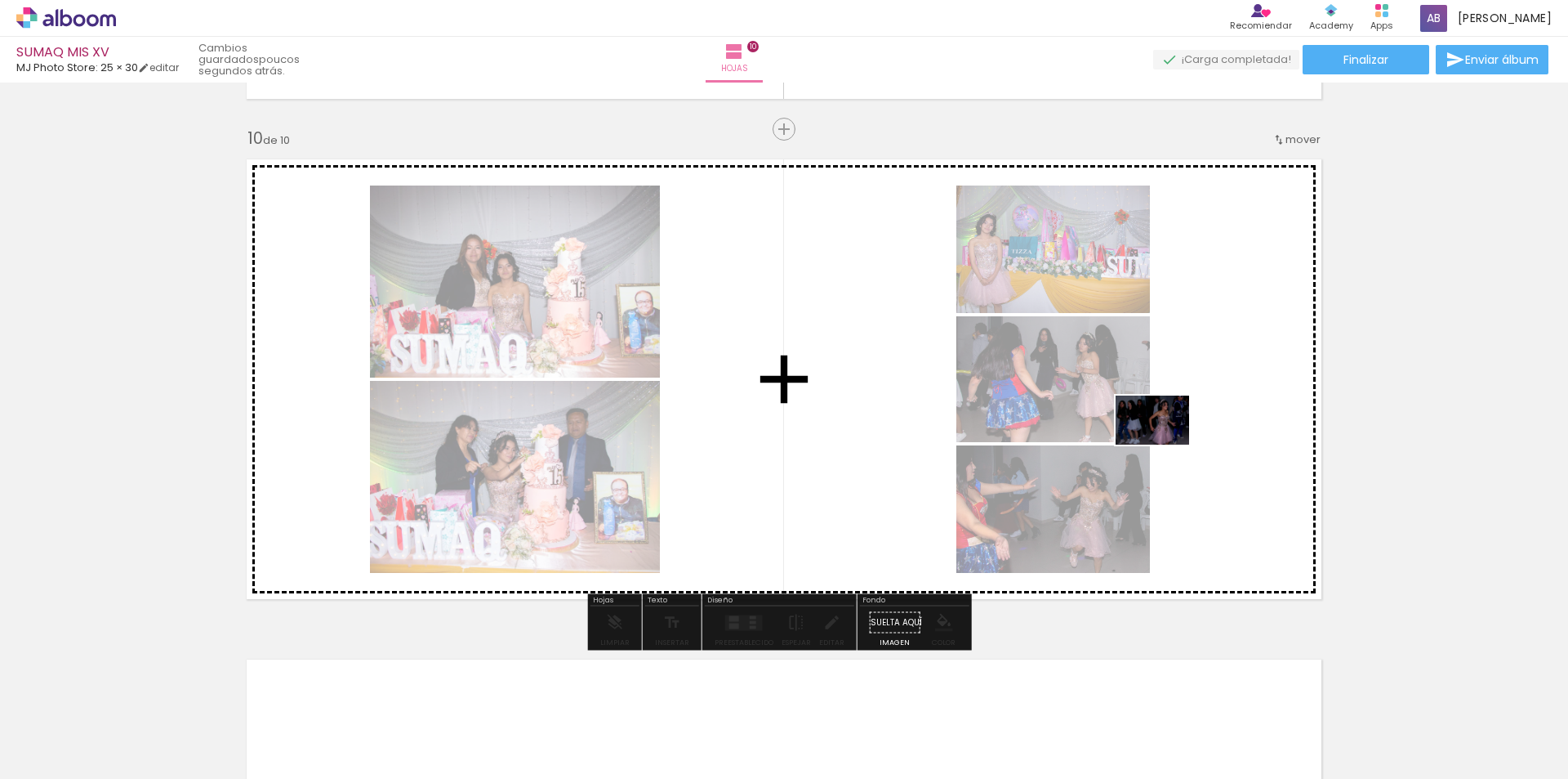
drag, startPoint x: 1131, startPoint y: 738, endPoint x: 1165, endPoint y: 444, distance: 296.0
click at [1165, 444] on quentale-workspace at bounding box center [784, 389] width 1568 height 779
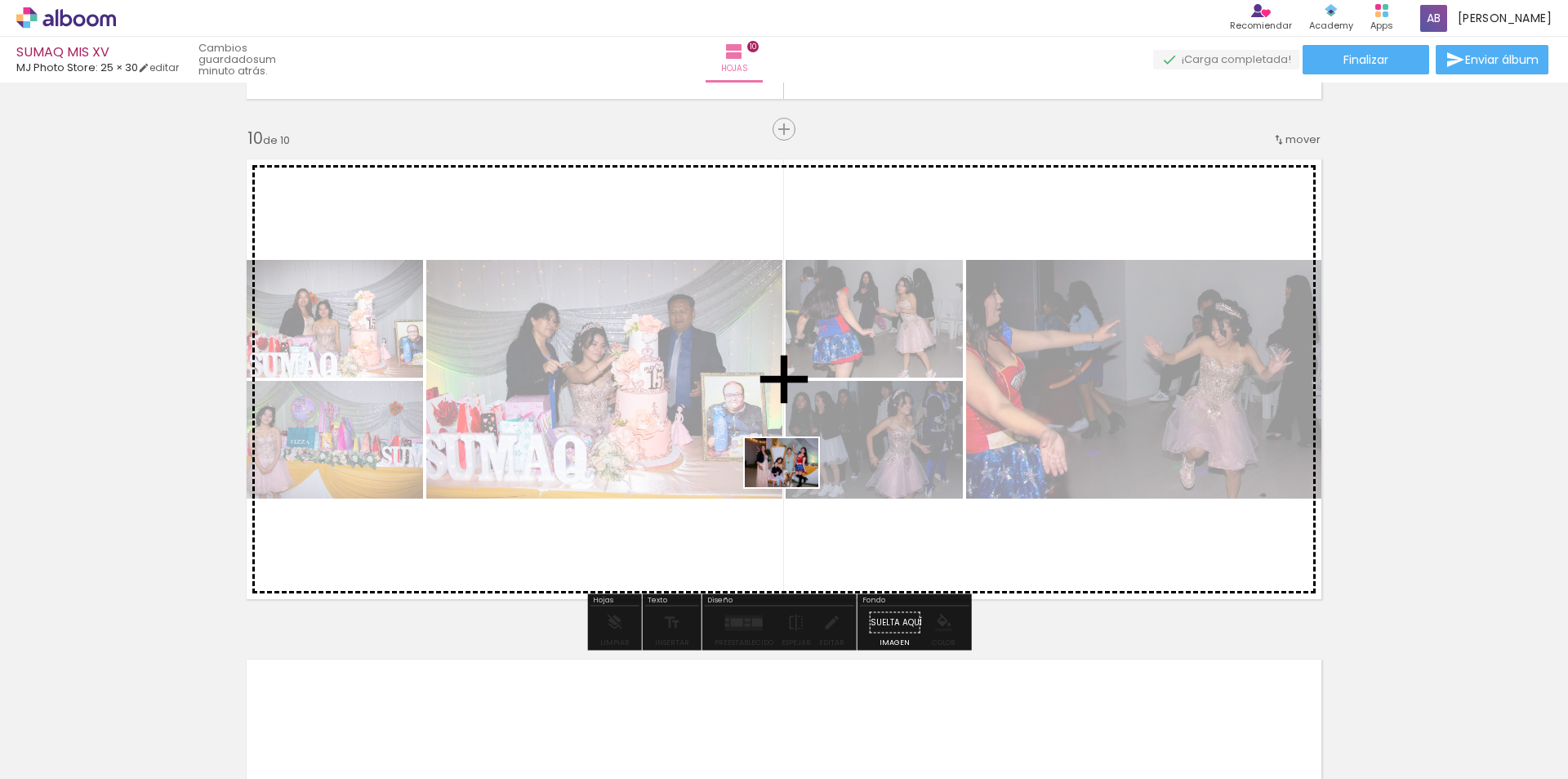
drag, startPoint x: 1394, startPoint y: 729, endPoint x: 766, endPoint y: 469, distance: 679.7
click at [766, 469] on quentale-workspace at bounding box center [784, 389] width 1568 height 779
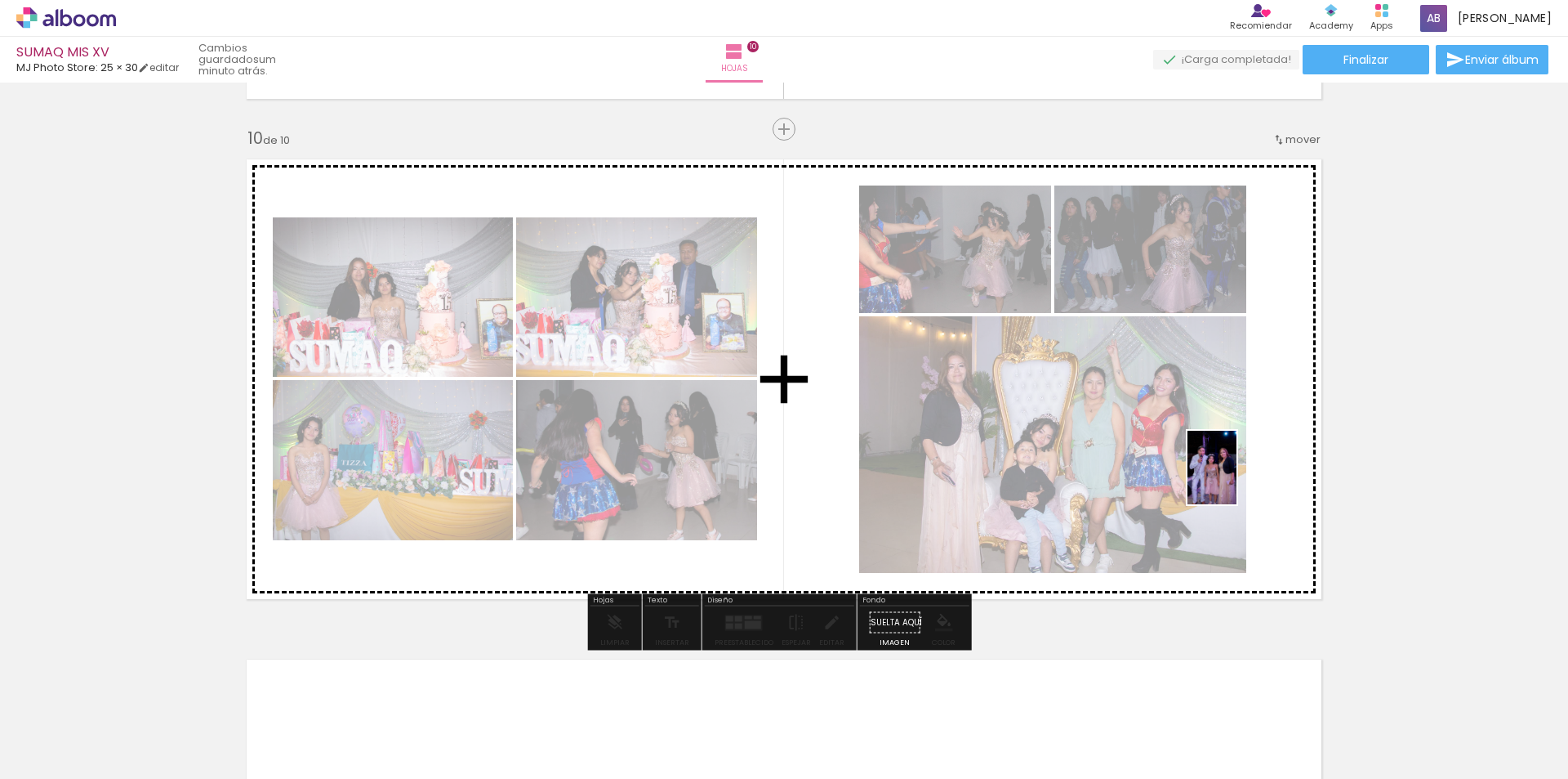
drag, startPoint x: 1503, startPoint y: 732, endPoint x: 1226, endPoint y: 473, distance: 379.2
click at [1226, 473] on quentale-workspace at bounding box center [784, 389] width 1568 height 779
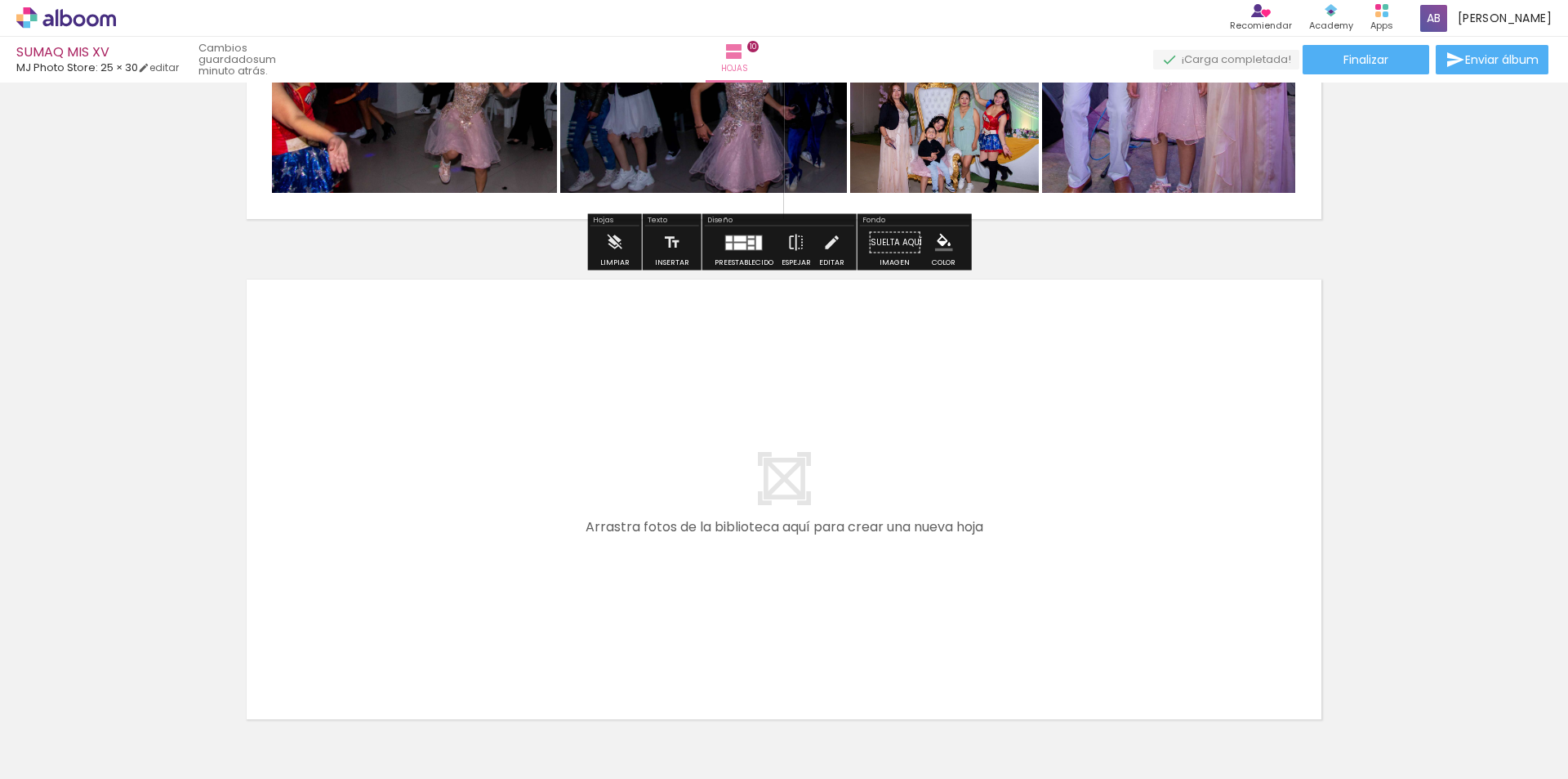
scroll to position [4969, 0]
